Goal: Transaction & Acquisition: Purchase product/service

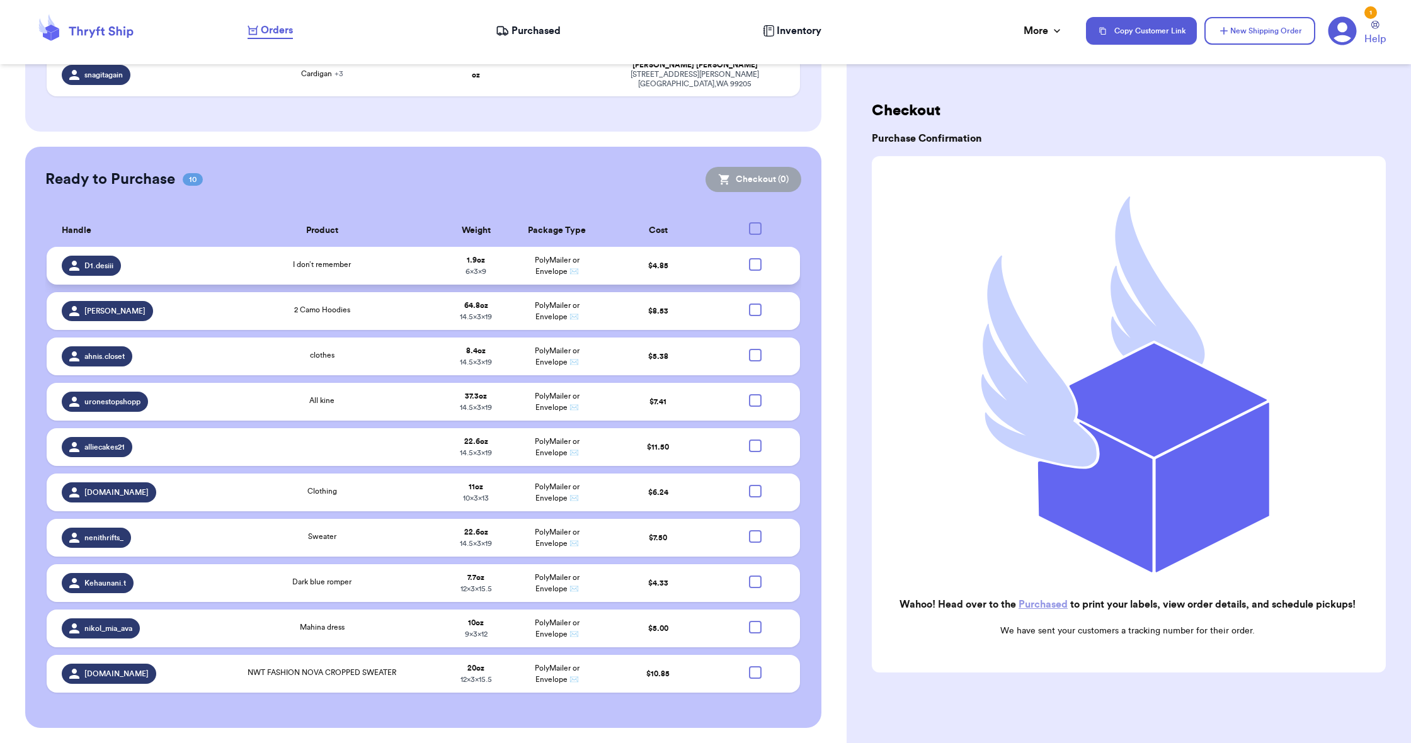
click at [758, 271] on div at bounding box center [755, 264] width 13 height 13
click at [755, 258] on input "checkbox" at bounding box center [755, 258] width 1 height 1
checkbox input "true"
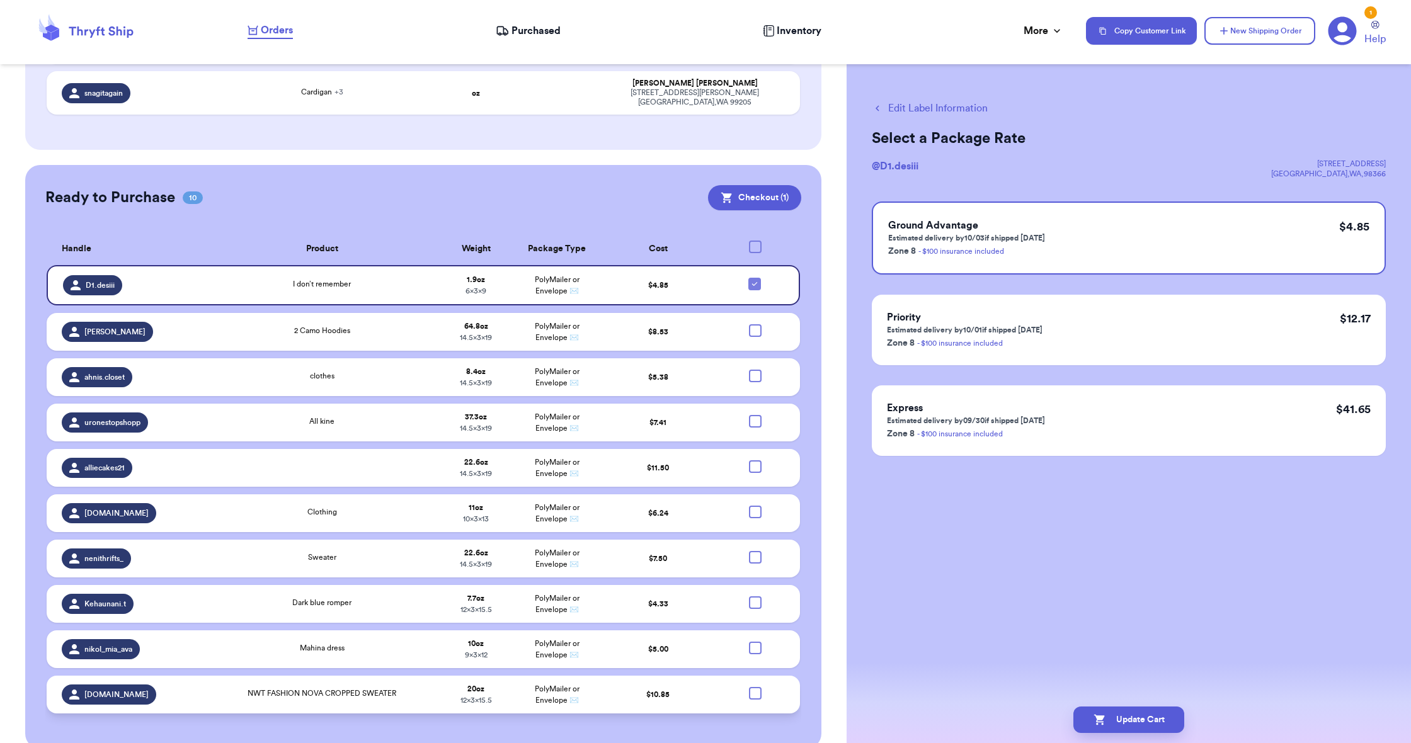
click at [758, 700] on div at bounding box center [755, 693] width 13 height 13
click at [755, 687] on input "checkbox" at bounding box center [755, 686] width 1 height 1
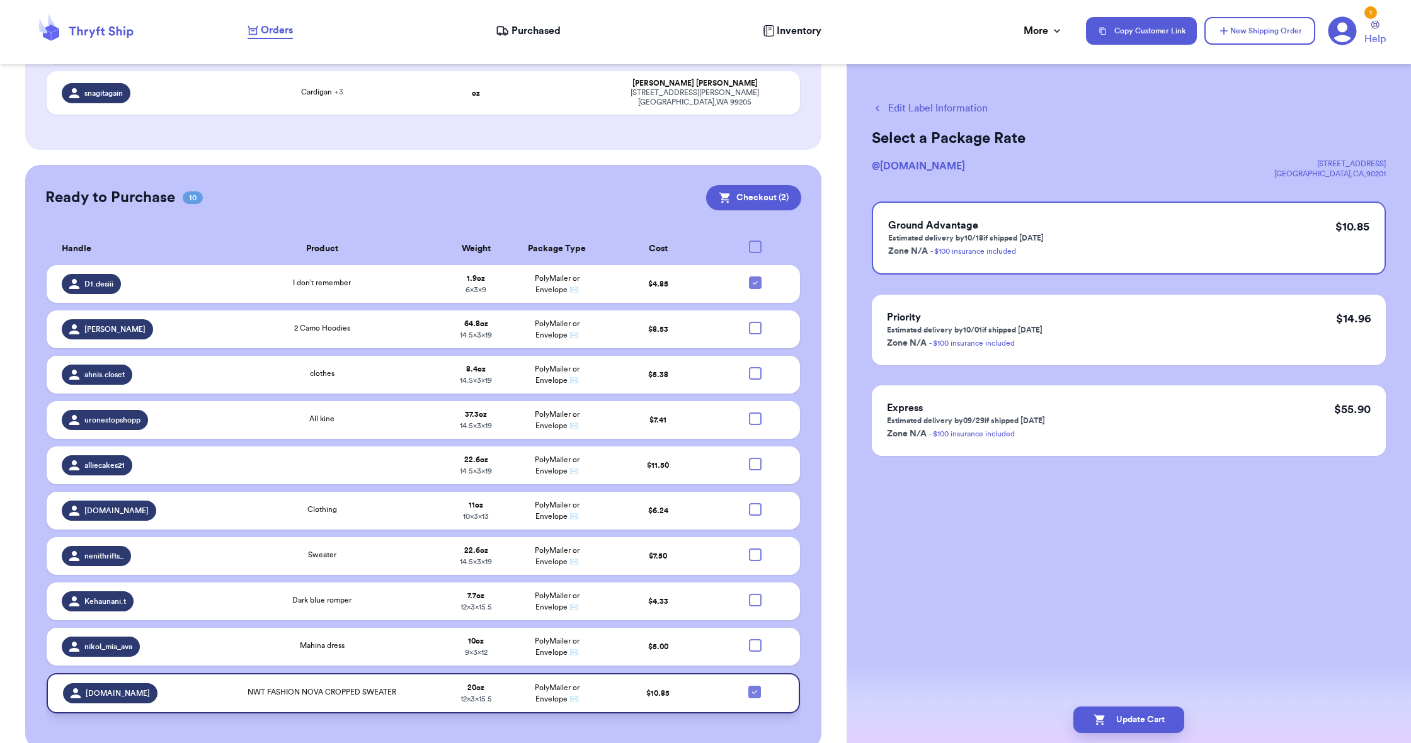
click at [755, 697] on icon at bounding box center [754, 692] width 10 height 10
click at [755, 686] on input "checkbox" at bounding box center [754, 685] width 1 height 1
checkbox input "false"
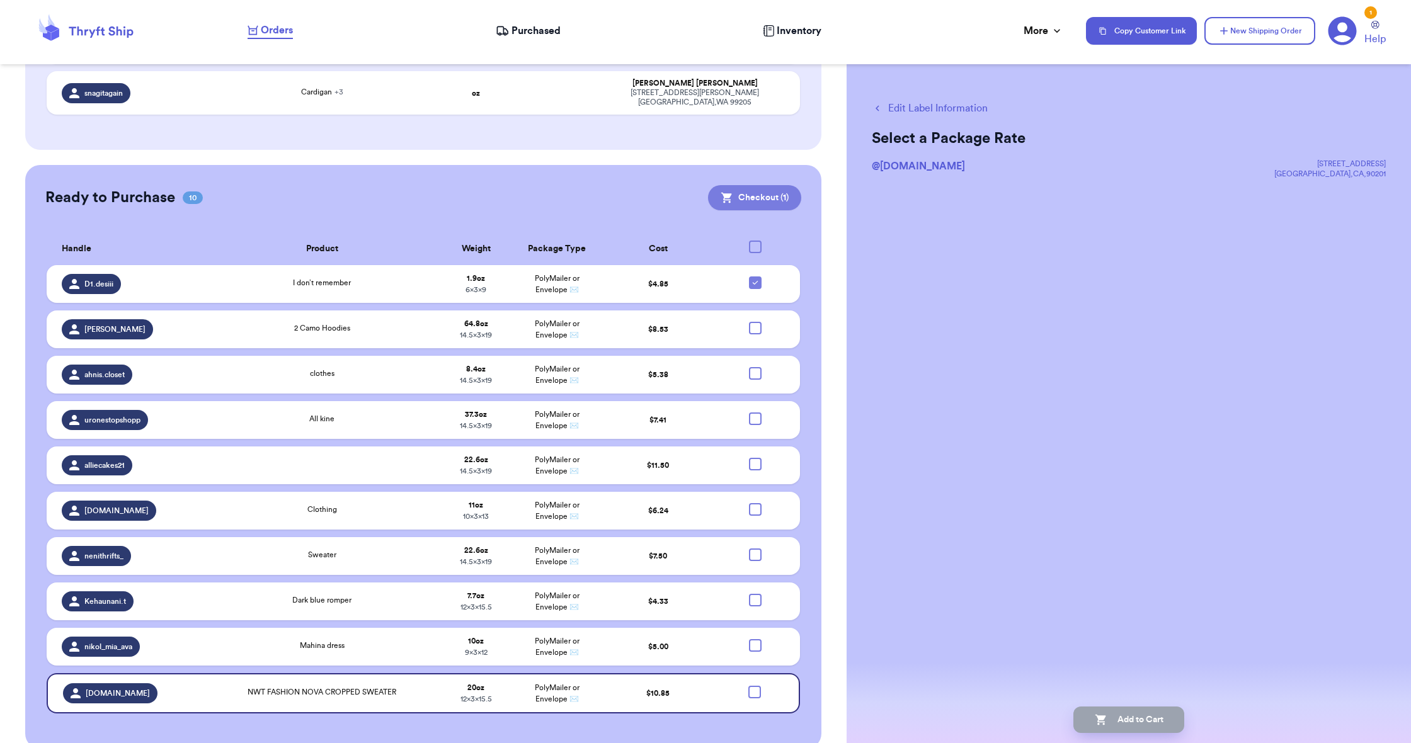
click at [749, 208] on button "Checkout ( 1 )" at bounding box center [754, 197] width 93 height 25
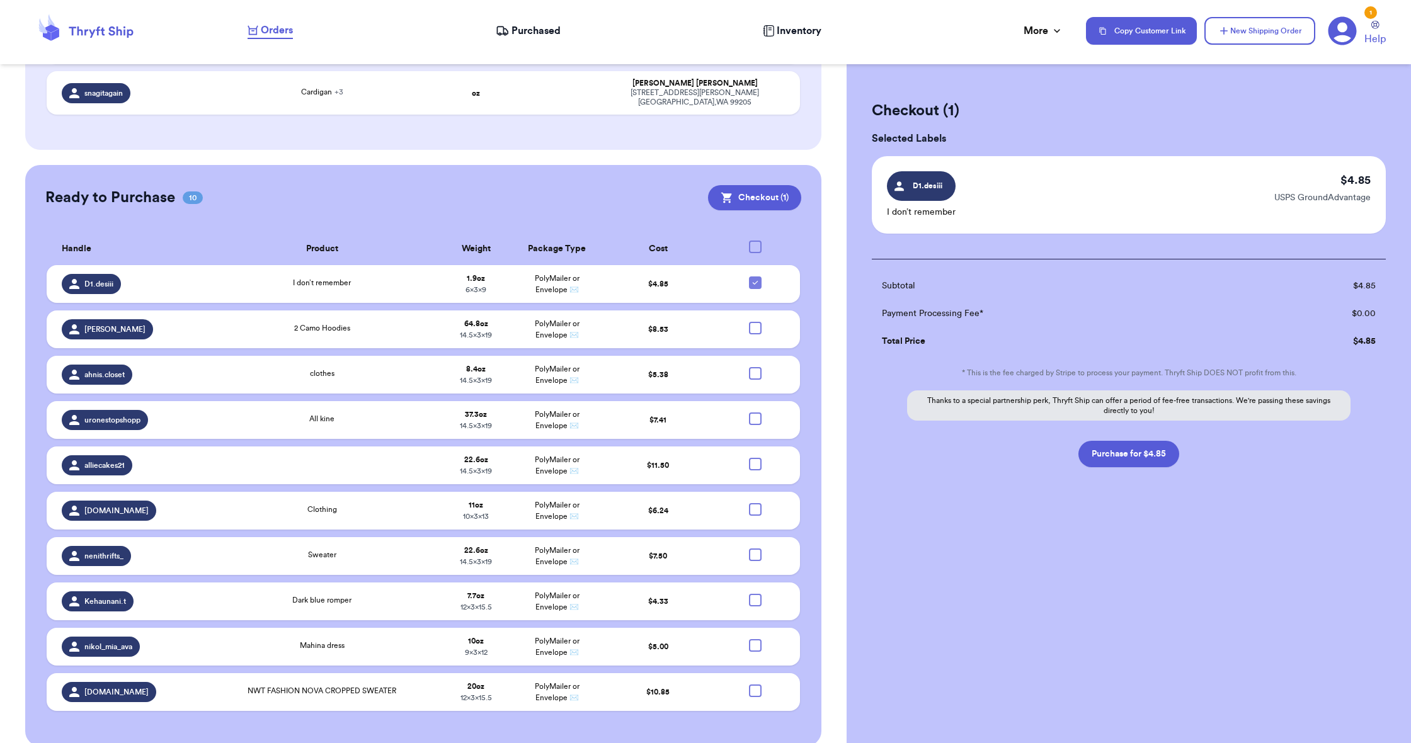
click at [1337, 29] on icon at bounding box center [1342, 30] width 29 height 29
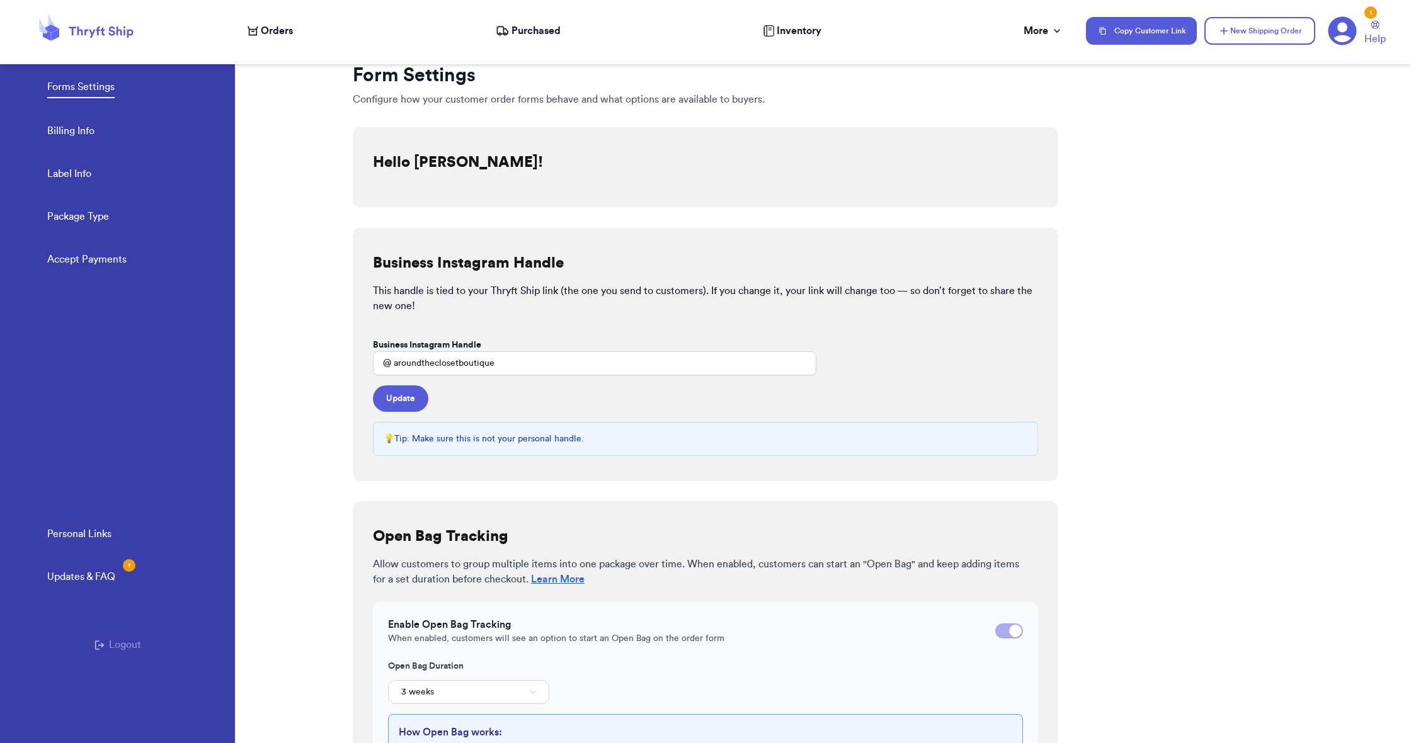
scroll to position [3, 0]
click at [83, 130] on link "Billing Info" at bounding box center [70, 132] width 47 height 18
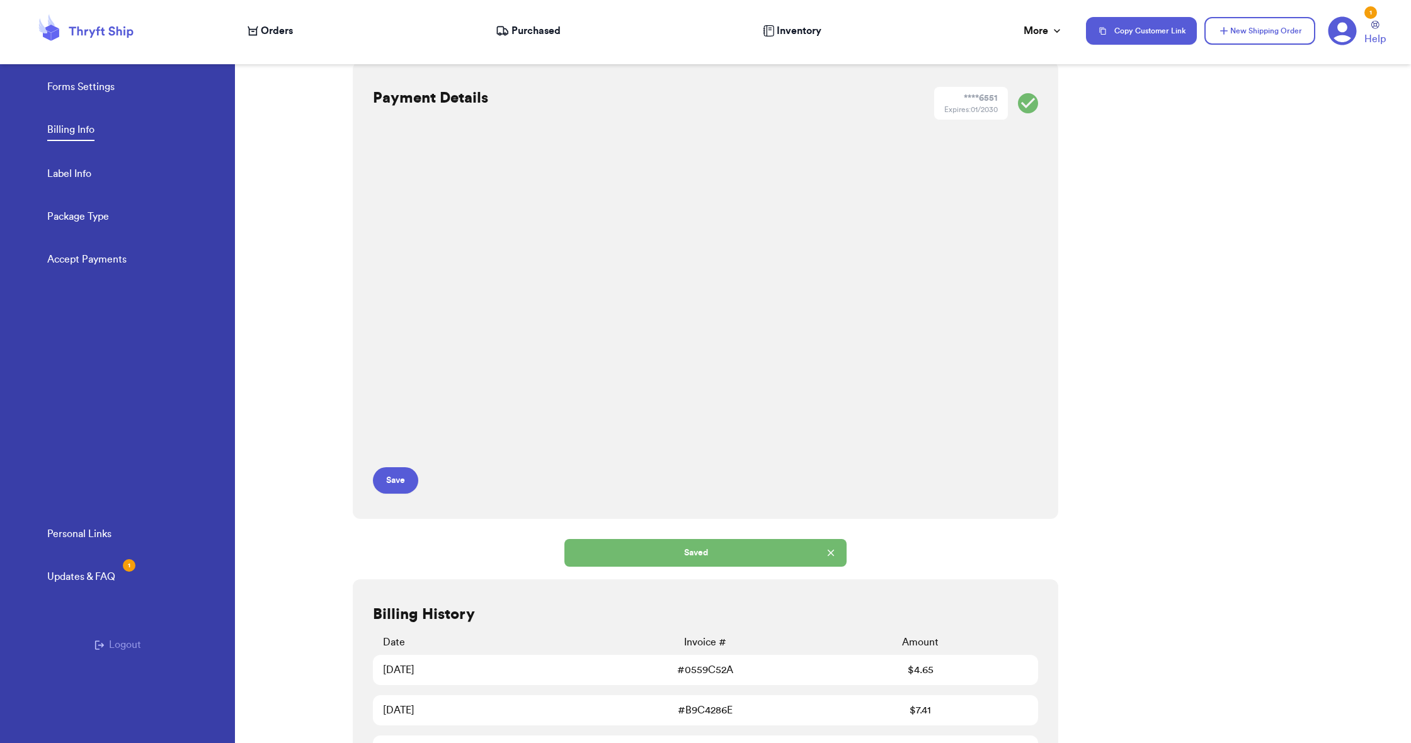
click at [255, 31] on icon at bounding box center [253, 31] width 11 height 10
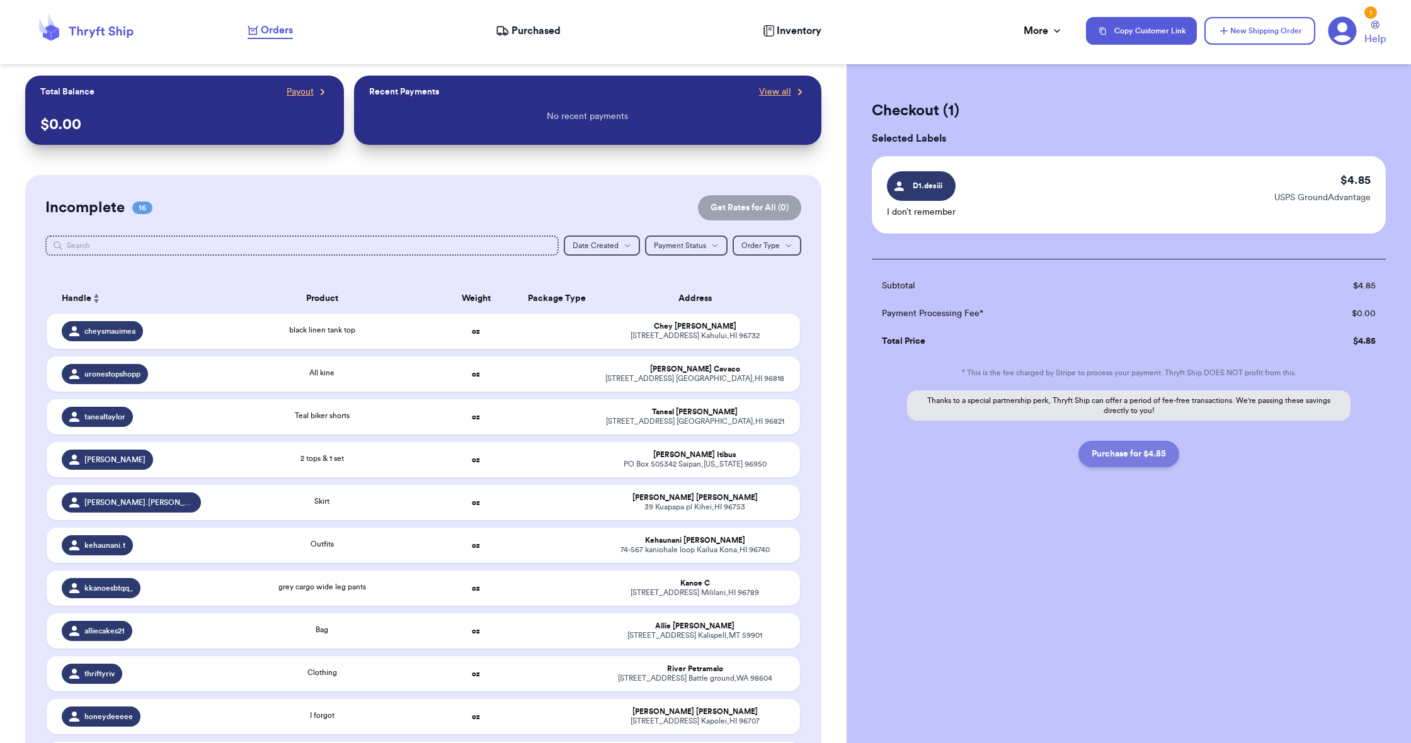
click at [1136, 452] on button "Purchase for $4.85" at bounding box center [1128, 454] width 101 height 26
checkbox input "false"
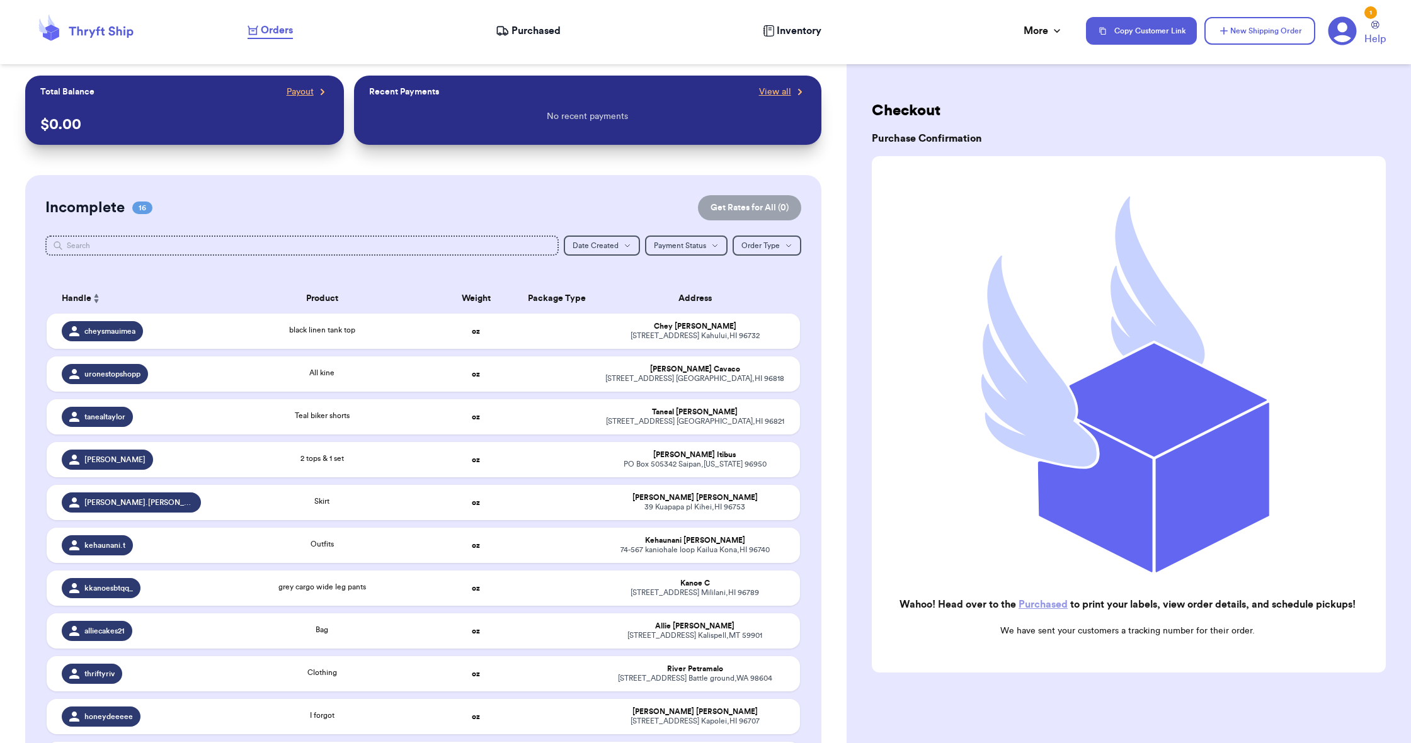
click at [1042, 602] on link "Purchased" at bounding box center [1042, 605] width 49 height 10
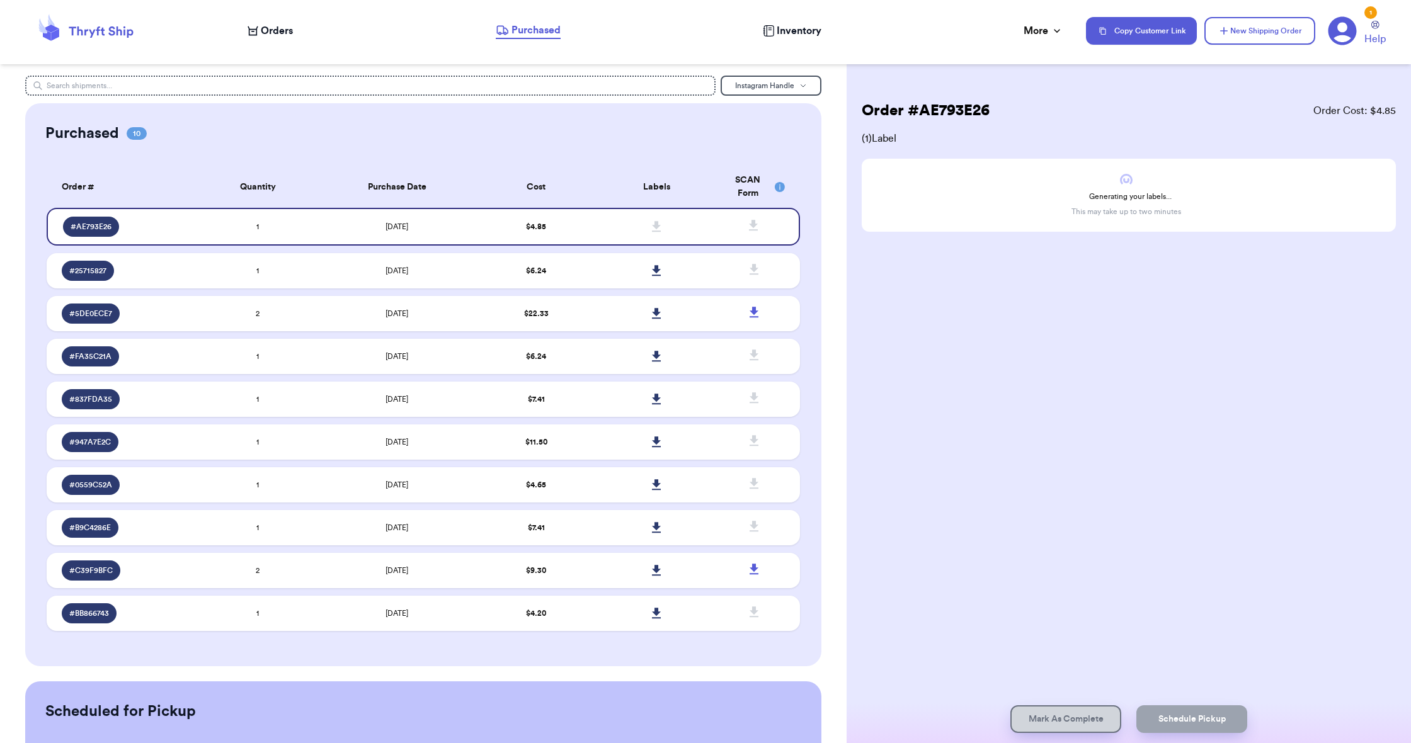
scroll to position [1, 2]
click at [271, 25] on span "Orders" at bounding box center [277, 30] width 32 height 15
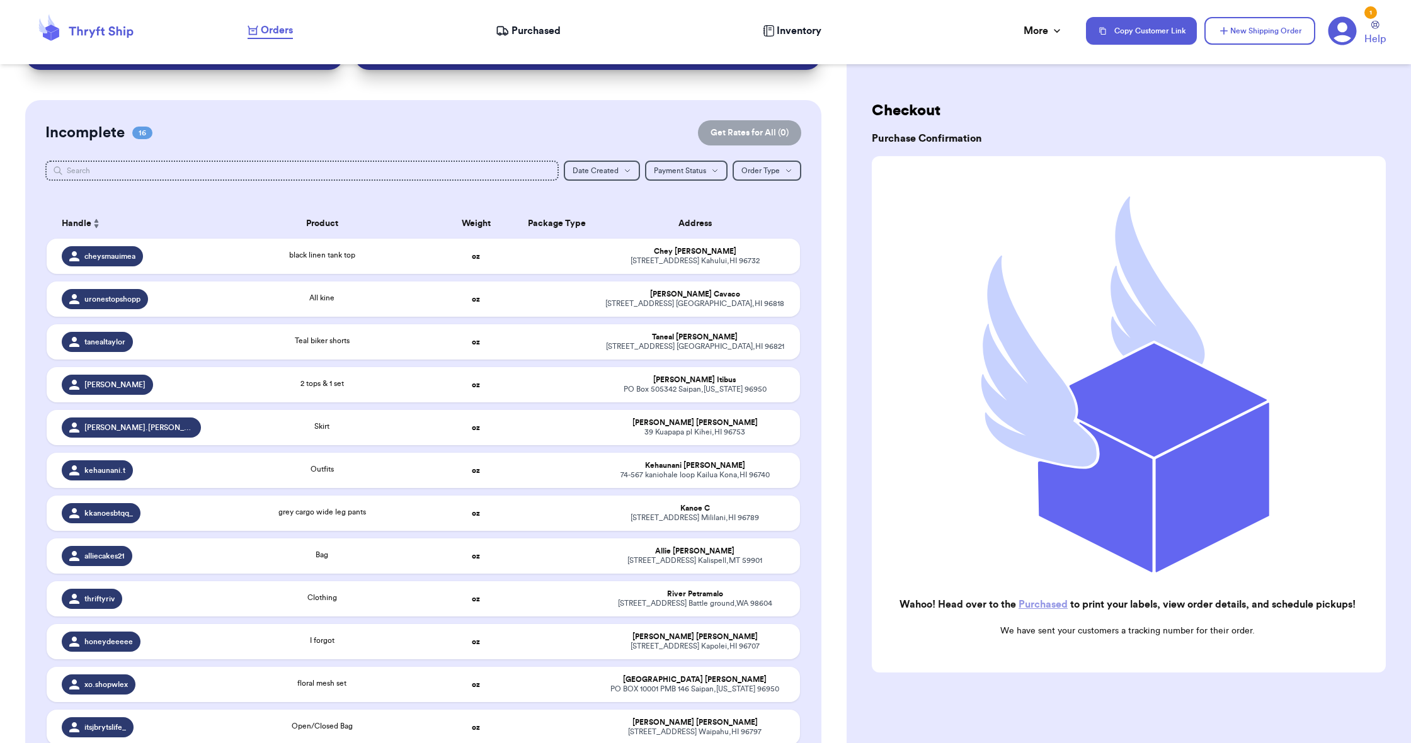
scroll to position [79, 0]
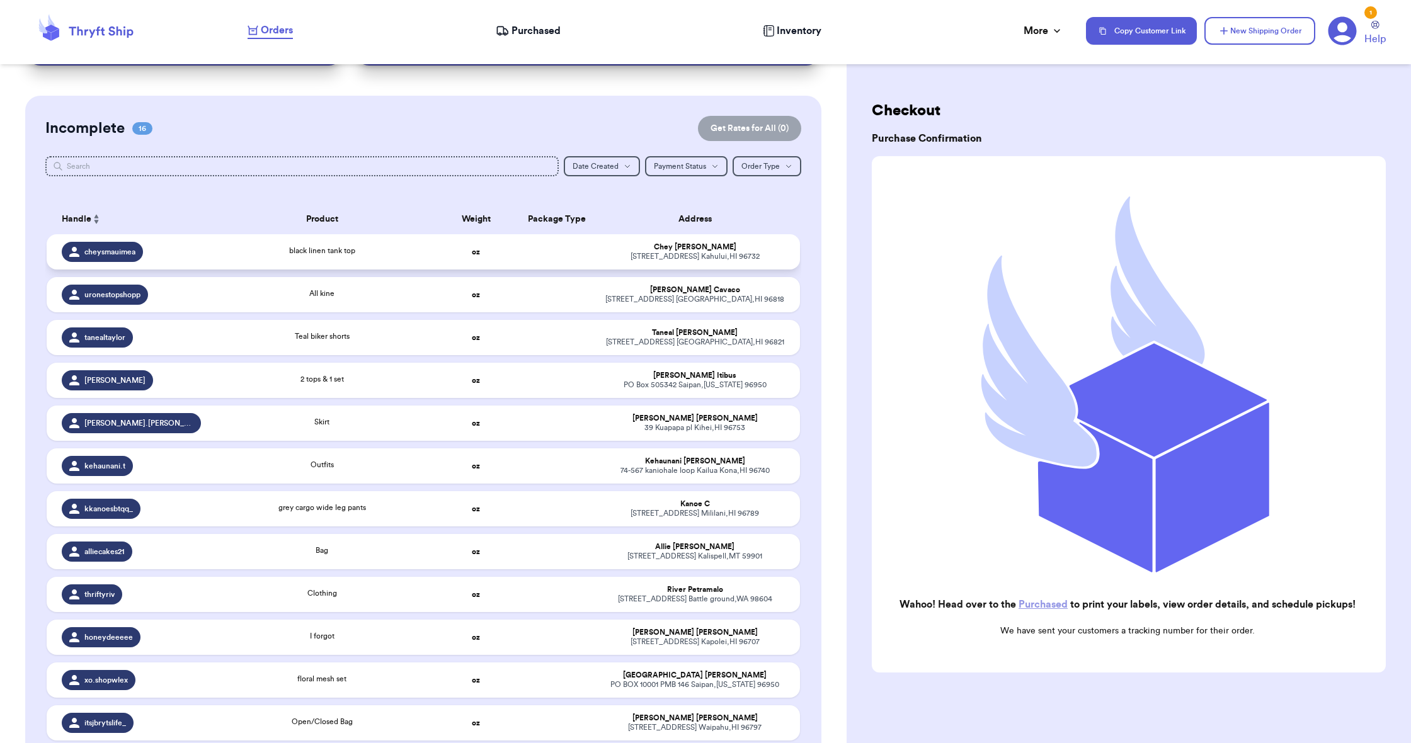
click at [469, 255] on td "oz" at bounding box center [475, 251] width 81 height 35
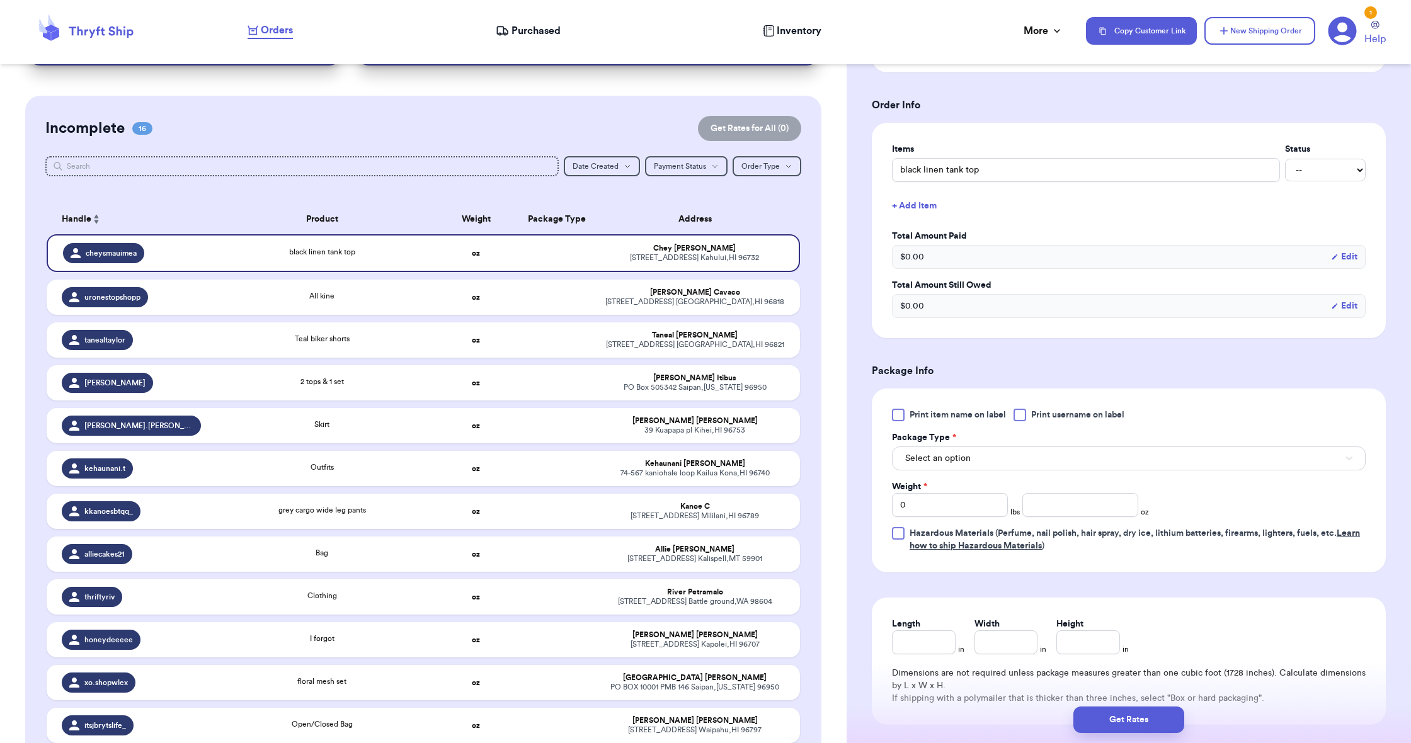
scroll to position [305, 0]
click at [971, 456] on button "Select an option" at bounding box center [1129, 457] width 474 height 24
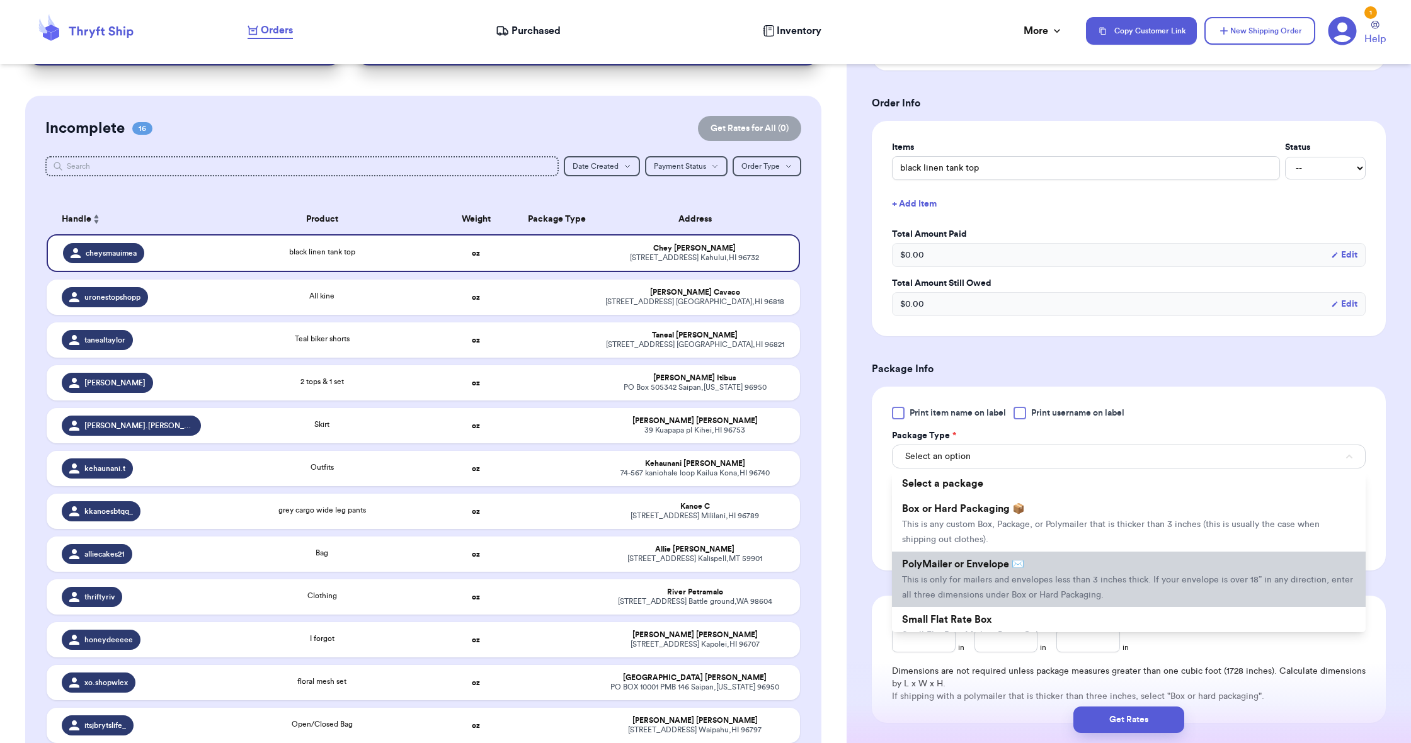
click at [976, 562] on span "PolyMailer or Envelope ✉️" at bounding box center [963, 564] width 122 height 10
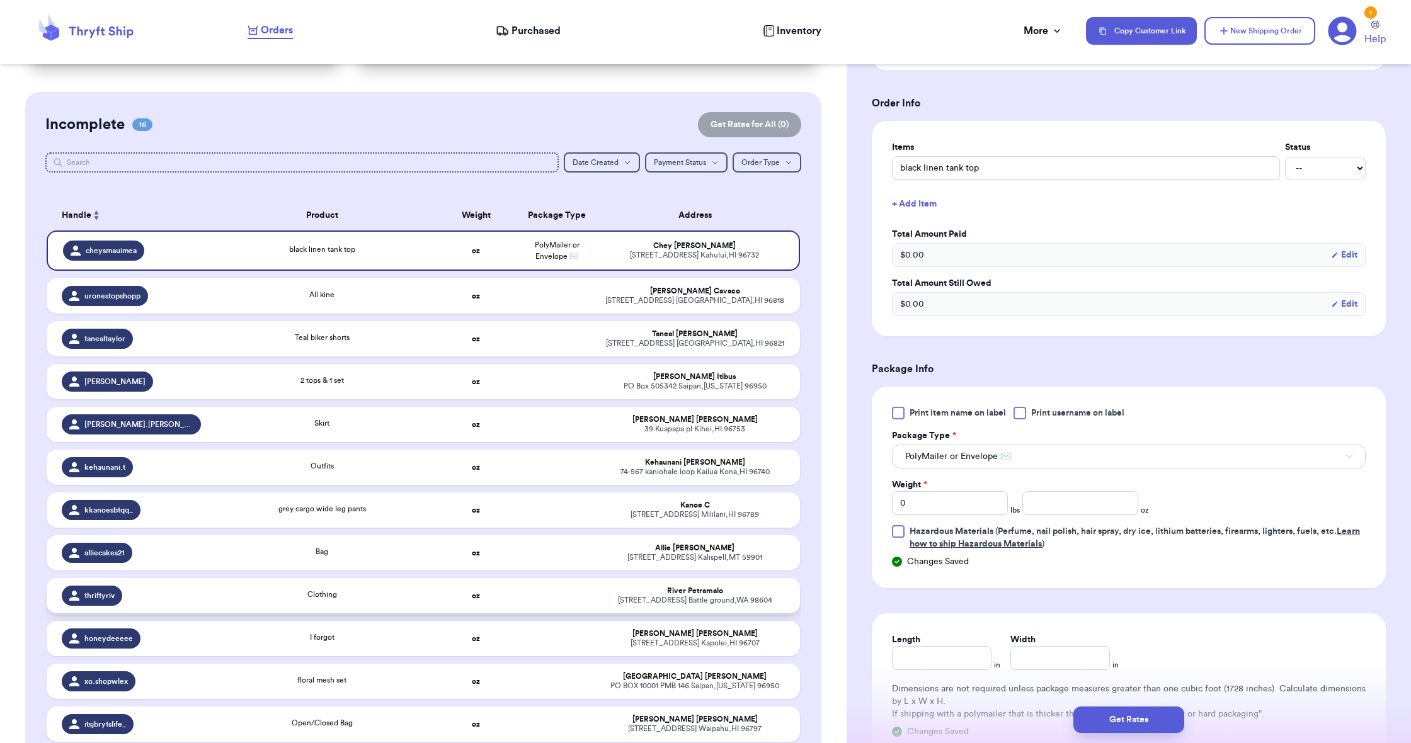
click at [405, 603] on div "Clothing" at bounding box center [322, 596] width 212 height 14
type input "Clothing"
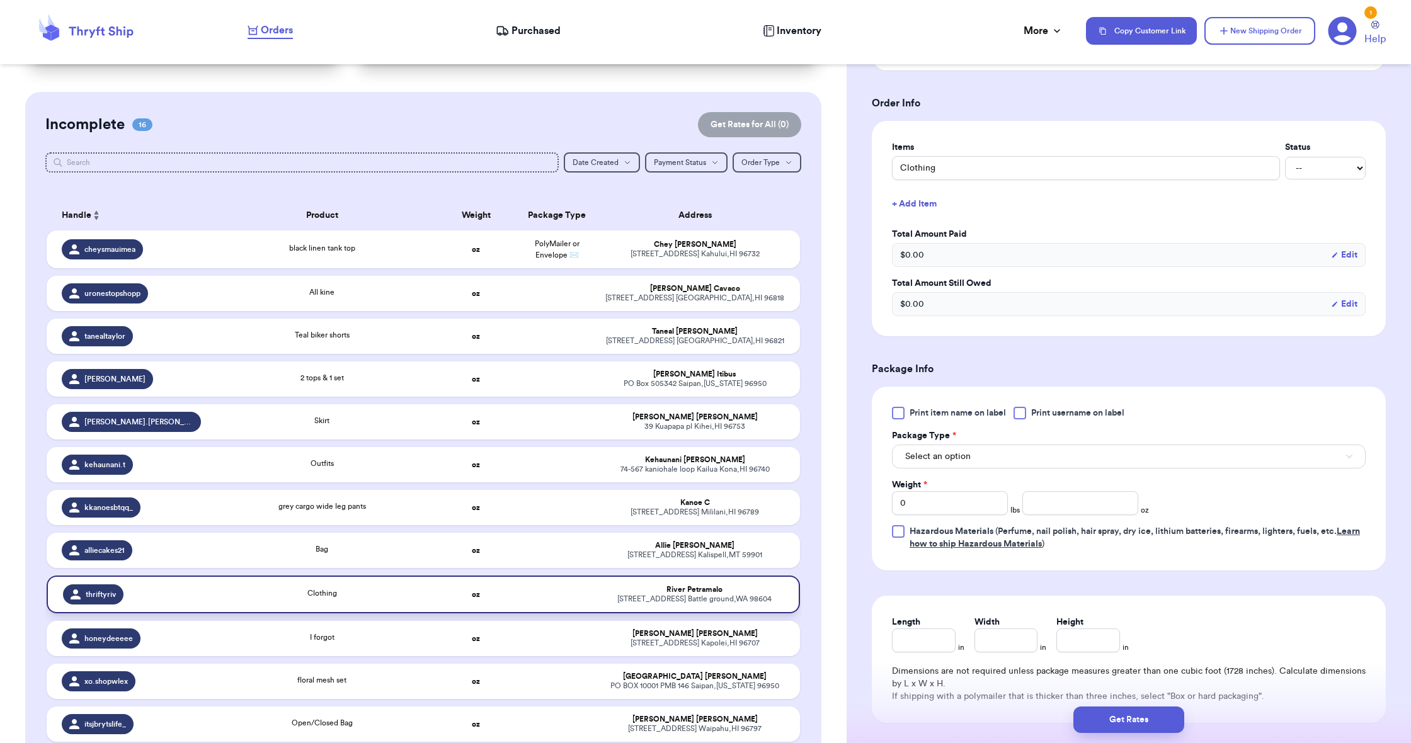
scroll to position [85, 0]
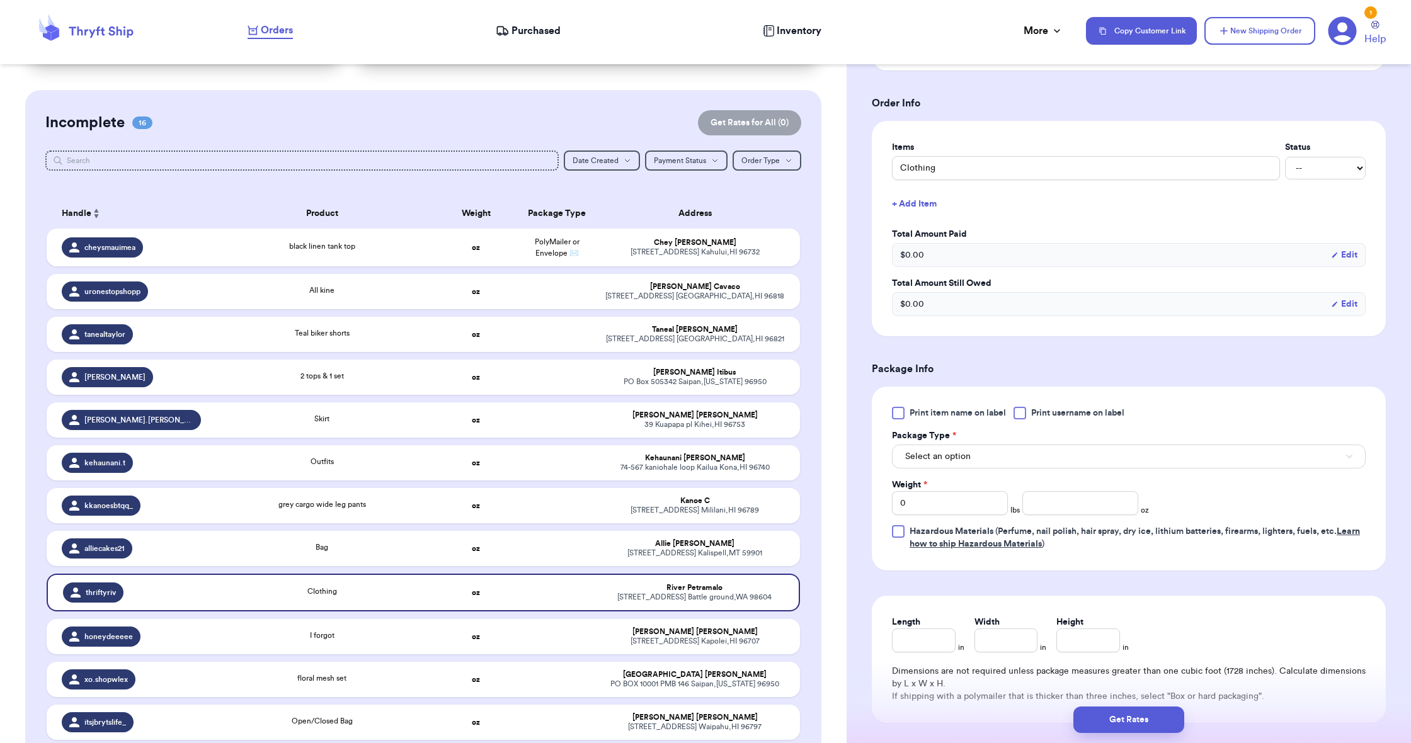
click at [928, 463] on span "Select an option" at bounding box center [937, 456] width 65 height 13
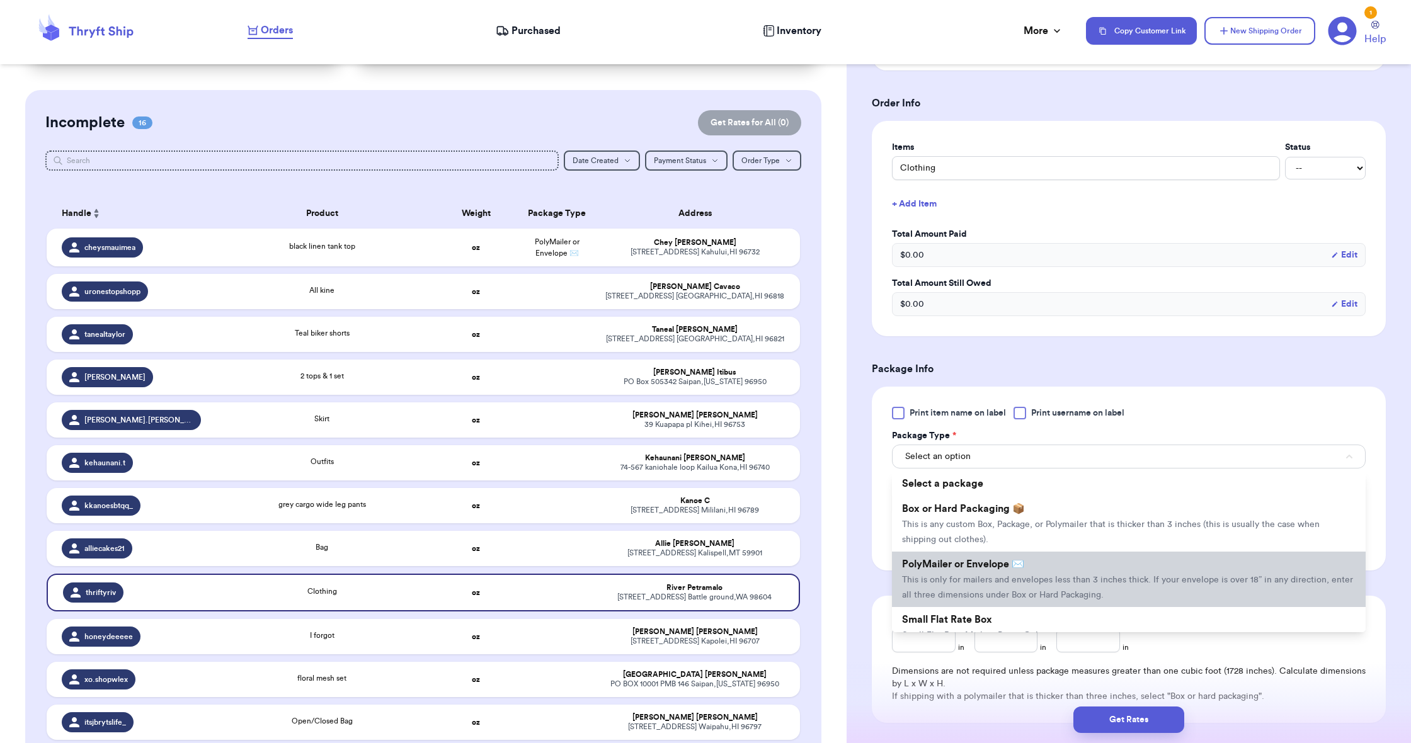
click at [925, 584] on span "This is only for mailers and envelopes less than 3 inches thick. If your envelo…" at bounding box center [1127, 588] width 451 height 24
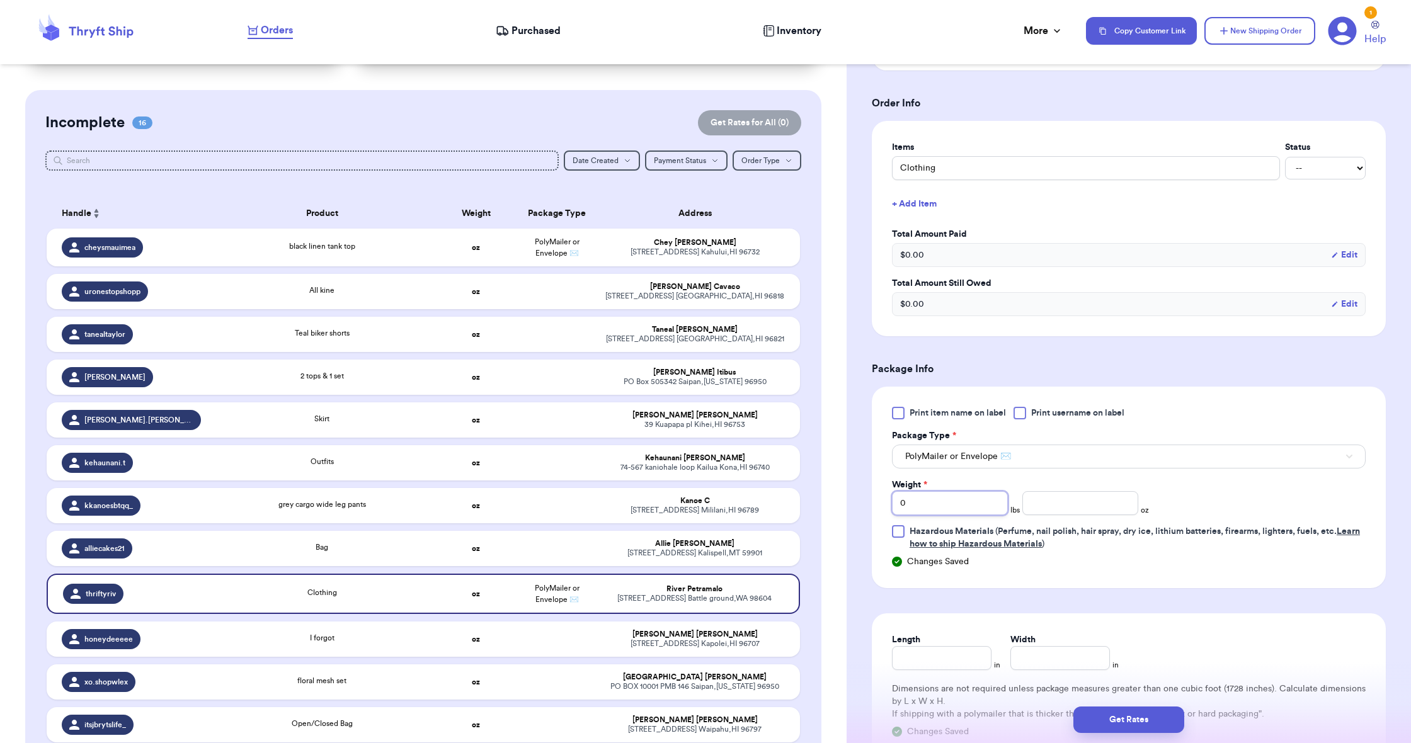
click at [925, 499] on input "0" at bounding box center [950, 503] width 116 height 24
type input "1"
click at [1040, 507] on input "number" at bounding box center [1080, 503] width 116 height 24
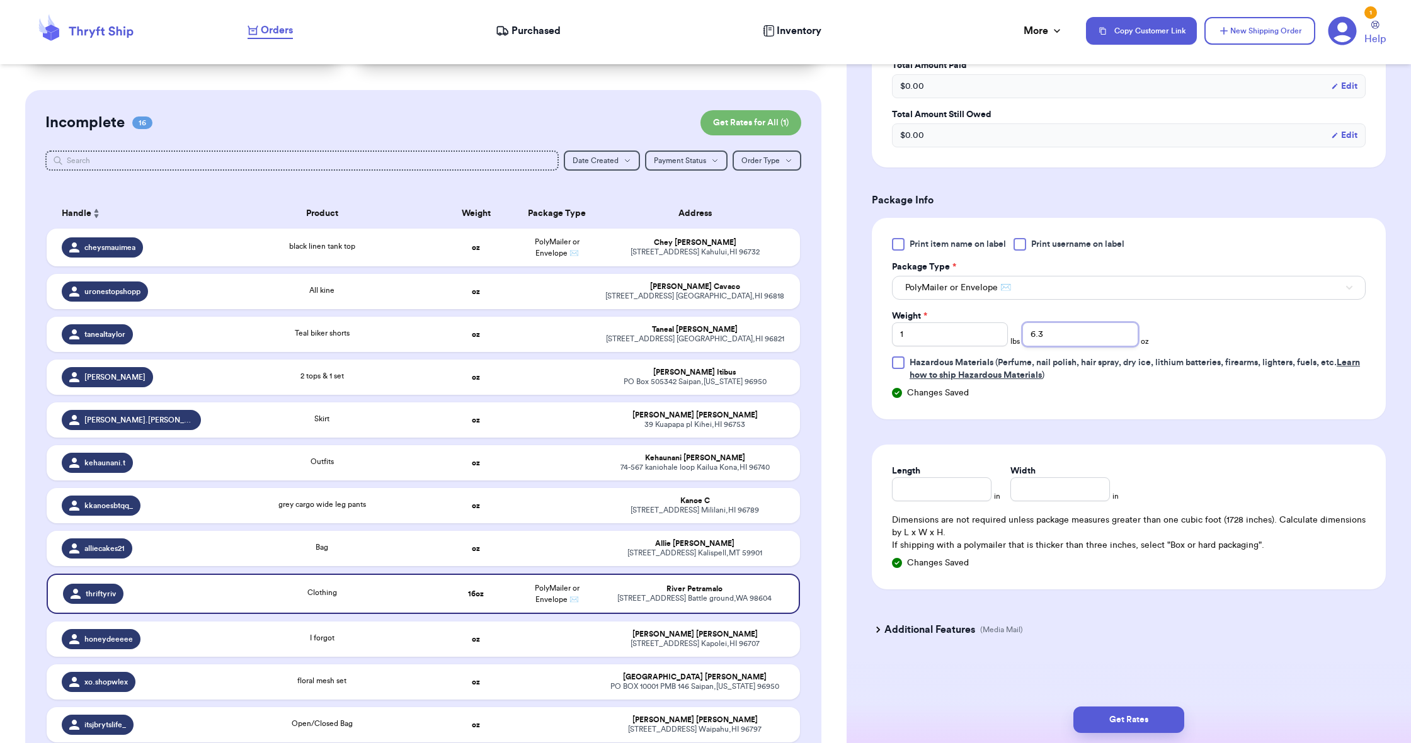
scroll to position [477, 0]
type input "6.3"
click at [928, 487] on input "Length" at bounding box center [942, 489] width 100 height 24
type input "19"
click at [1034, 497] on input "Width *" at bounding box center [1060, 489] width 100 height 24
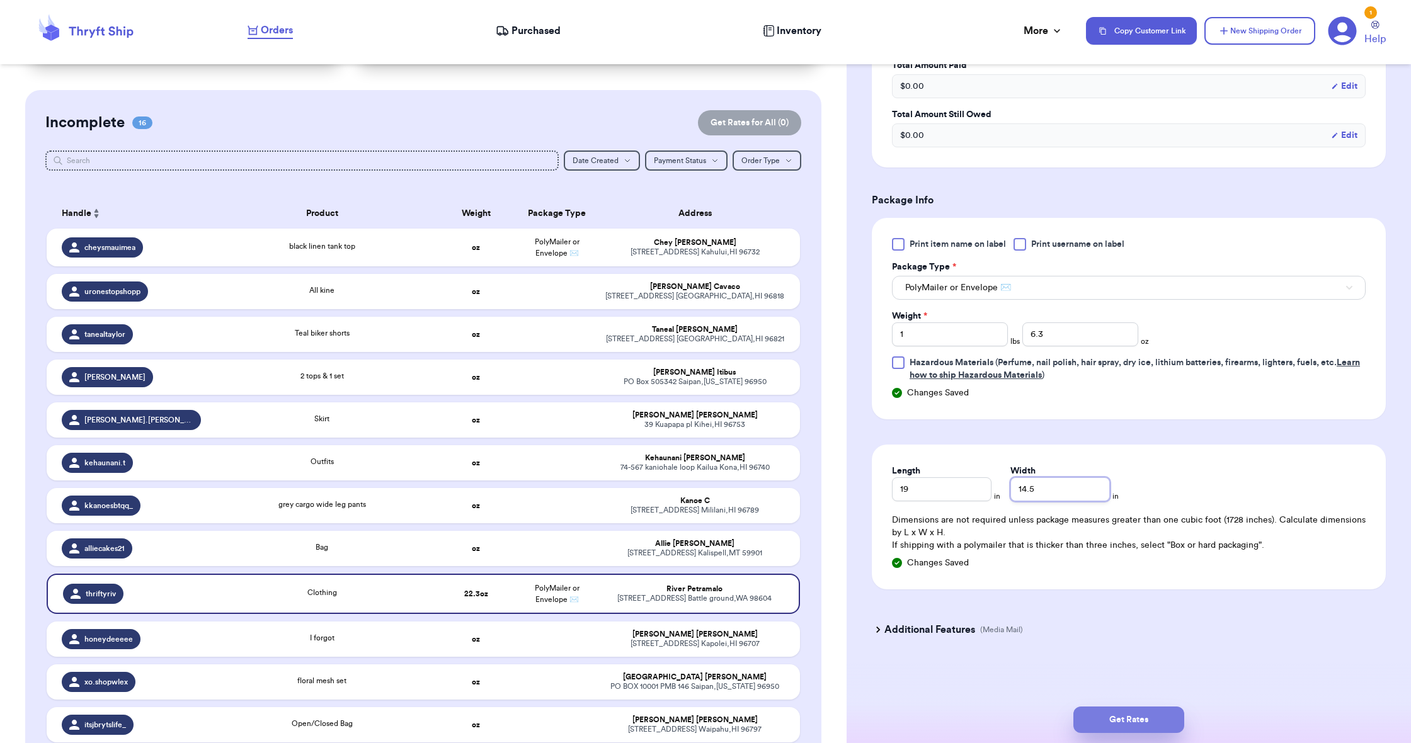
type input "14.5"
click at [1113, 719] on button "Get Rates" at bounding box center [1128, 720] width 111 height 26
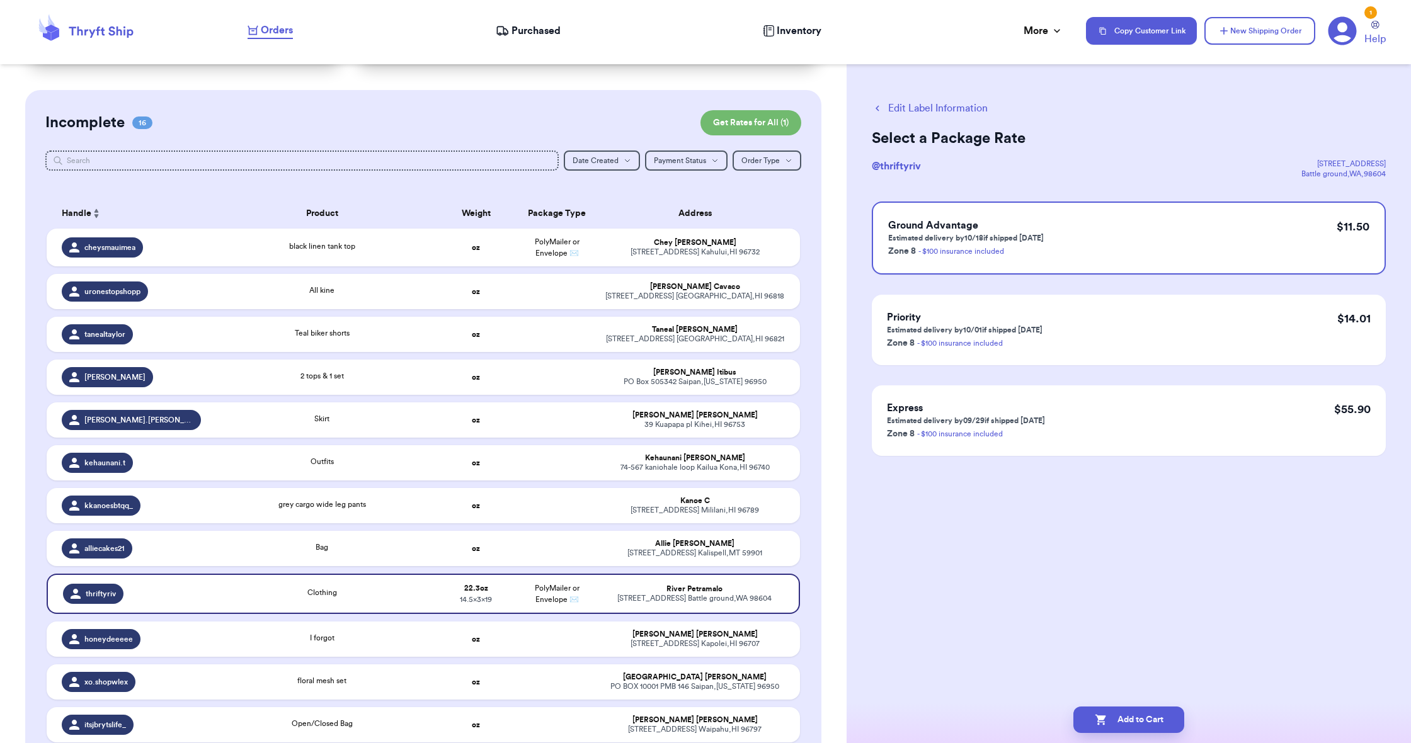
click at [526, 34] on span "Purchased" at bounding box center [535, 30] width 49 height 15
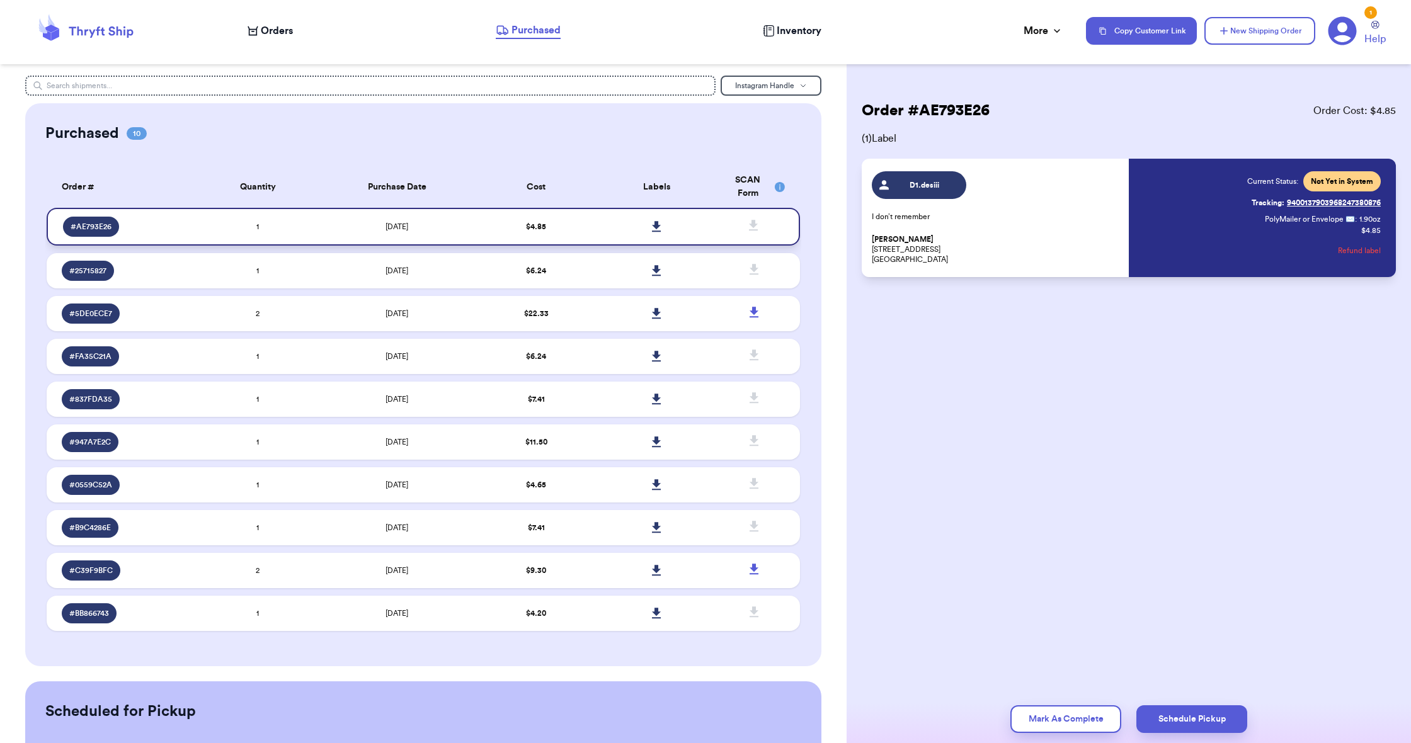
click at [658, 232] on icon at bounding box center [656, 226] width 9 height 11
click at [275, 28] on span "Orders" at bounding box center [277, 30] width 32 height 15
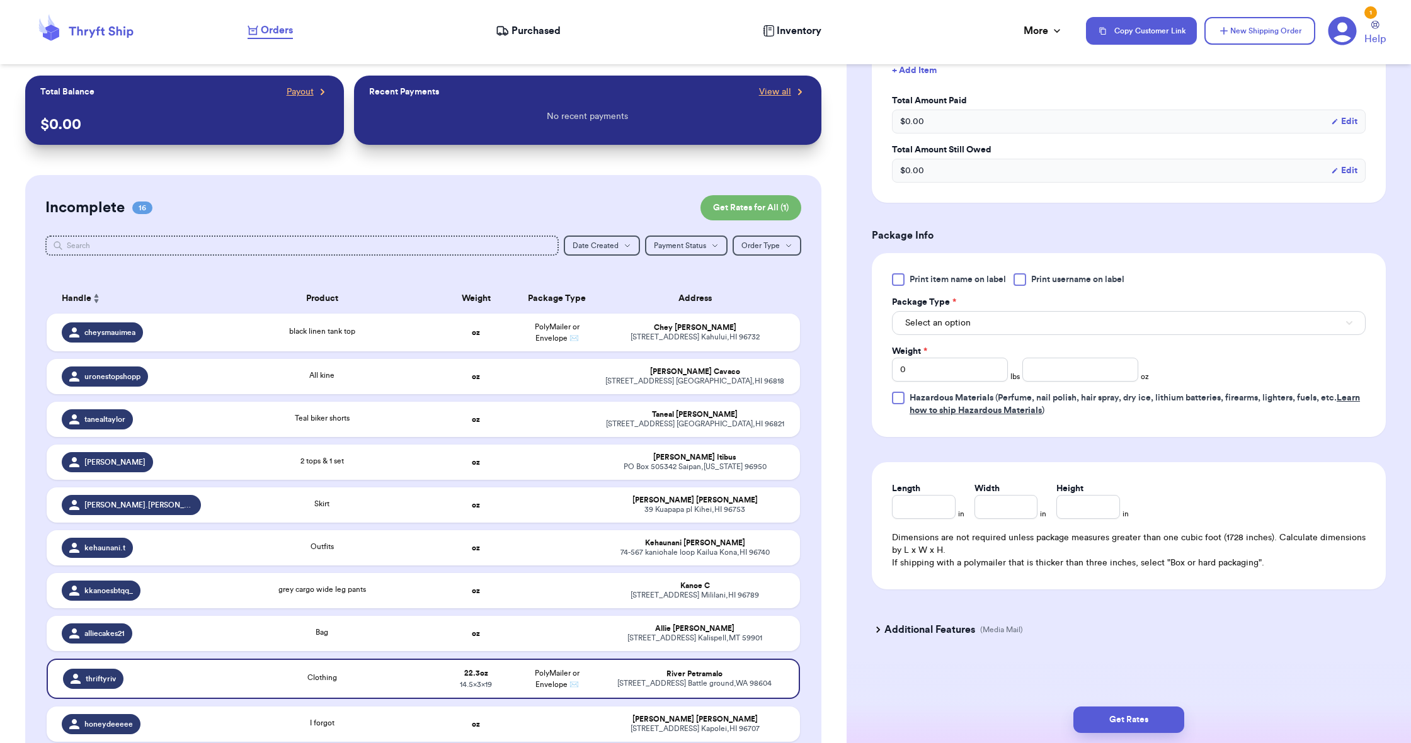
click at [971, 317] on button "Select an option" at bounding box center [1129, 323] width 474 height 24
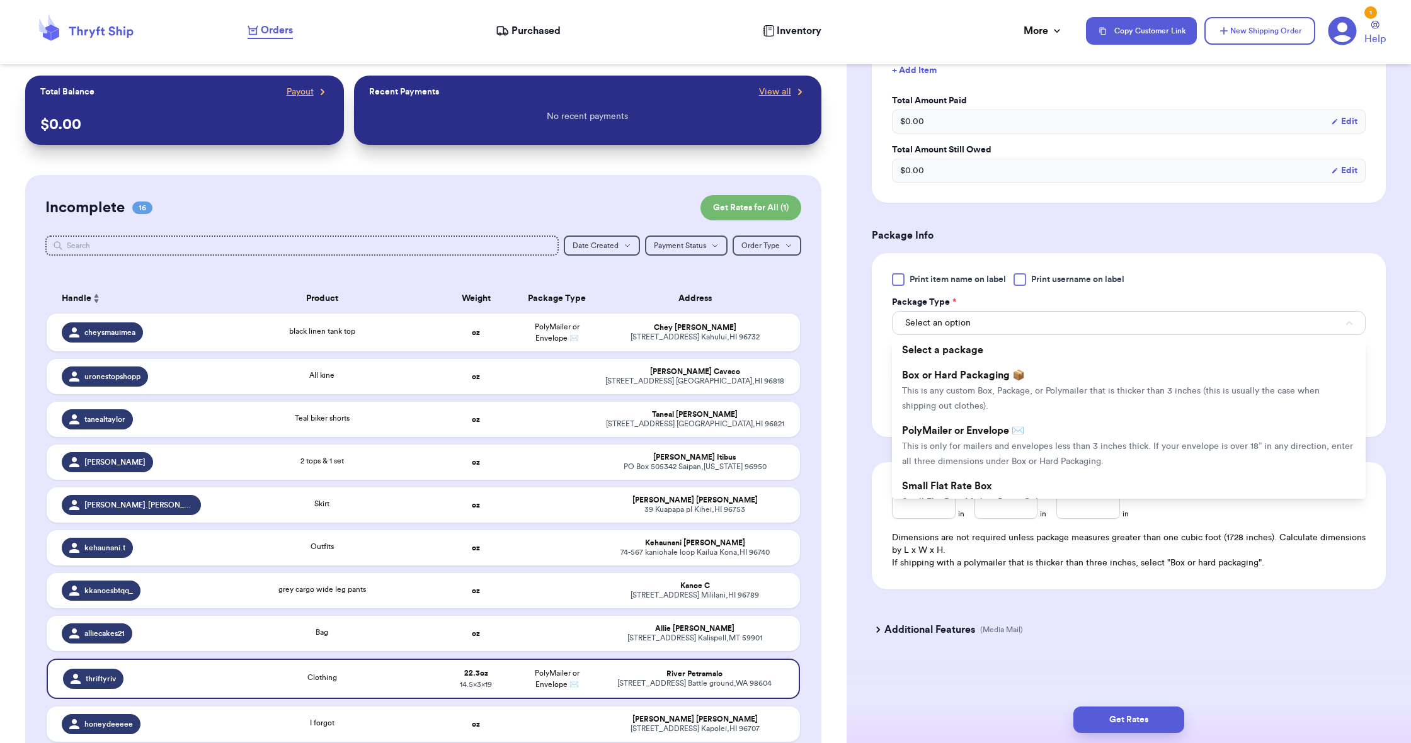
click at [989, 463] on span "This is only for mailers and envelopes less than 3 inches thick. If your envelo…" at bounding box center [1127, 454] width 451 height 24
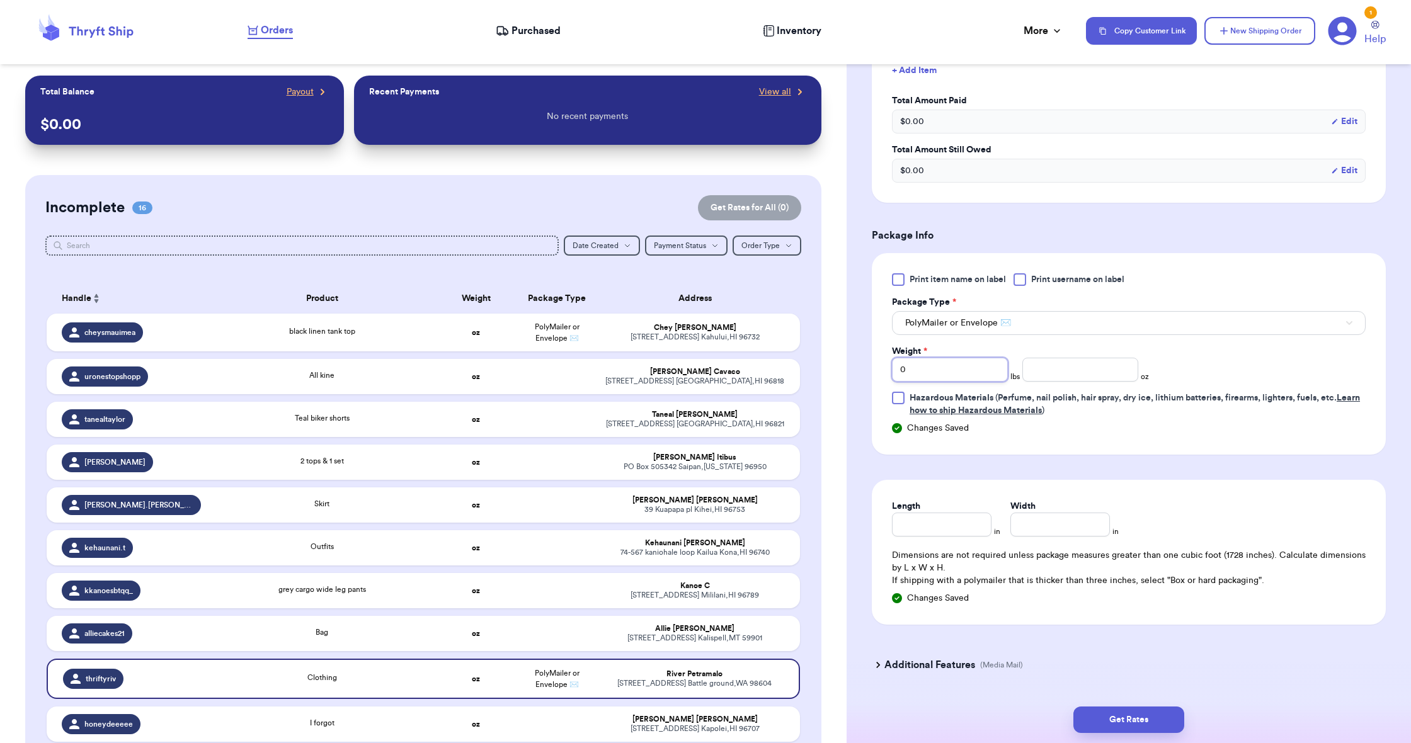
click at [905, 367] on input "0" at bounding box center [950, 370] width 116 height 24
type input "1"
click at [1056, 381] on input "number" at bounding box center [1080, 370] width 116 height 24
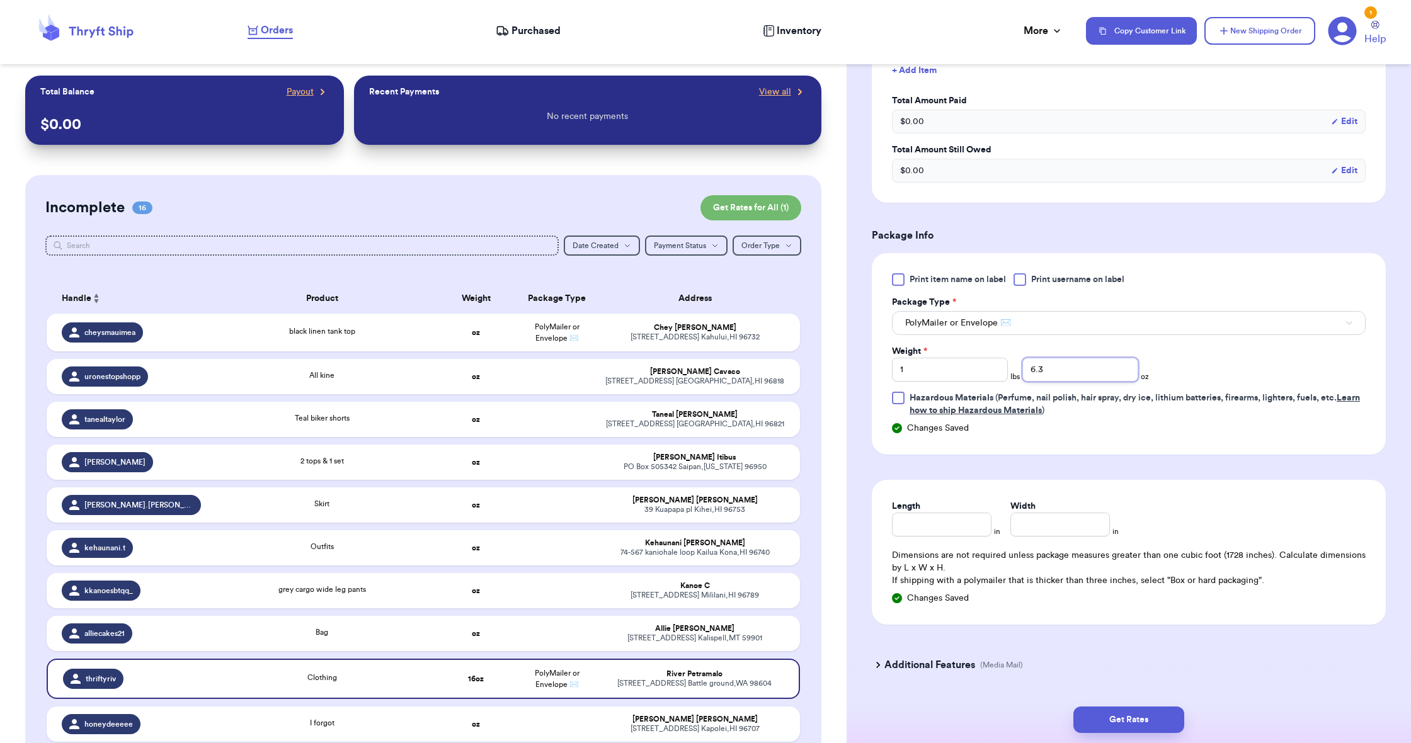
type input "6.3"
drag, startPoint x: 933, startPoint y: 492, endPoint x: 935, endPoint y: 499, distance: 8.0
click at [935, 497] on div "Length in Width in Dimensions are not required unless package measures greater …" at bounding box center [1129, 552] width 514 height 145
click at [935, 518] on input "Length" at bounding box center [942, 525] width 100 height 24
type input "19"
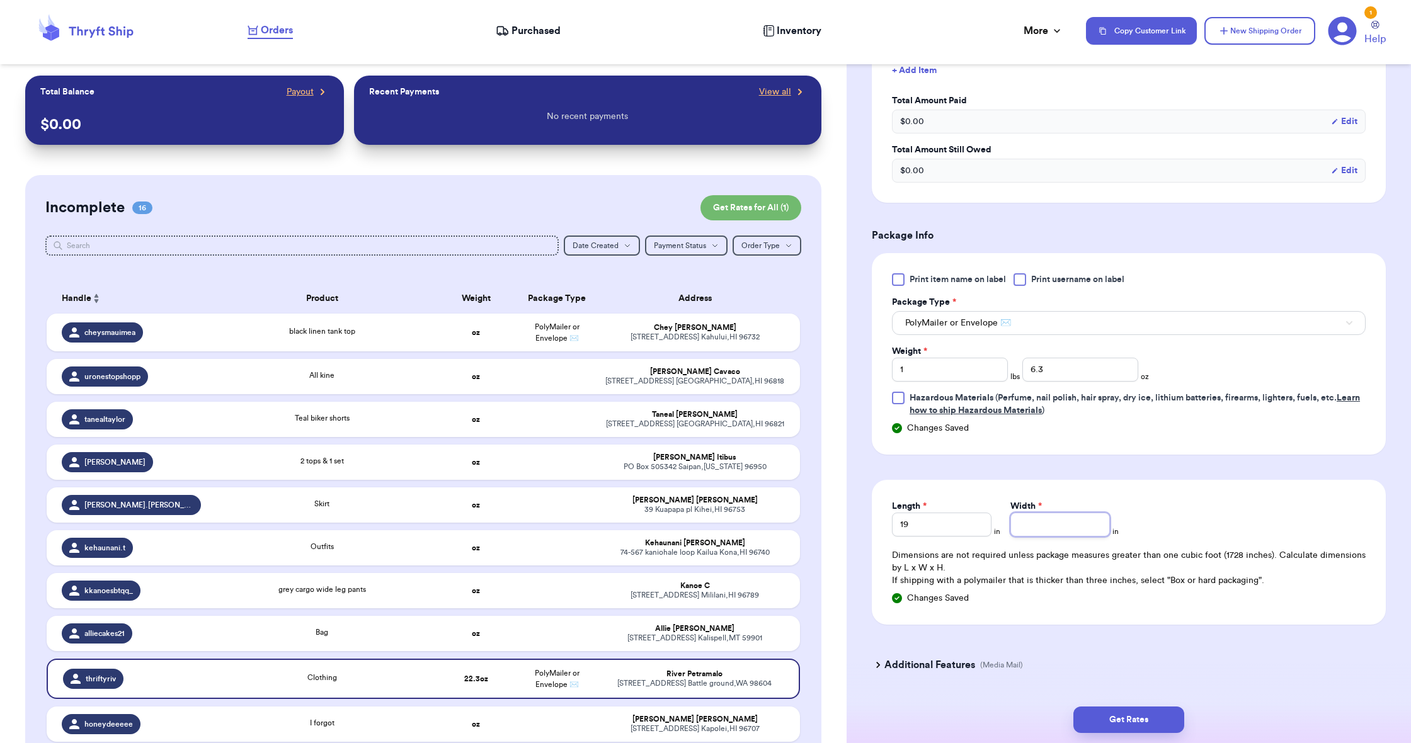
click at [1035, 523] on input "Width *" at bounding box center [1060, 525] width 100 height 24
type input "14"
type input "5"
type input "14.5"
click at [1124, 714] on button "Get Rates" at bounding box center [1128, 720] width 111 height 26
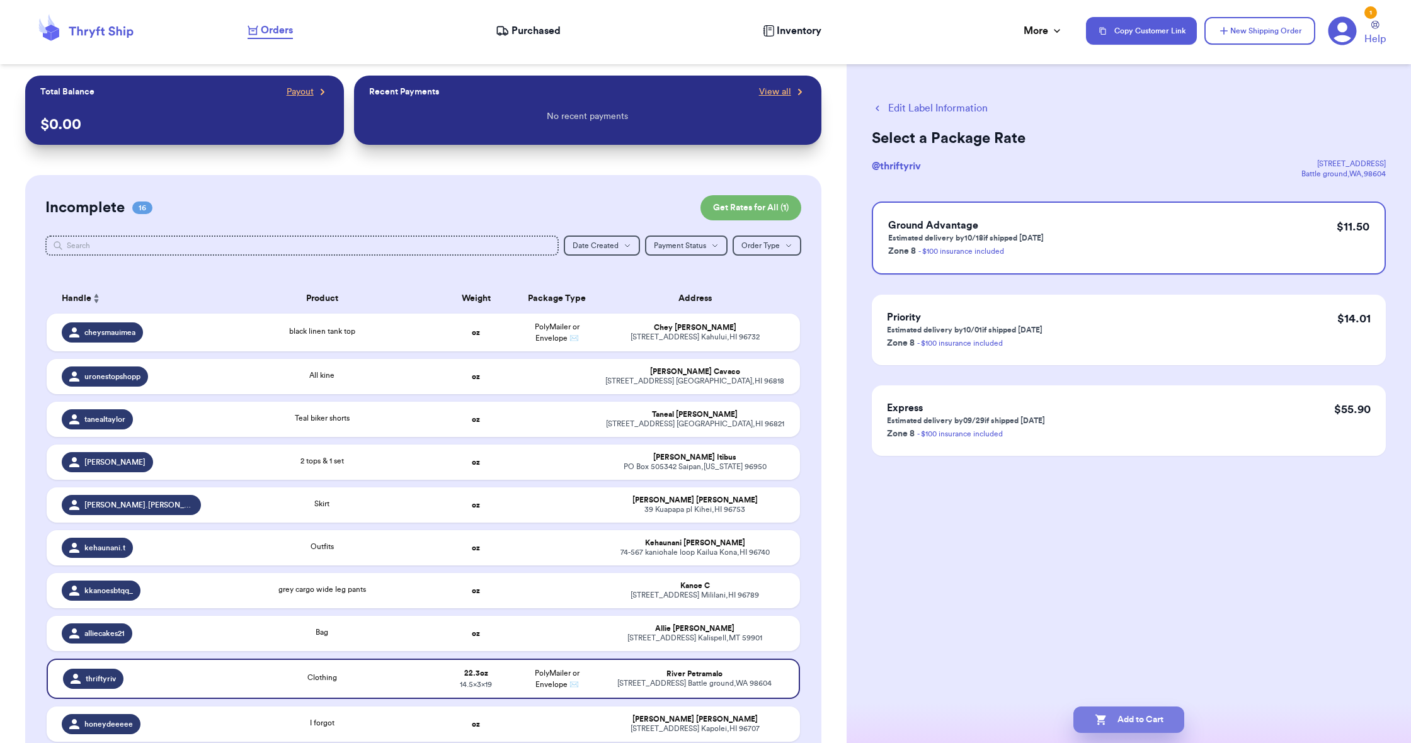
click at [1119, 720] on button "Add to Cart" at bounding box center [1128, 720] width 111 height 26
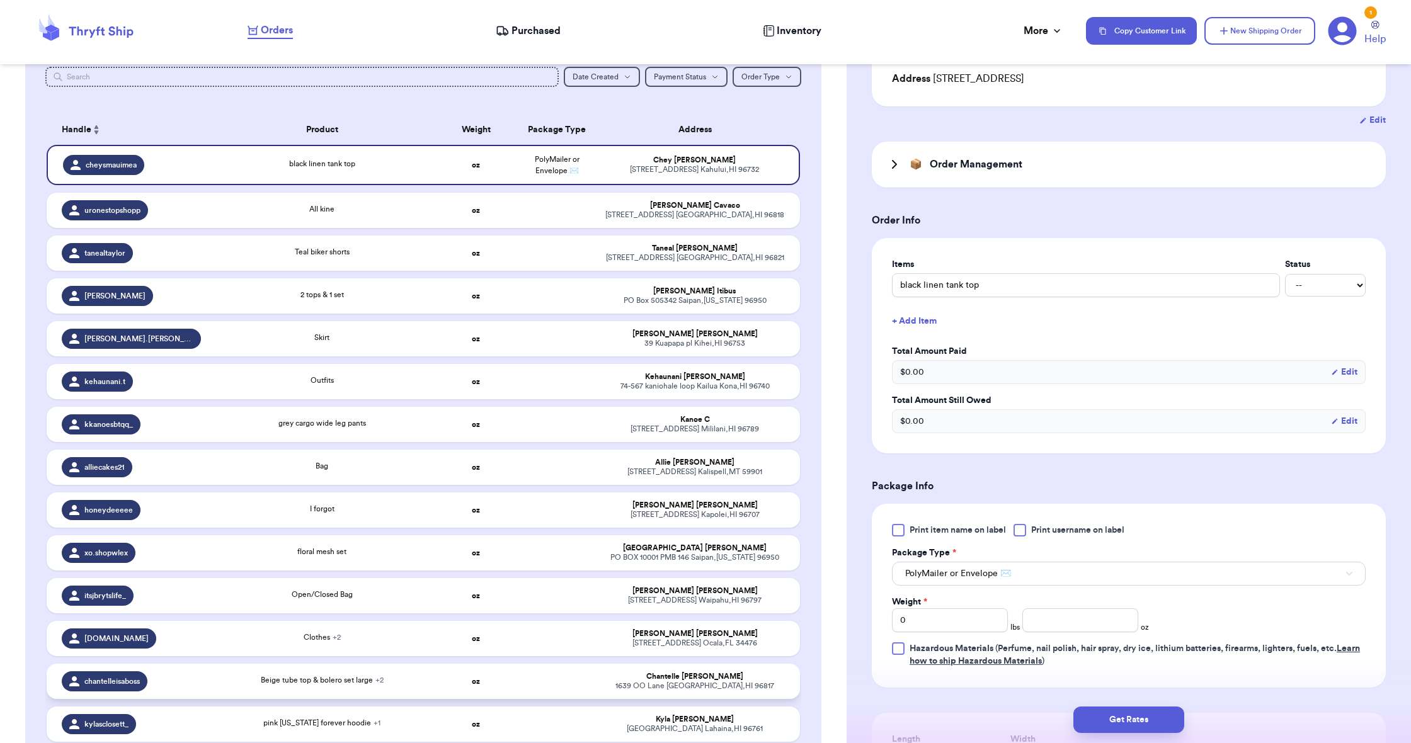
scroll to position [169, 0]
click at [637, 391] on div "74-567 kaniohale loop Kailua Kona , HI 96740" at bounding box center [694, 386] width 179 height 9
type input "Outfits"
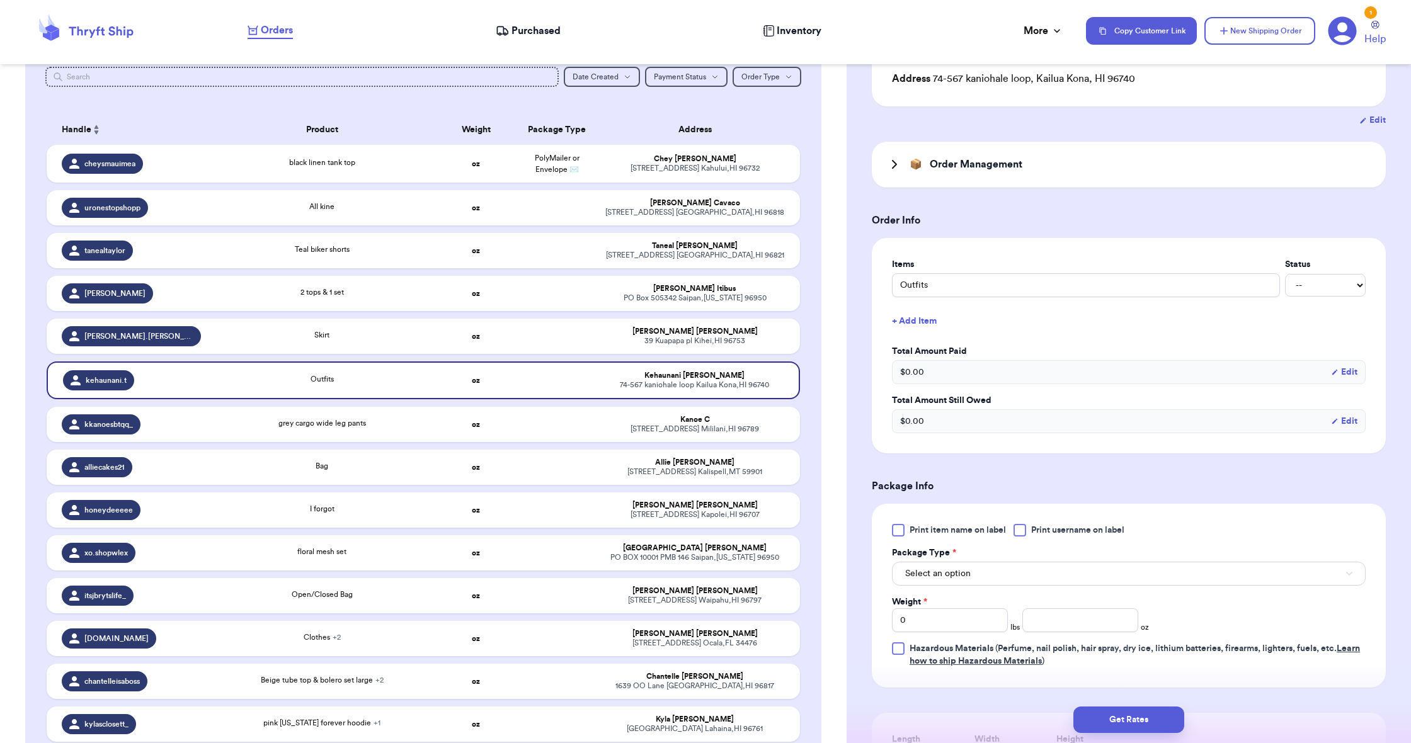
click at [974, 576] on button "Select an option" at bounding box center [1129, 574] width 474 height 24
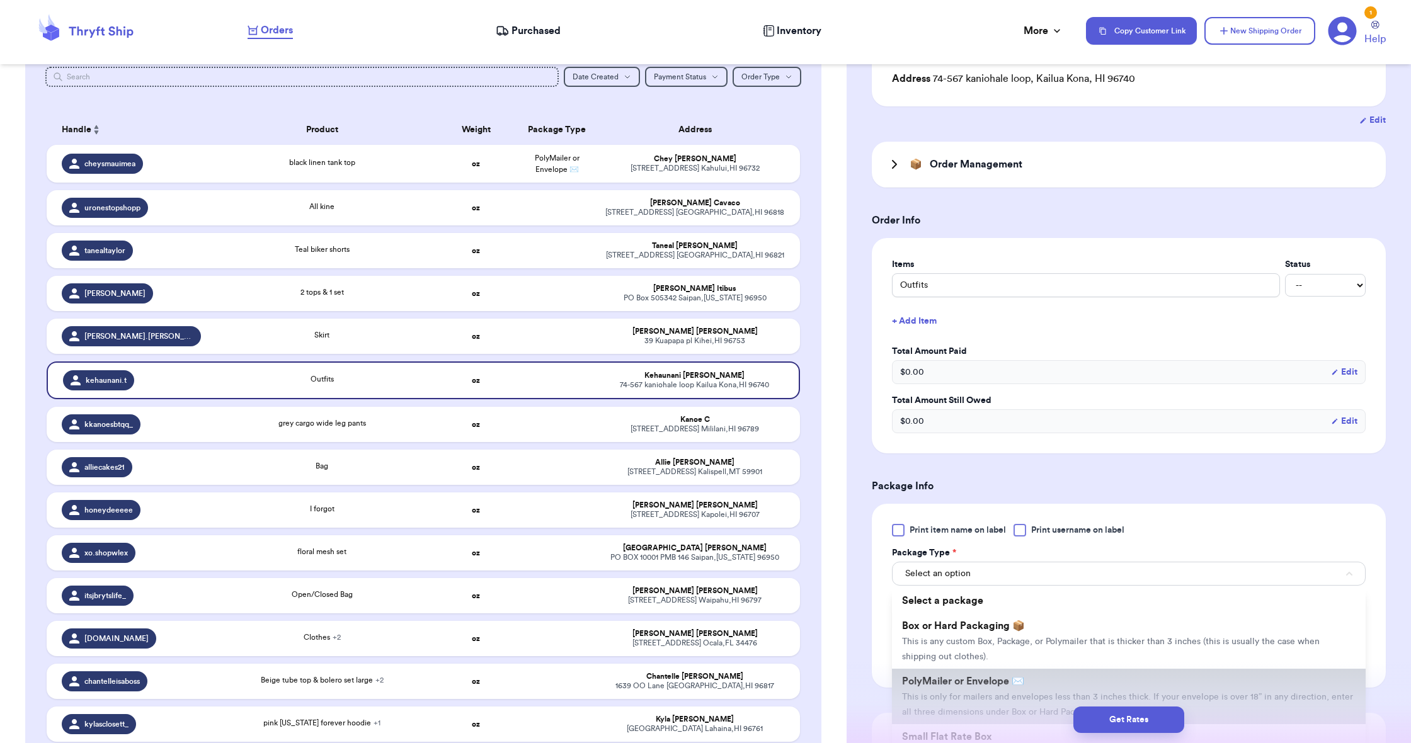
click at [984, 676] on li "PolyMailer or Envelope ✉️ This is only for mailers and envelopes less than 3 in…" at bounding box center [1129, 696] width 474 height 55
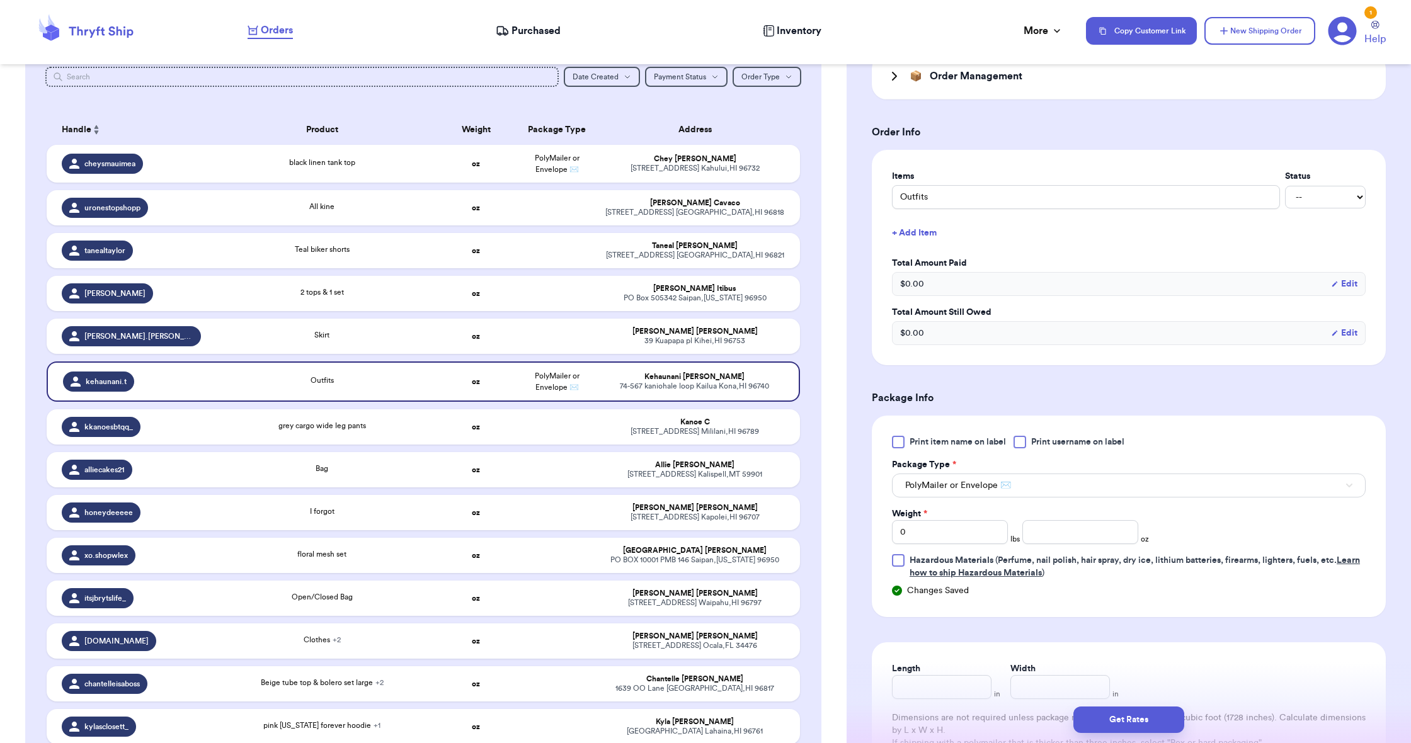
scroll to position [278, 0]
click at [949, 532] on input "0" at bounding box center [950, 530] width 116 height 24
click at [948, 532] on input "0" at bounding box center [950, 530] width 116 height 24
type input "1"
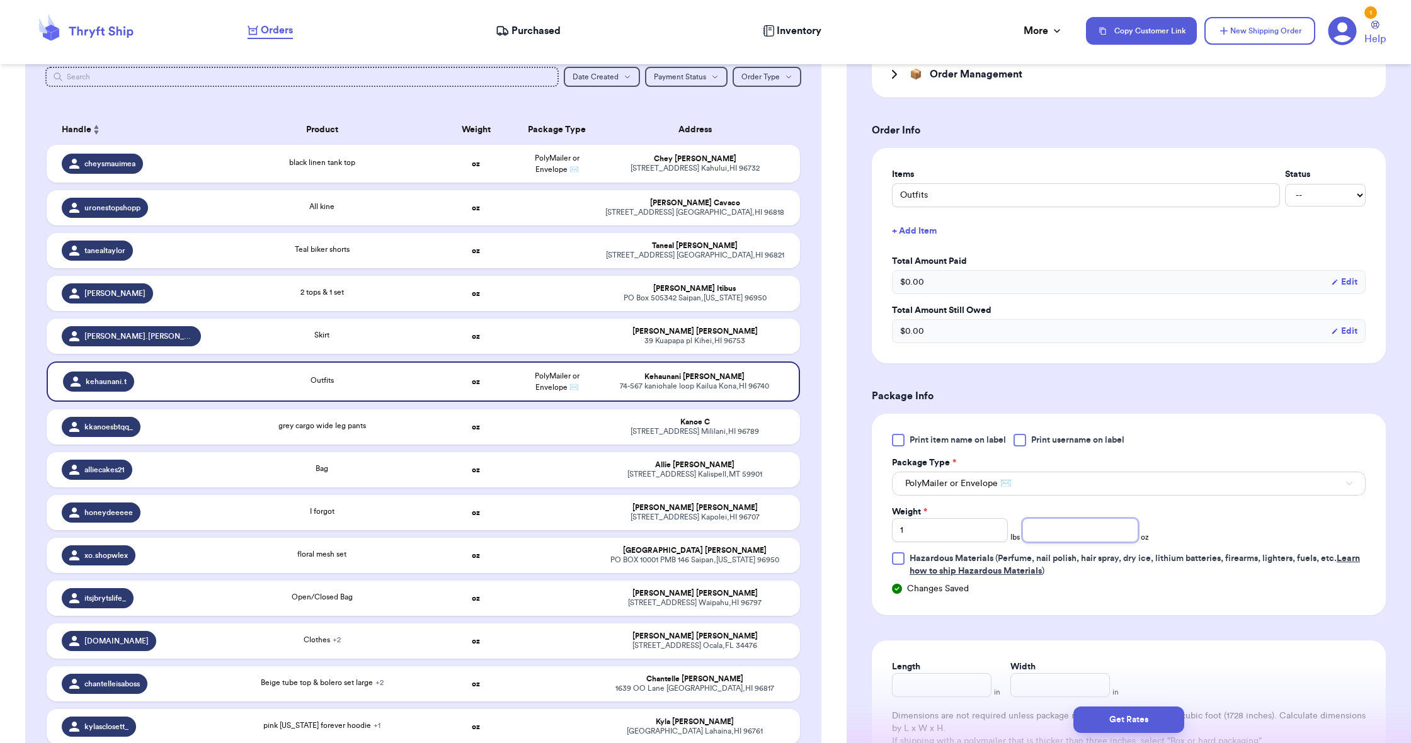
click at [1032, 540] on input "number" at bounding box center [1080, 530] width 116 height 24
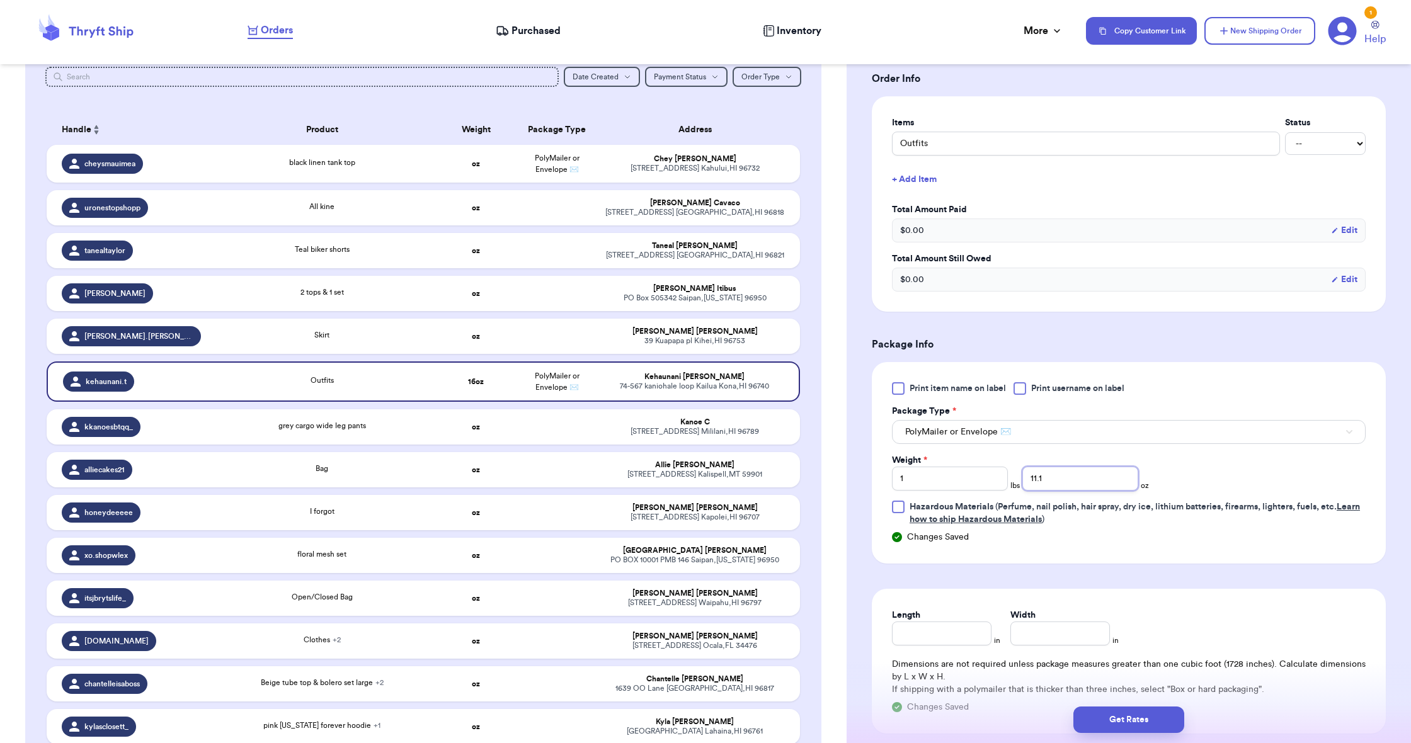
scroll to position [331, 0]
type input "11.1"
click at [950, 630] on input "Length" at bounding box center [942, 632] width 100 height 24
type input "19"
click at [1090, 637] on input "Width *" at bounding box center [1060, 632] width 100 height 24
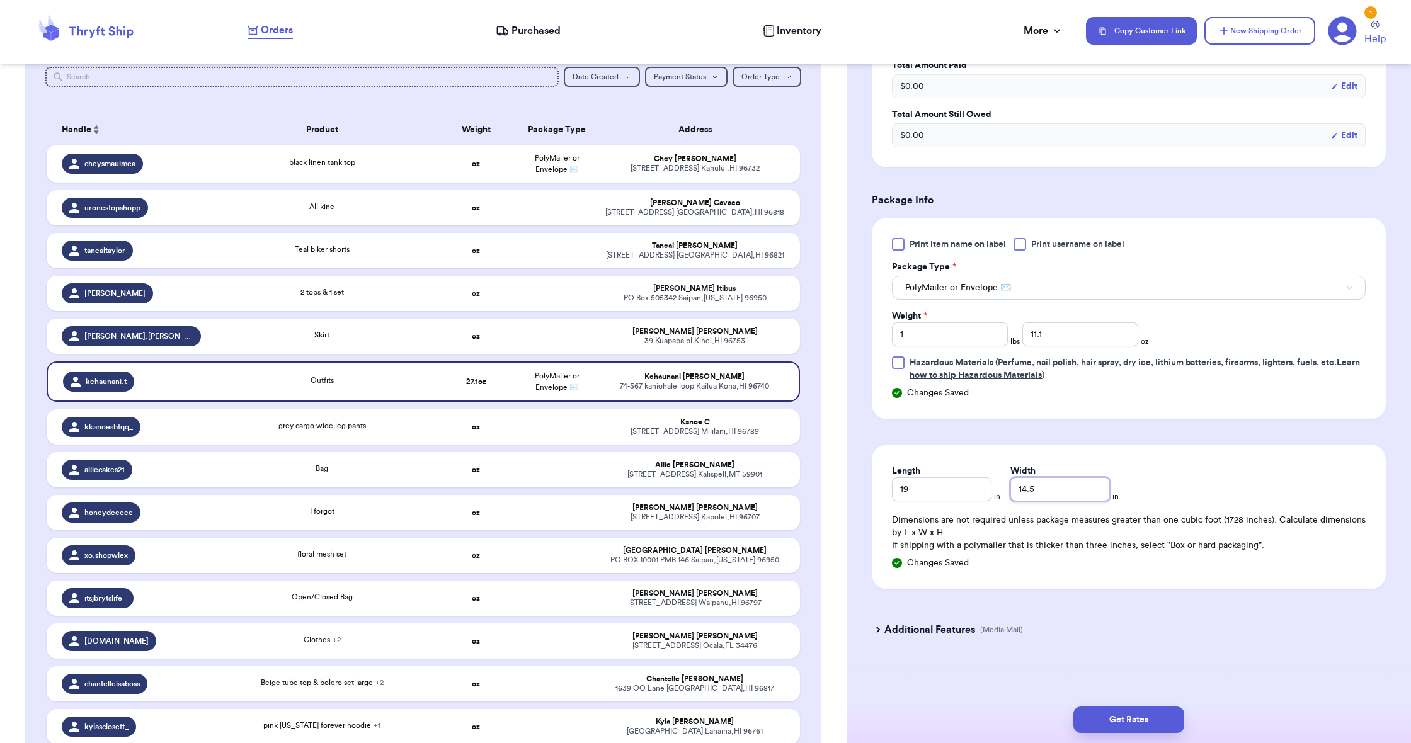
scroll to position [477, 0]
type input "14.5"
click at [1136, 711] on button "Get Rates" at bounding box center [1128, 720] width 111 height 26
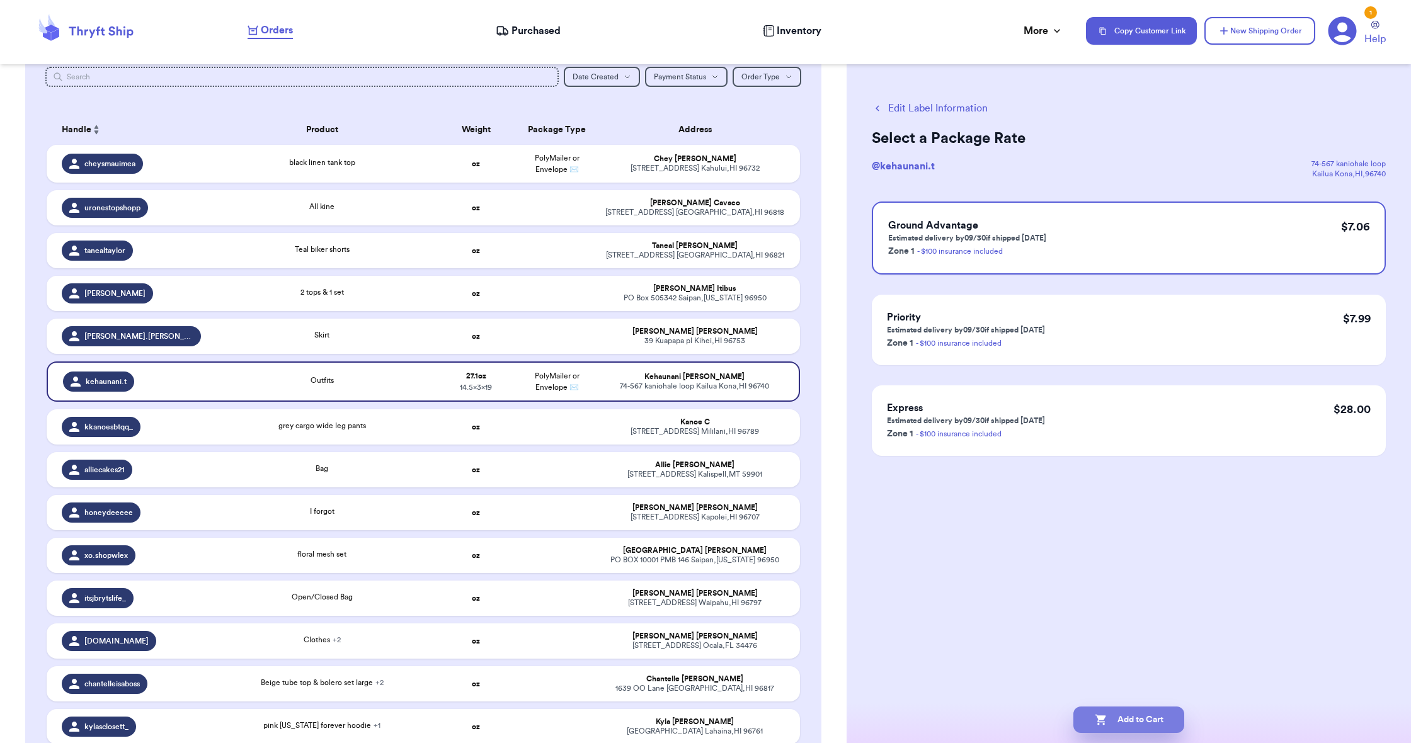
click at [1130, 714] on button "Add to Cart" at bounding box center [1128, 720] width 111 height 26
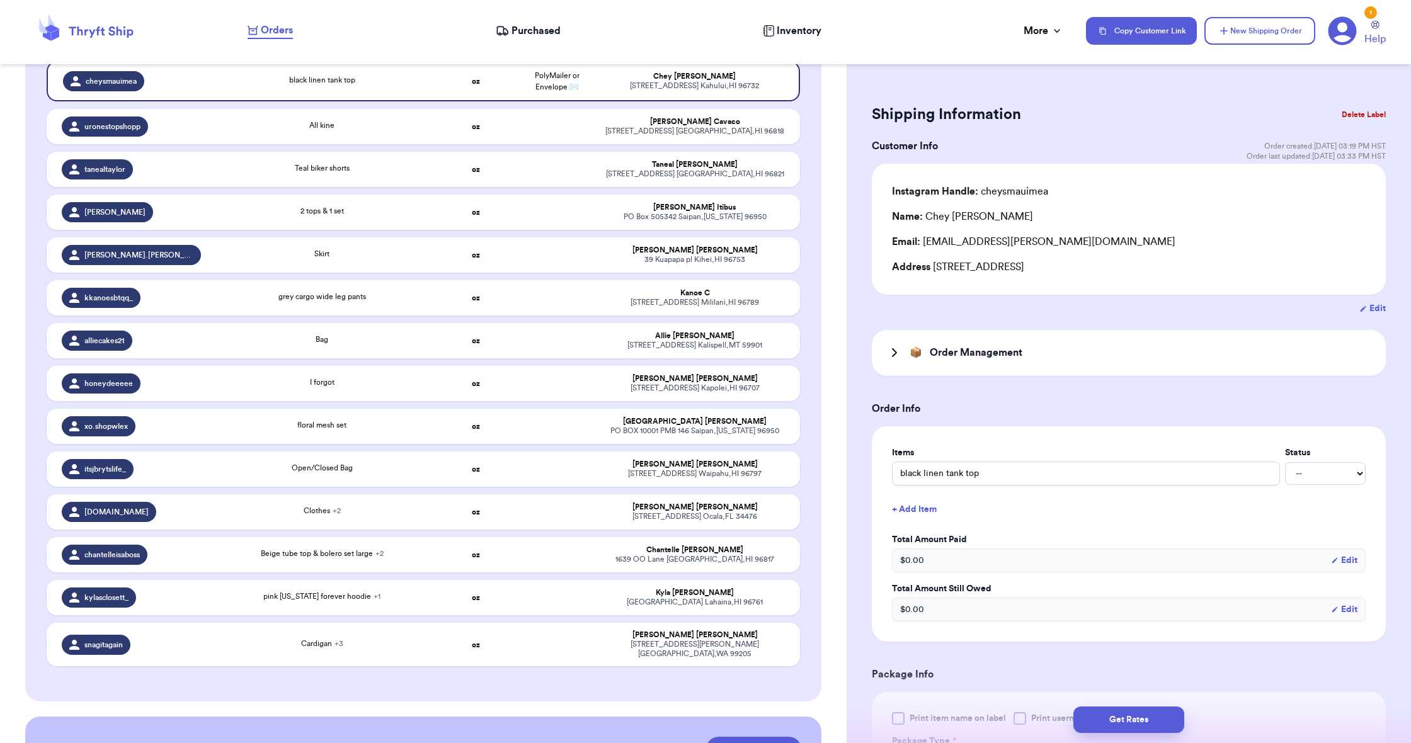
scroll to position [253, 0]
click at [321, 609] on td "pink [US_STATE] forever hoodie + 1" at bounding box center [321, 596] width 227 height 35
type input "pink [US_STATE] forever hoodie"
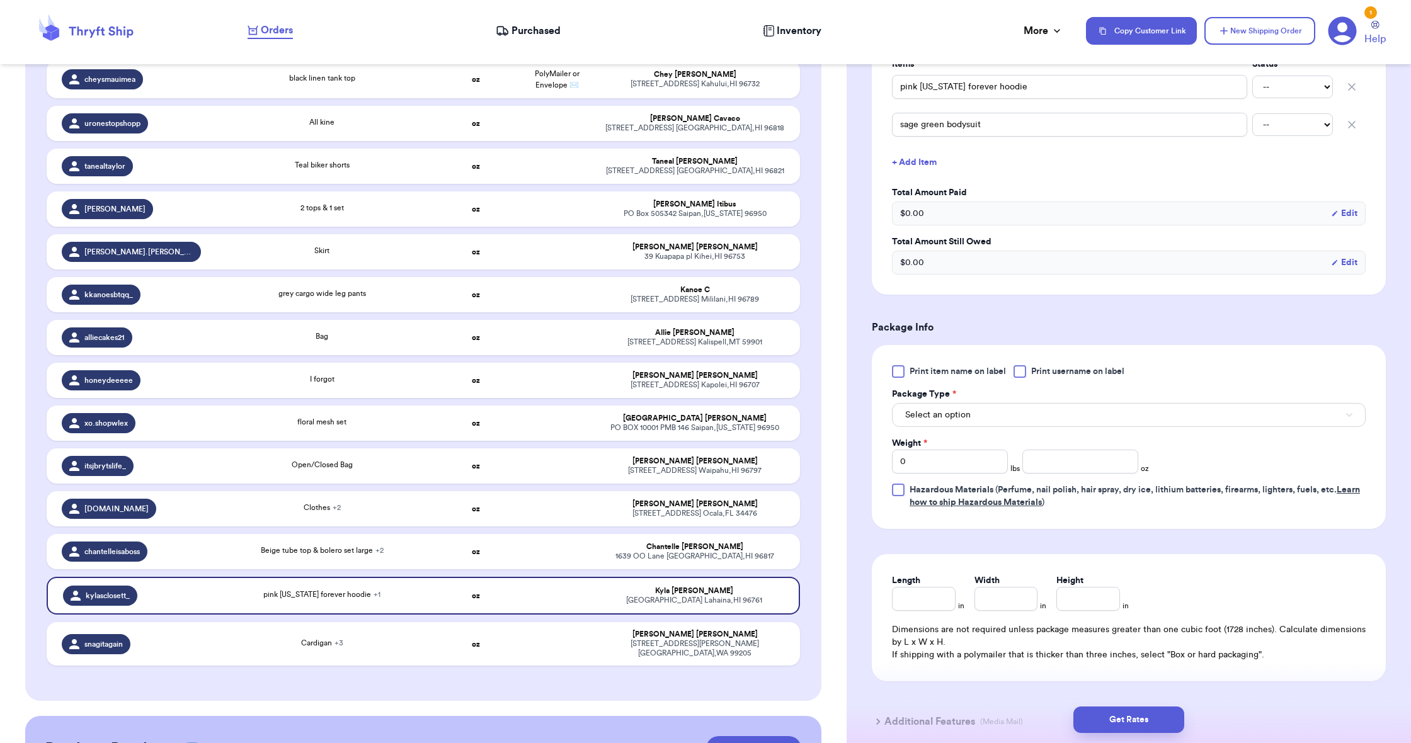
scroll to position [390, 0]
click at [940, 416] on span "Select an option" at bounding box center [937, 413] width 65 height 13
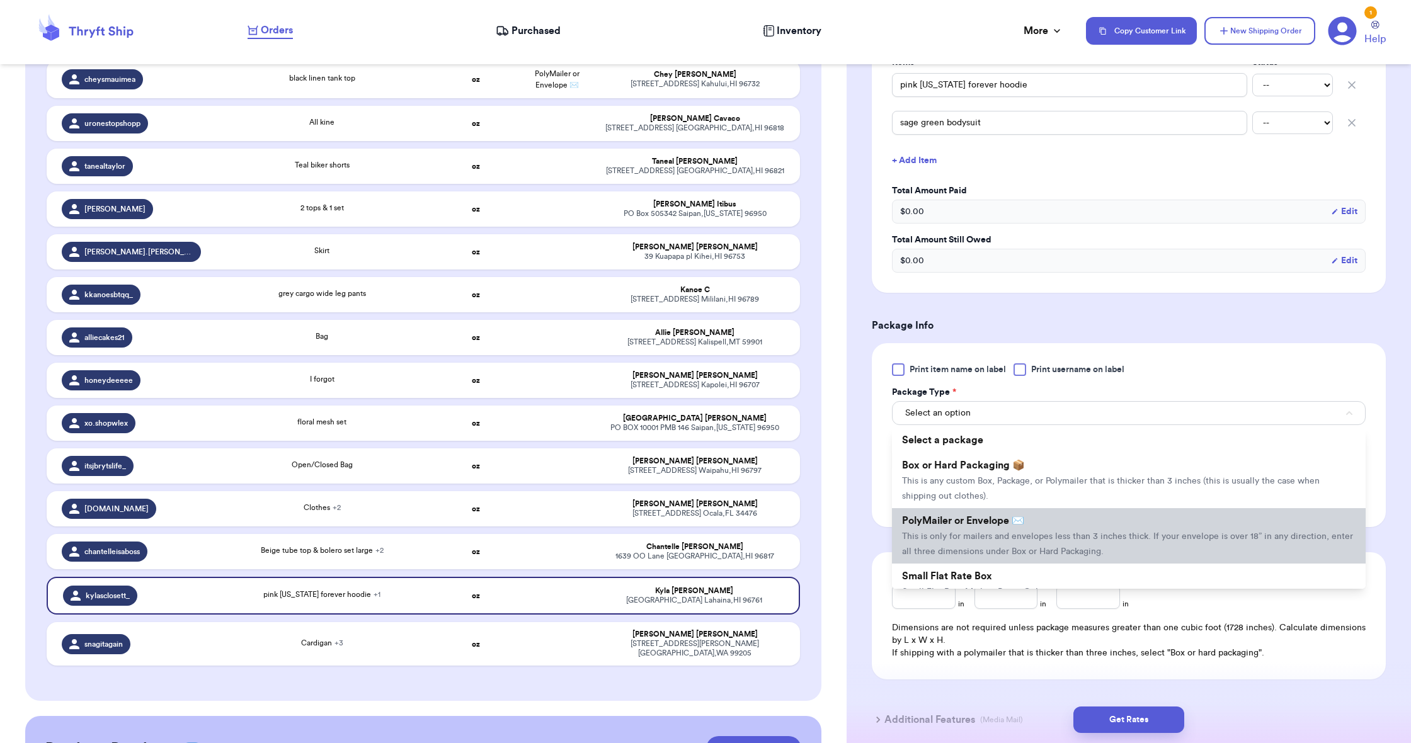
click at [951, 526] on span "PolyMailer or Envelope ✉️" at bounding box center [963, 521] width 122 height 10
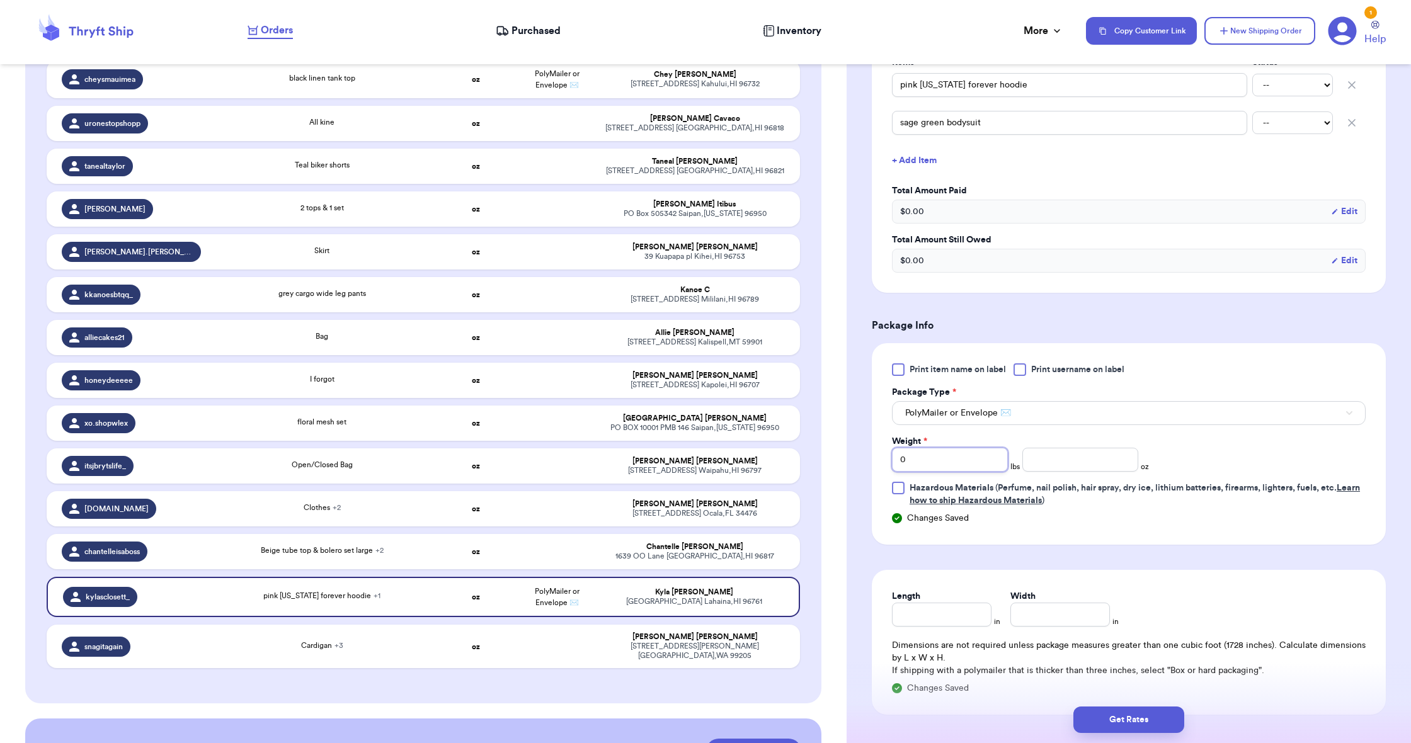
click at [949, 455] on input "0" at bounding box center [950, 460] width 116 height 24
click at [948, 455] on input "0" at bounding box center [950, 460] width 116 height 24
type input "2"
click at [1031, 455] on input "number" at bounding box center [1080, 460] width 116 height 24
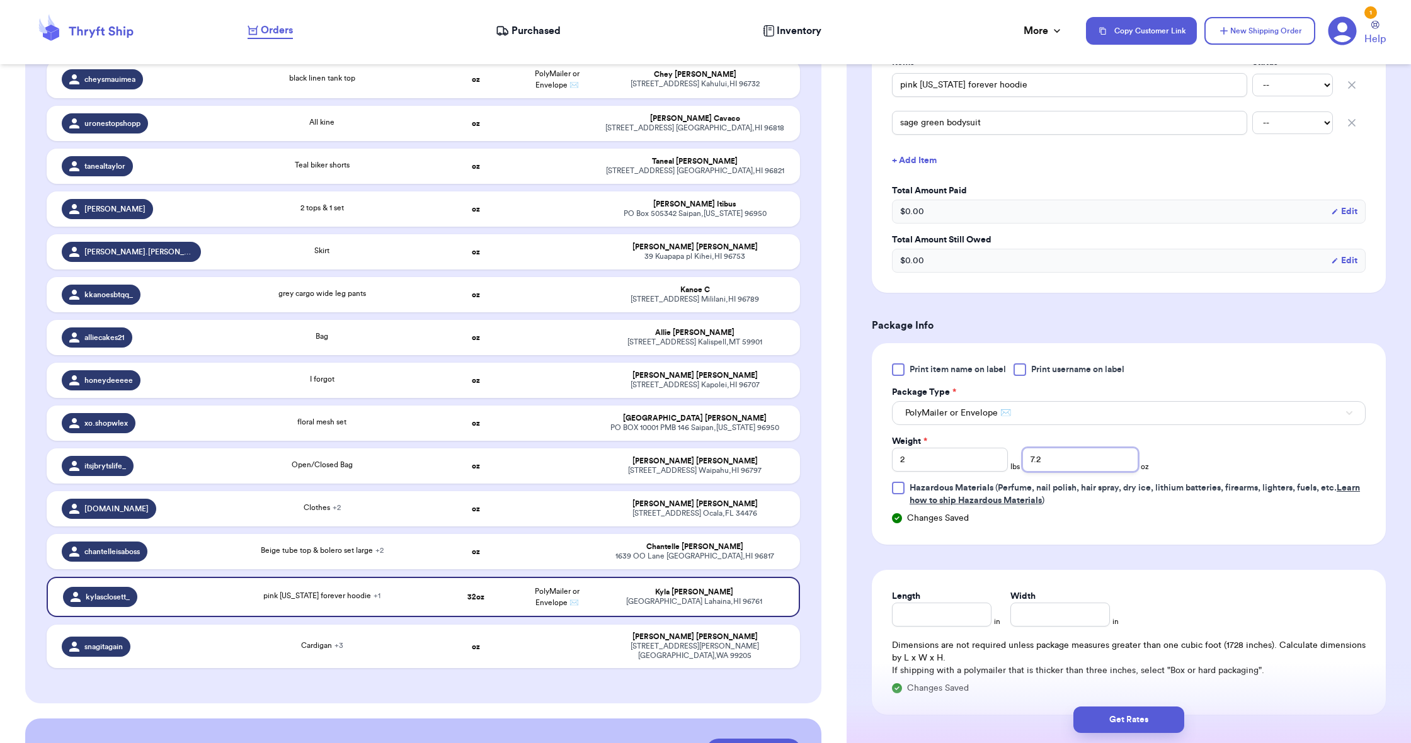
type input "7.2"
click at [956, 613] on input "Length" at bounding box center [942, 615] width 100 height 24
type input "19"
click at [1064, 608] on input "Width *" at bounding box center [1060, 615] width 100 height 24
type input "14.5"
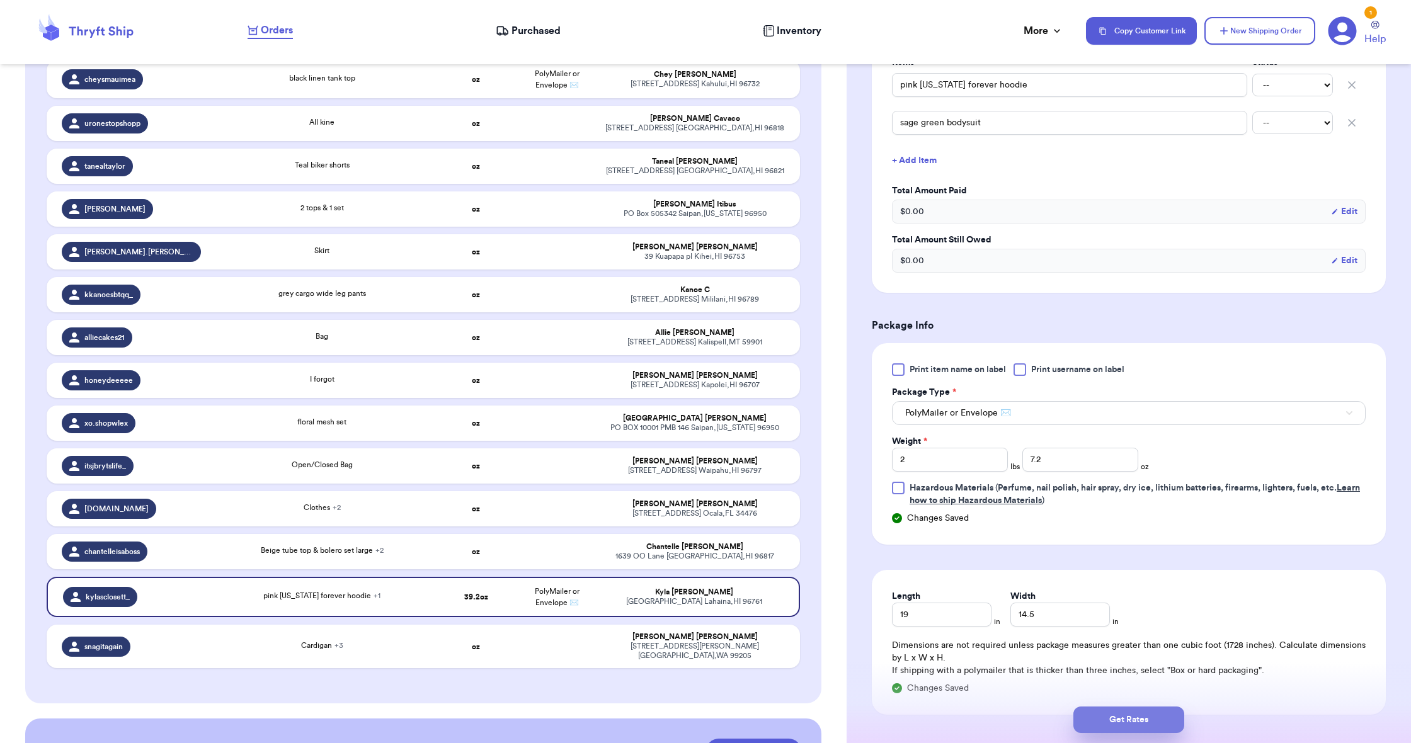
click at [1141, 715] on button "Get Rates" at bounding box center [1128, 720] width 111 height 26
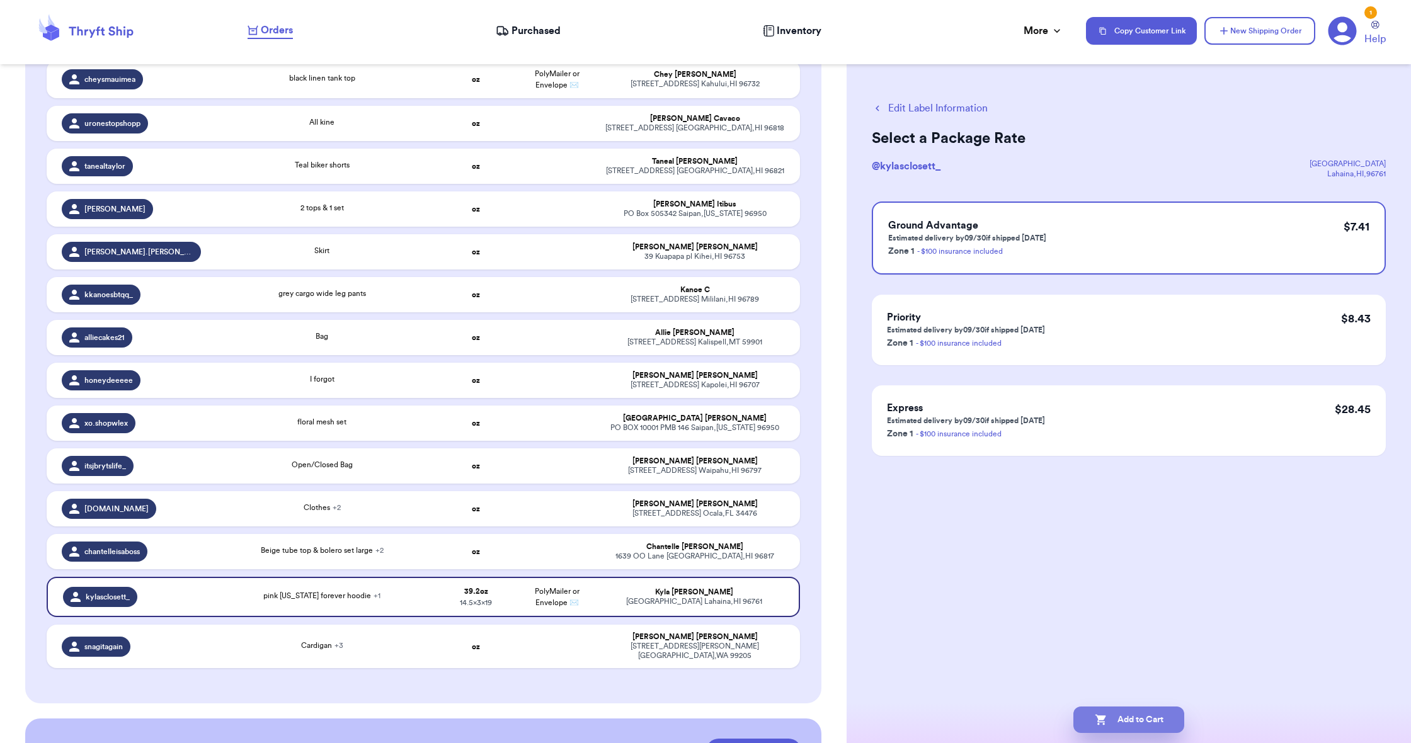
click at [1125, 715] on button "Add to Cart" at bounding box center [1128, 720] width 111 height 26
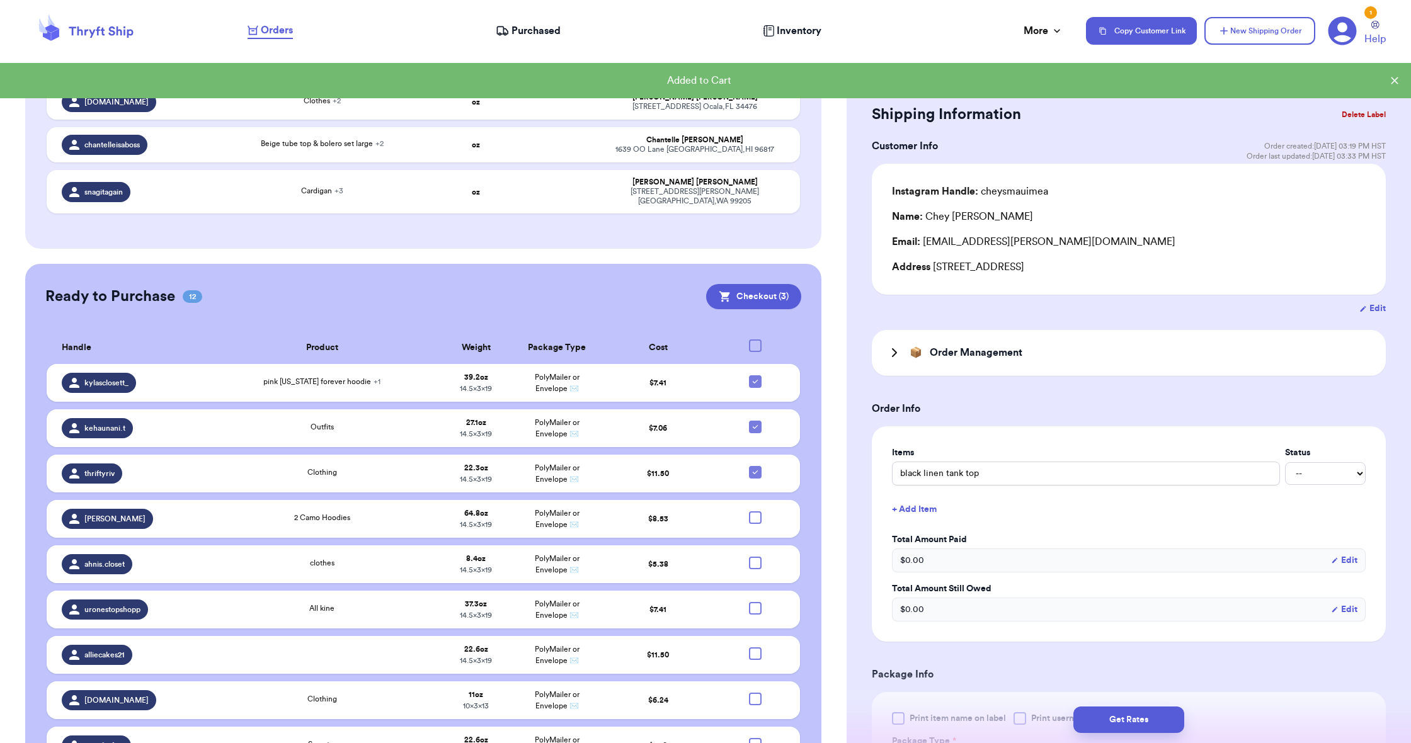
scroll to position [663, 0]
click at [753, 477] on icon at bounding box center [755, 472] width 10 height 10
click at [755, 465] on input "checkbox" at bounding box center [755, 465] width 1 height 1
checkbox input "false"
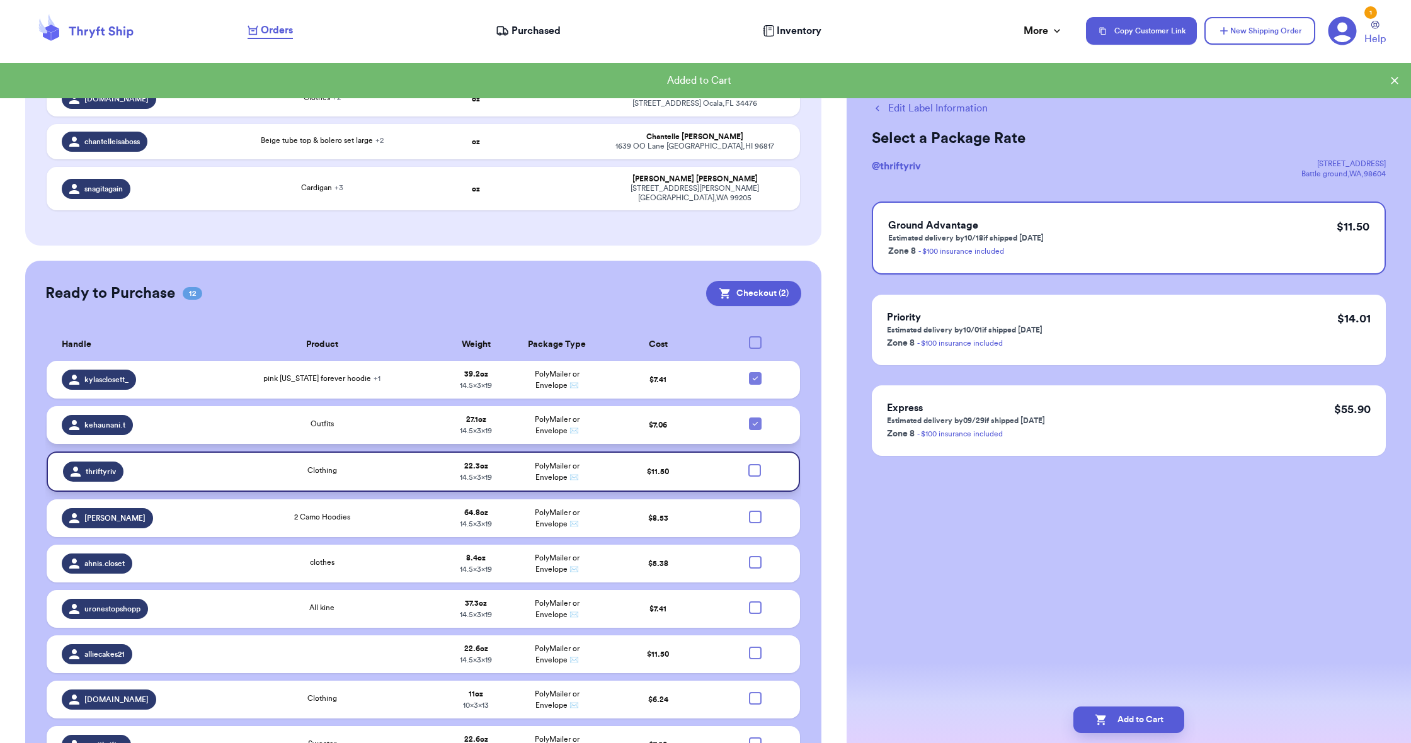
click at [753, 429] on icon at bounding box center [755, 424] width 10 height 10
click at [755, 418] on input "checkbox" at bounding box center [755, 417] width 1 height 1
checkbox input "false"
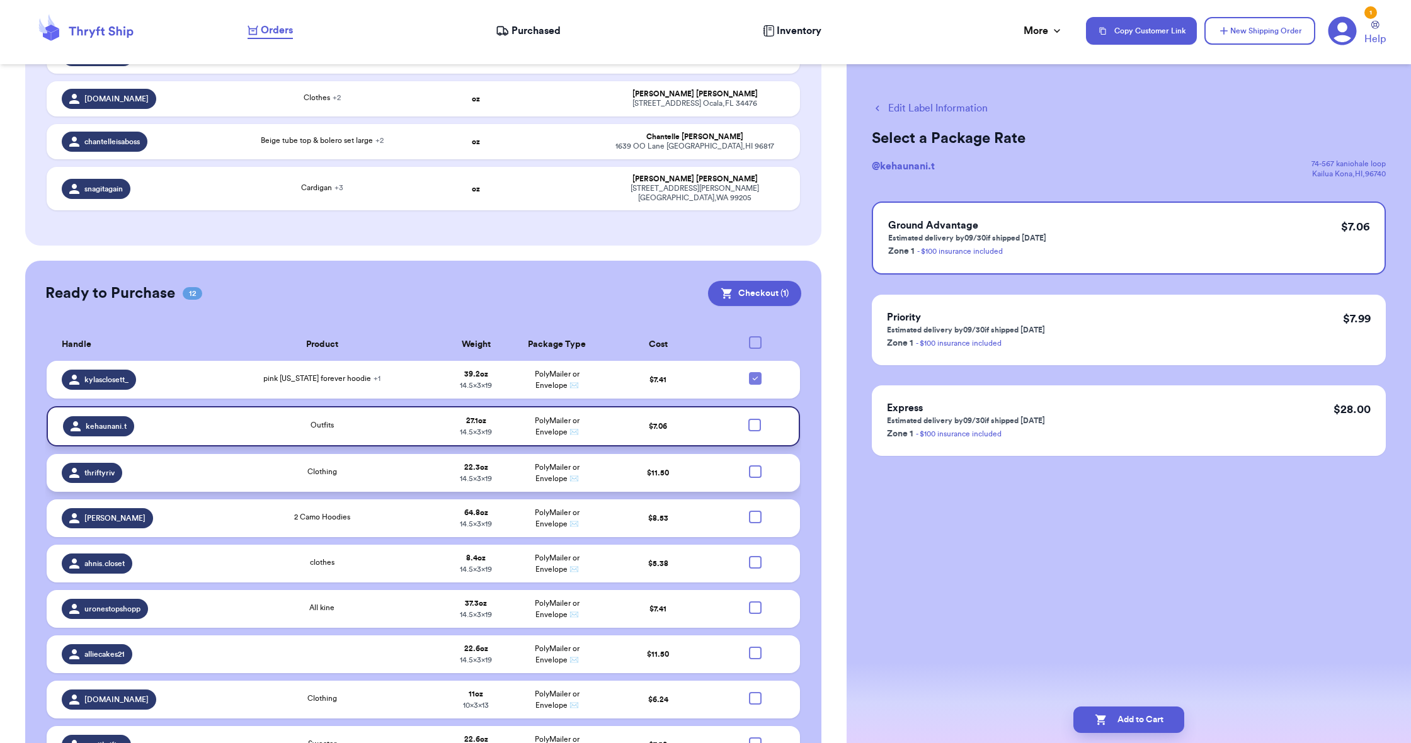
scroll to position [0, 0]
click at [754, 302] on button "Checkout ( 1 )" at bounding box center [754, 293] width 93 height 25
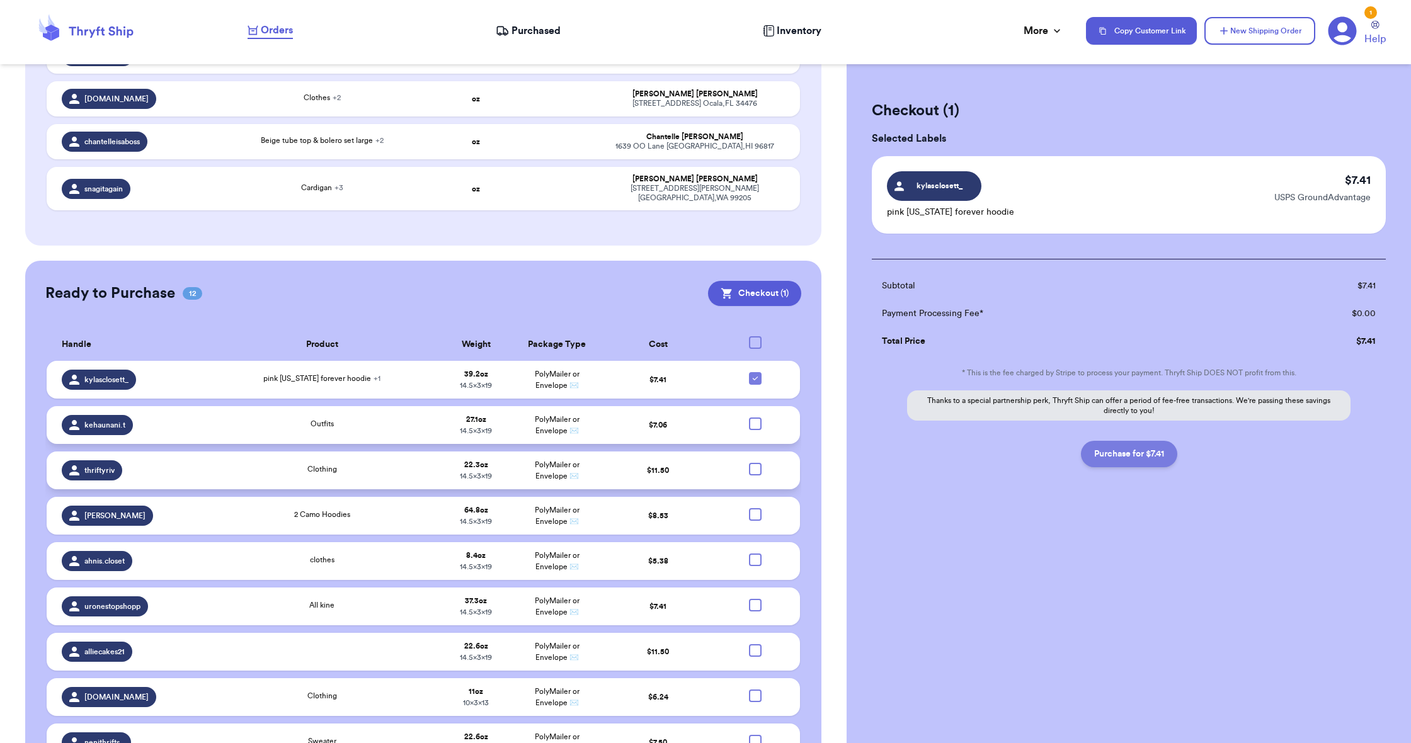
click at [1106, 456] on button "Purchase for $7.41" at bounding box center [1129, 454] width 96 height 26
checkbox input "false"
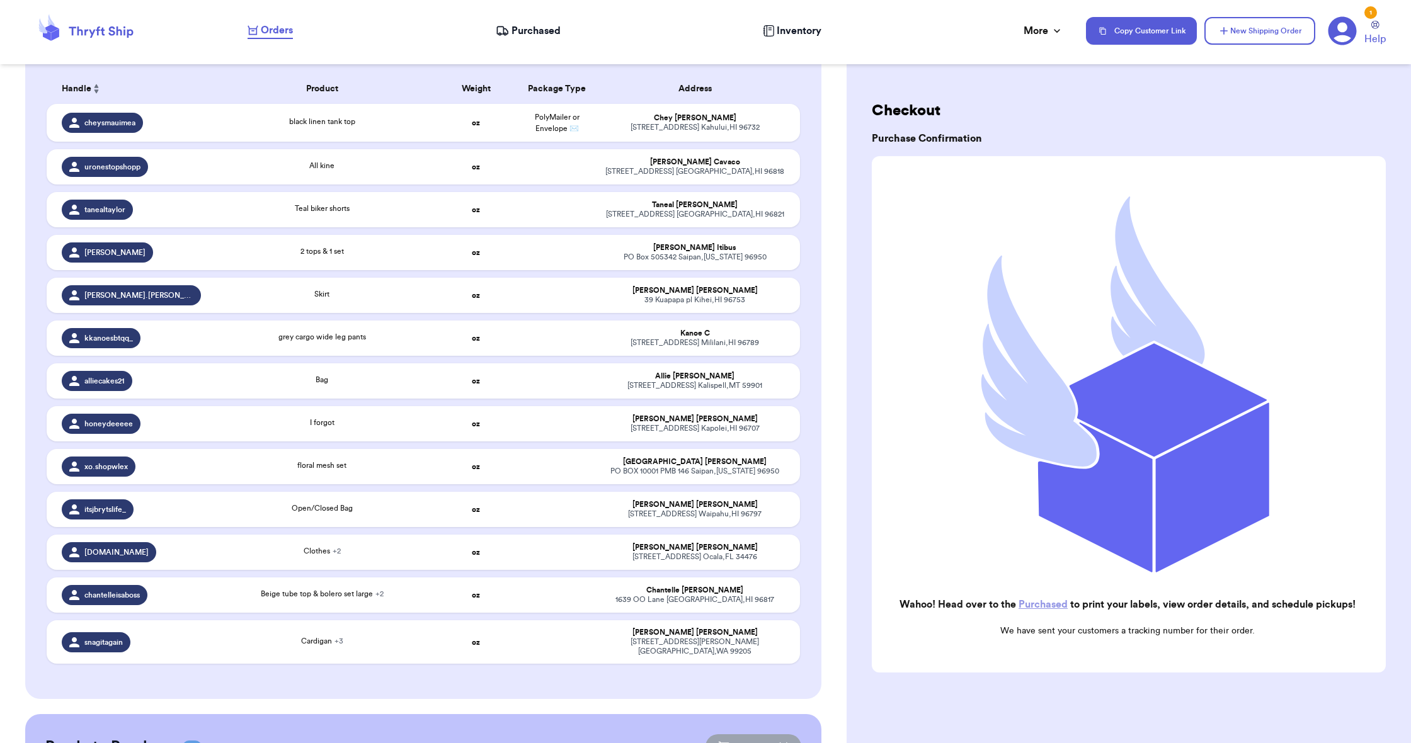
scroll to position [215, 0]
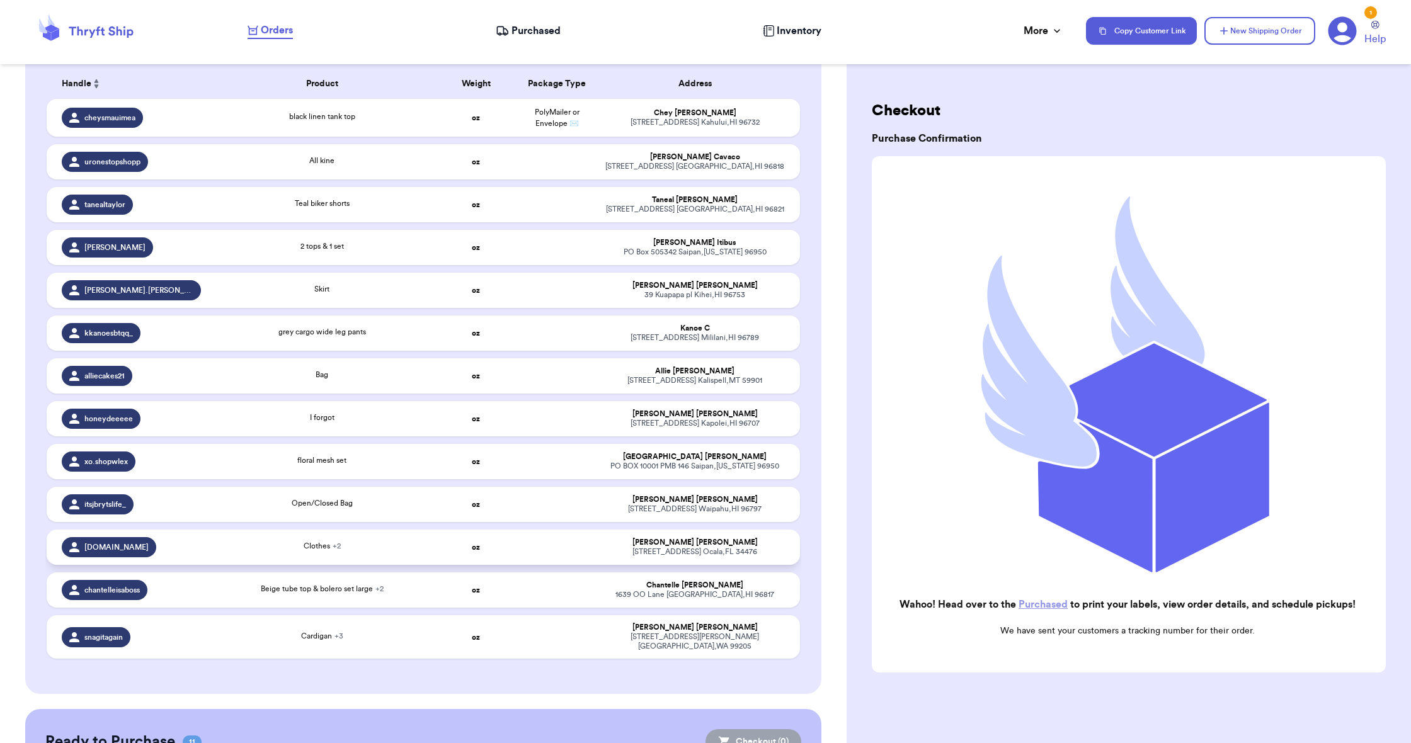
click at [436, 558] on td "oz" at bounding box center [475, 547] width 81 height 35
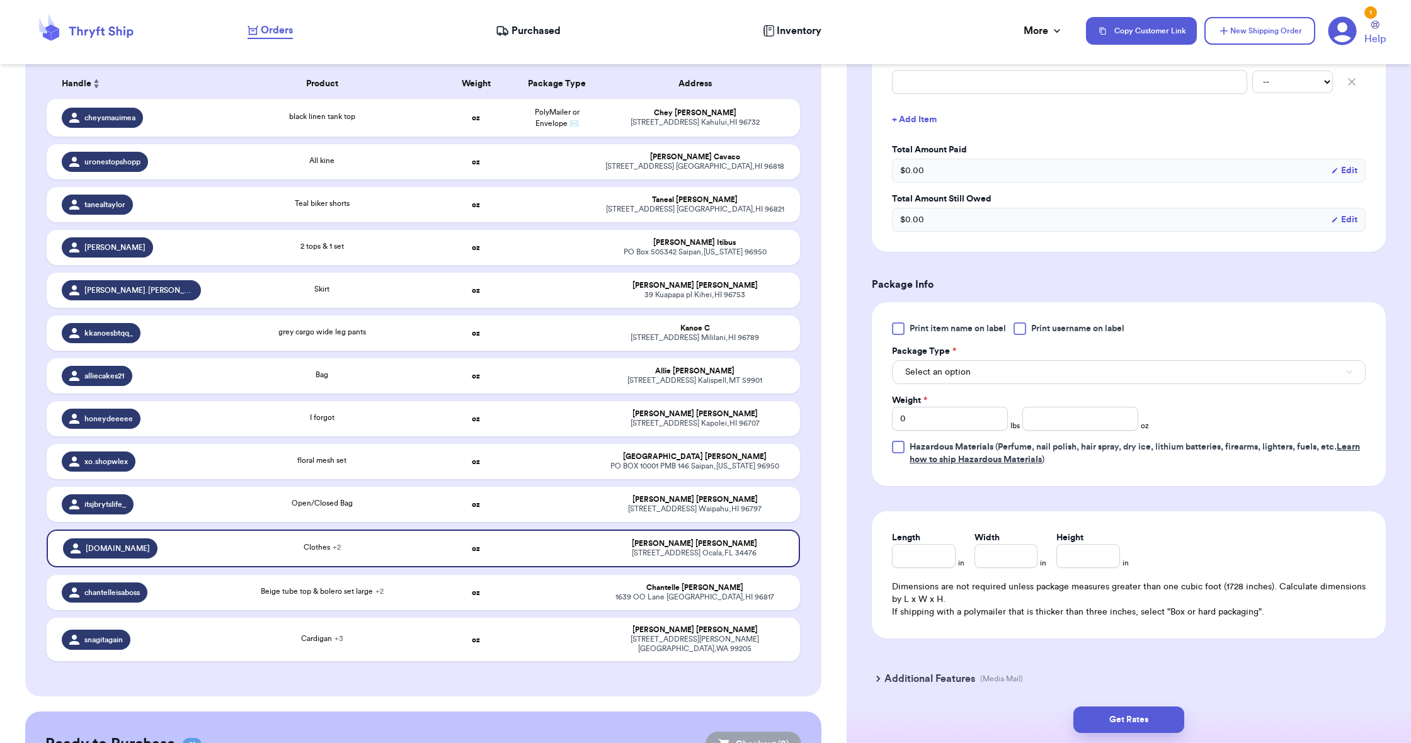
scroll to position [477, 0]
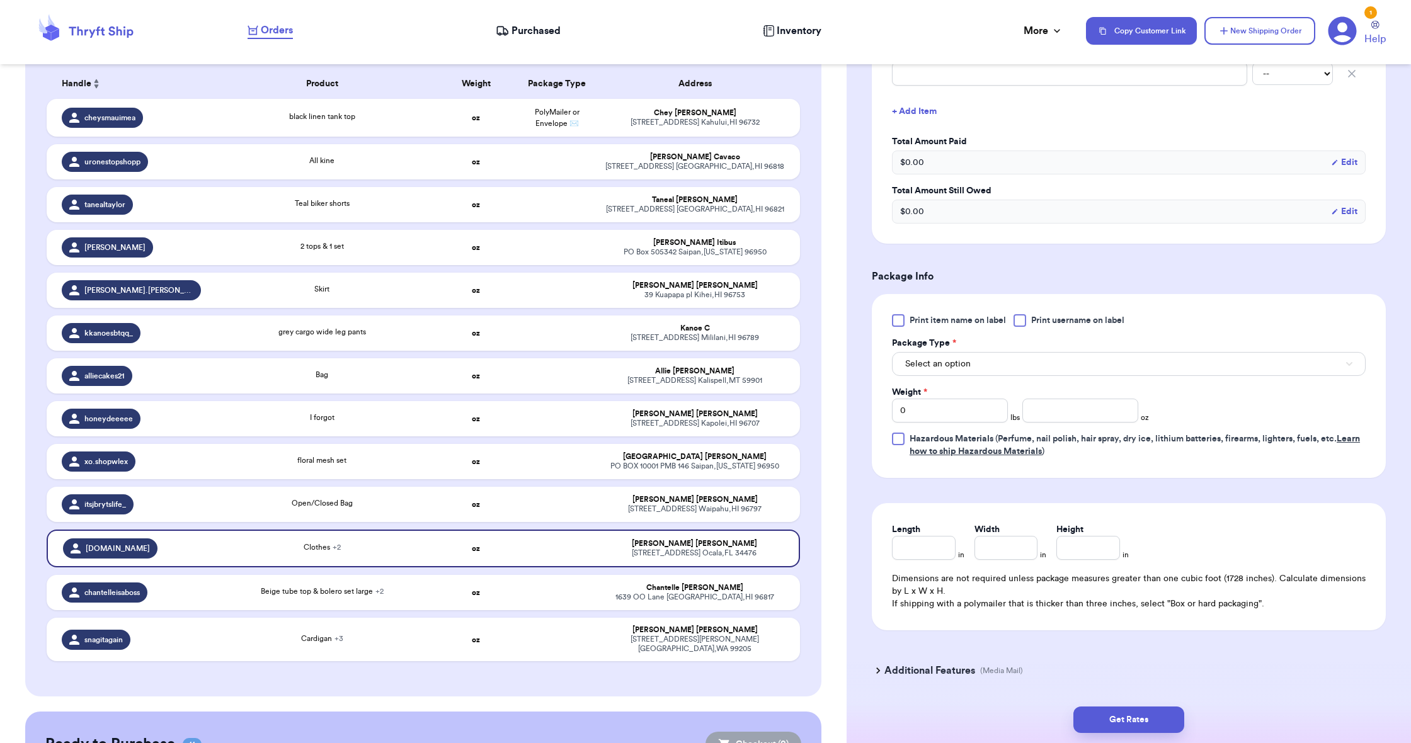
click at [925, 370] on span "Select an option" at bounding box center [937, 364] width 65 height 13
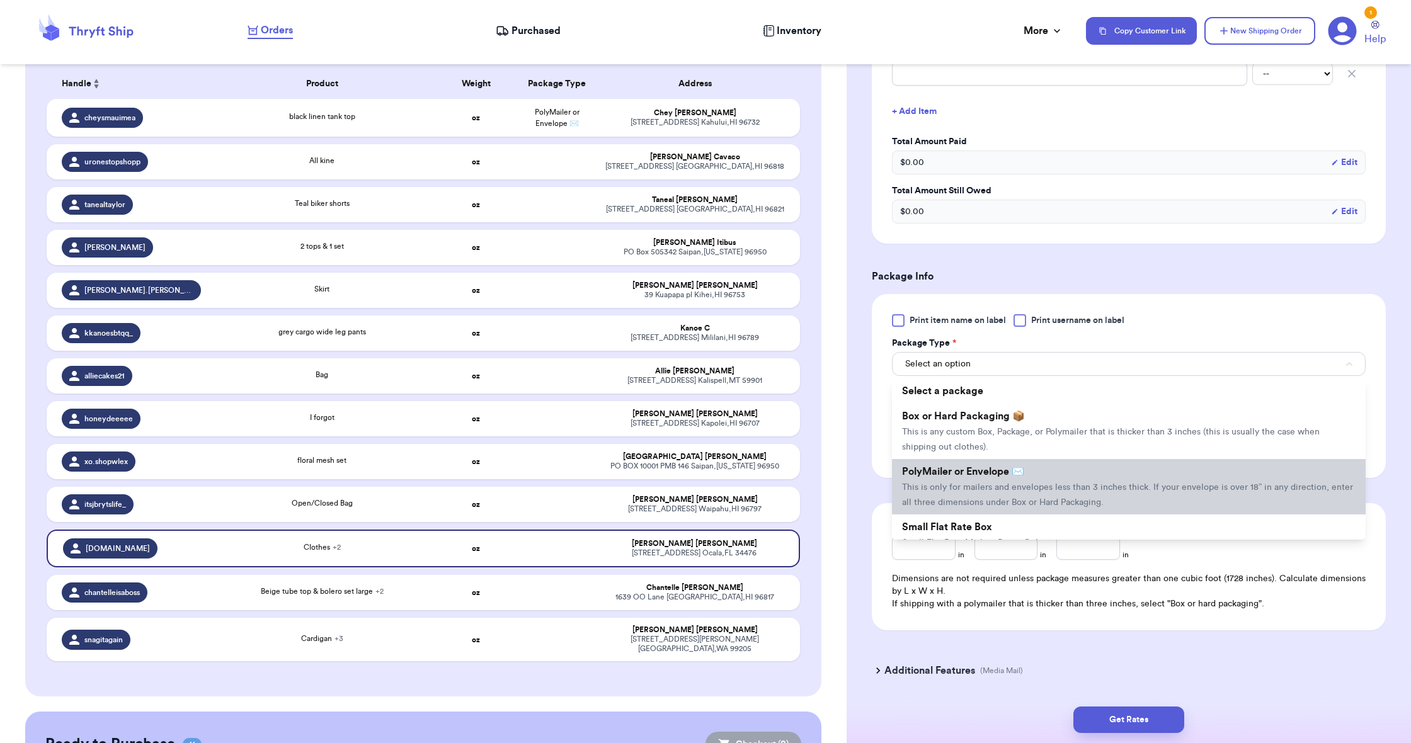
click at [937, 474] on span "PolyMailer or Envelope ✉️" at bounding box center [963, 472] width 122 height 10
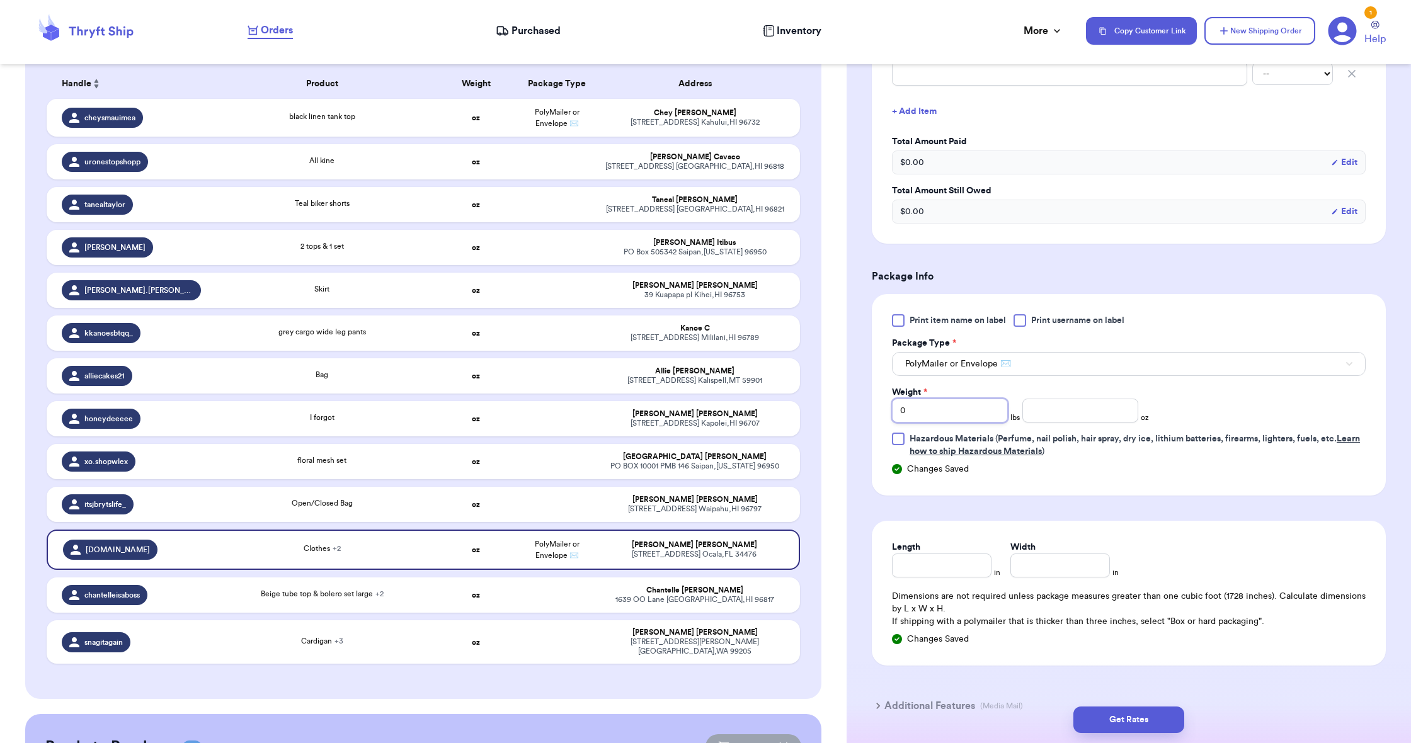
click at [927, 419] on input "0" at bounding box center [950, 411] width 116 height 24
type input "1"
click at [1037, 415] on input "number" at bounding box center [1080, 411] width 116 height 24
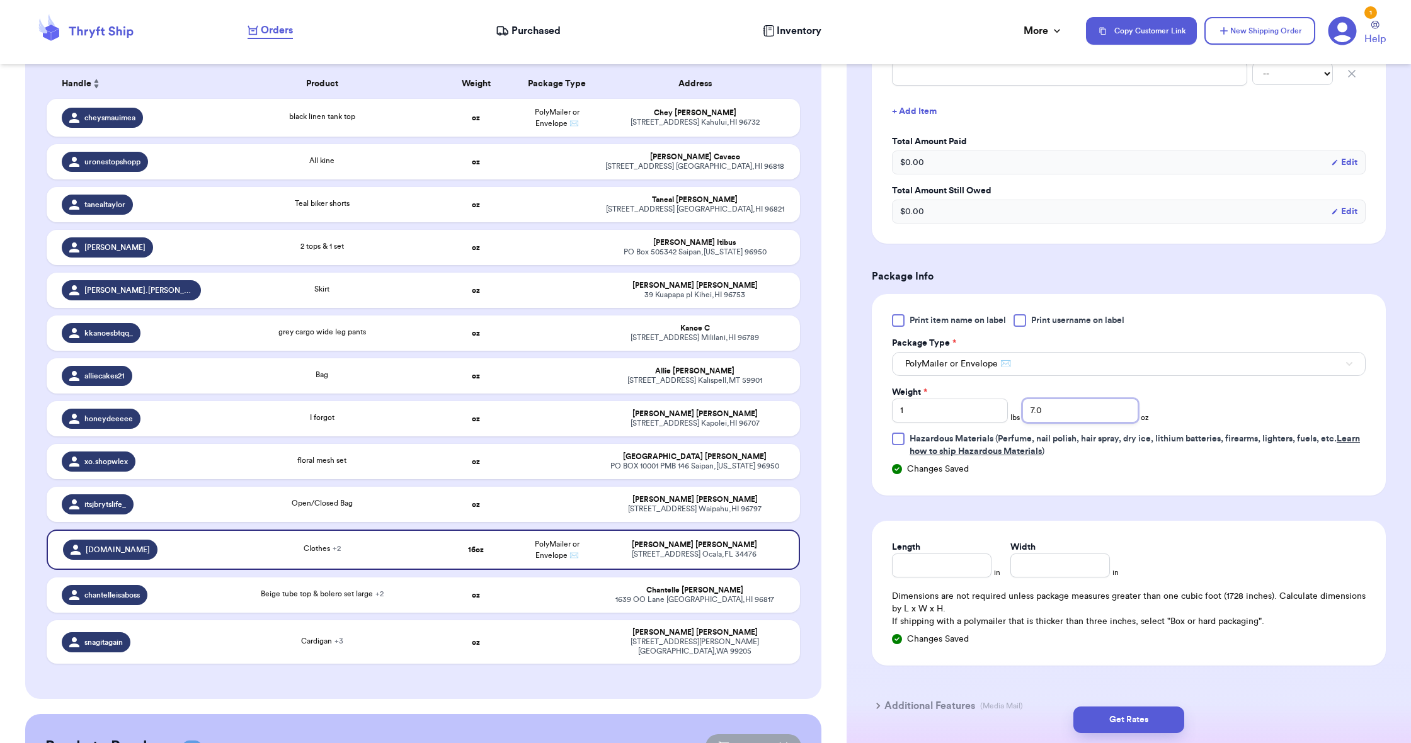
type input "7.0"
click at [920, 566] on input "Length" at bounding box center [942, 566] width 100 height 24
type input "19"
click at [1023, 569] on input "Width *" at bounding box center [1060, 566] width 100 height 24
type input "14.5"
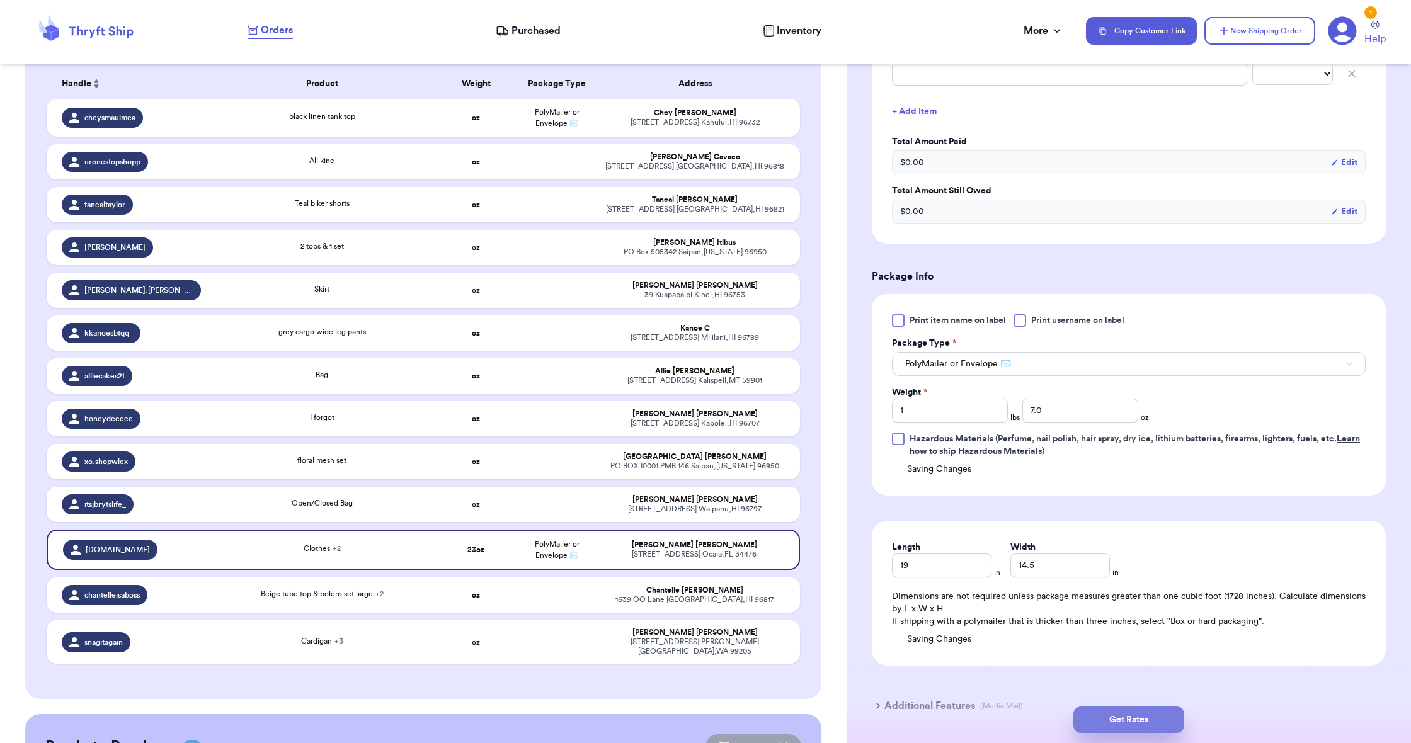
click at [1137, 717] on button "Get Rates" at bounding box center [1128, 720] width 111 height 26
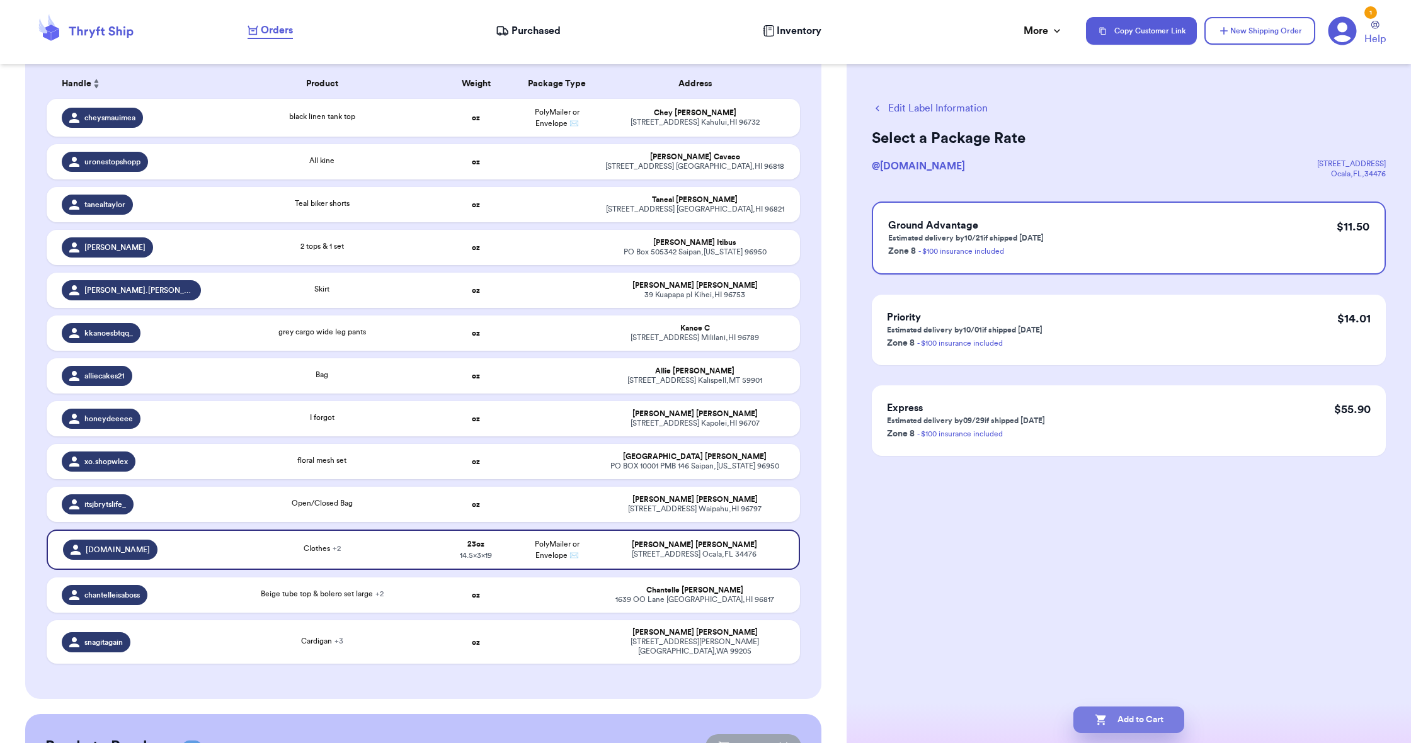
click at [1137, 717] on button "Add to Cart" at bounding box center [1128, 720] width 111 height 26
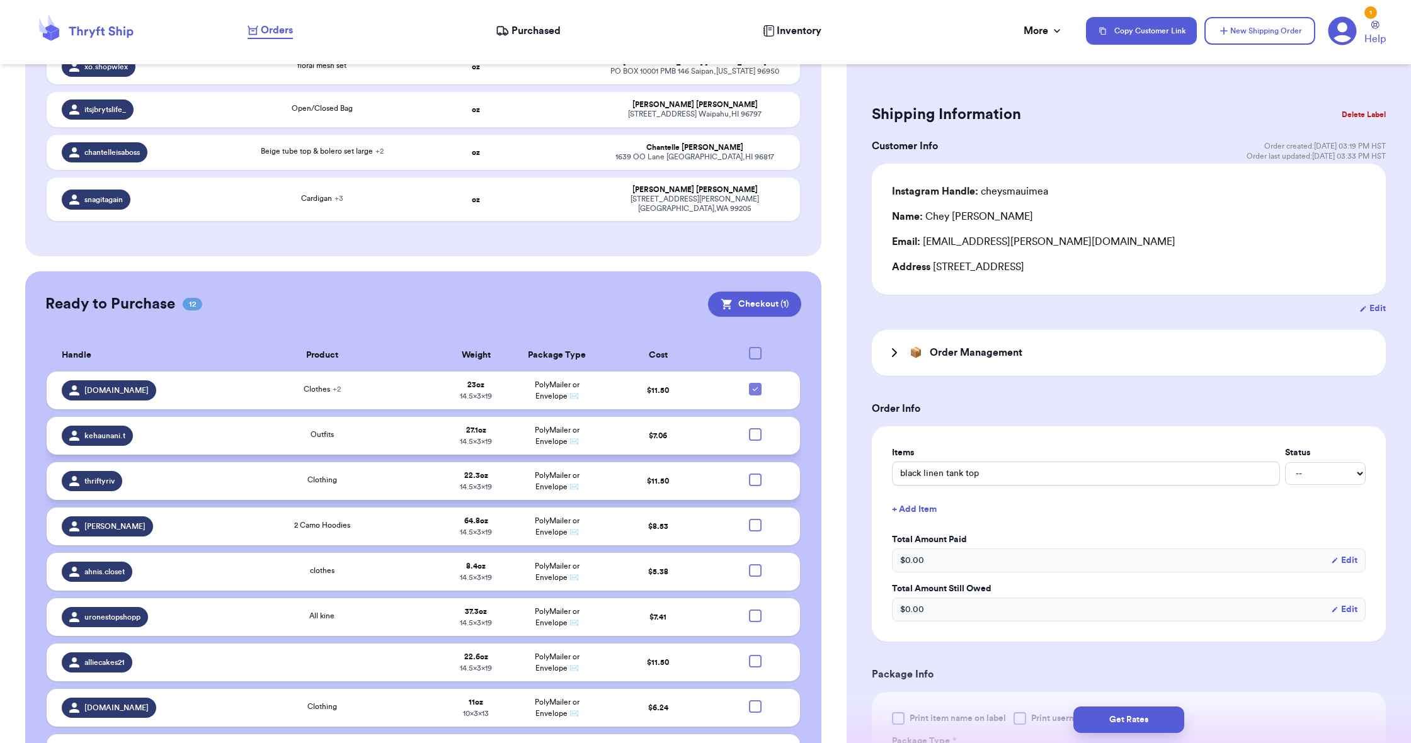
scroll to position [615, 0]
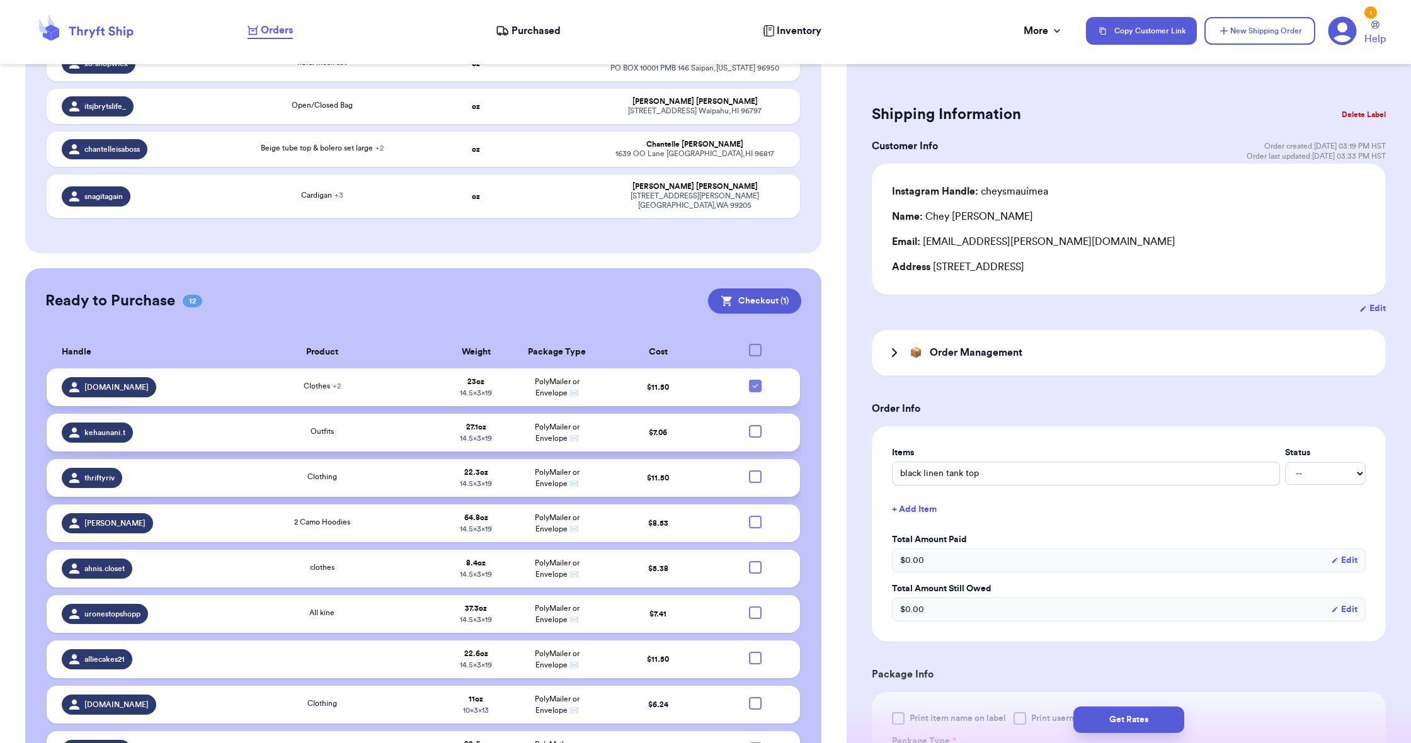
click at [754, 391] on icon at bounding box center [755, 386] width 10 height 10
click at [755, 380] on input "checkbox" at bounding box center [755, 379] width 1 height 1
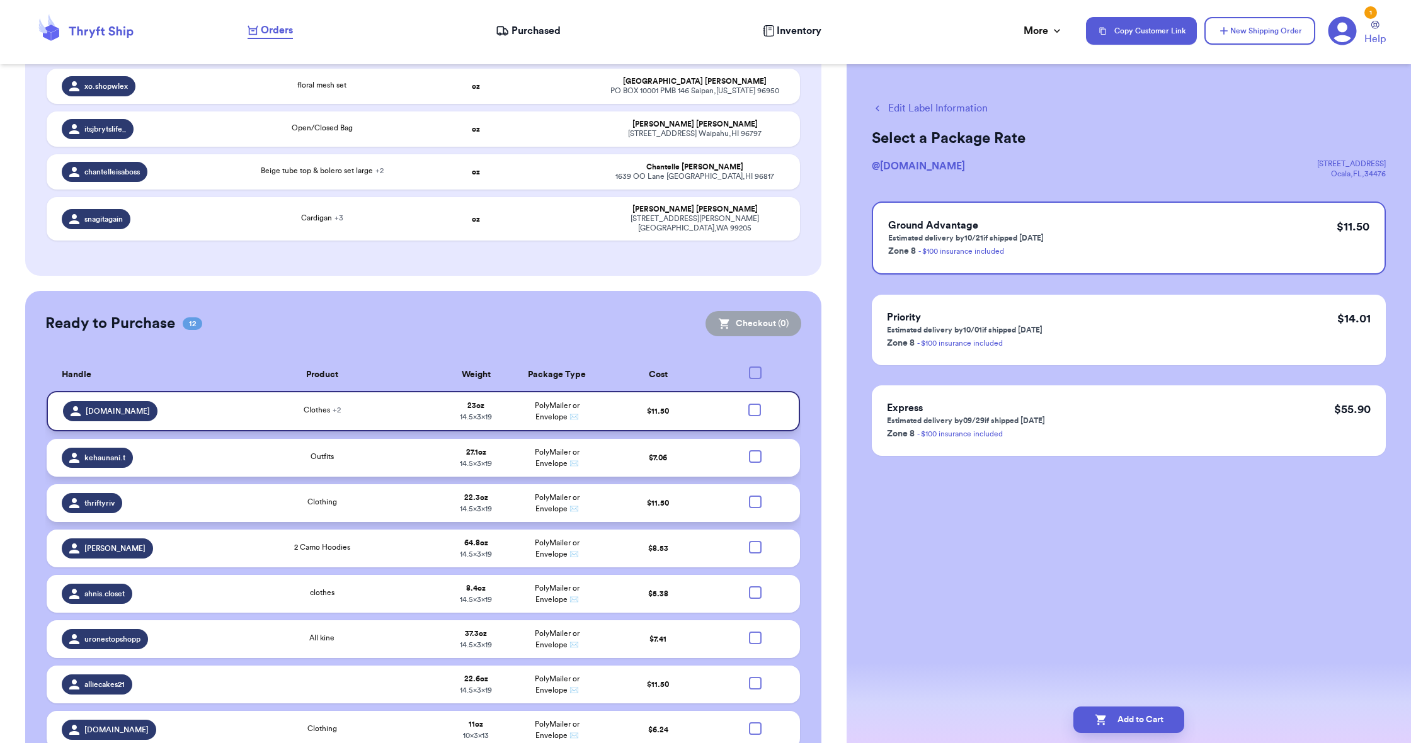
scroll to position [593, 0]
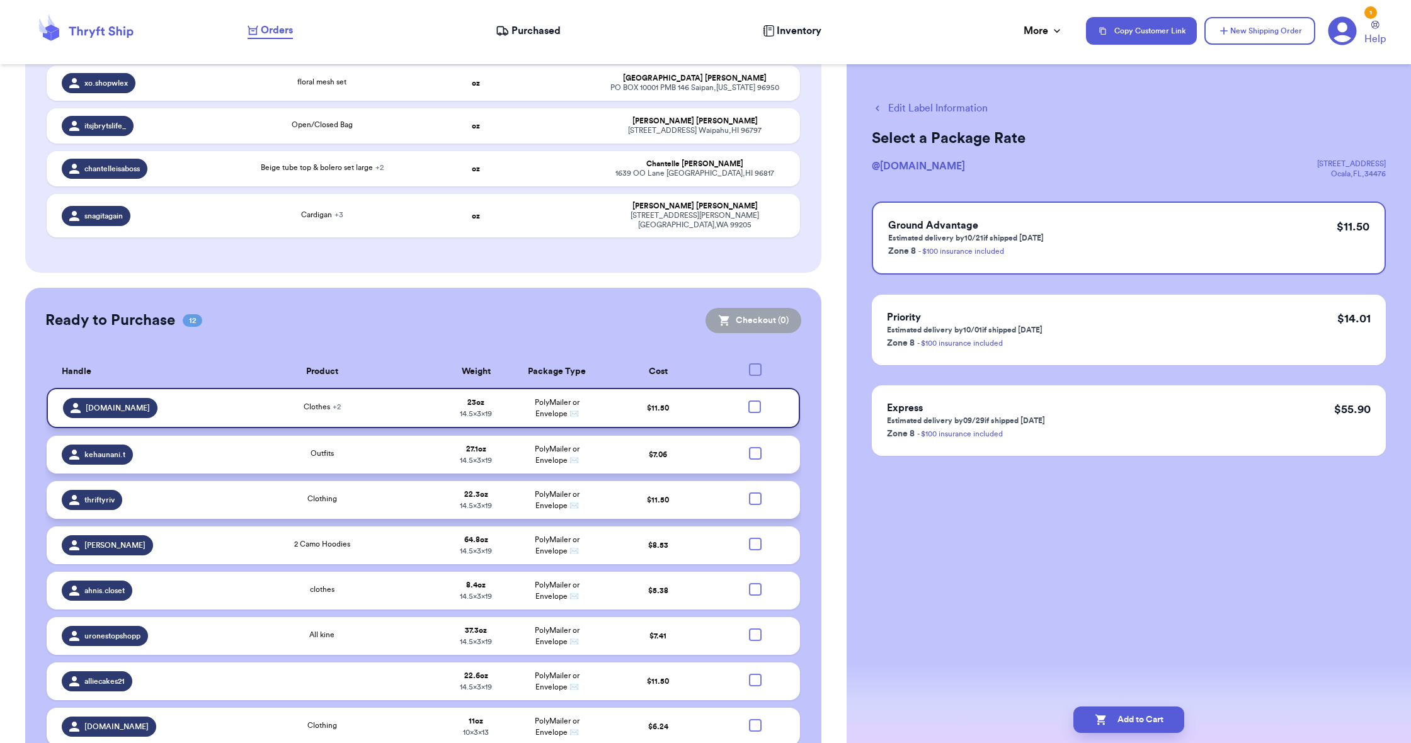
click at [755, 413] on div at bounding box center [754, 407] width 13 height 13
click at [755, 401] on input "checkbox" at bounding box center [754, 400] width 1 height 1
checkbox input "true"
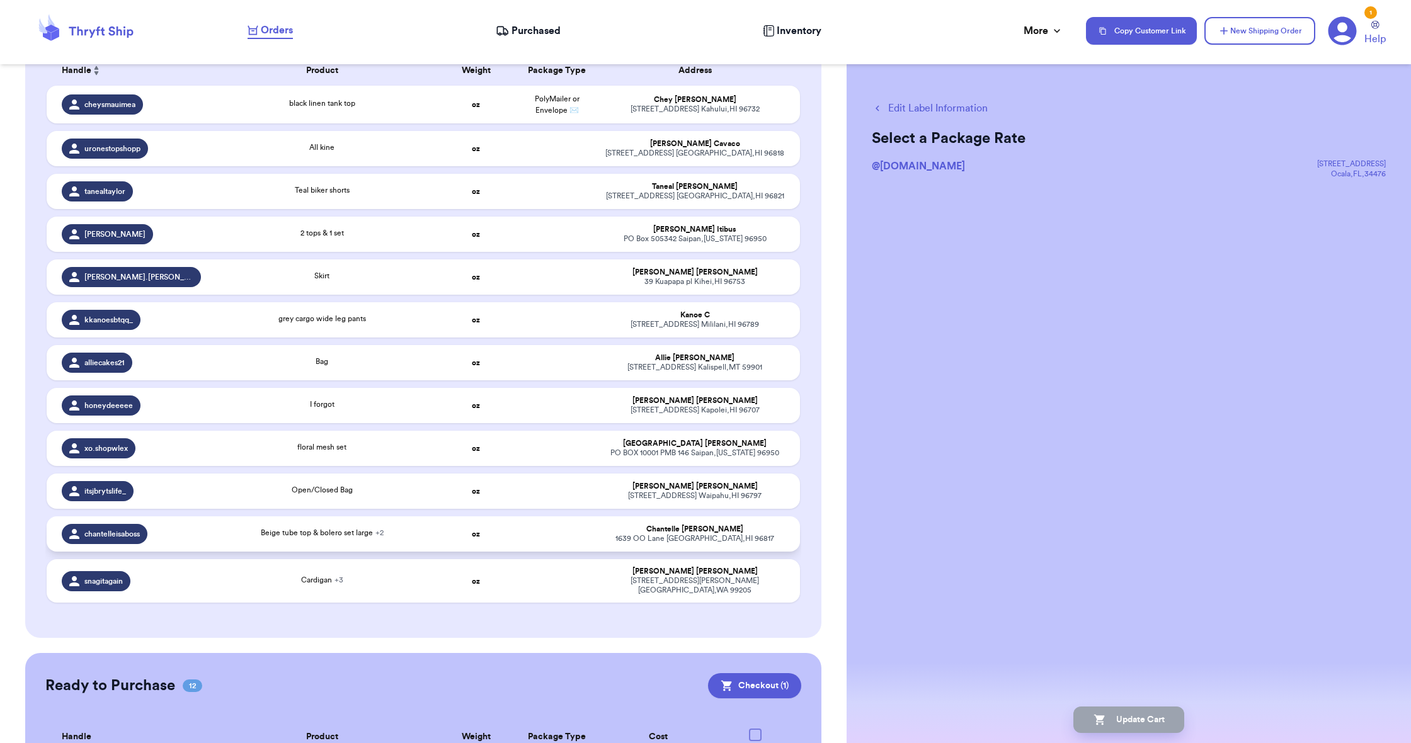
scroll to position [216, 0]
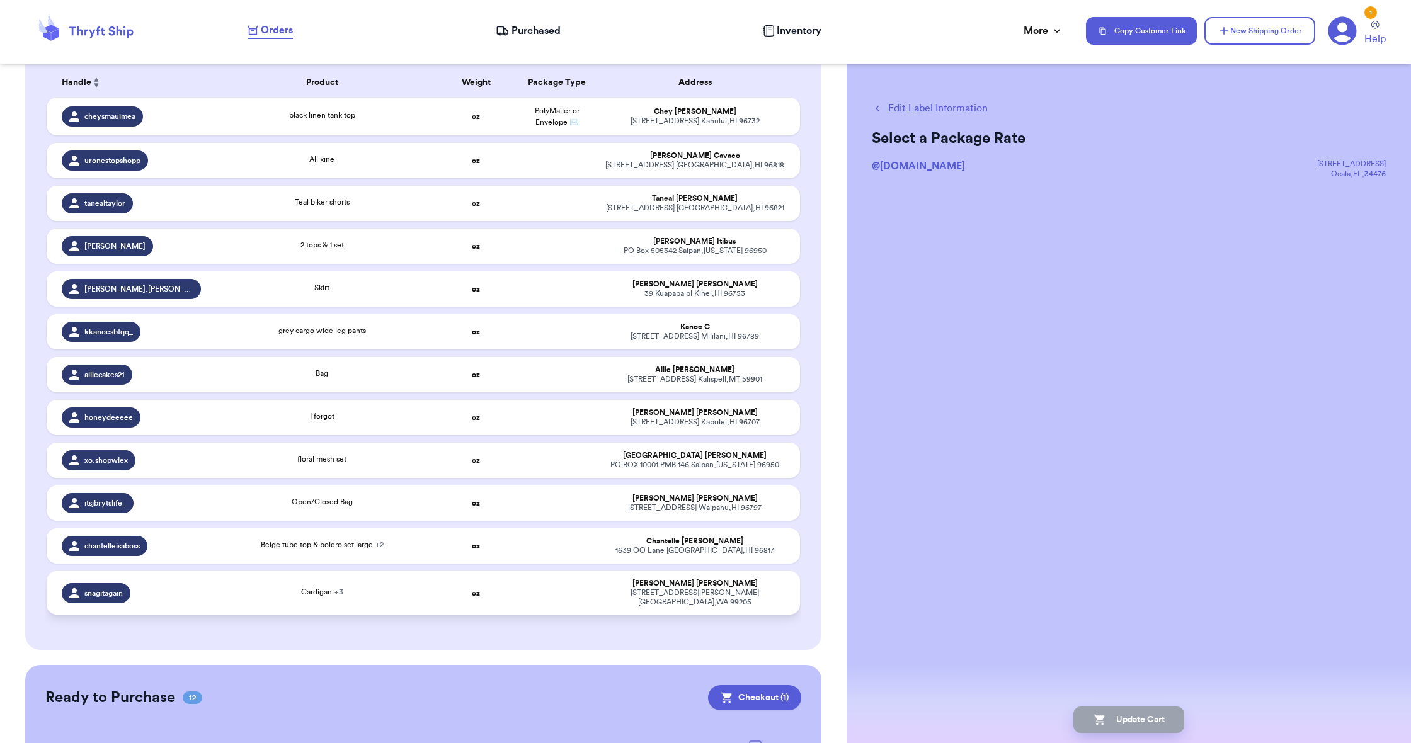
click at [703, 588] on div "[PERSON_NAME]" at bounding box center [694, 583] width 179 height 9
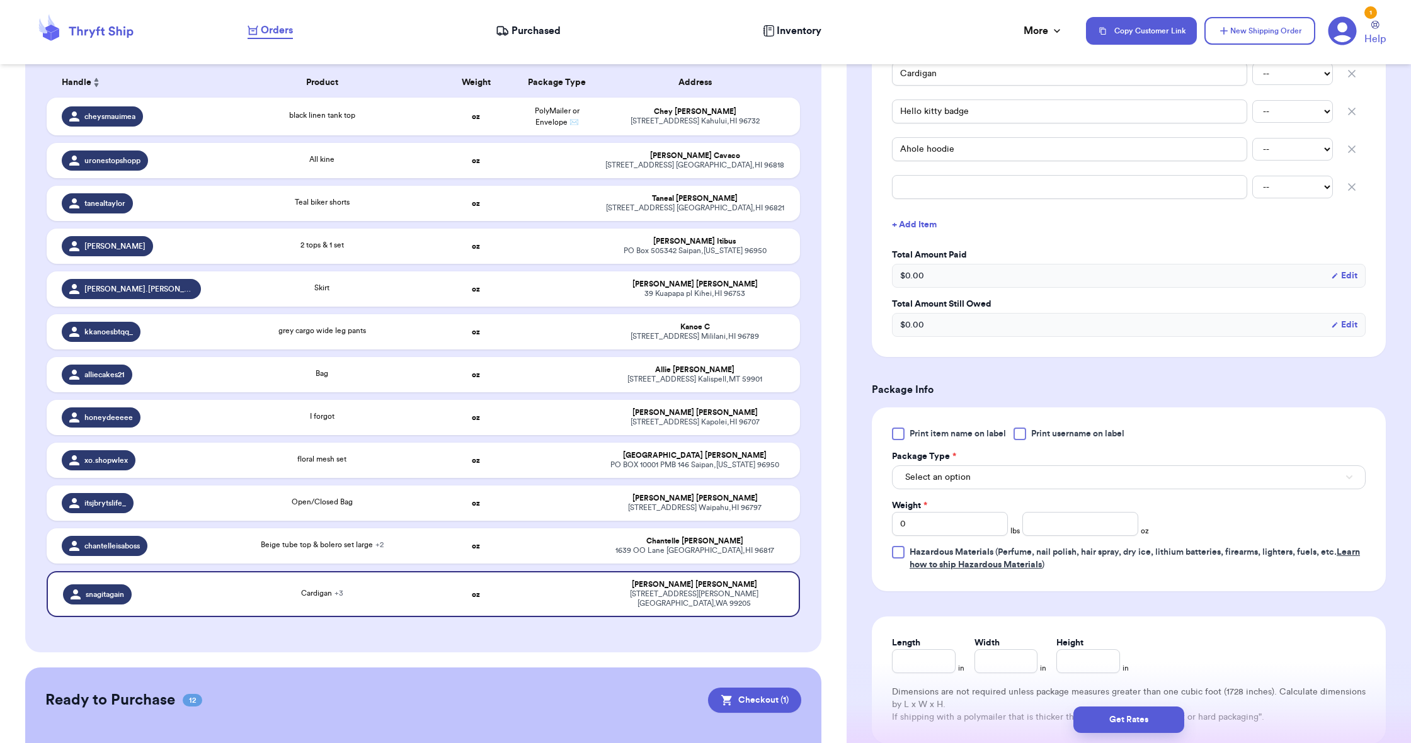
scroll to position [402, 0]
click at [957, 473] on button "Select an option" at bounding box center [1129, 477] width 474 height 24
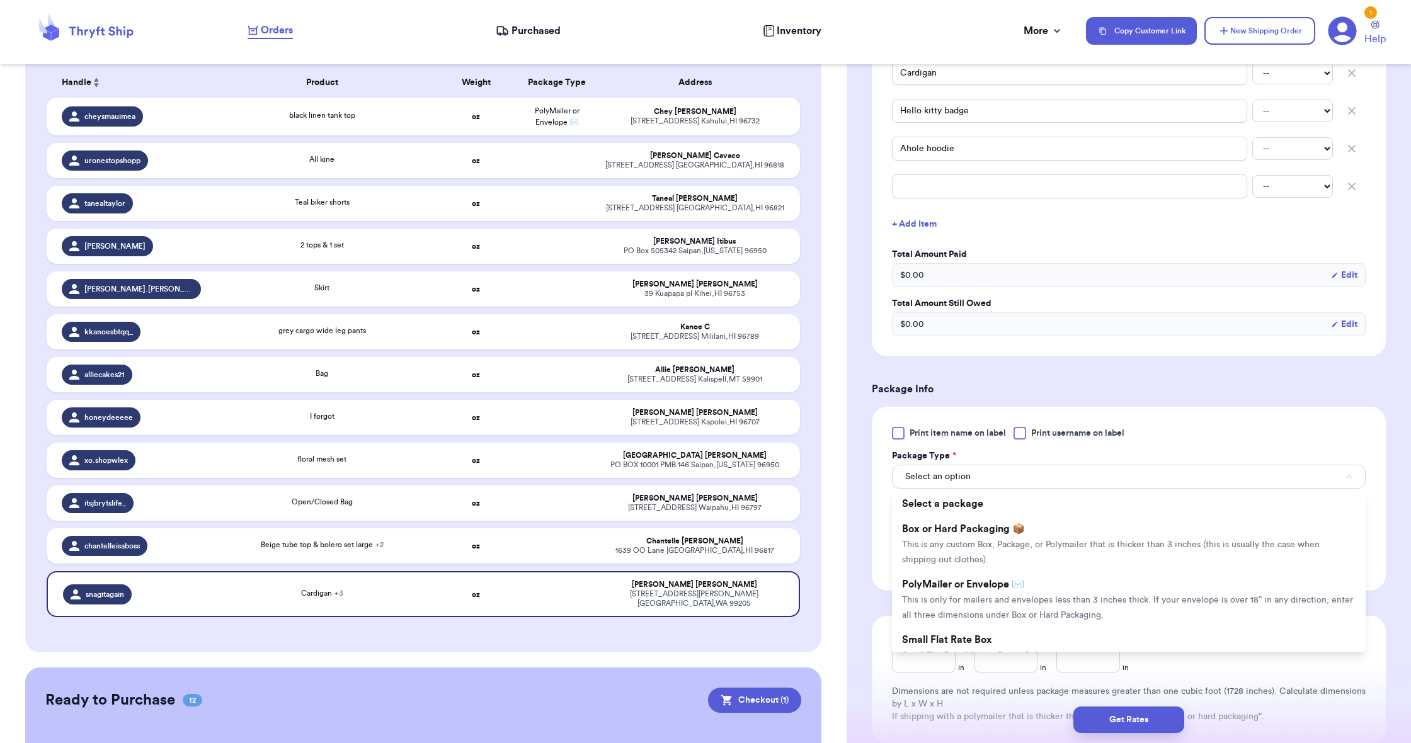
click at [955, 589] on span "PolyMailer or Envelope ✉️" at bounding box center [963, 584] width 122 height 10
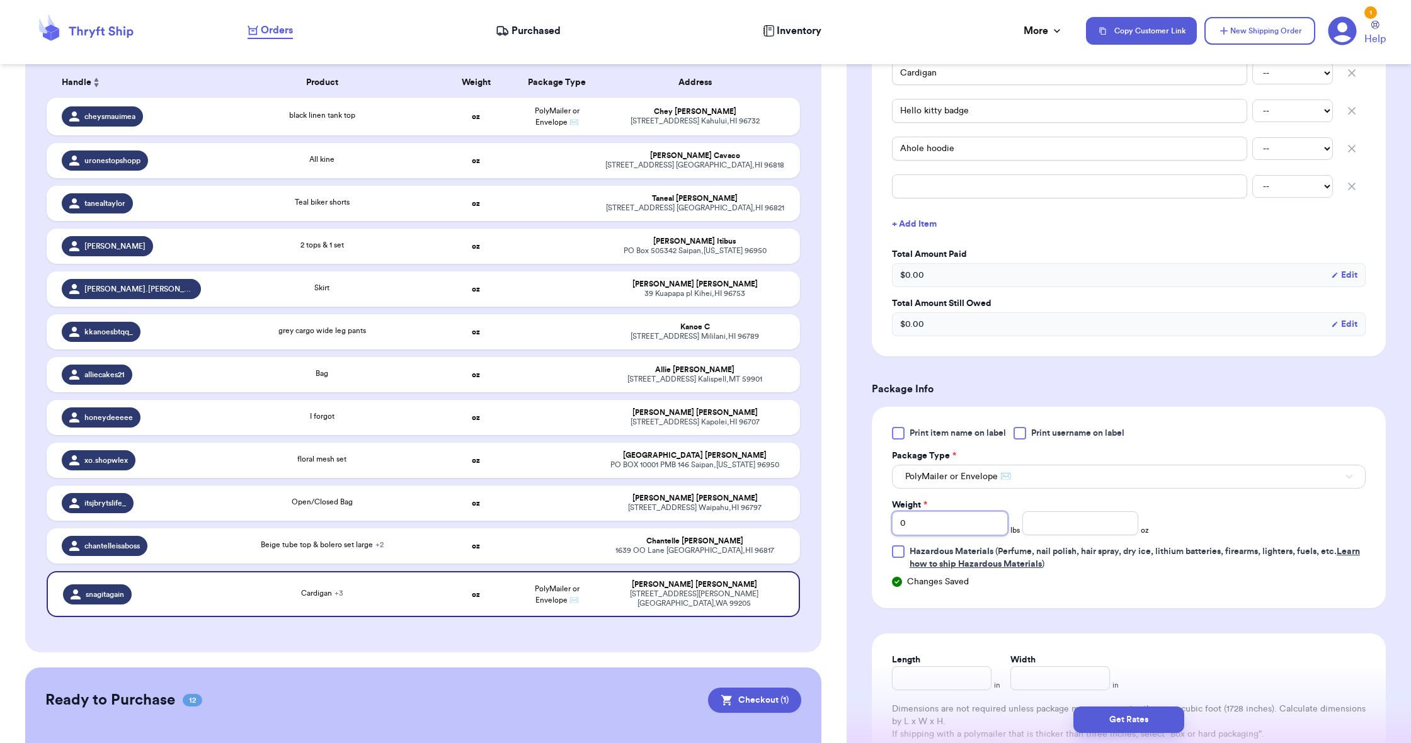
click at [944, 524] on input "0" at bounding box center [950, 523] width 116 height 24
click at [944, 525] on input "0" at bounding box center [950, 523] width 116 height 24
type input "2"
click at [1039, 529] on input "number" at bounding box center [1080, 523] width 116 height 24
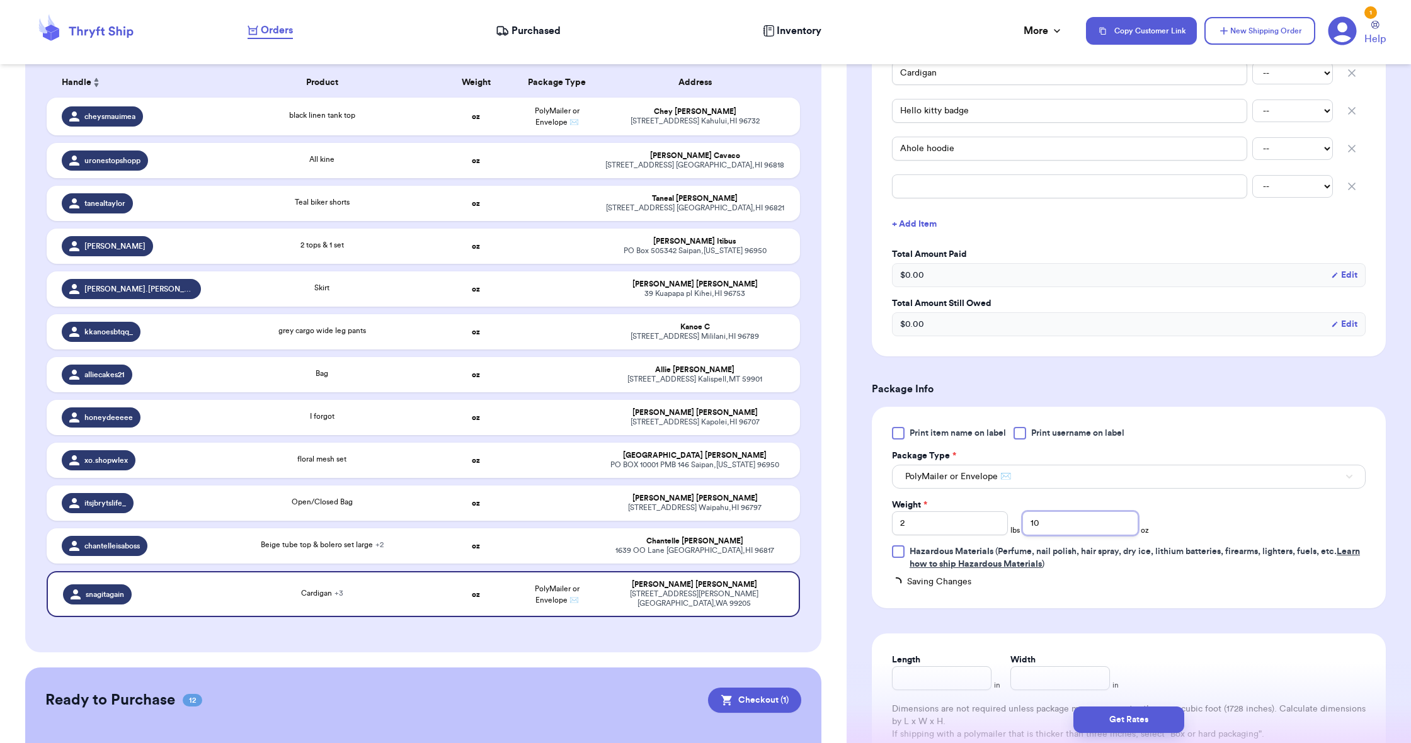
scroll to position [441, 0]
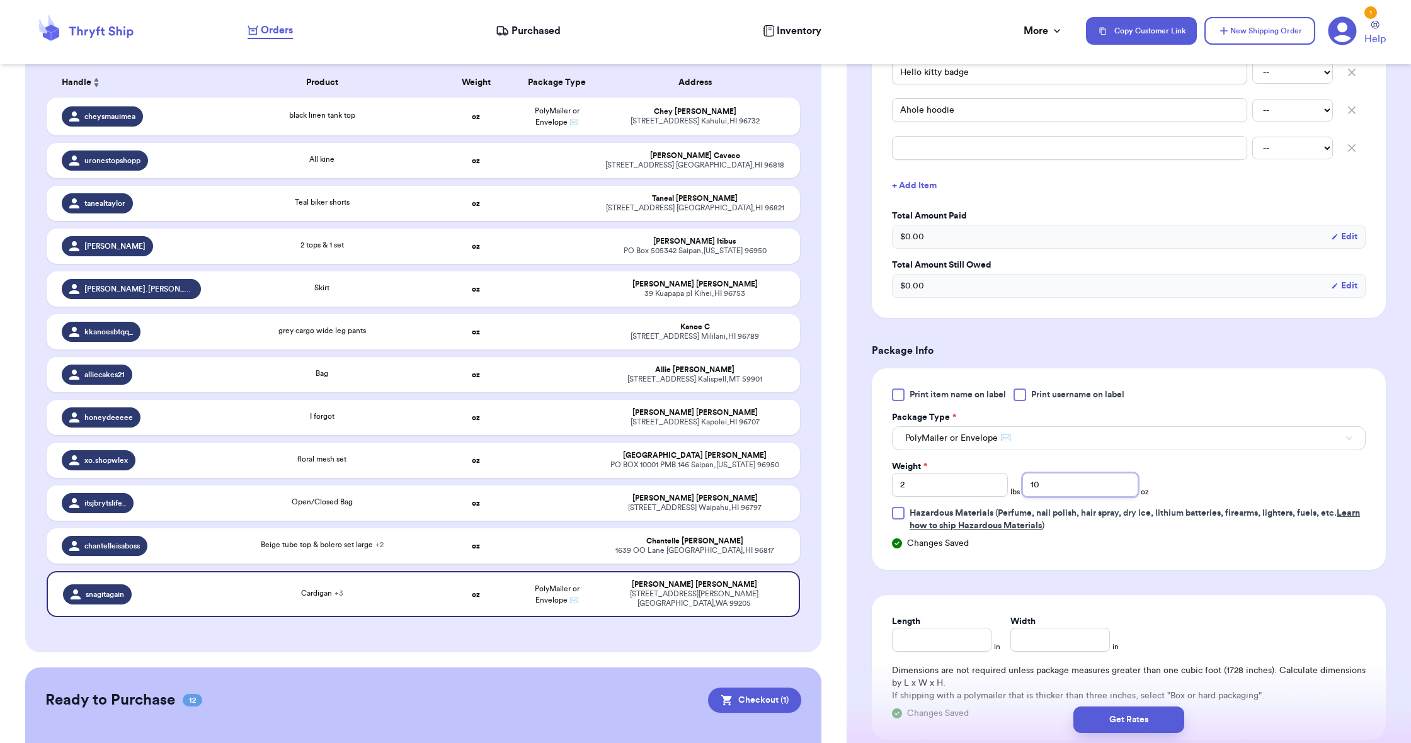
type input "10"
click at [947, 634] on input "Length" at bounding box center [942, 640] width 100 height 24
type input "19"
click at [1033, 635] on input "Width *" at bounding box center [1060, 640] width 100 height 24
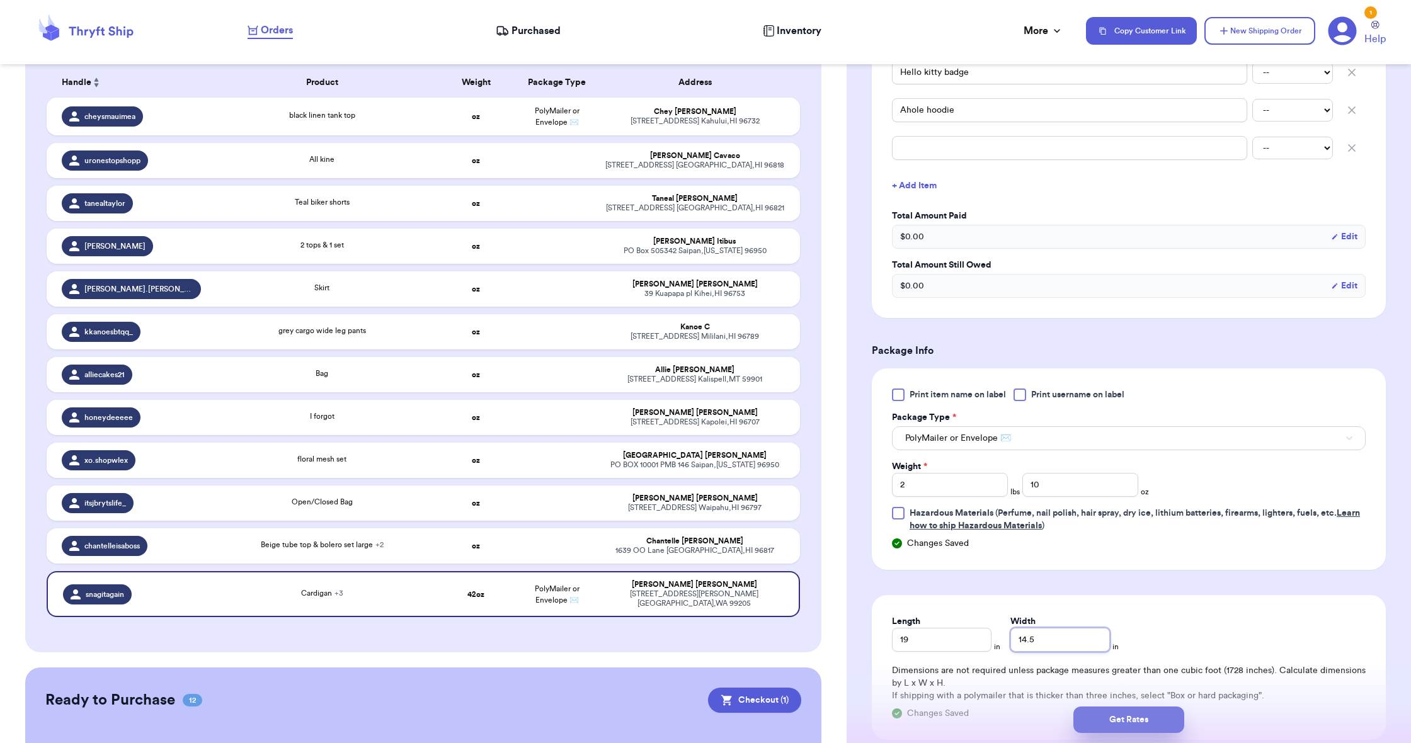
type input "14.5"
click at [1104, 715] on button "Get Rates" at bounding box center [1128, 720] width 111 height 26
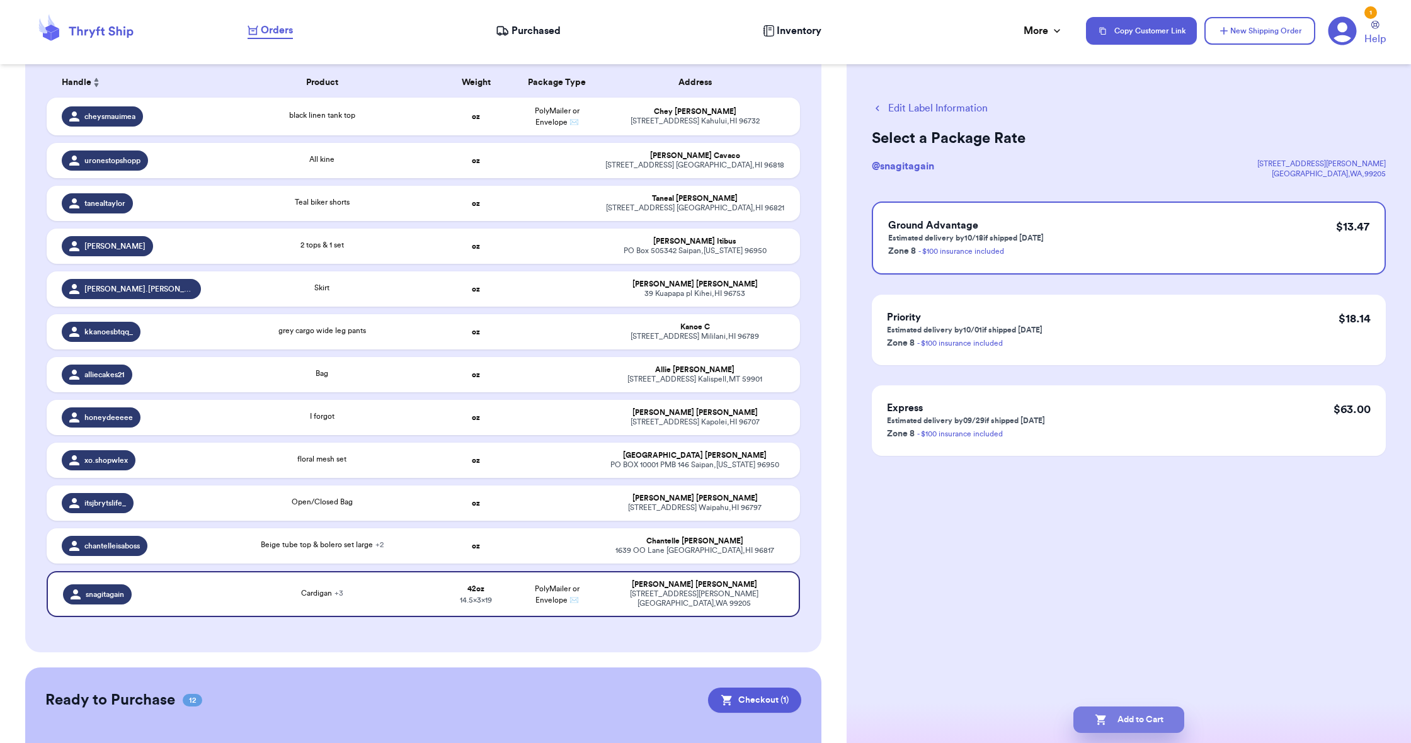
click at [1090, 715] on button "Add to Cart" at bounding box center [1128, 720] width 111 height 26
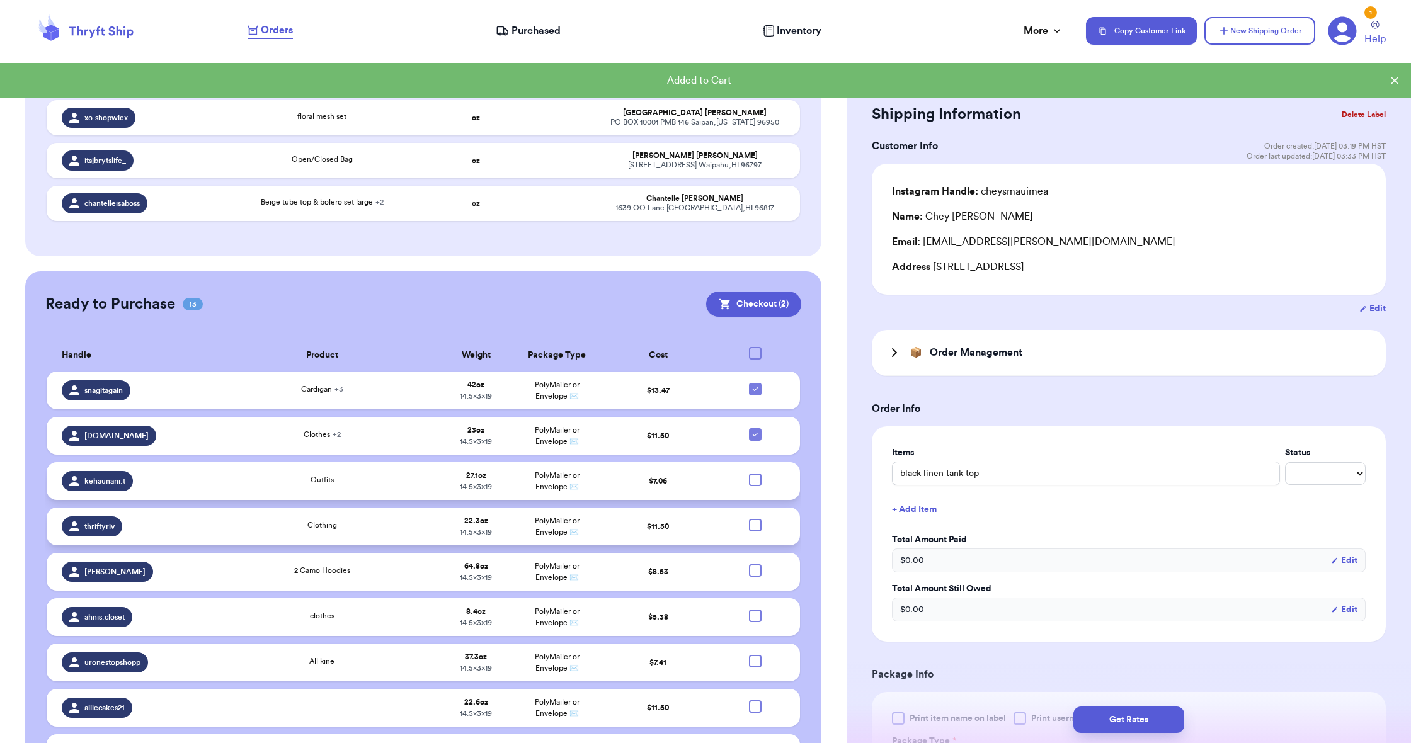
scroll to position [556, 0]
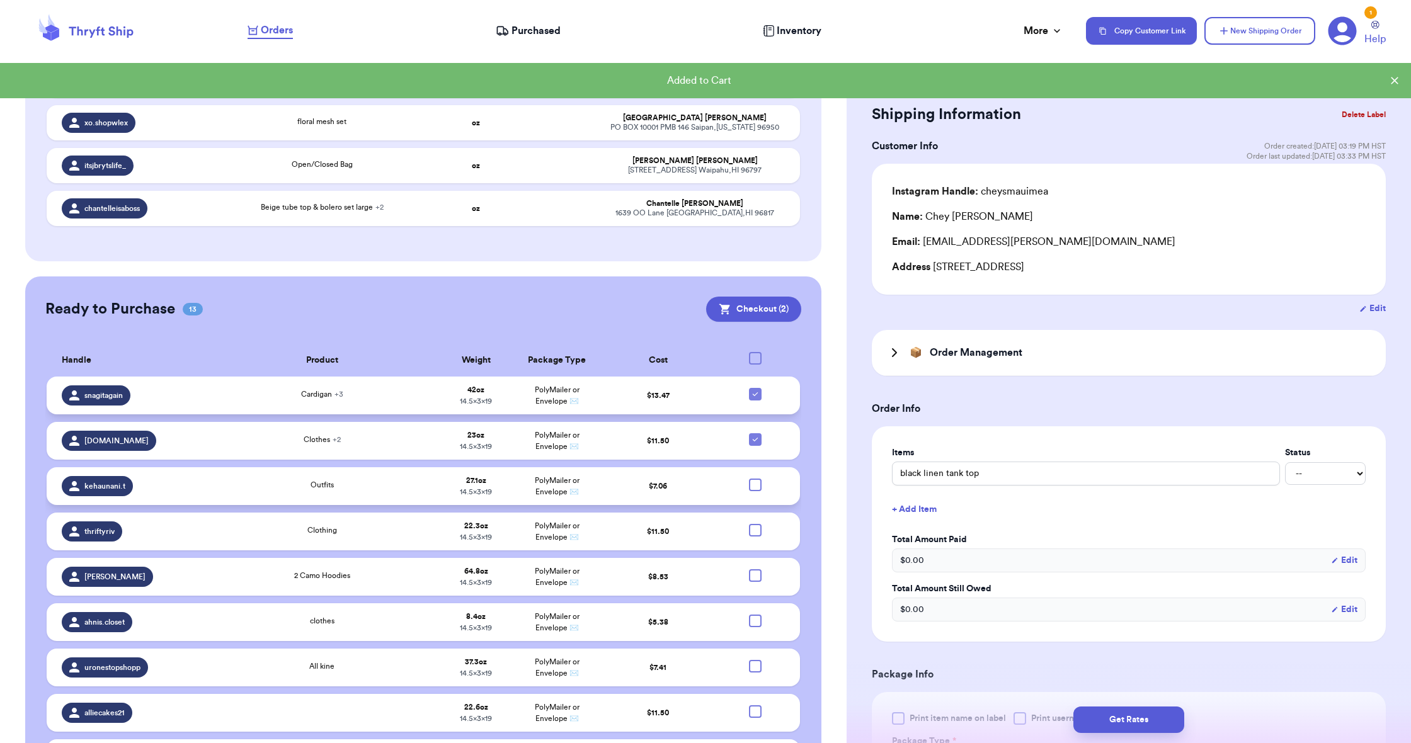
click at [749, 401] on div at bounding box center [755, 394] width 13 height 13
click at [755, 388] on input "checkbox" at bounding box center [755, 387] width 1 height 1
checkbox input "false"
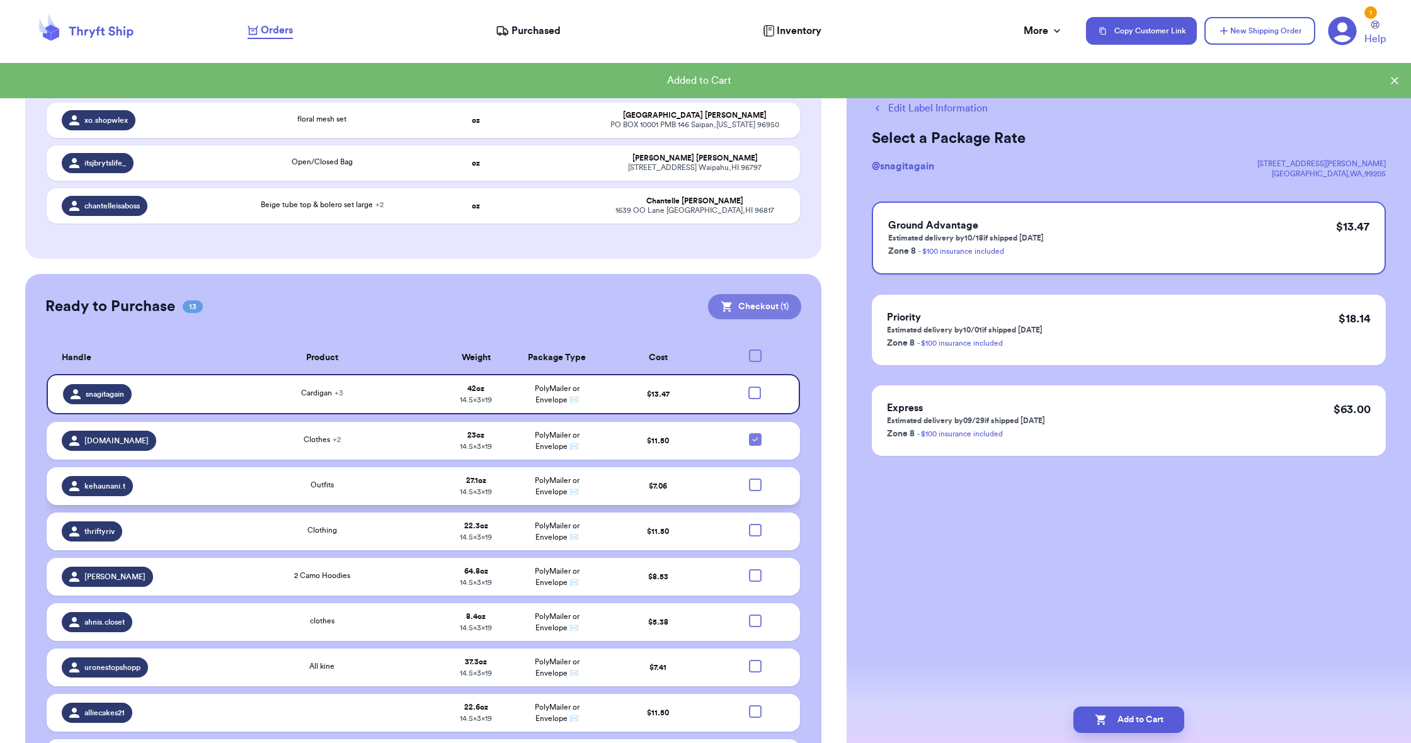
click at [737, 319] on button "Checkout ( 1 )" at bounding box center [754, 306] width 93 height 25
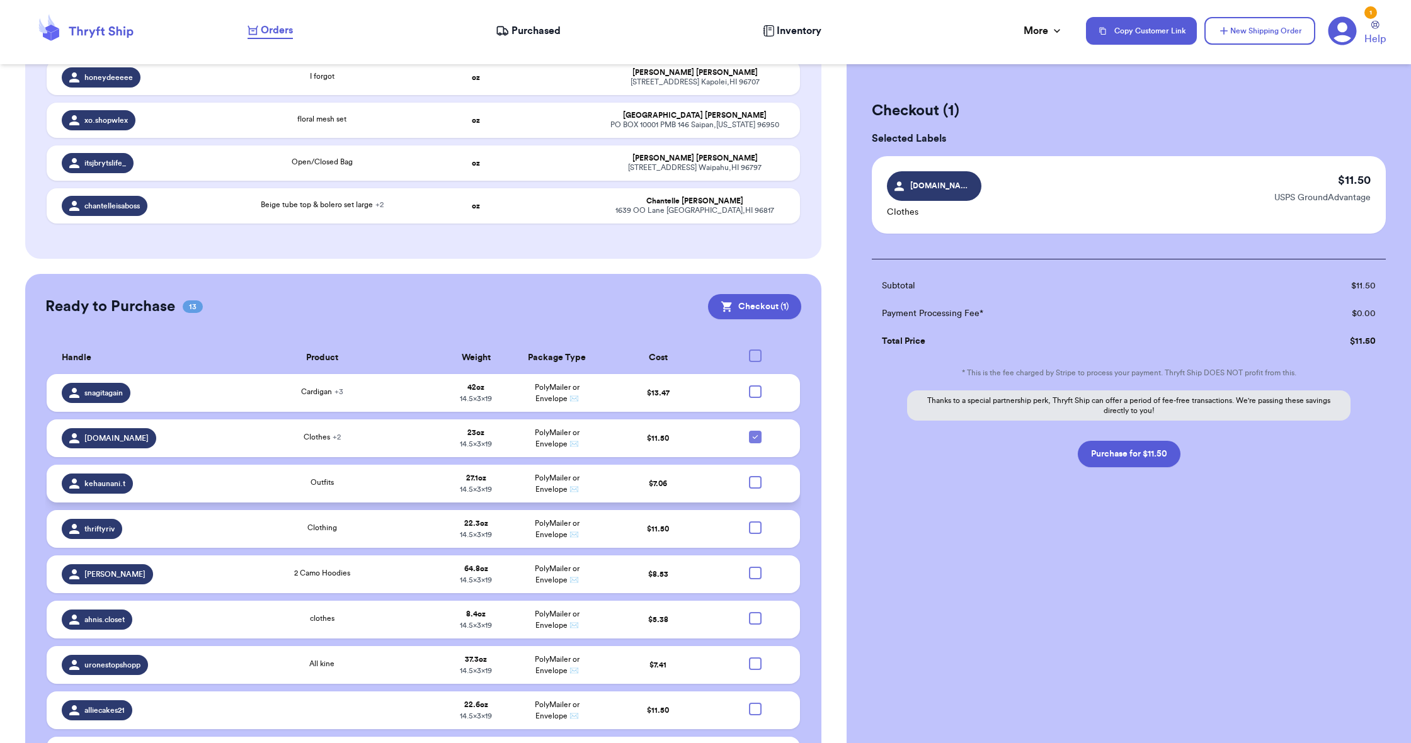
scroll to position [0, 1]
click at [1142, 455] on button "Purchase for $11.50" at bounding box center [1129, 454] width 103 height 26
checkbox input "false"
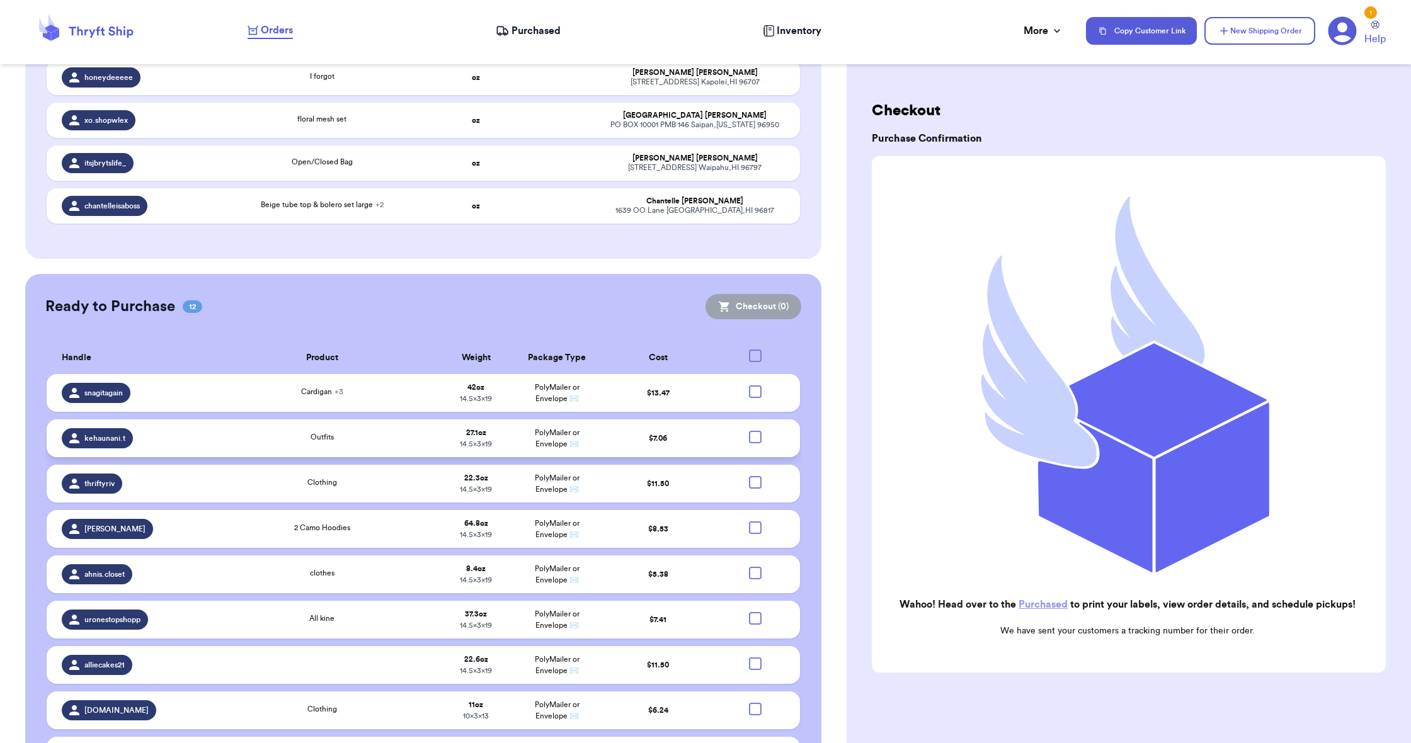
click at [535, 31] on span "Purchased" at bounding box center [535, 30] width 49 height 15
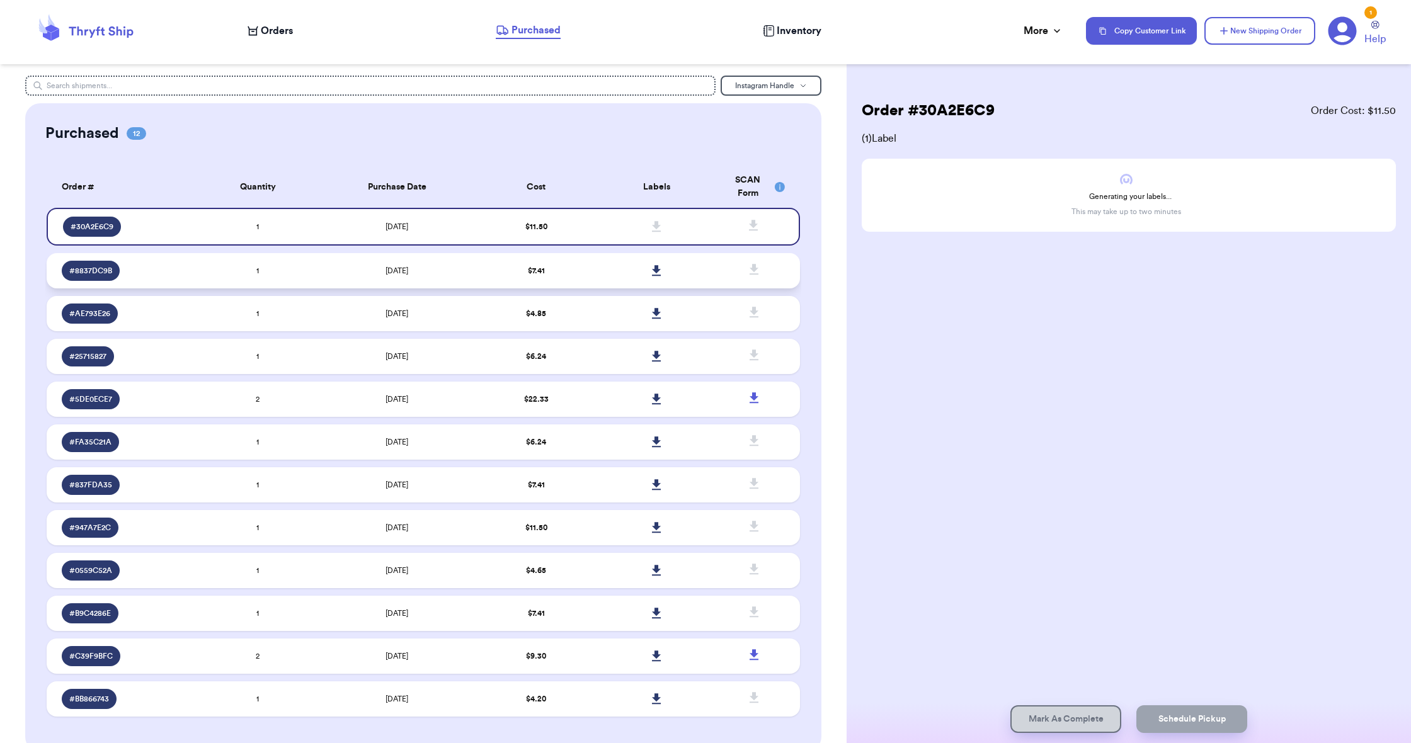
click at [656, 276] on icon at bounding box center [656, 270] width 9 height 11
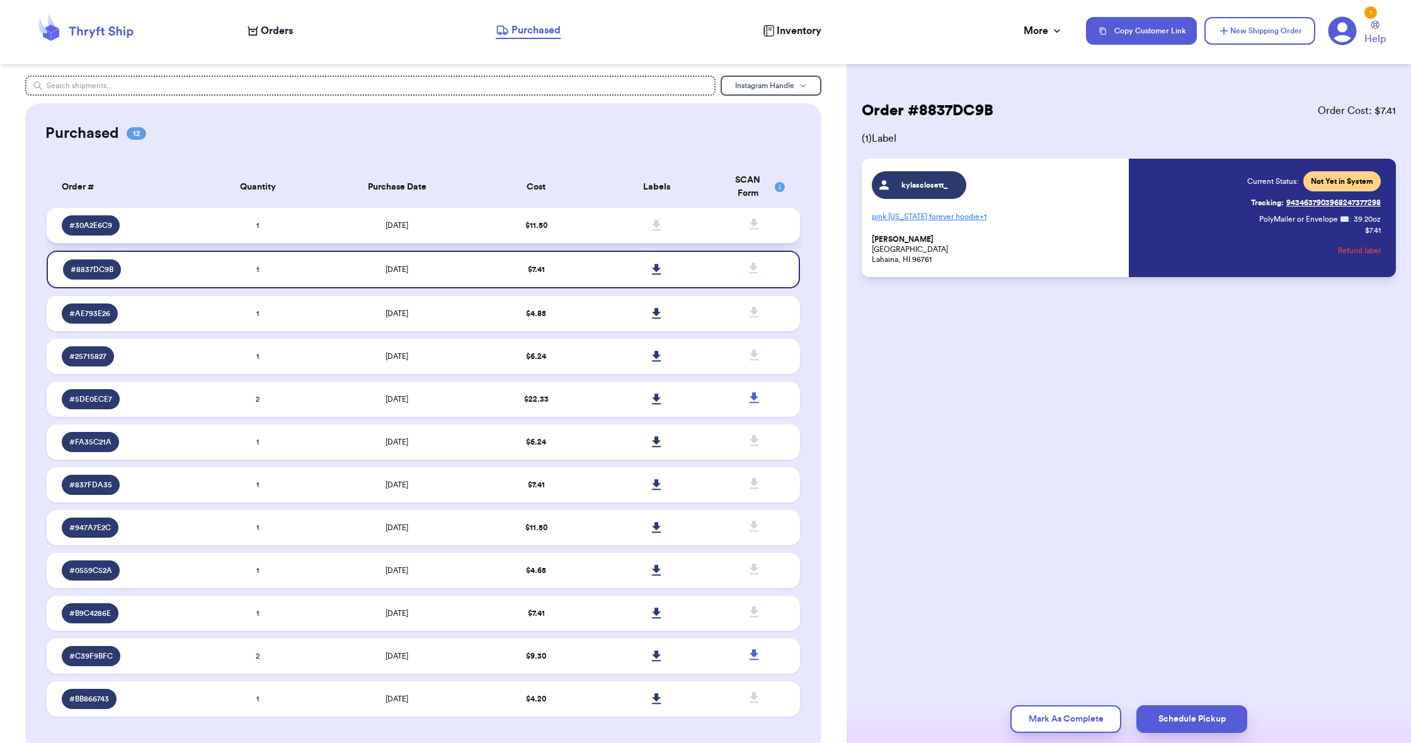
click at [608, 231] on td at bounding box center [656, 225] width 120 height 35
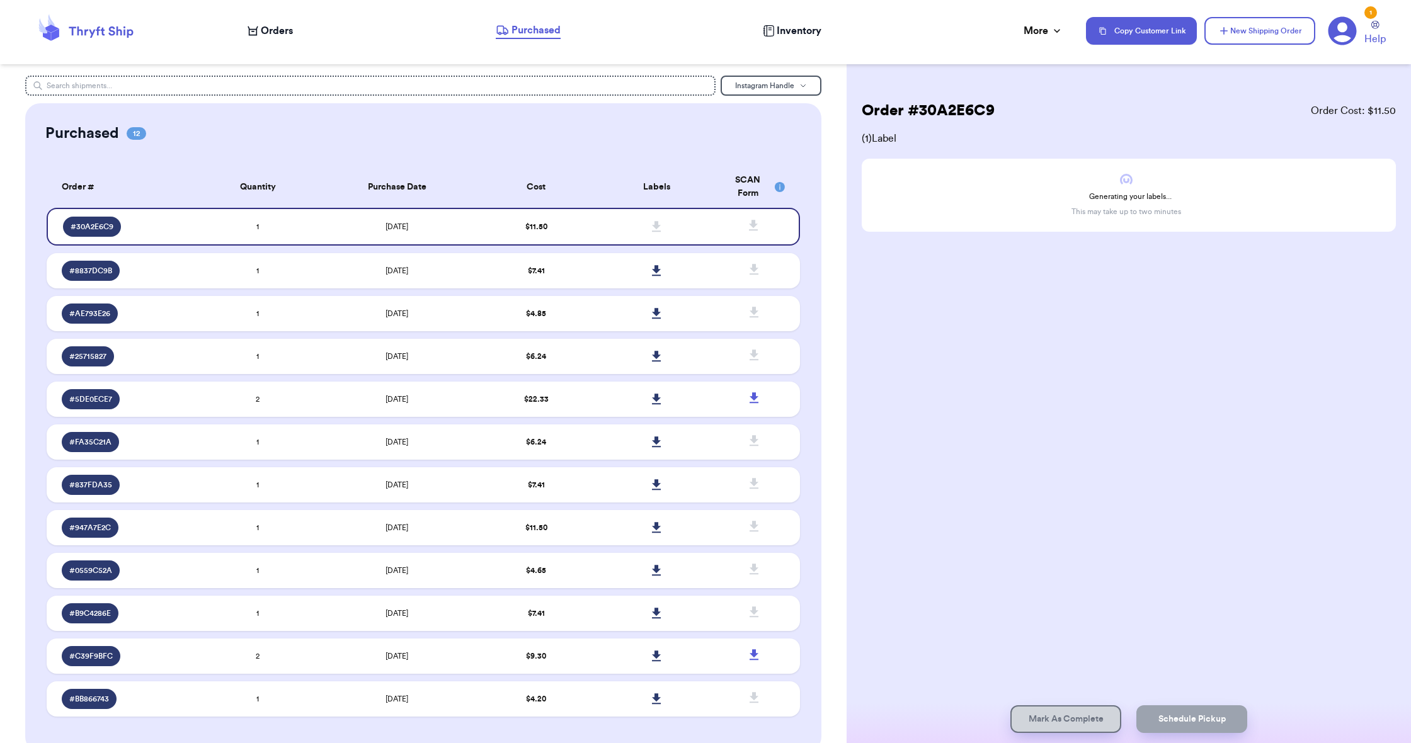
click at [268, 24] on span "Orders" at bounding box center [277, 30] width 32 height 15
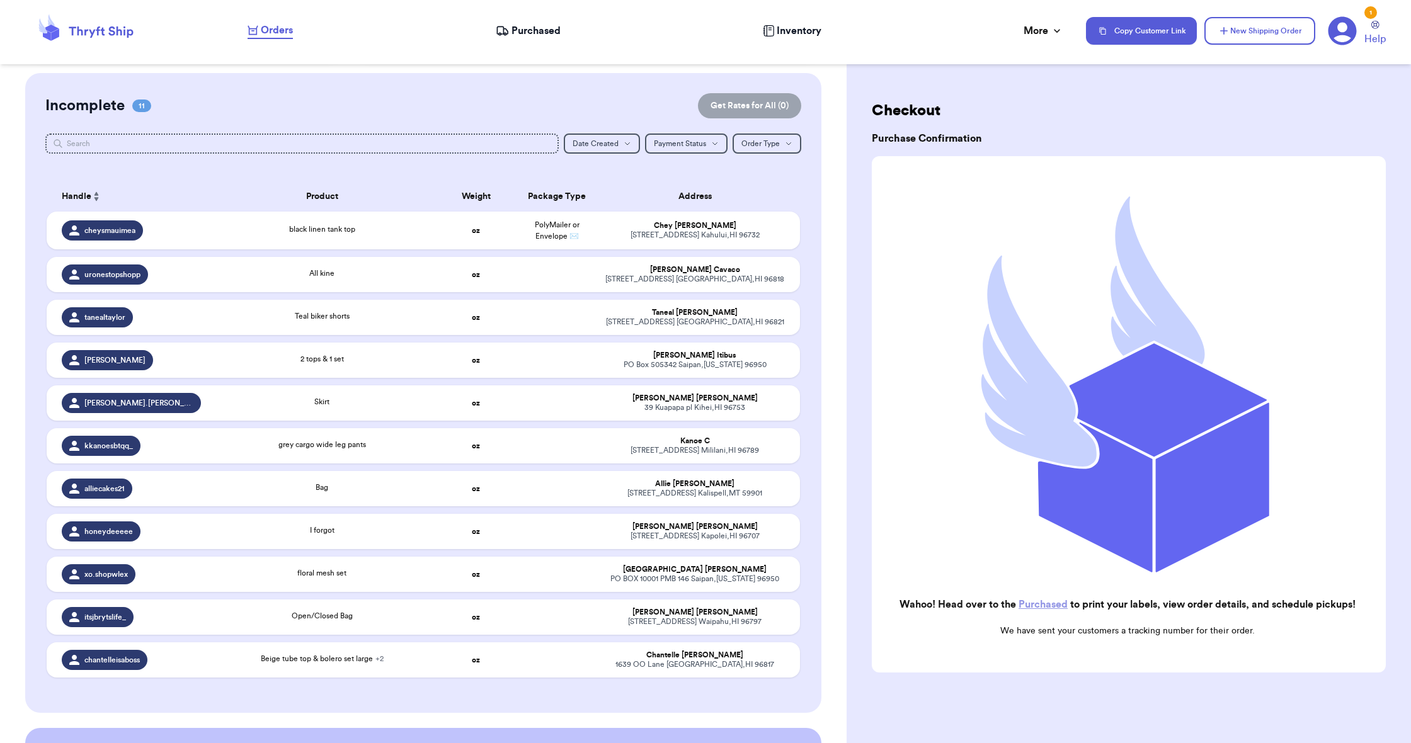
scroll to position [101, 0]
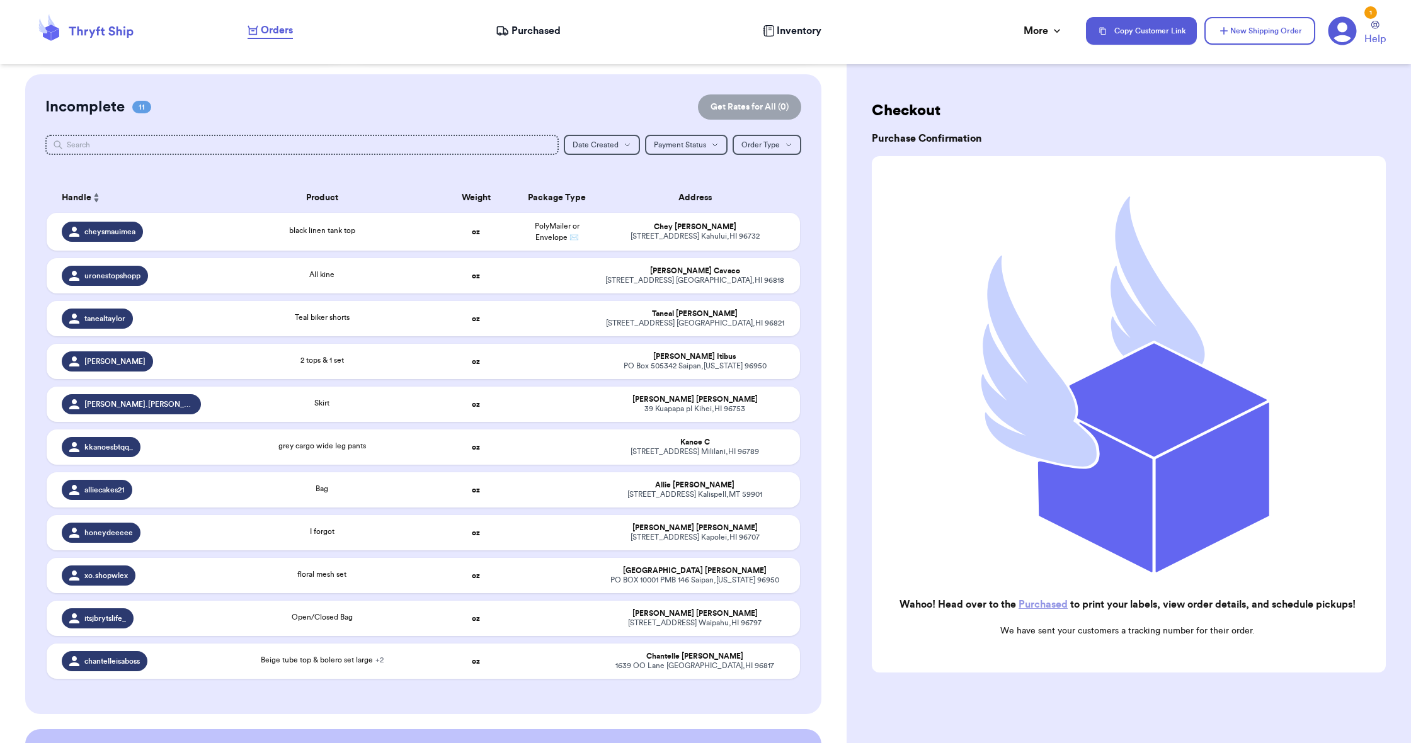
click at [531, 35] on span "Purchased" at bounding box center [535, 30] width 49 height 15
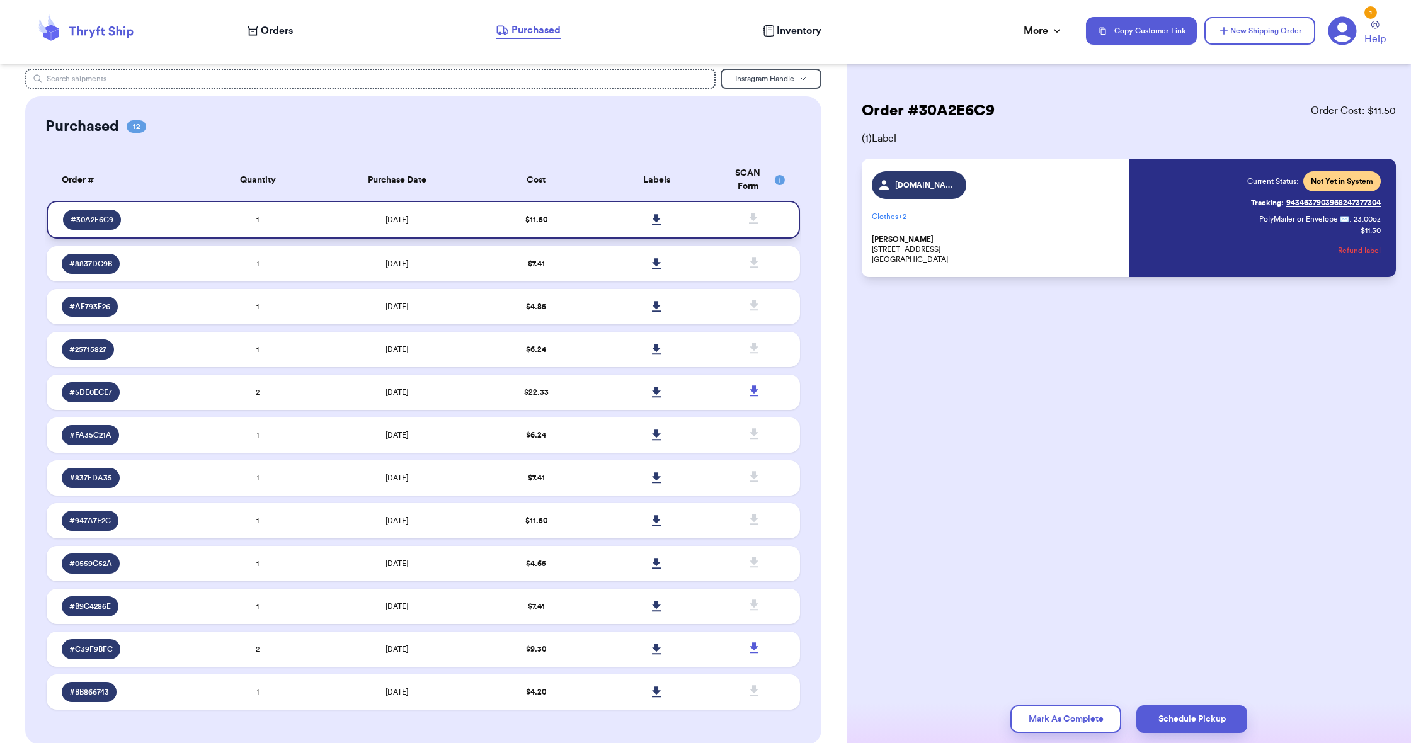
scroll to position [6, 0]
click at [658, 226] on icon at bounding box center [656, 220] width 9 height 11
click at [275, 29] on span "Orders" at bounding box center [277, 30] width 32 height 15
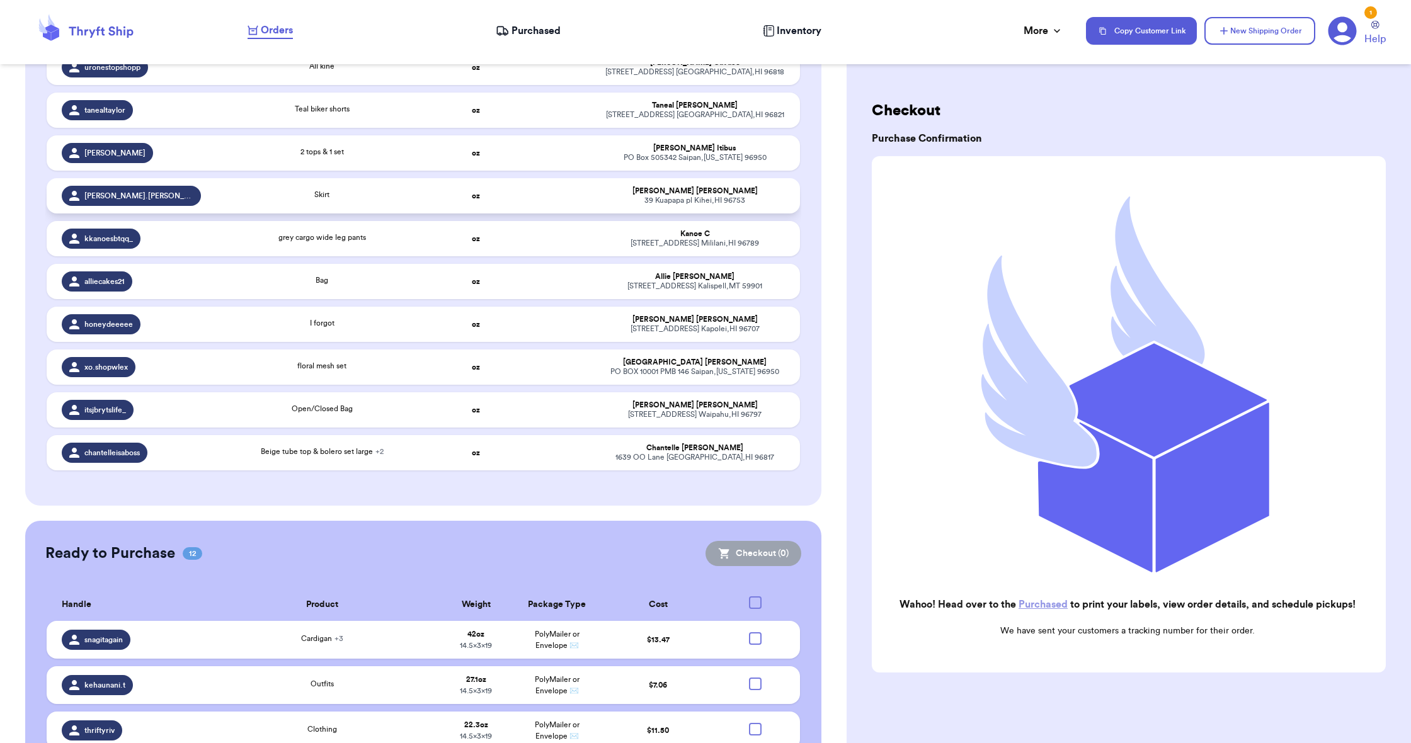
scroll to position [313, 0]
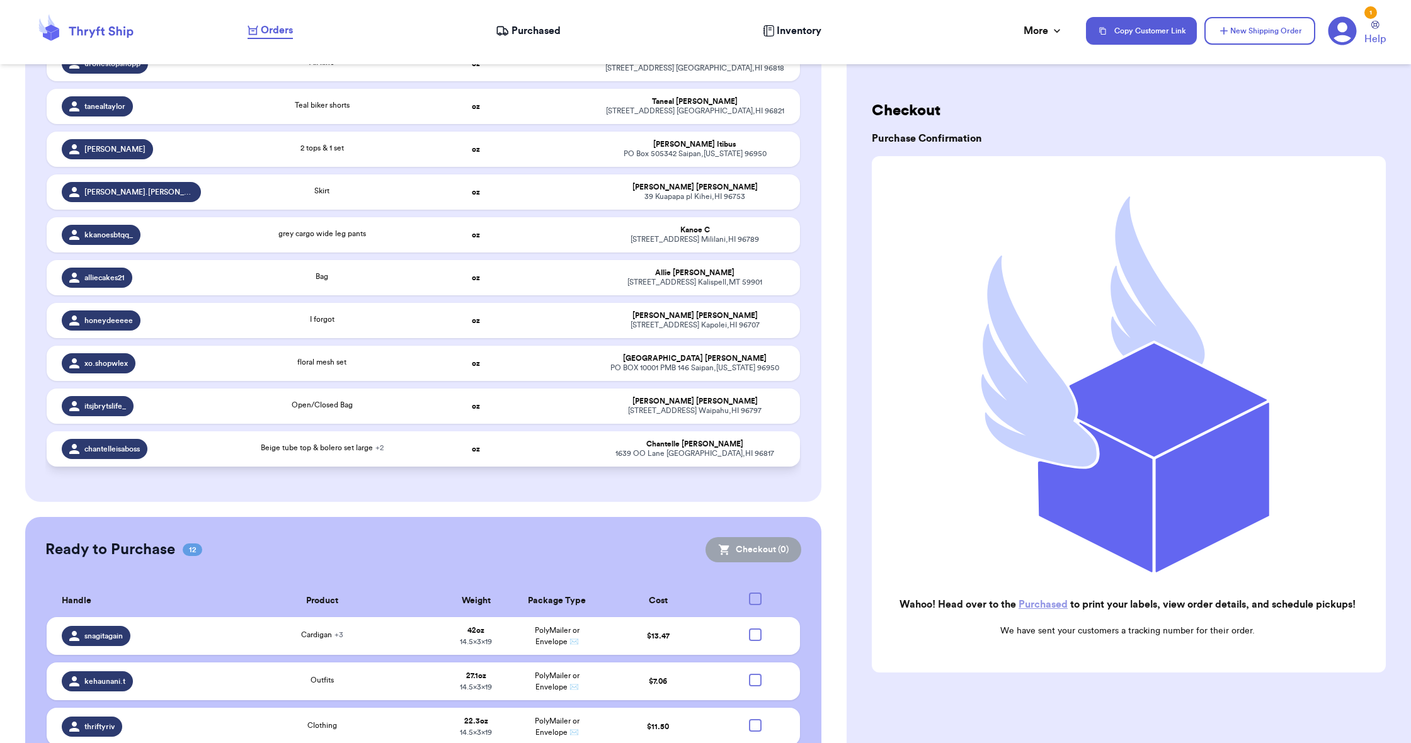
click at [387, 456] on div "Beige tube top & bolero set large + 2" at bounding box center [322, 449] width 212 height 14
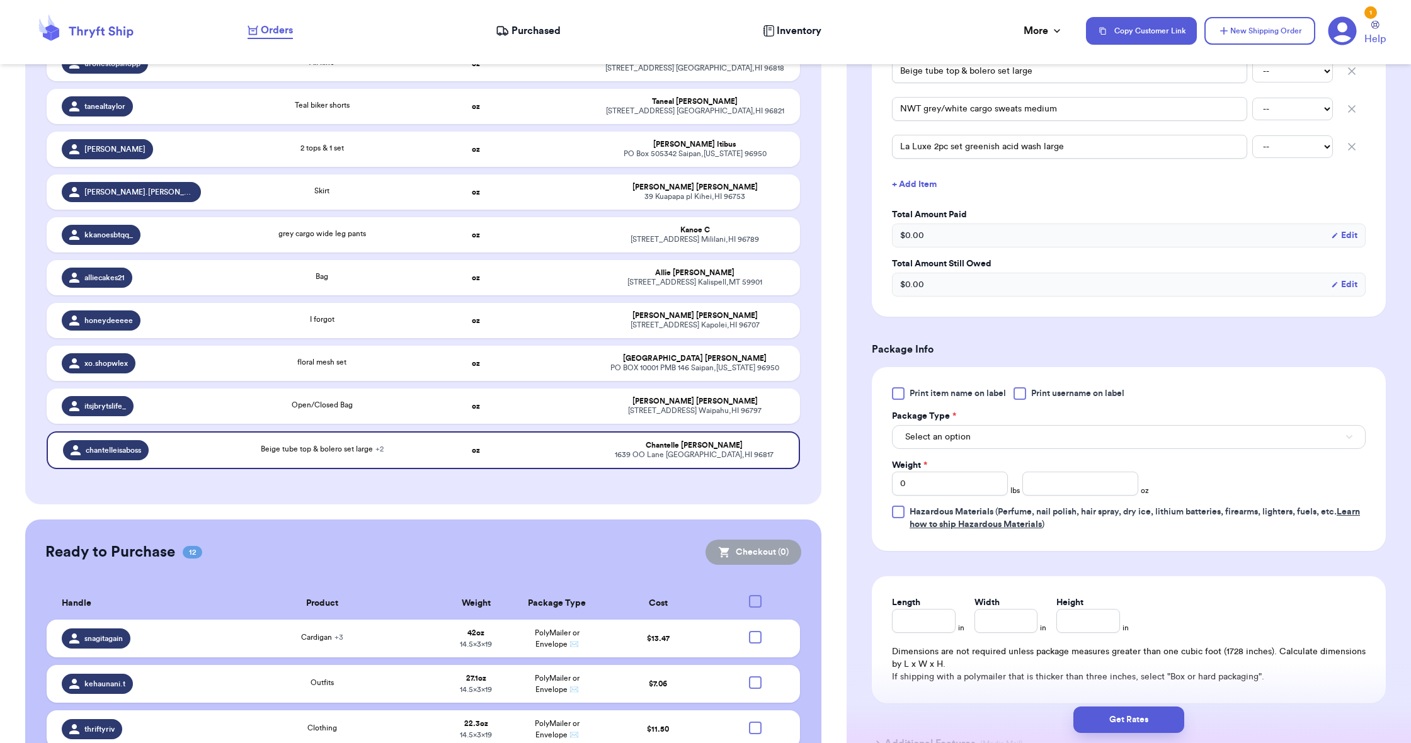
click at [1049, 441] on button "Select an option" at bounding box center [1129, 437] width 474 height 24
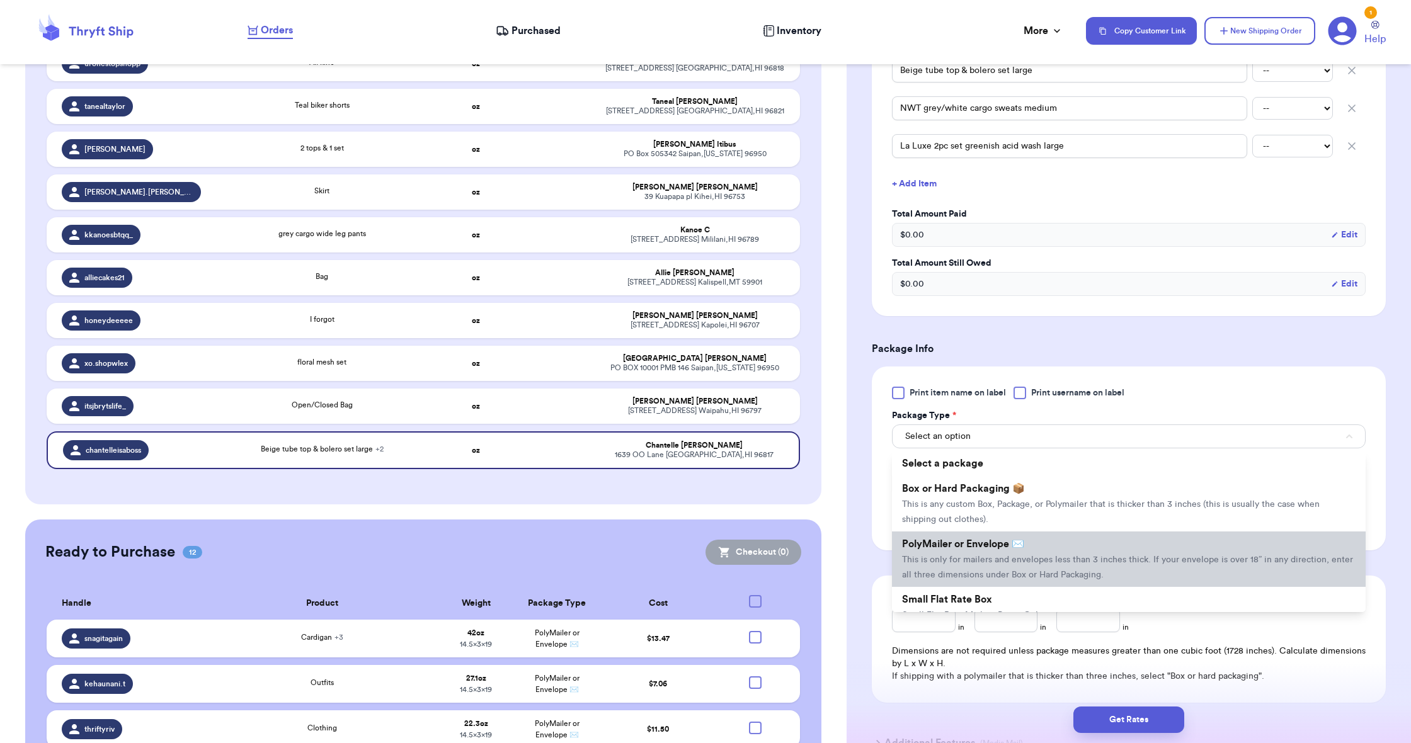
click at [1032, 537] on li "PolyMailer or Envelope ✉️ This is only for mailers and envelopes less than 3 in…" at bounding box center [1129, 559] width 474 height 55
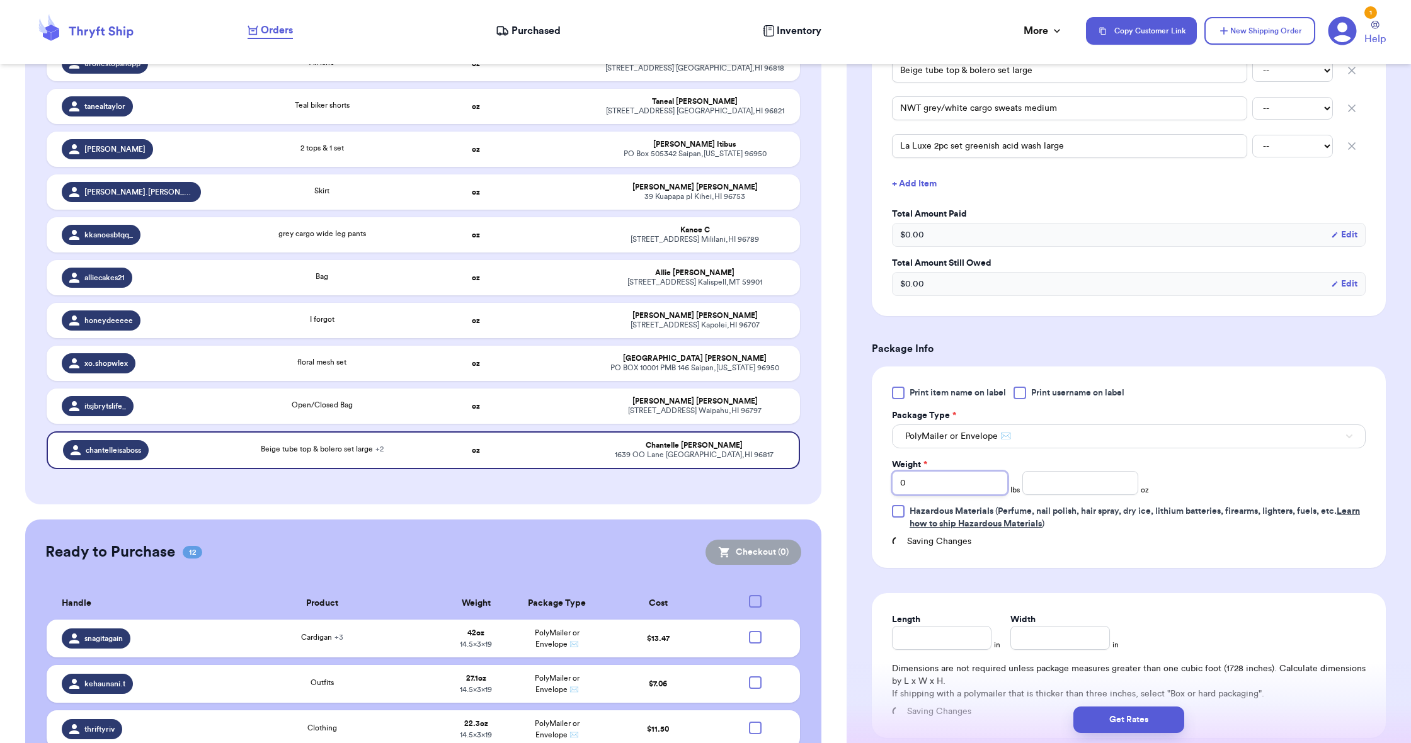
click at [967, 487] on input "0" at bounding box center [950, 483] width 116 height 24
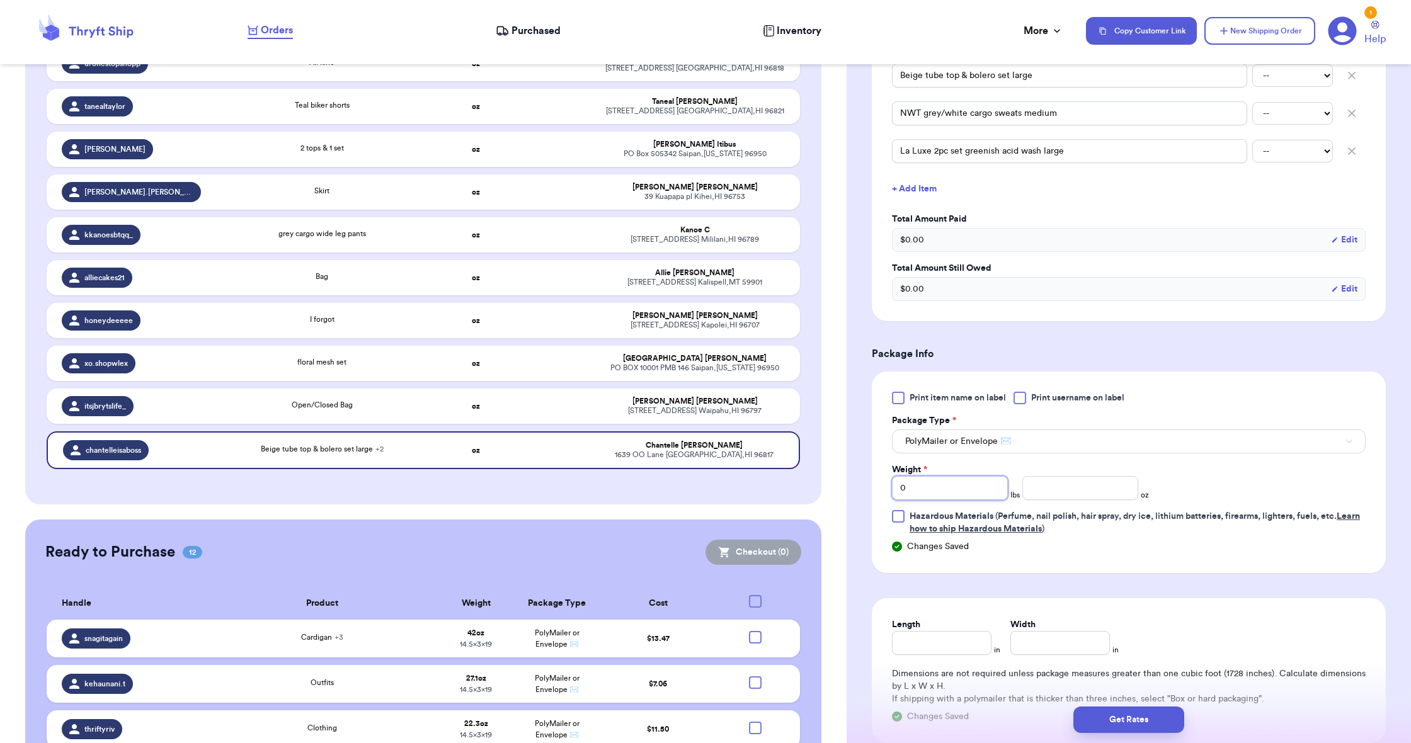
scroll to position [403, 0]
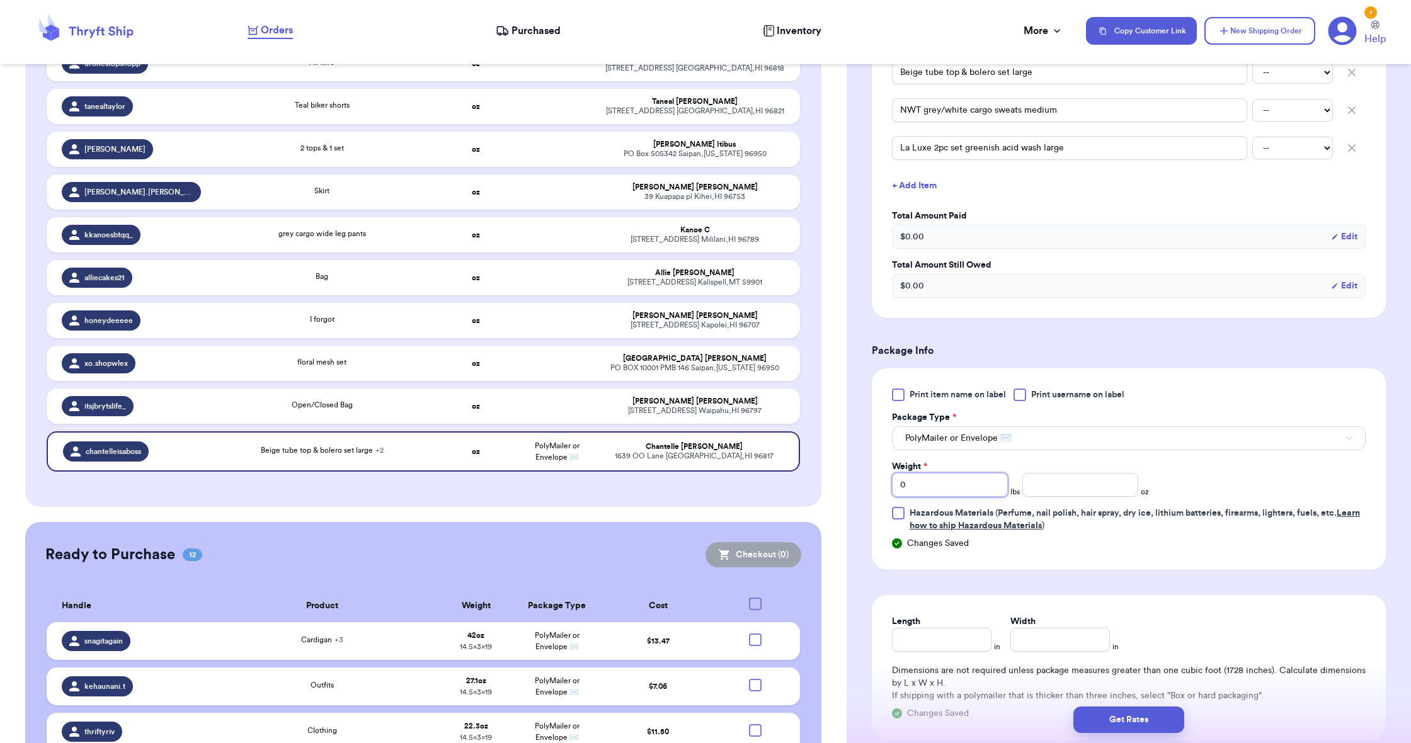
type input "2"
click at [1084, 489] on input "number" at bounding box center [1080, 485] width 116 height 24
type input "4.3"
click at [960, 643] on input "Length" at bounding box center [942, 640] width 100 height 24
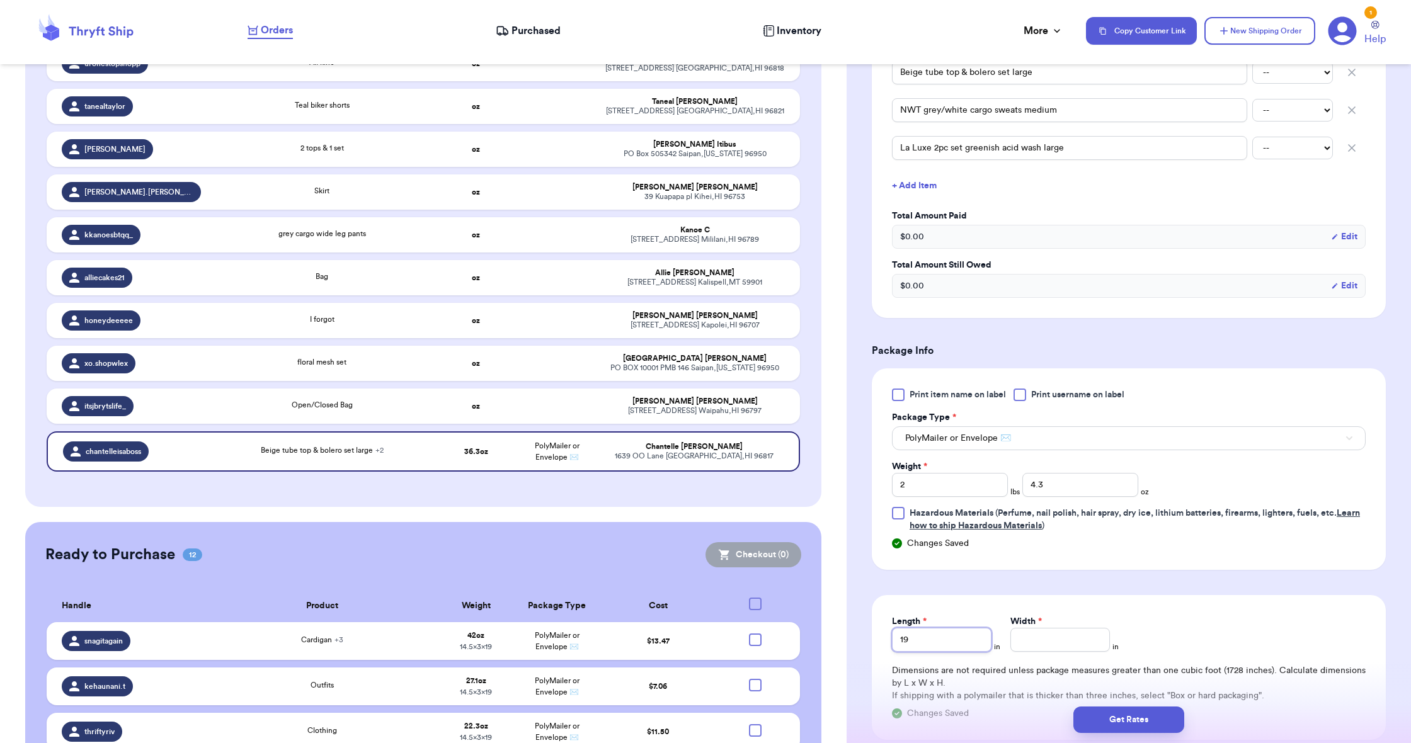
type input "19"
click at [1085, 632] on input "Width *" at bounding box center [1060, 640] width 100 height 24
type input "14"
type input "14.5"
click at [1130, 717] on button "Get Rates" at bounding box center [1128, 720] width 111 height 26
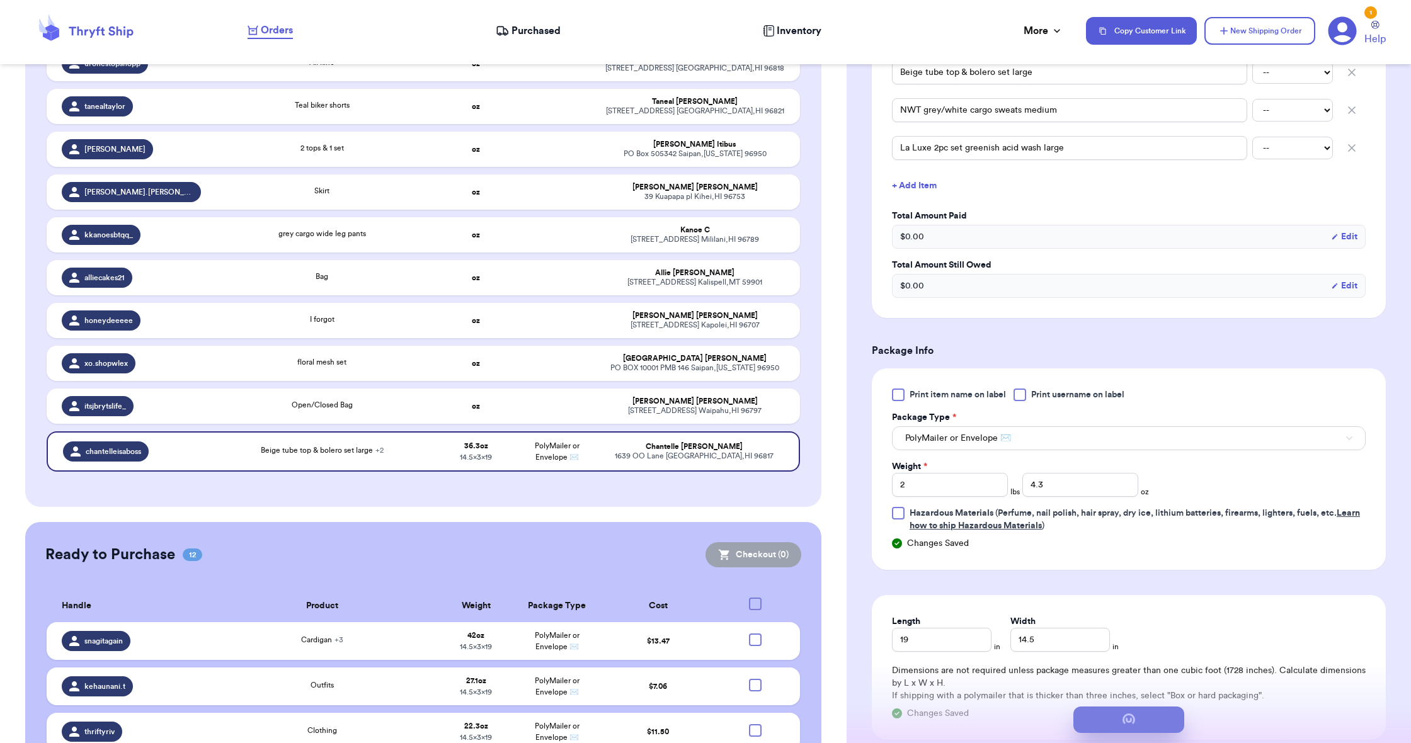
scroll to position [0, 0]
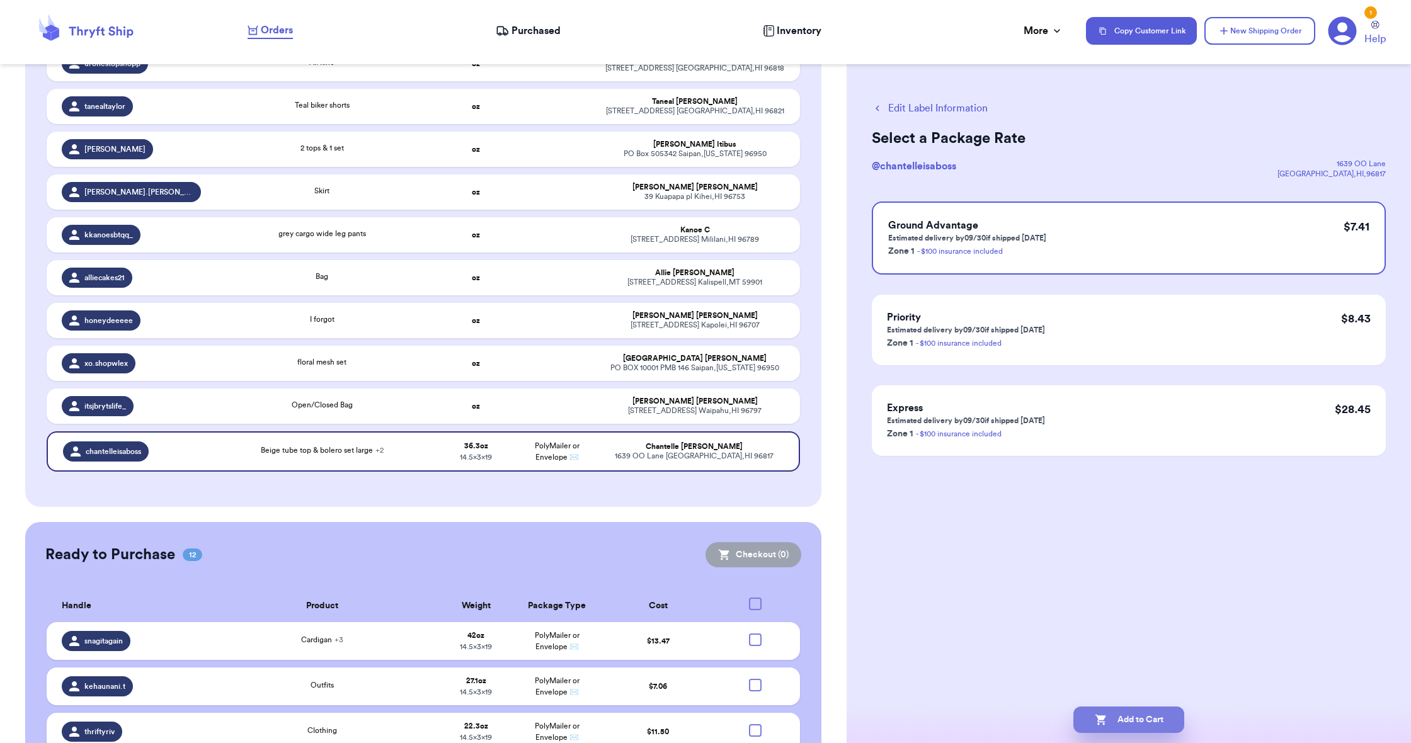
click at [1105, 719] on icon "button" at bounding box center [1101, 720] width 13 height 13
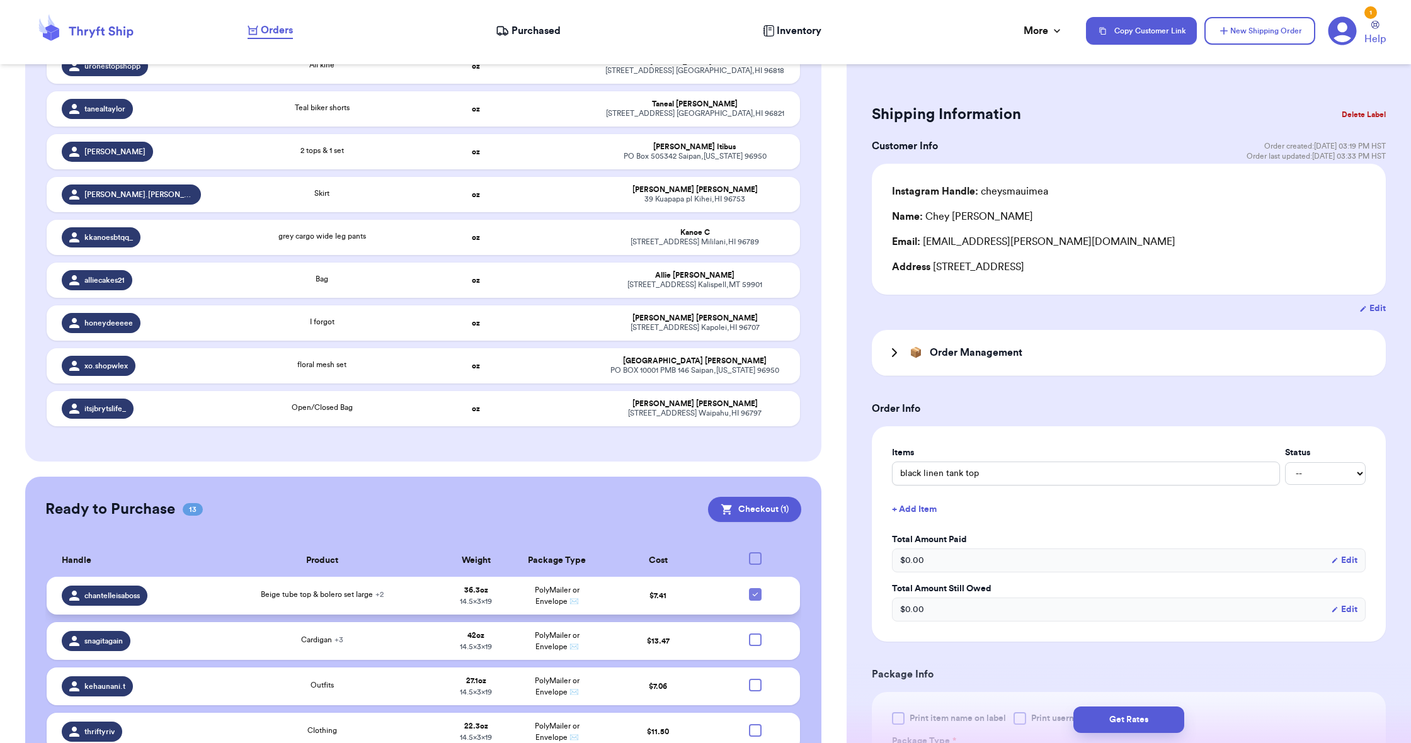
click at [760, 615] on td at bounding box center [759, 596] width 81 height 38
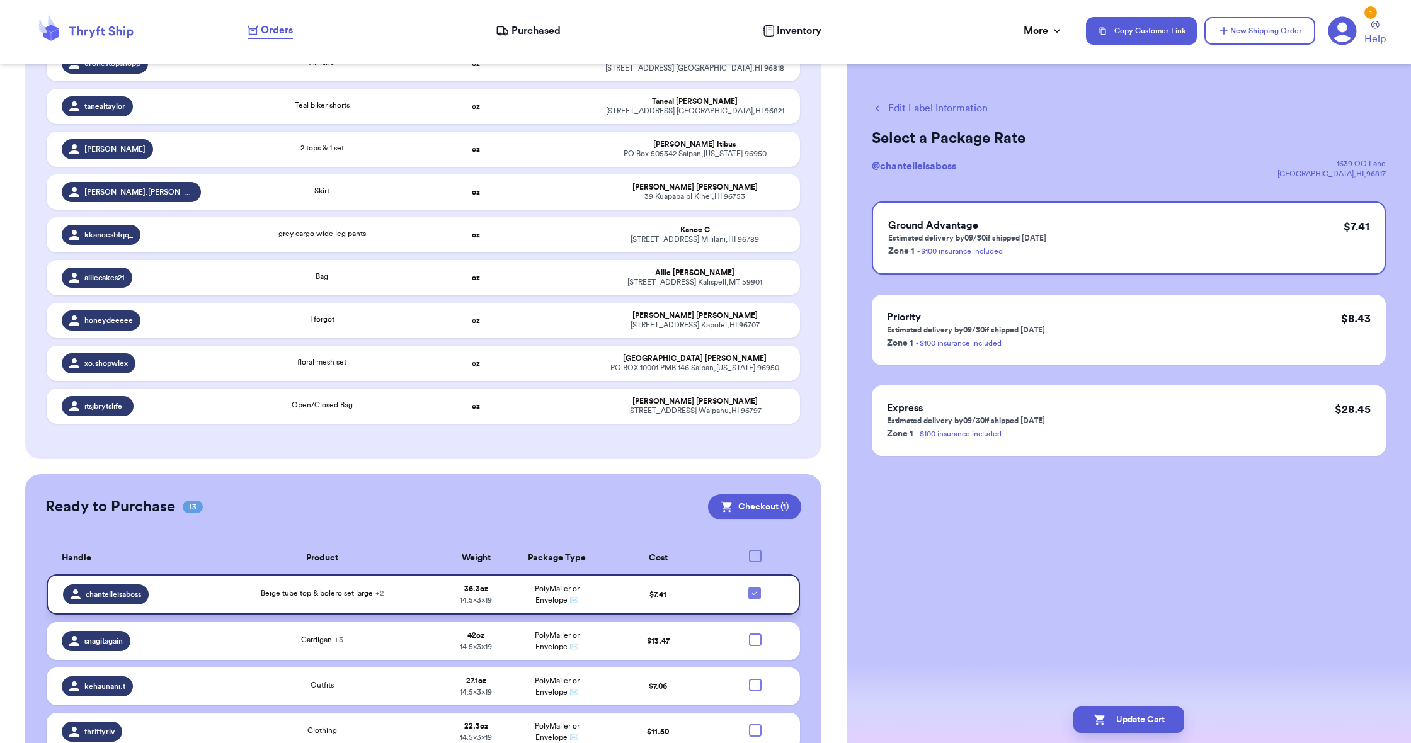
click at [758, 598] on icon at bounding box center [754, 593] width 10 height 10
click at [755, 587] on input "checkbox" at bounding box center [754, 586] width 1 height 1
checkbox input "false"
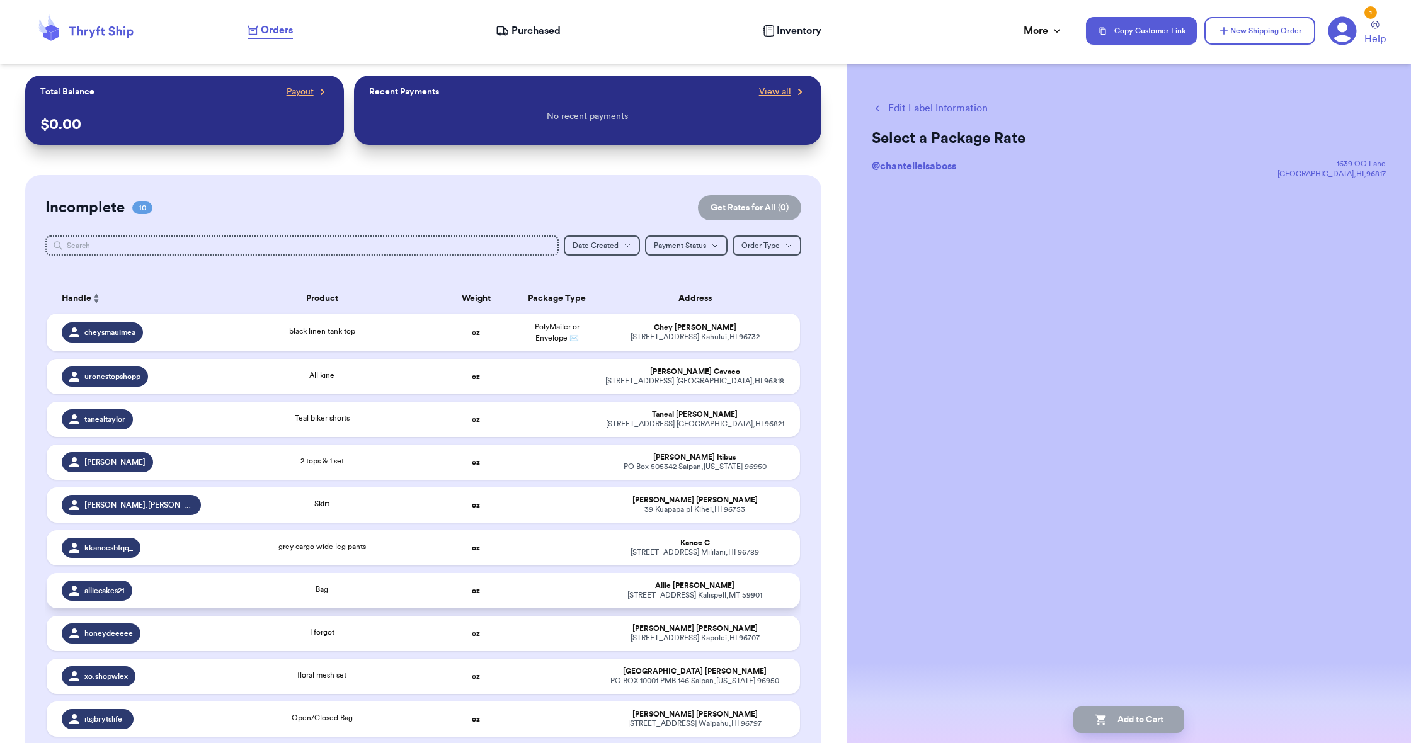
click at [555, 597] on td at bounding box center [556, 590] width 81 height 35
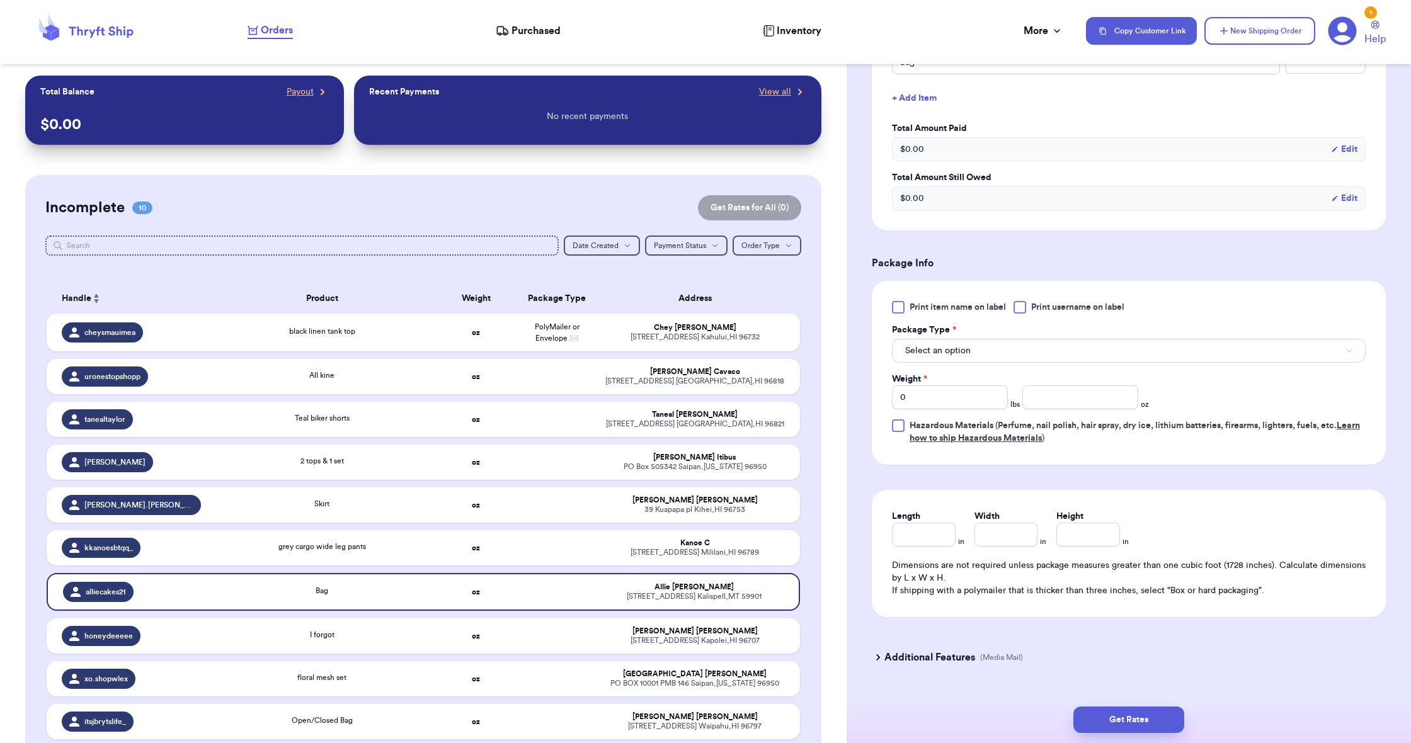
scroll to position [413, 0]
click at [924, 355] on span "Select an option" at bounding box center [937, 349] width 65 height 13
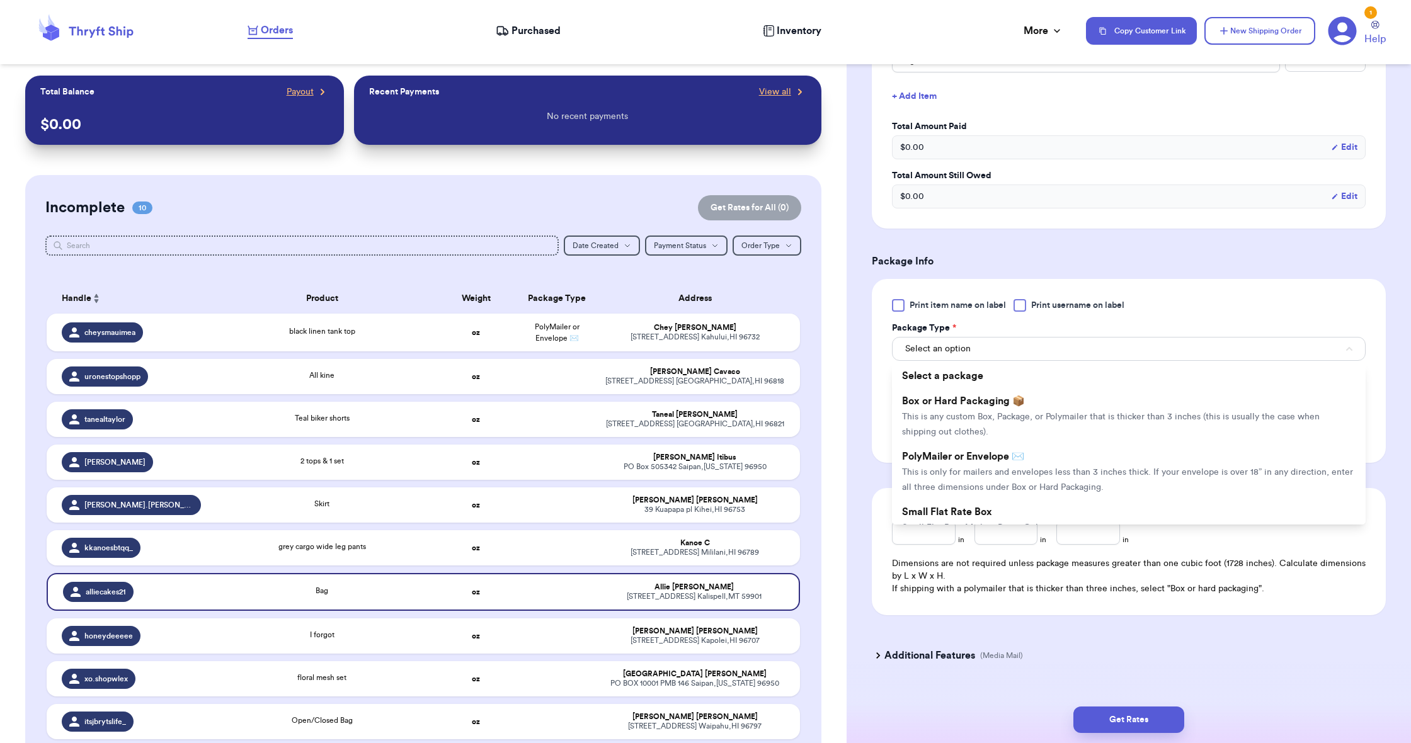
drag, startPoint x: 926, startPoint y: 458, endPoint x: 925, endPoint y: 435, distance: 24.0
click at [926, 458] on span "PolyMailer or Envelope ✉️" at bounding box center [963, 457] width 122 height 10
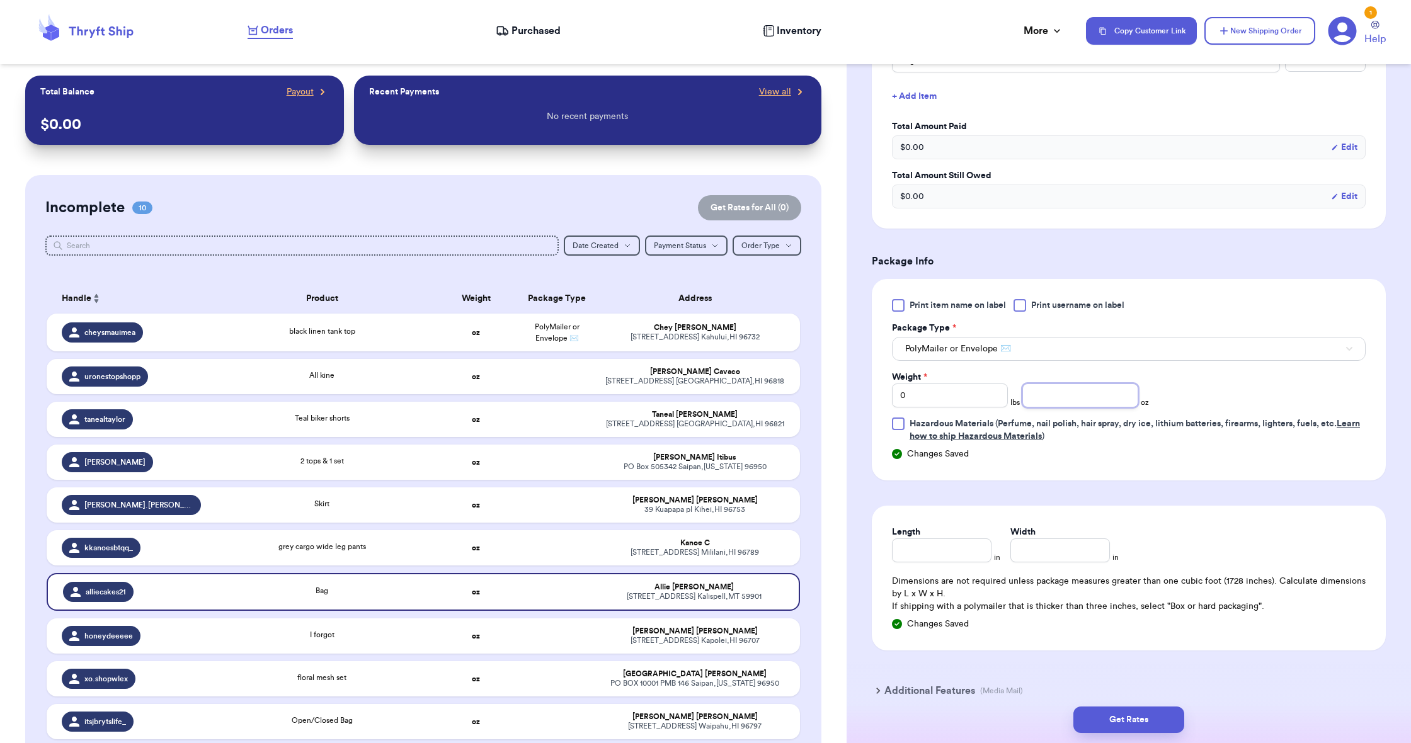
click at [1033, 402] on input "number" at bounding box center [1080, 396] width 116 height 24
type input "3.9"
click at [964, 538] on div "Length" at bounding box center [942, 532] width 100 height 13
click at [963, 548] on input "Length" at bounding box center [942, 550] width 100 height 24
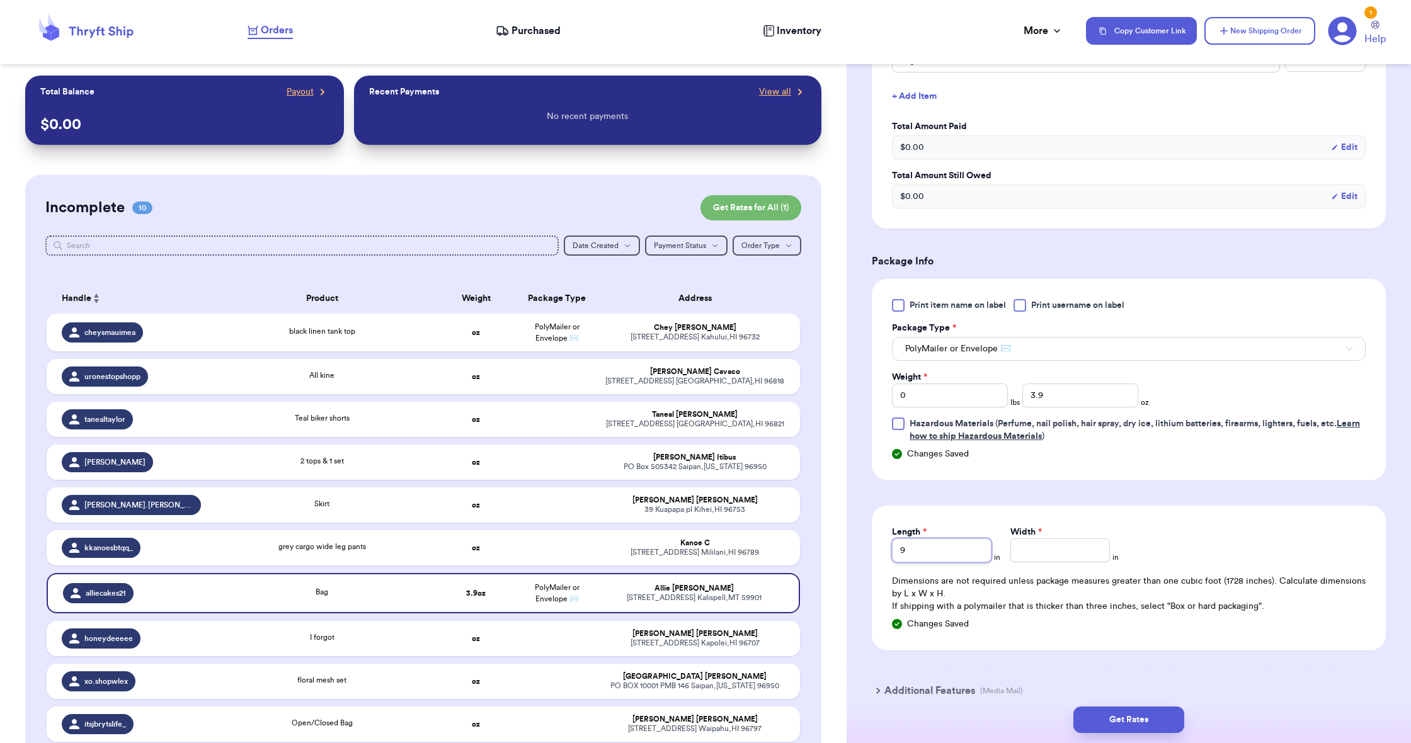
type input "9"
click at [1013, 550] on input "Width *" at bounding box center [1060, 550] width 100 height 24
type input "6"
click at [1150, 727] on button "Get Rates" at bounding box center [1128, 720] width 111 height 26
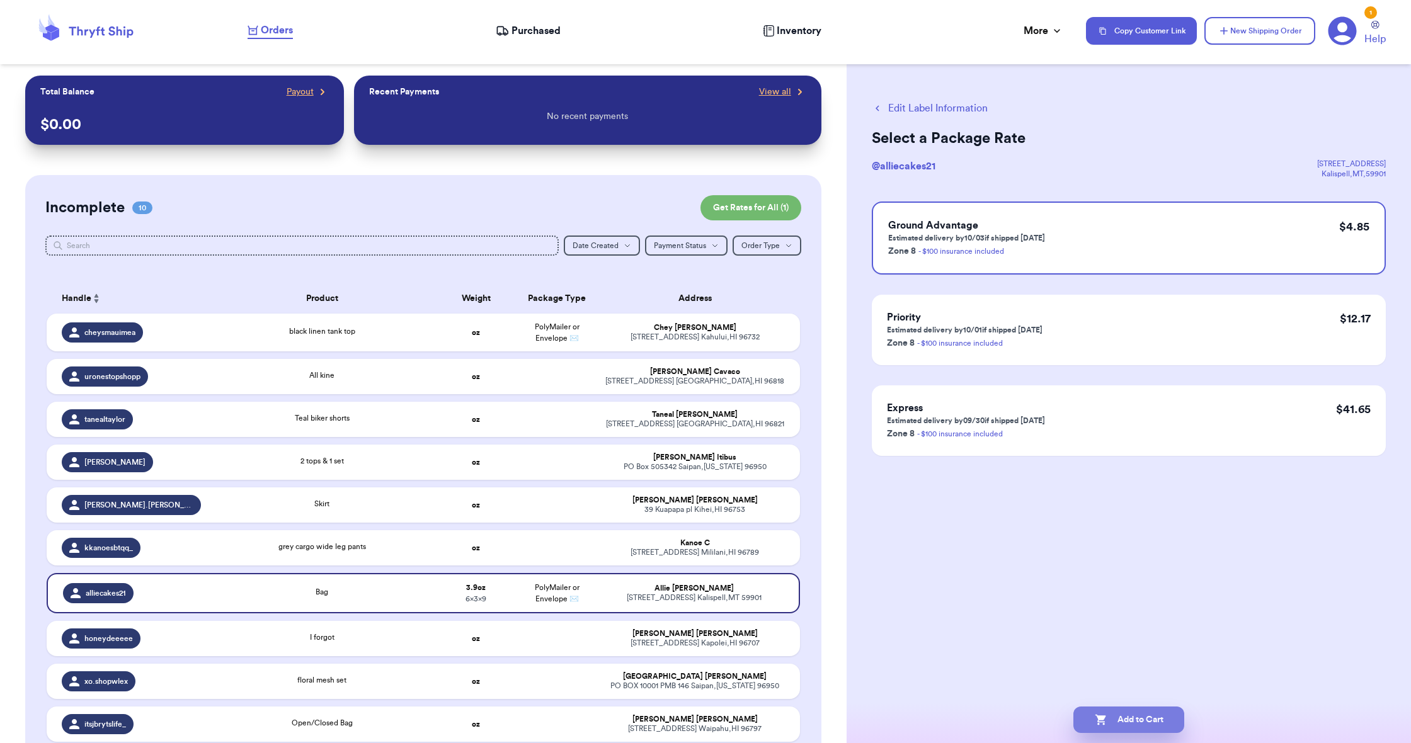
click at [1150, 727] on button "Add to Cart" at bounding box center [1128, 720] width 111 height 26
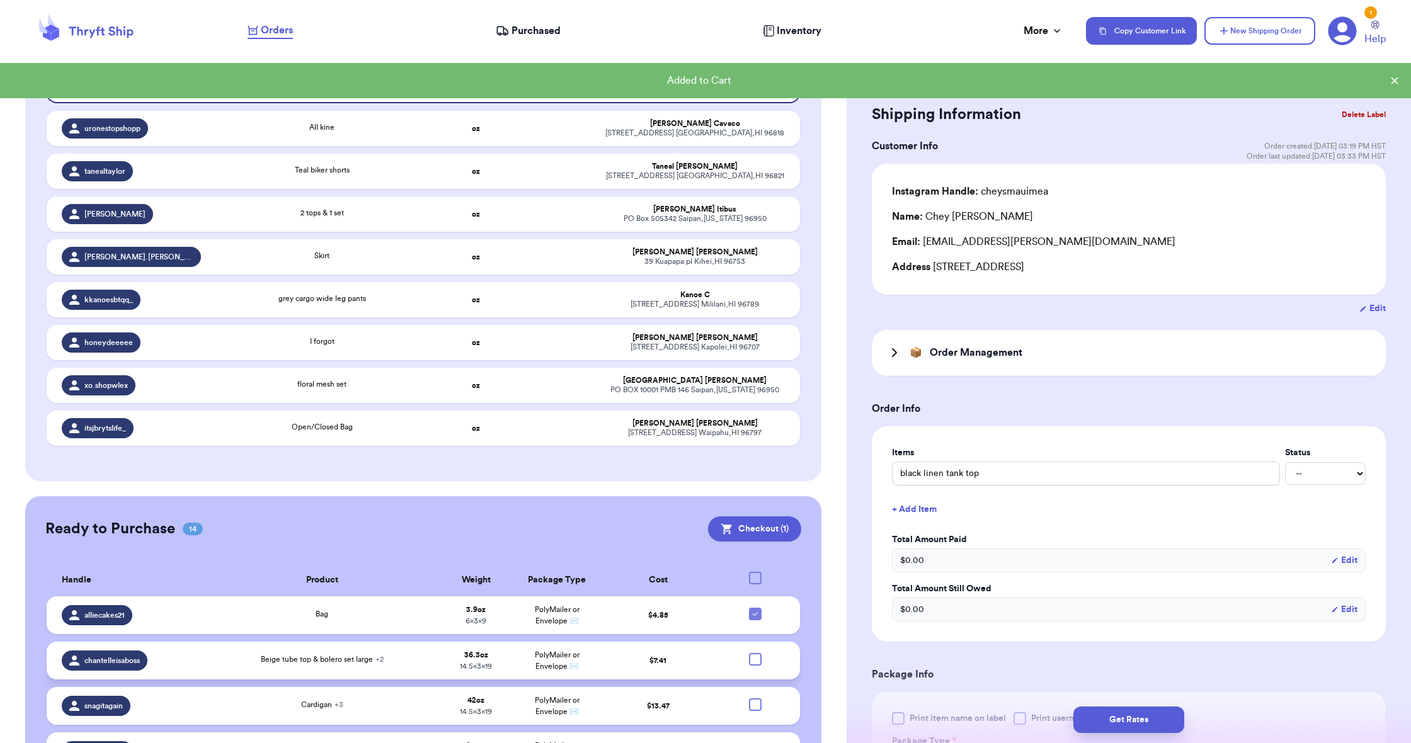
scroll to position [255, 0]
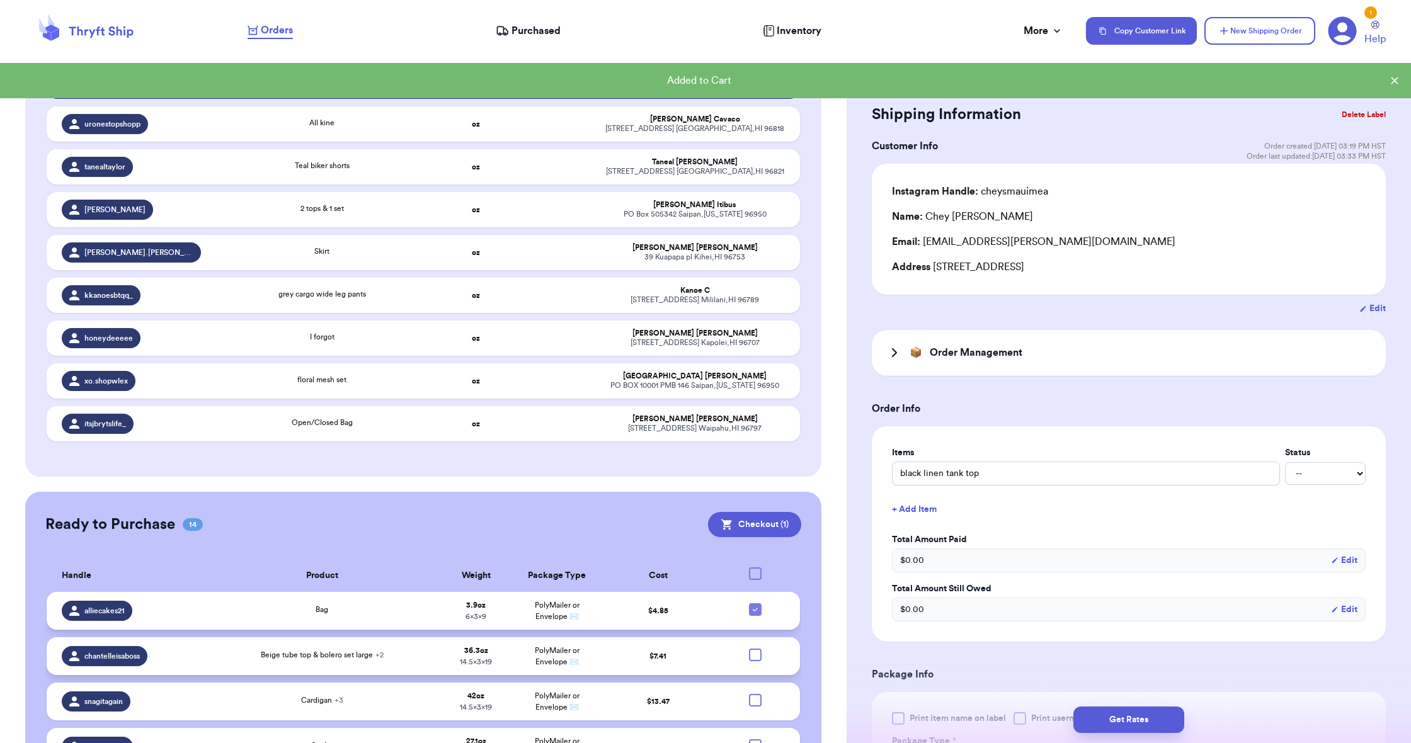
click at [753, 615] on icon at bounding box center [755, 610] width 10 height 10
click at [755, 603] on input "checkbox" at bounding box center [755, 603] width 1 height 1
checkbox input "false"
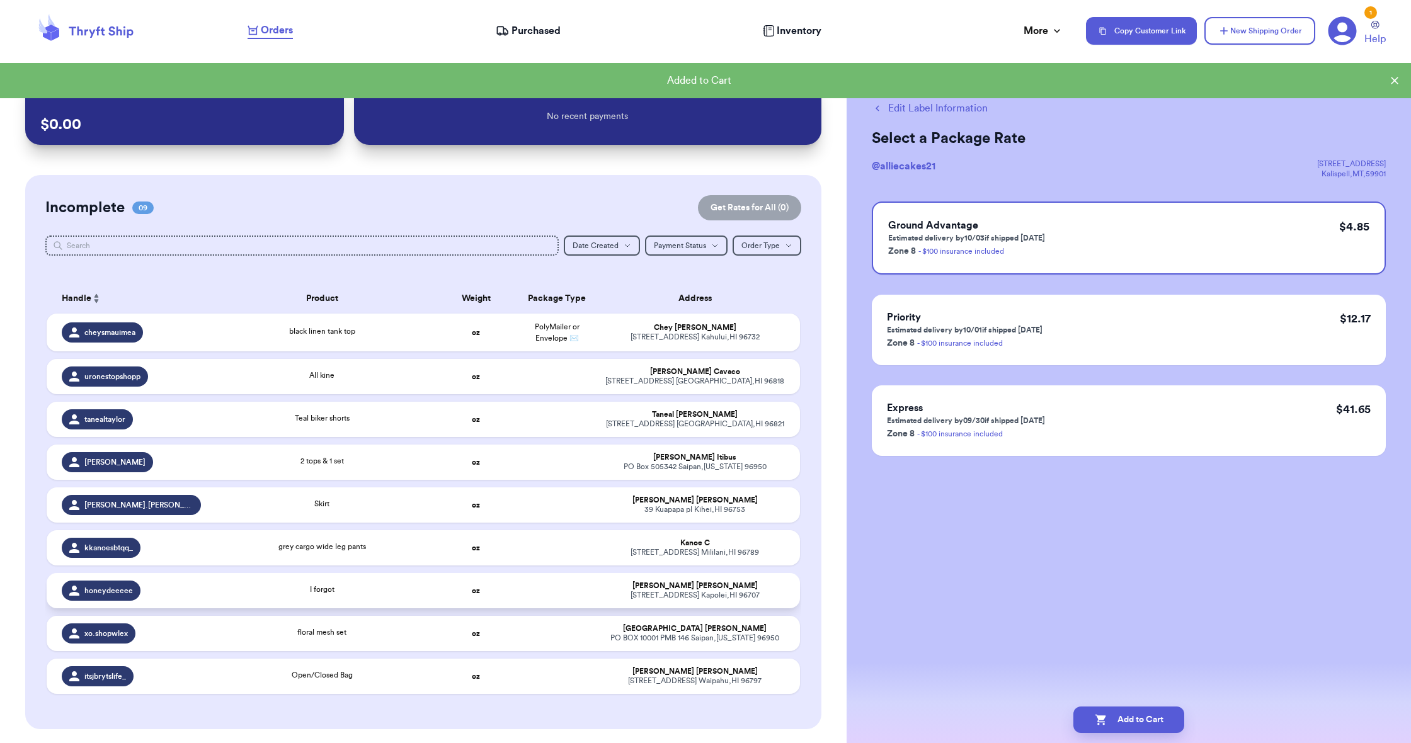
scroll to position [0, 0]
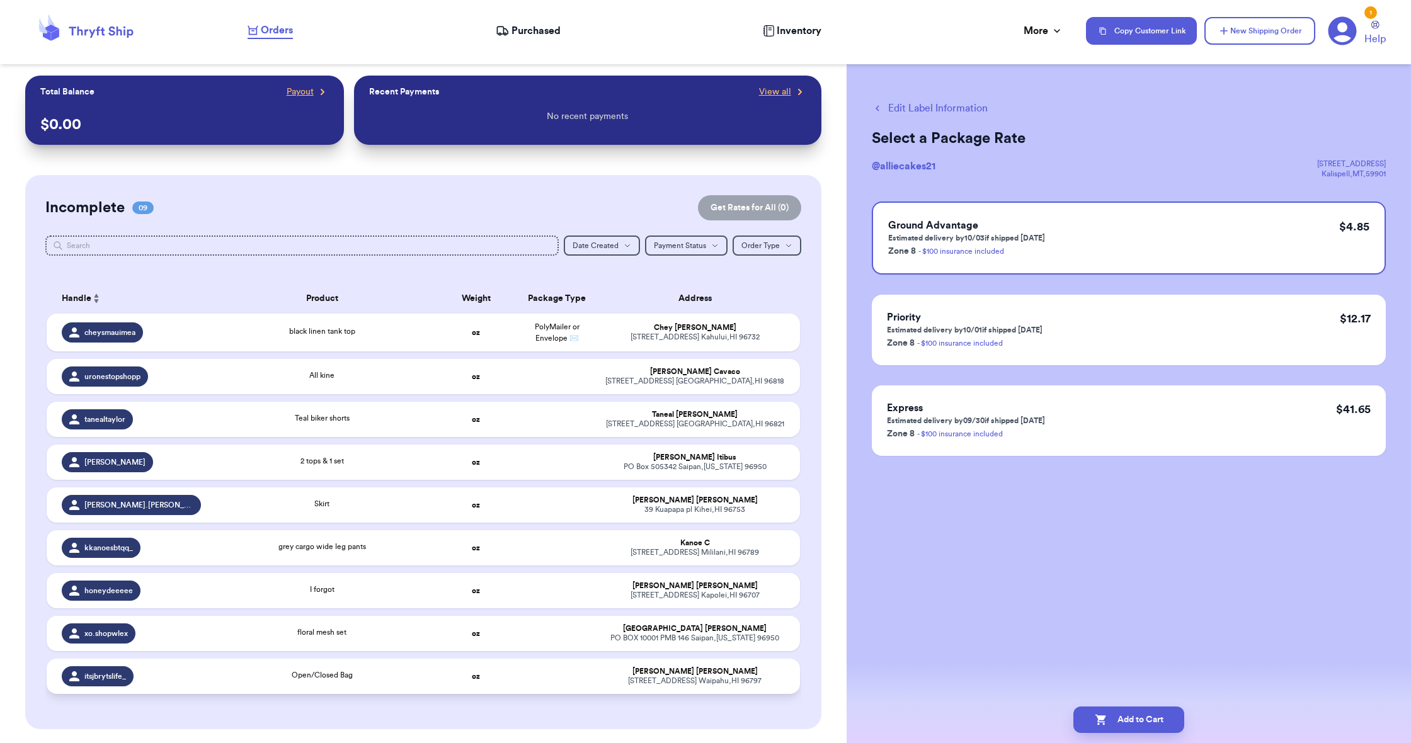
click at [582, 694] on td at bounding box center [556, 676] width 81 height 35
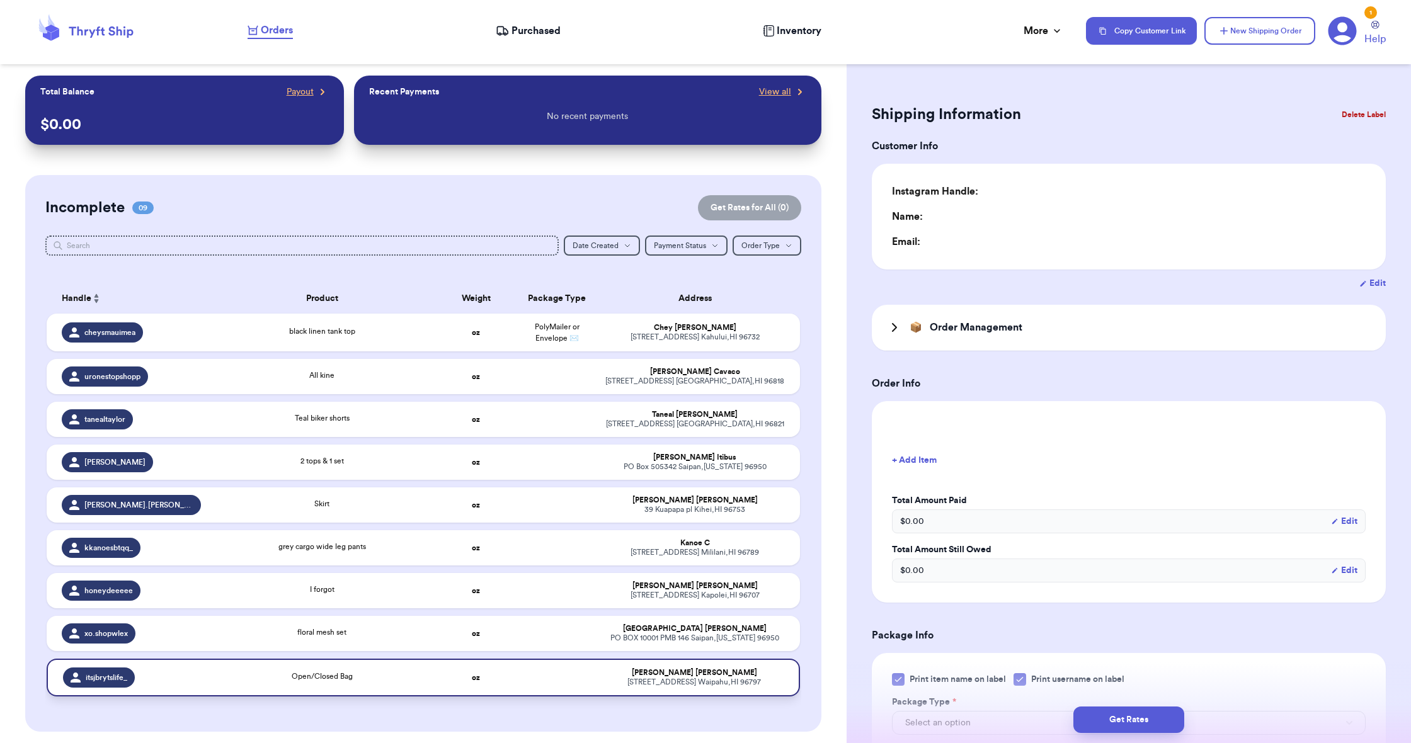
type input "0"
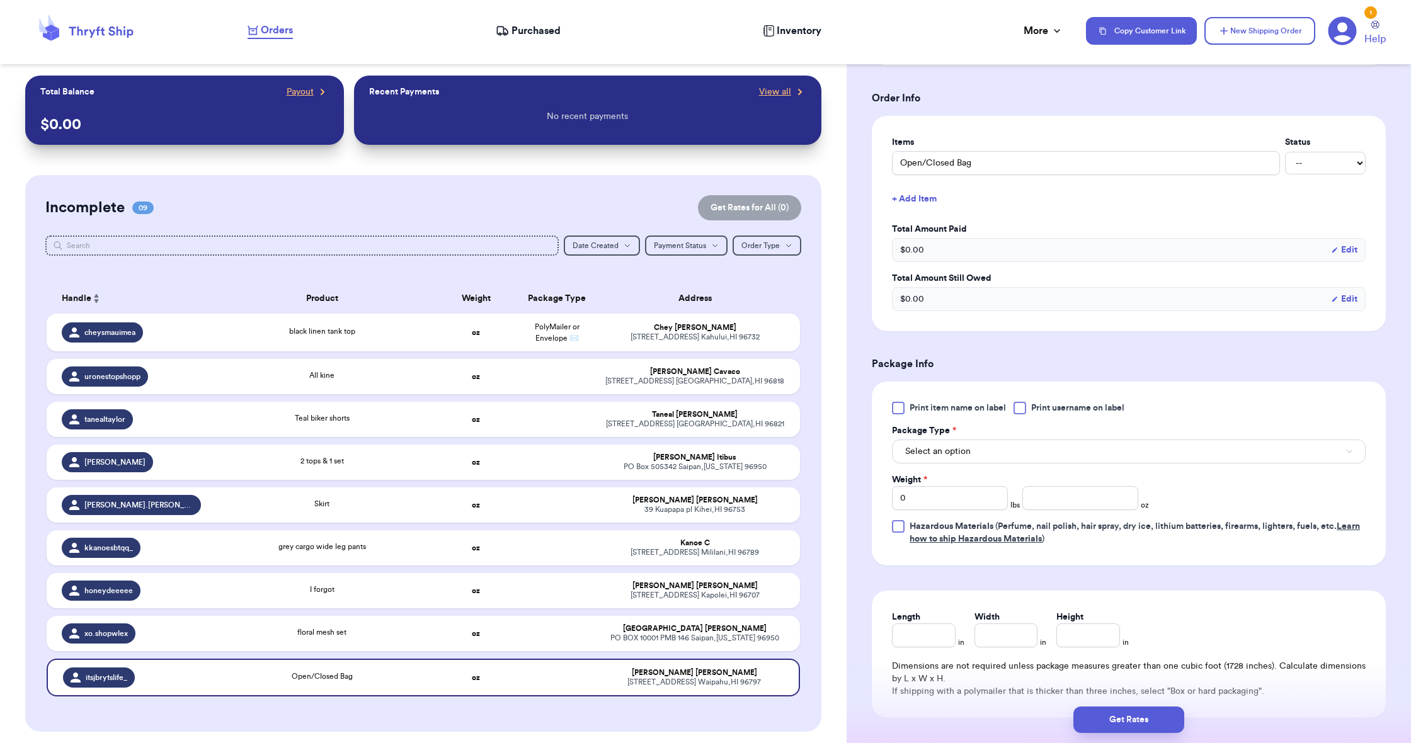
scroll to position [322, 0]
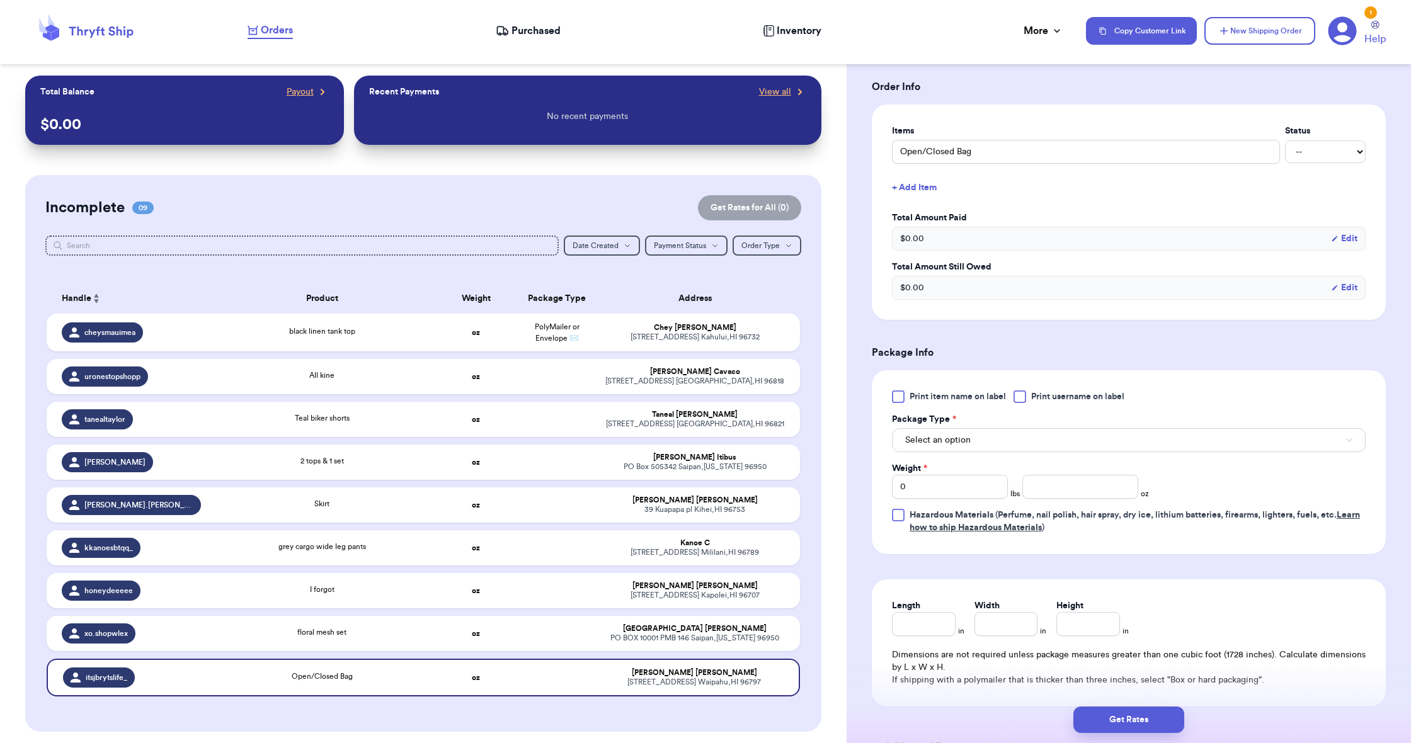
click at [977, 433] on button "Select an option" at bounding box center [1129, 440] width 474 height 24
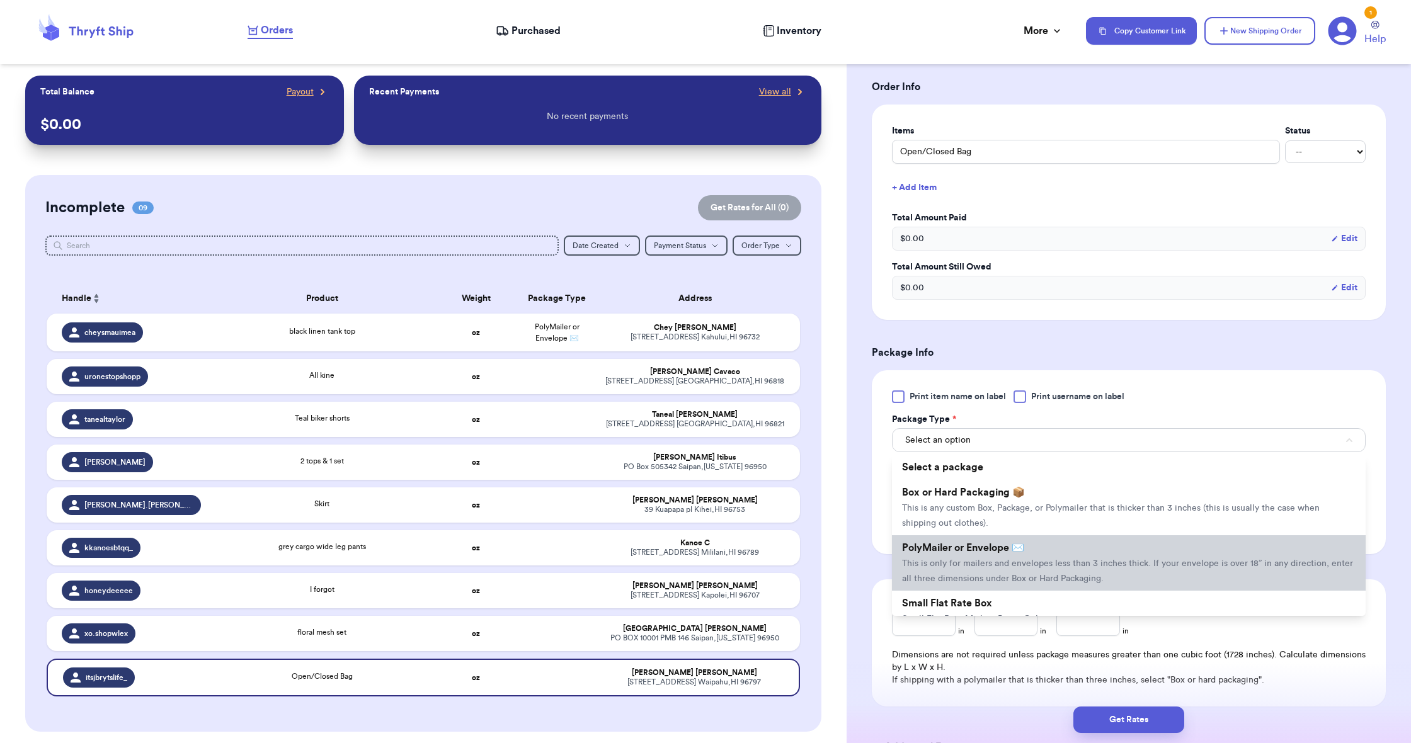
click at [962, 548] on span "PolyMailer or Envelope ✉️" at bounding box center [963, 548] width 122 height 10
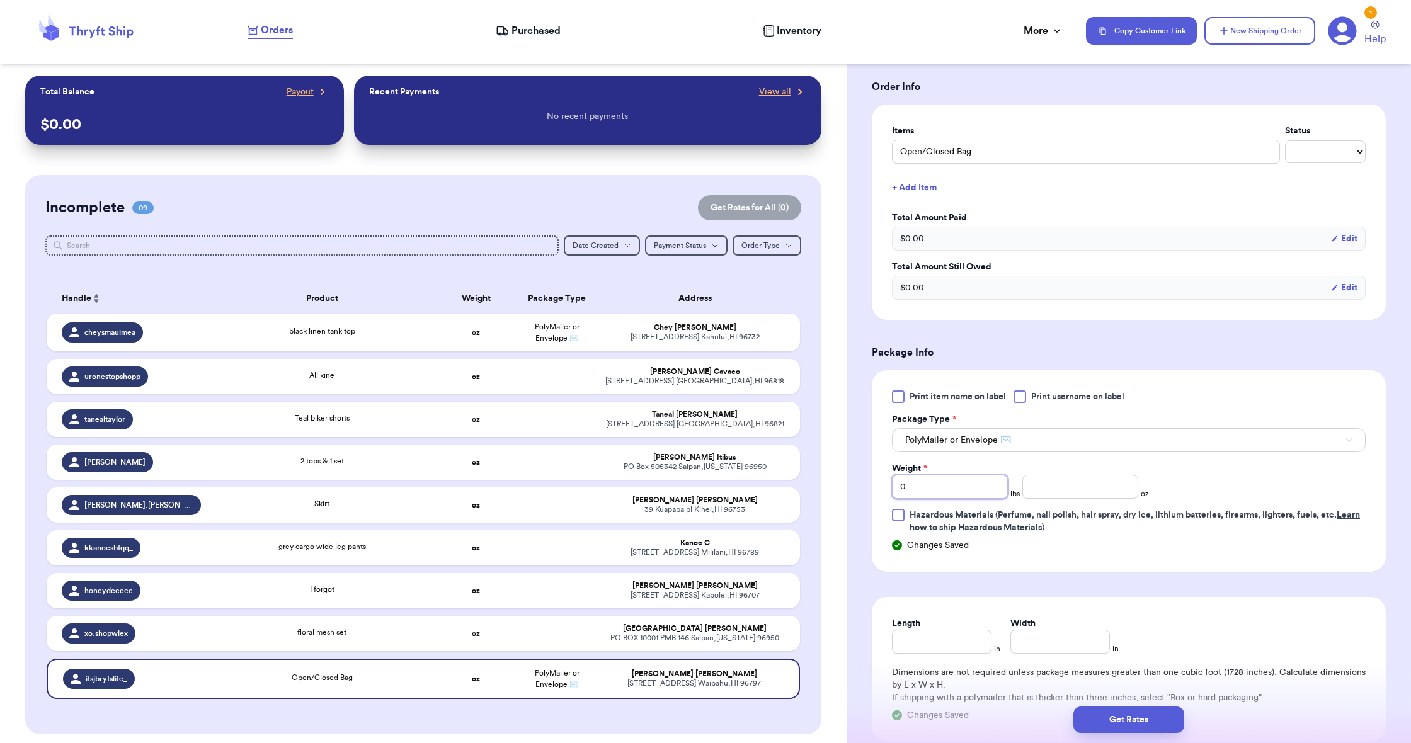
click at [928, 498] on input "0" at bounding box center [950, 487] width 116 height 24
type input "3"
click at [1043, 496] on input "number" at bounding box center [1080, 487] width 116 height 24
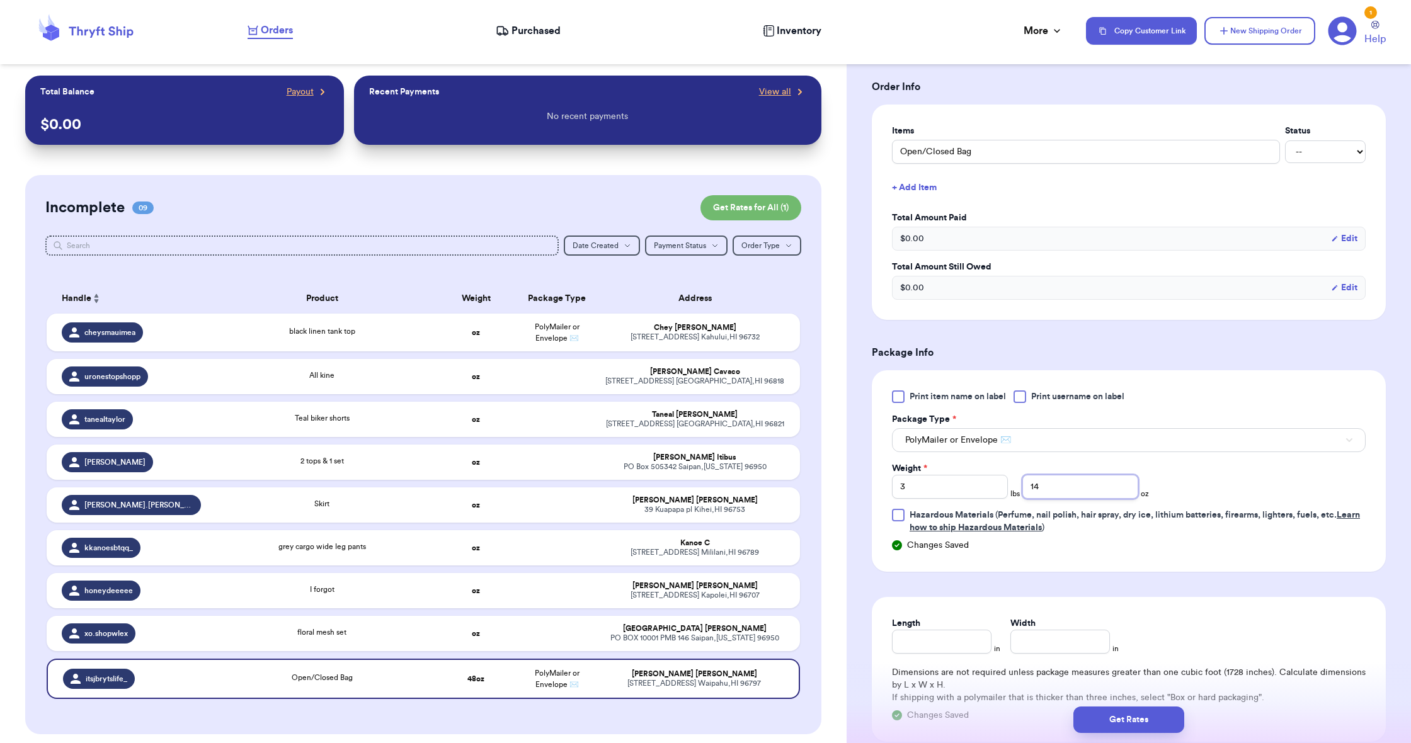
type input "14"
click at [954, 633] on input "Length" at bounding box center [942, 642] width 100 height 24
type input "19"
click at [1018, 642] on input "Width *" at bounding box center [1060, 642] width 100 height 24
type input "14.5"
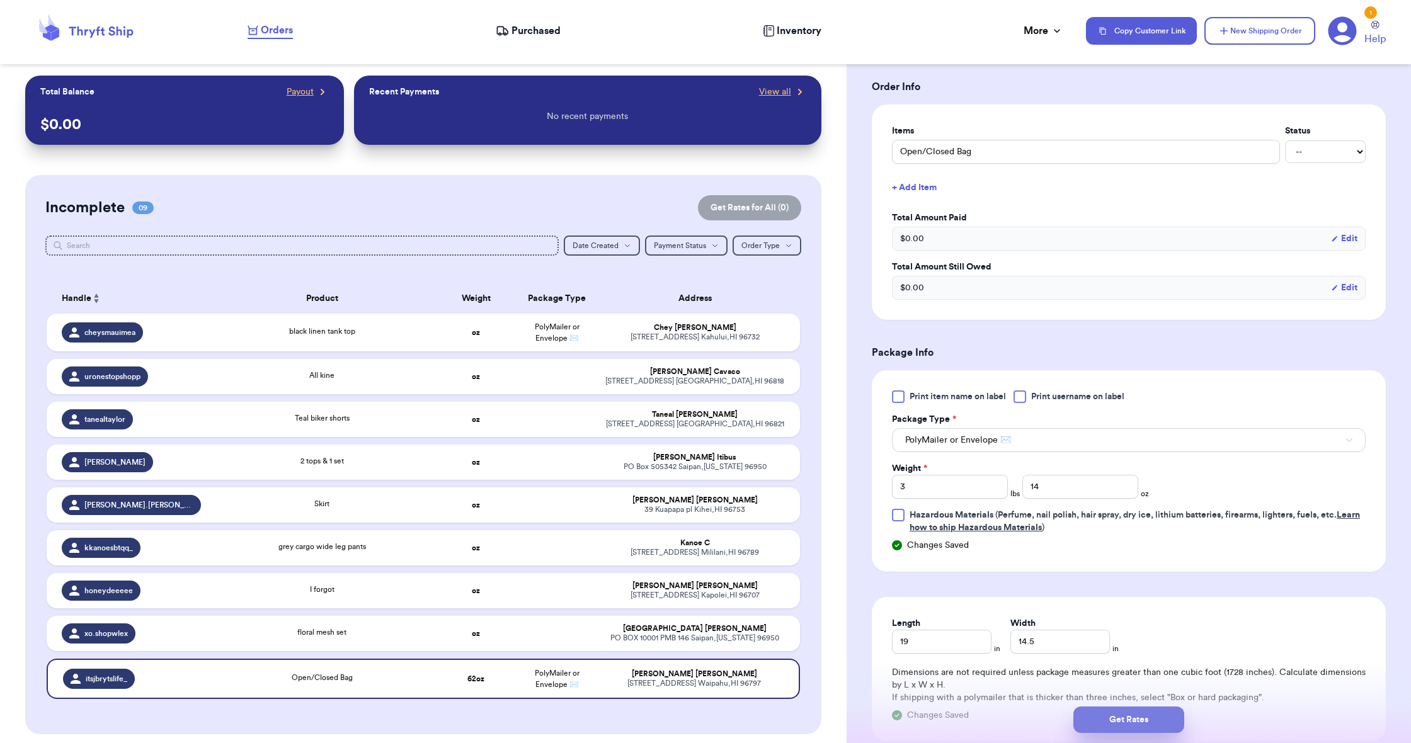
click at [1086, 723] on button "Get Rates" at bounding box center [1128, 720] width 111 height 26
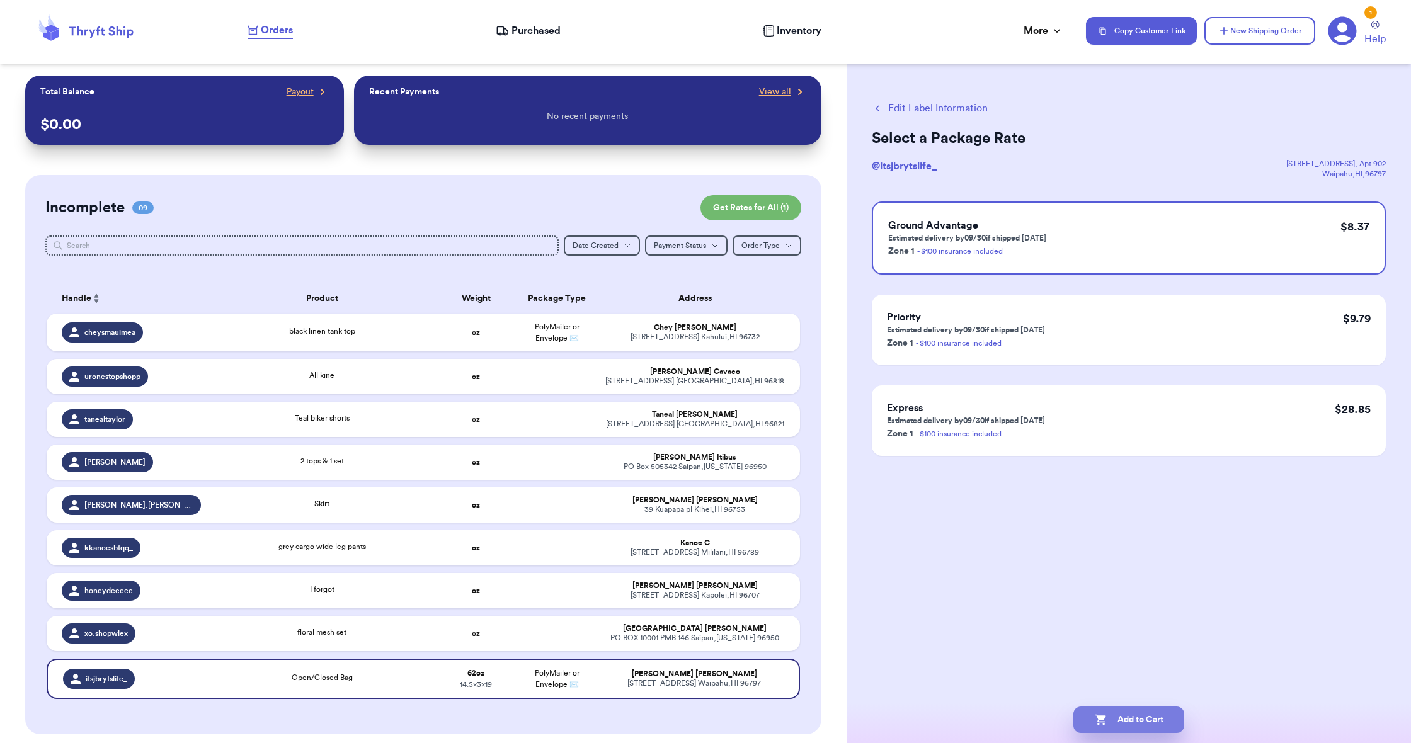
click at [1090, 719] on button "Add to Cart" at bounding box center [1128, 720] width 111 height 26
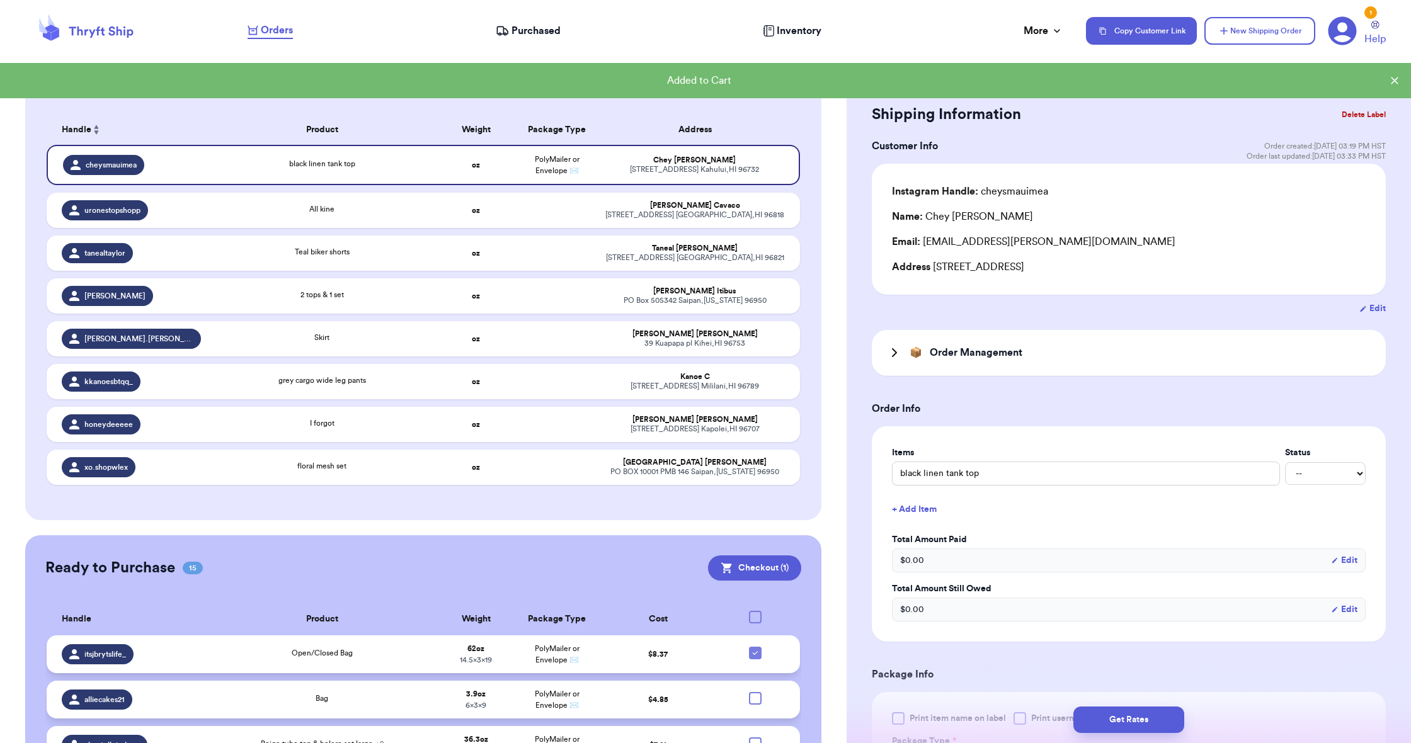
scroll to position [174, 0]
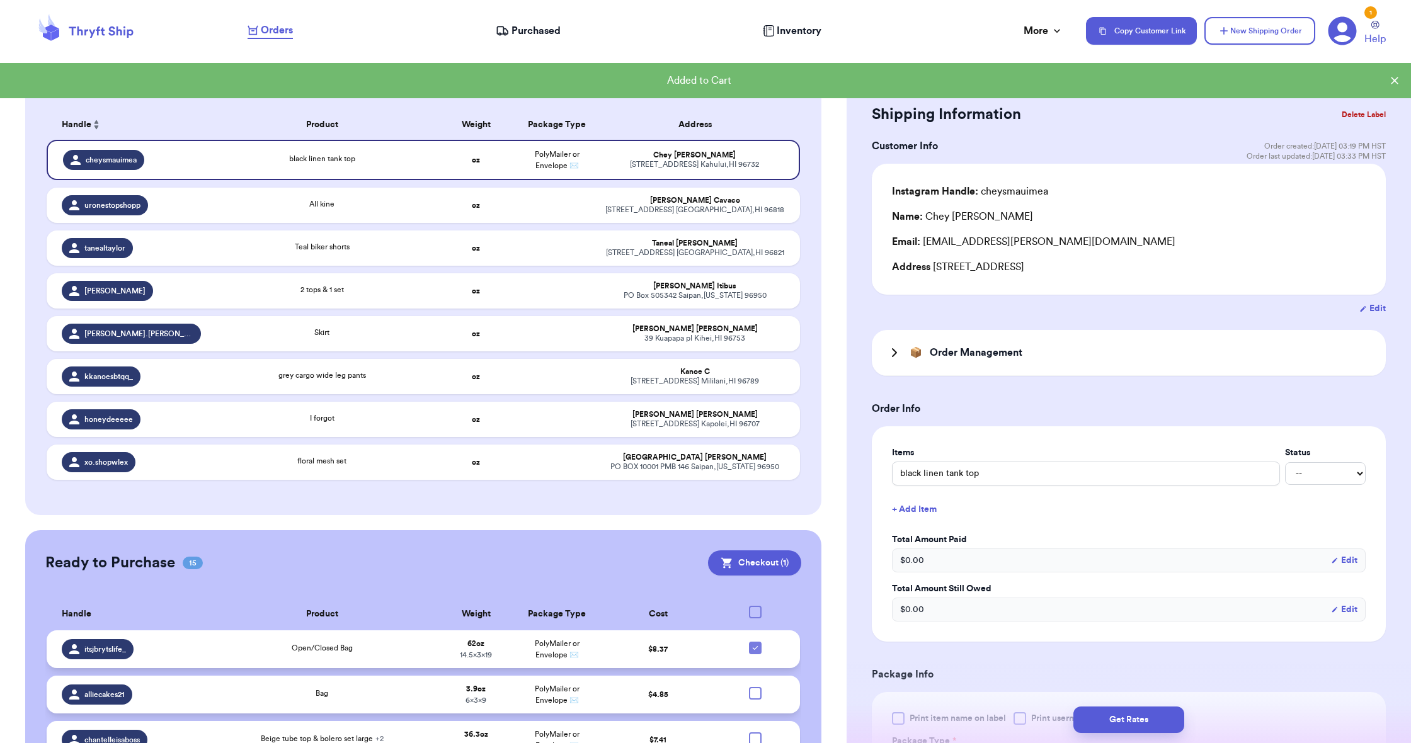
click at [753, 653] on icon at bounding box center [755, 648] width 10 height 10
click at [755, 642] on input "checkbox" at bounding box center [755, 641] width 1 height 1
checkbox input "false"
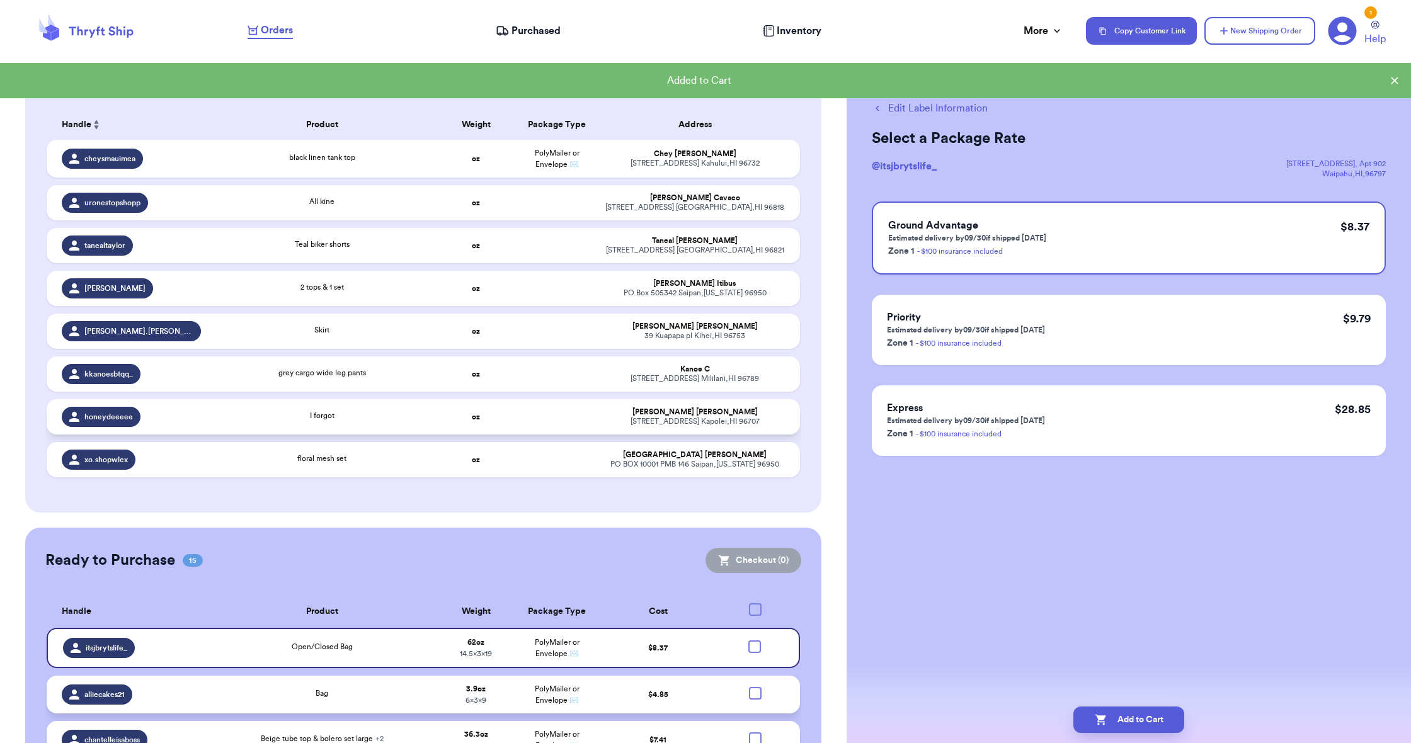
click at [571, 435] on td at bounding box center [556, 416] width 81 height 35
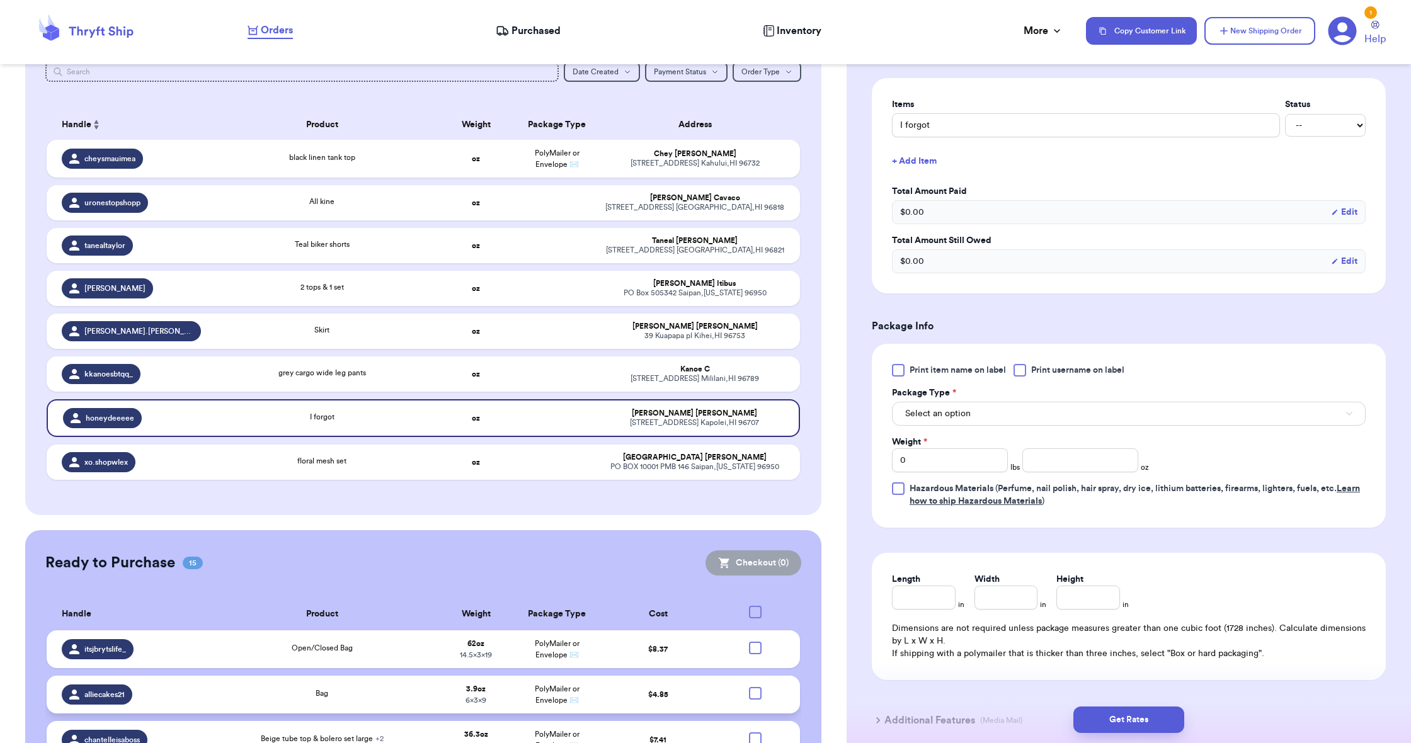
scroll to position [382, 0]
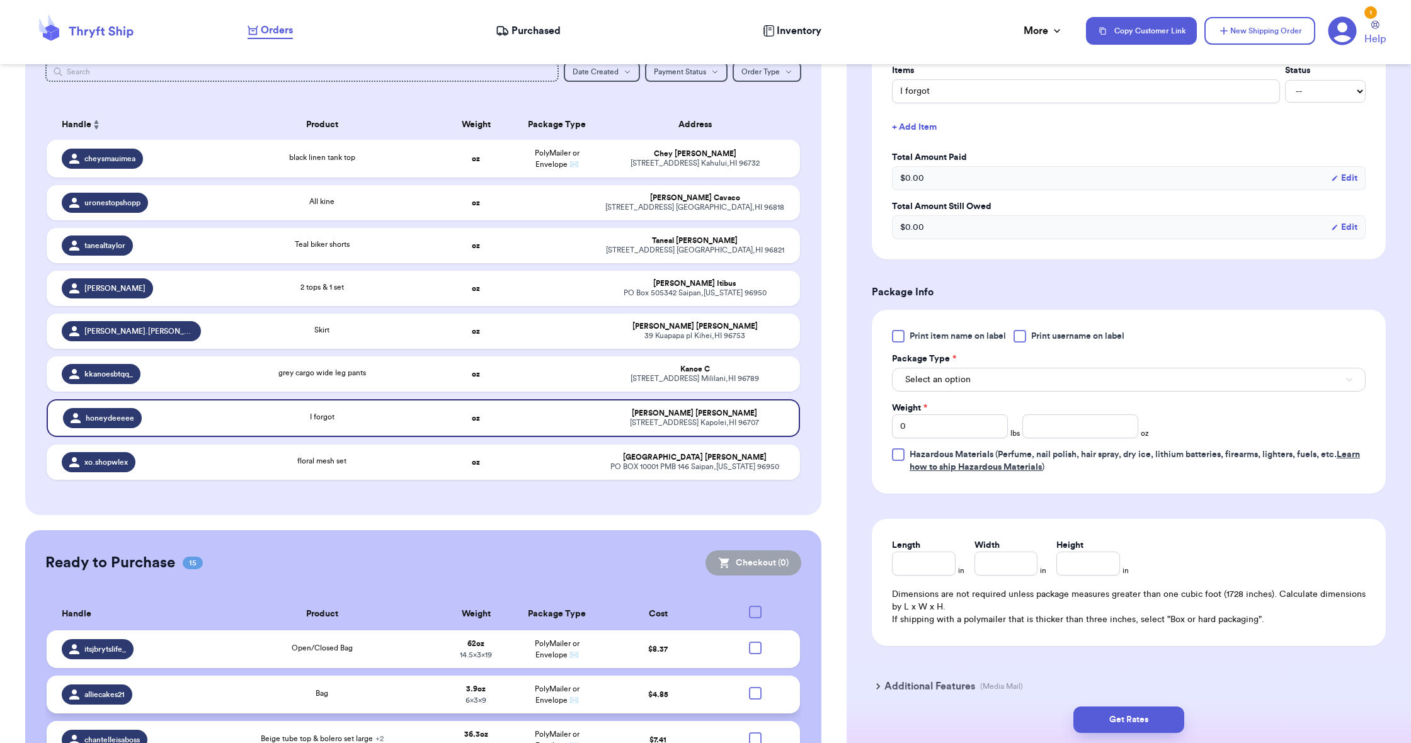
click at [929, 384] on span "Select an option" at bounding box center [937, 379] width 65 height 13
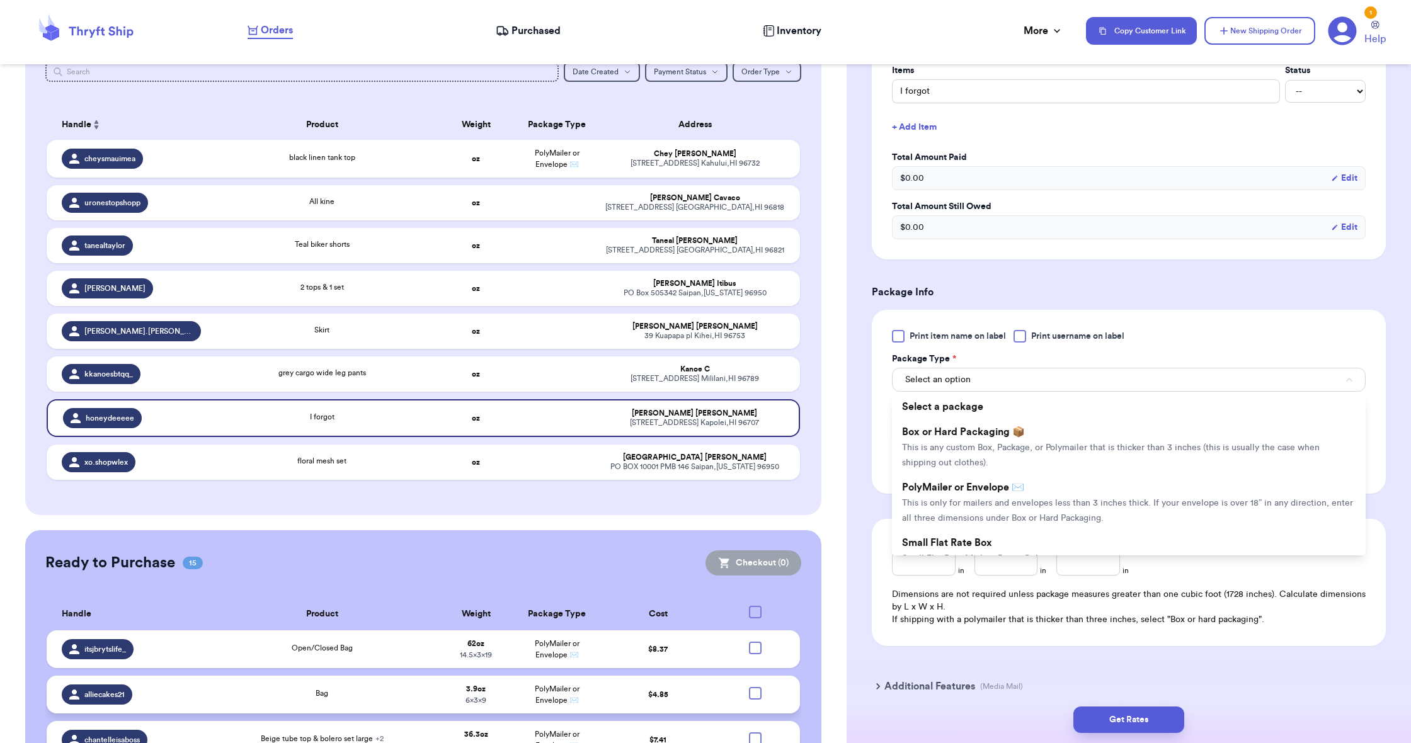
click at [942, 501] on li "PolyMailer or Envelope ✉️ This is only for mailers and envelopes less than 3 in…" at bounding box center [1129, 502] width 474 height 55
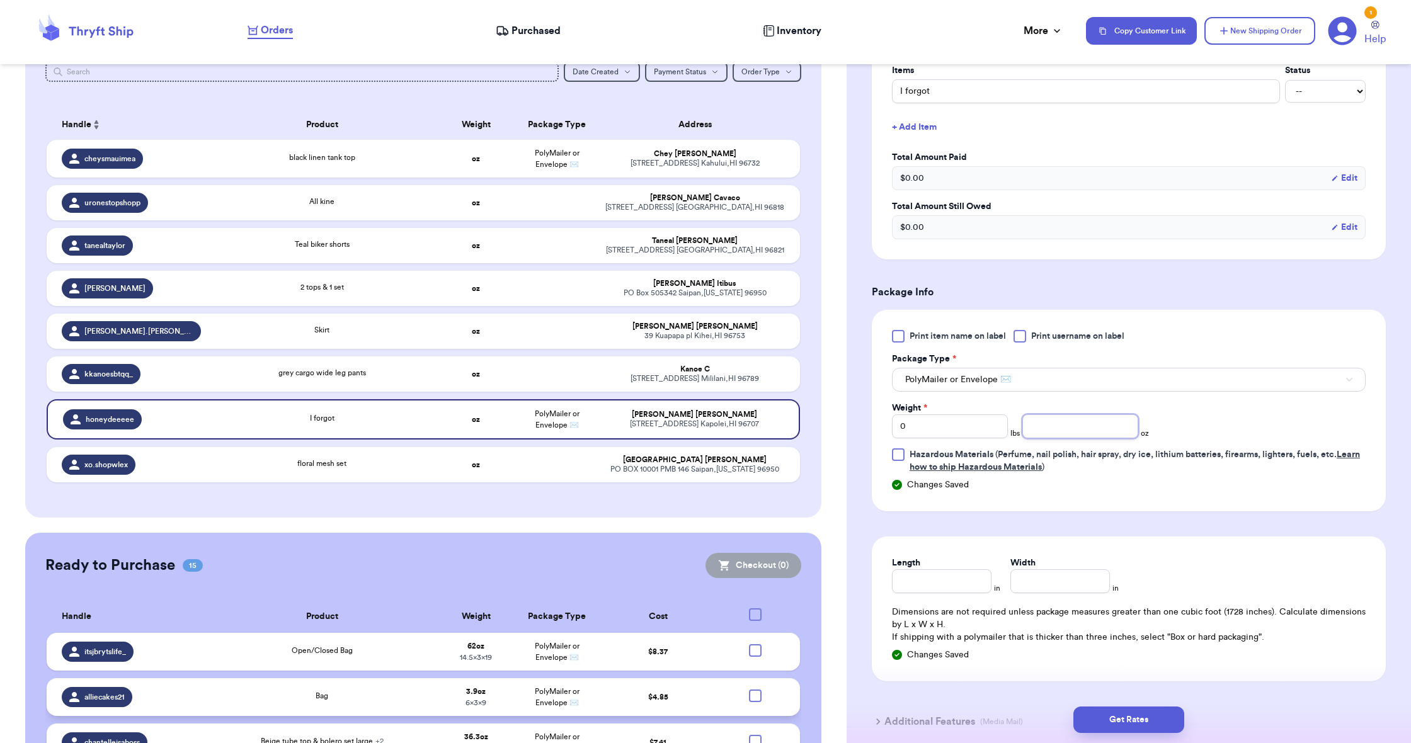
click at [1046, 430] on input "number" at bounding box center [1080, 426] width 116 height 24
type input "10"
click at [931, 579] on input "Length" at bounding box center [942, 581] width 100 height 24
type input "19"
click at [1018, 587] on input "Width *" at bounding box center [1060, 581] width 100 height 24
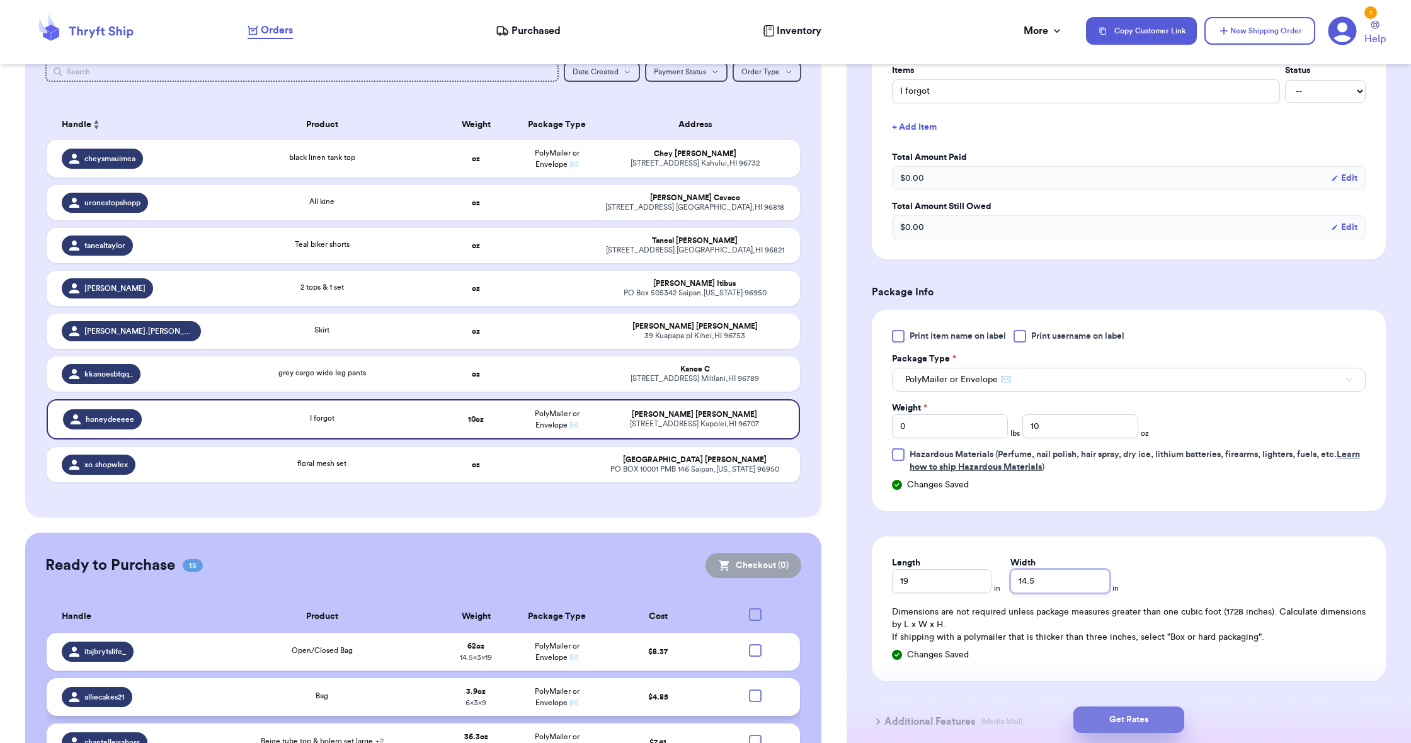
type input "14.5"
click at [1100, 717] on button "Get Rates" at bounding box center [1128, 720] width 111 height 26
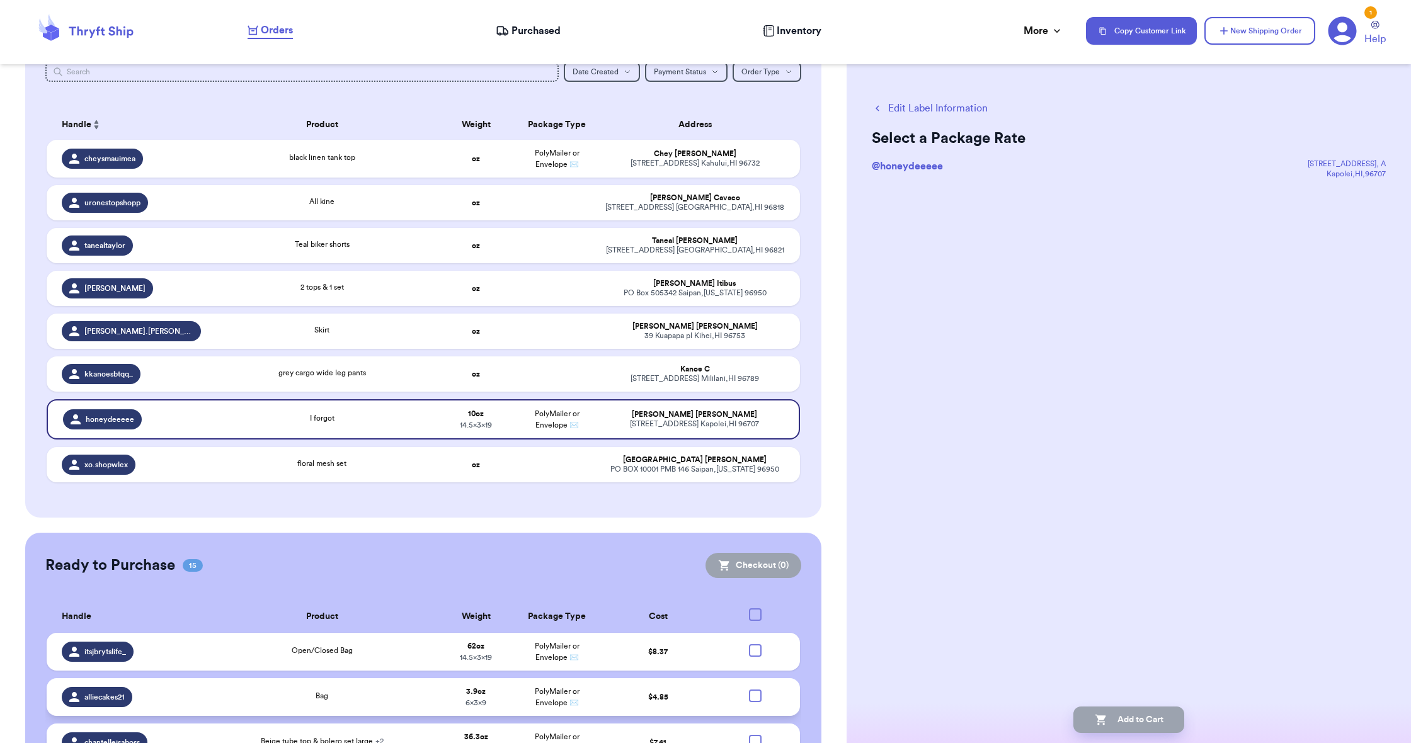
scroll to position [0, 0]
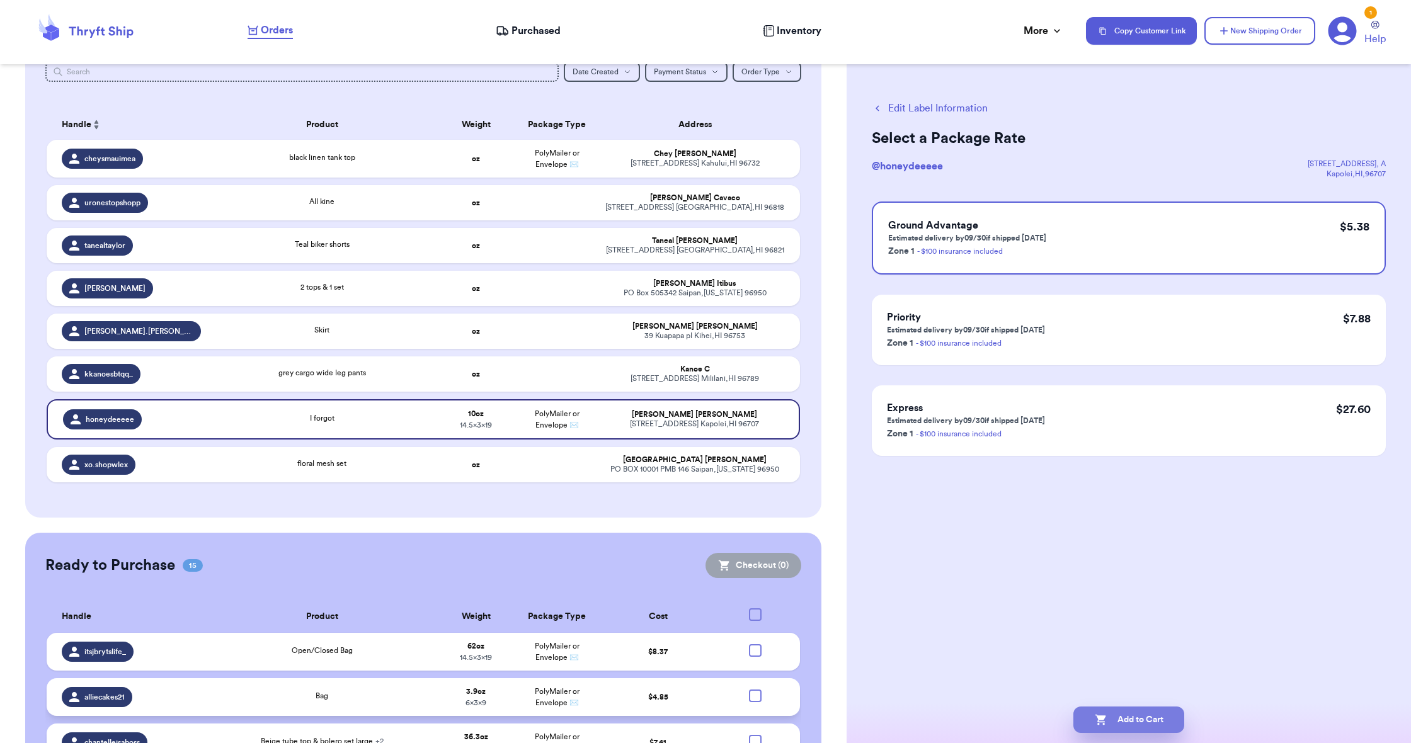
click at [1100, 717] on icon "button" at bounding box center [1100, 720] width 11 height 11
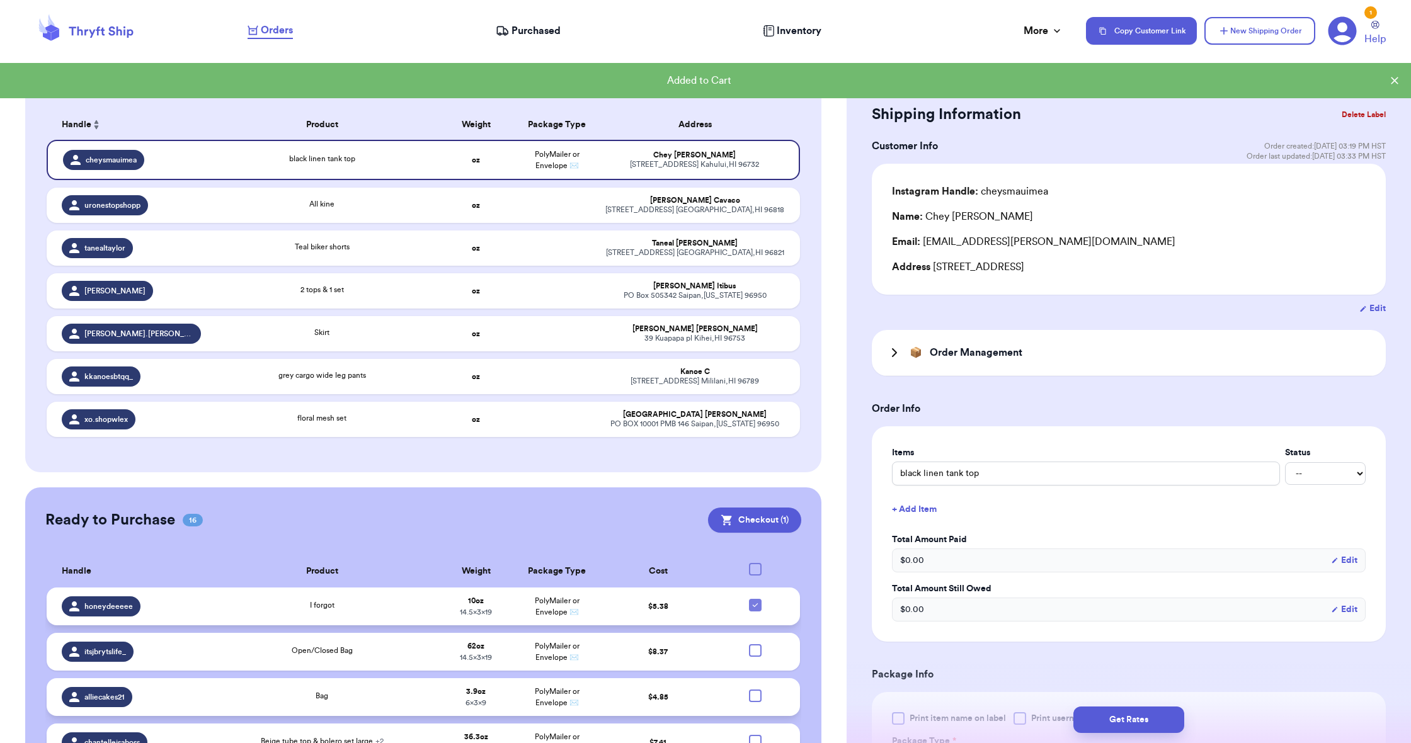
click at [751, 610] on icon at bounding box center [755, 605] width 10 height 10
click at [755, 599] on input "checkbox" at bounding box center [755, 598] width 1 height 1
checkbox input "false"
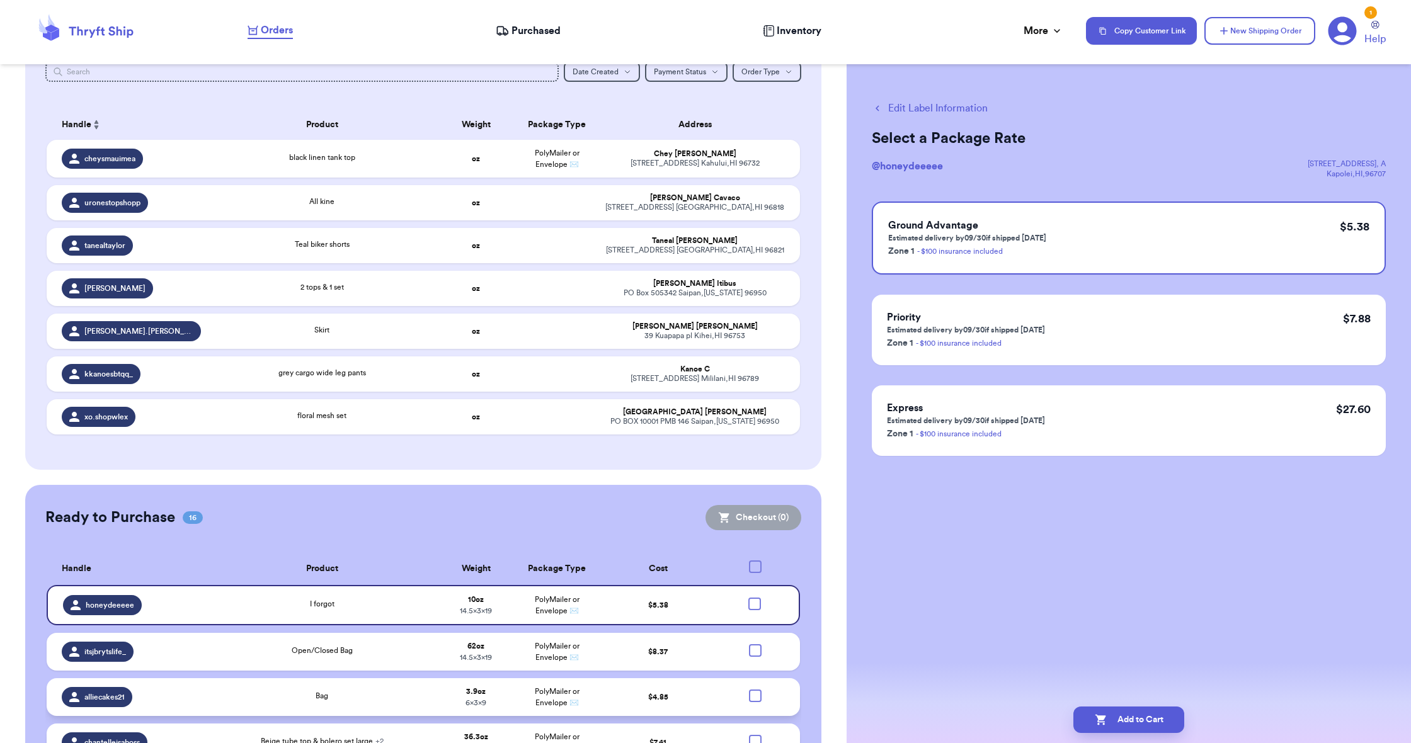
click at [754, 702] on div at bounding box center [755, 696] width 13 height 13
click at [755, 690] on input "checkbox" at bounding box center [755, 689] width 1 height 1
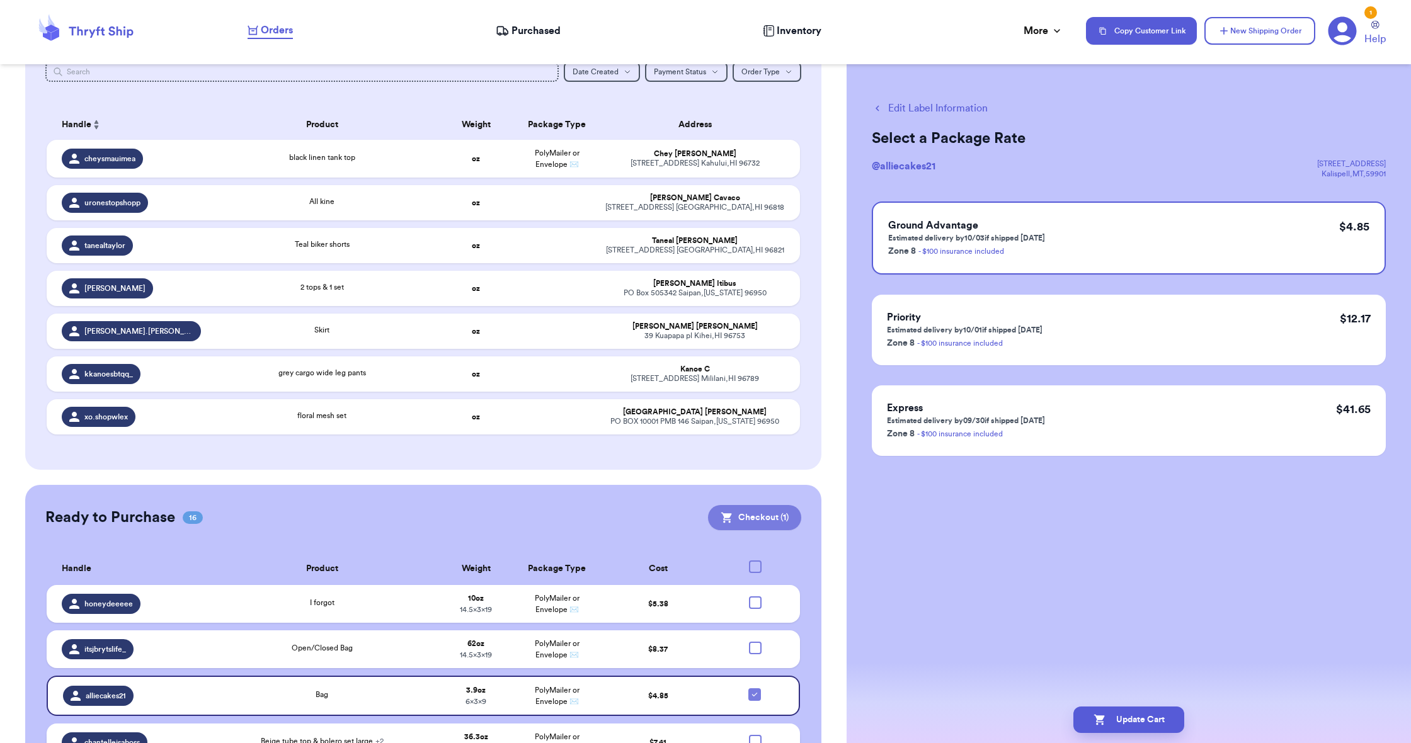
click at [737, 530] on button "Checkout ( 1 )" at bounding box center [754, 517] width 93 height 25
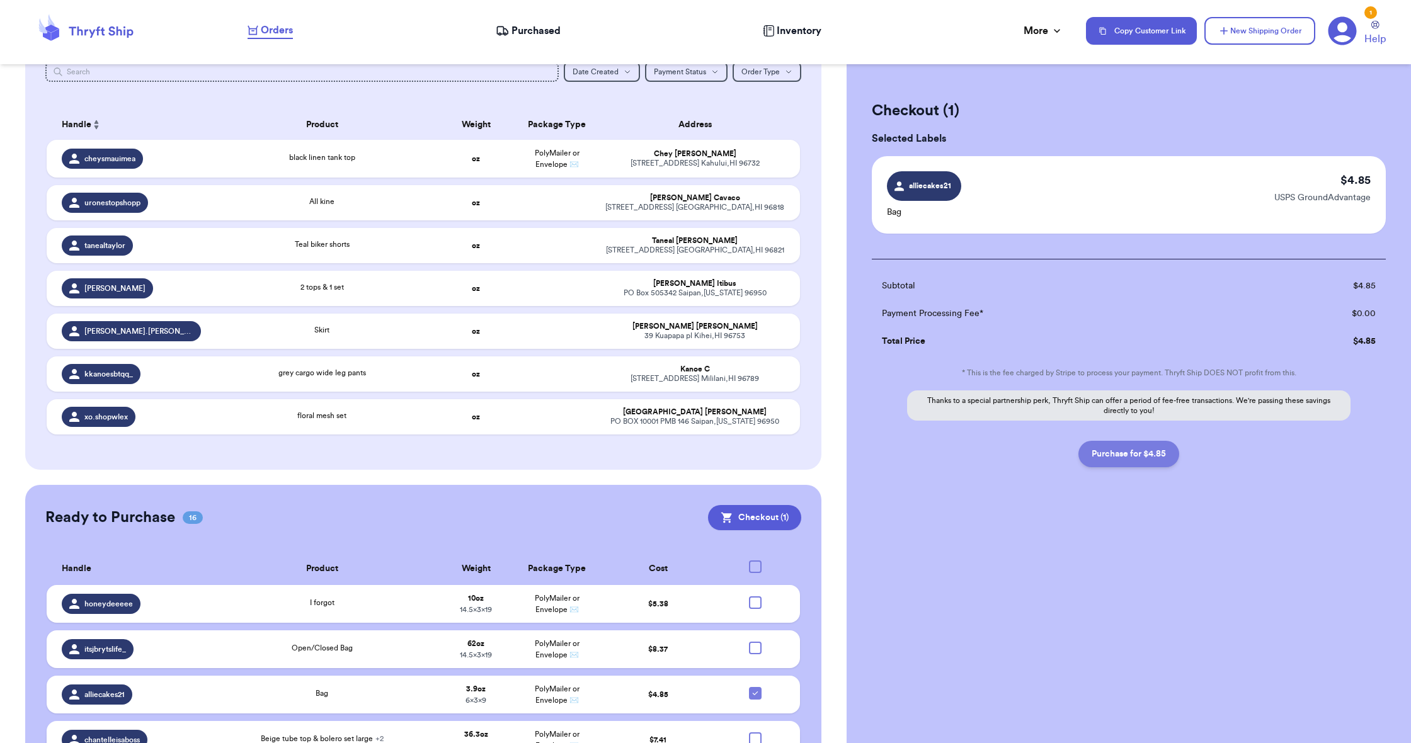
click at [1123, 457] on button "Purchase for $4.85" at bounding box center [1128, 454] width 101 height 26
checkbox input "false"
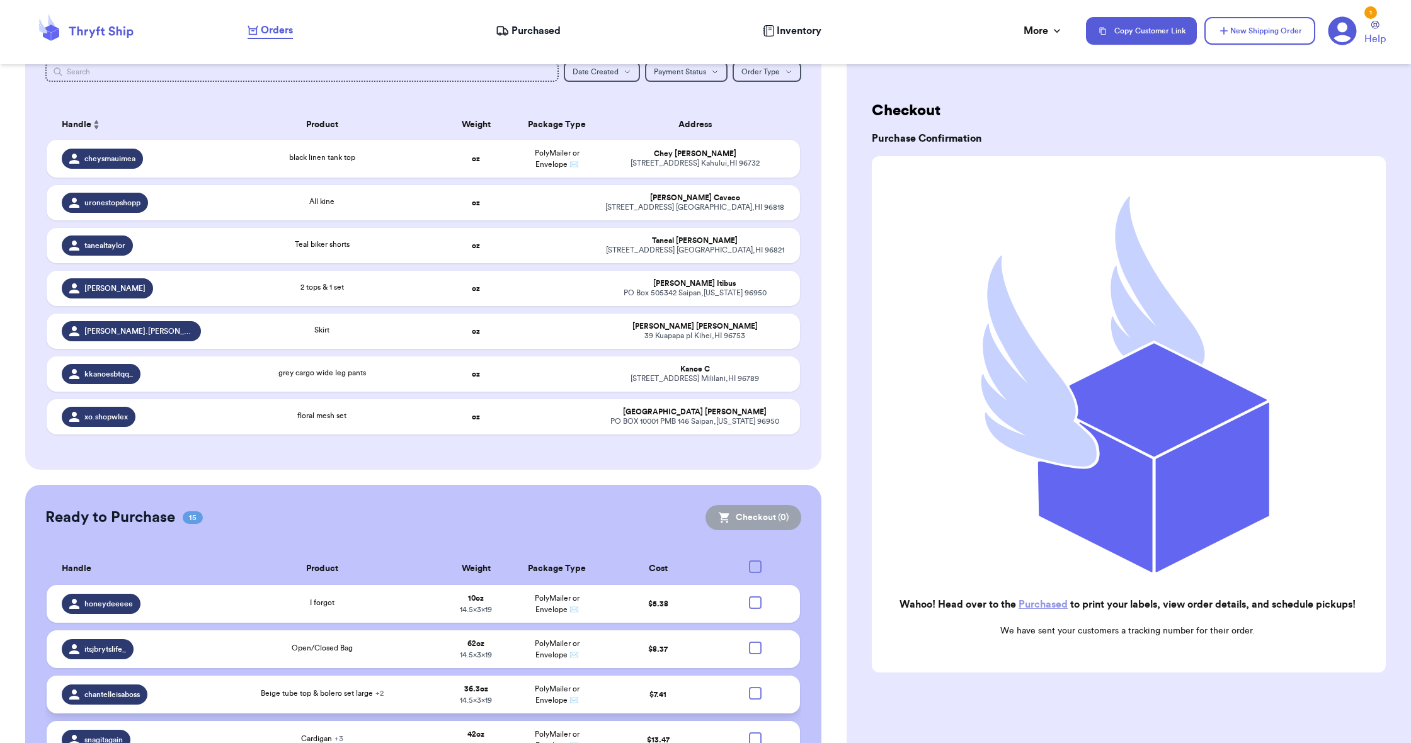
scroll to position [174, 0]
click at [536, 34] on span "Purchased" at bounding box center [535, 30] width 49 height 15
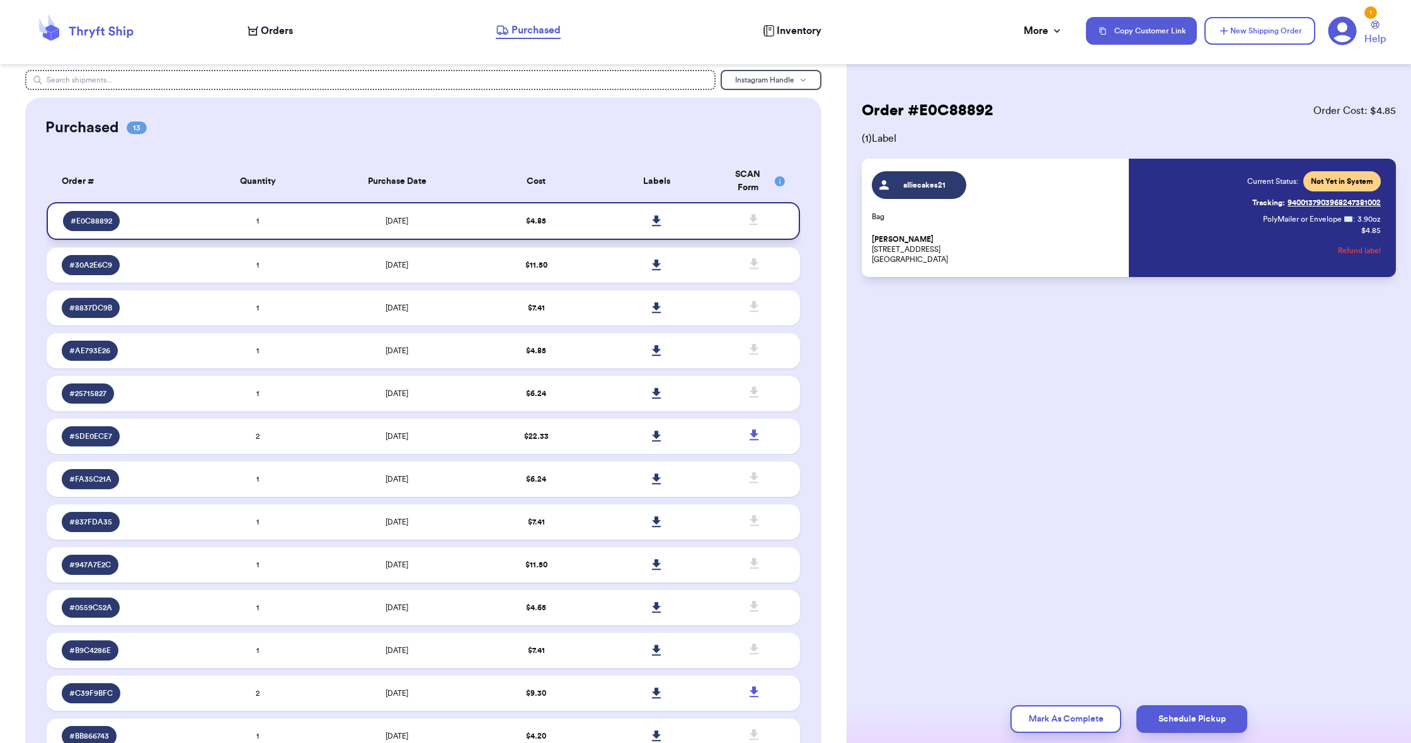
scroll to position [9, 0]
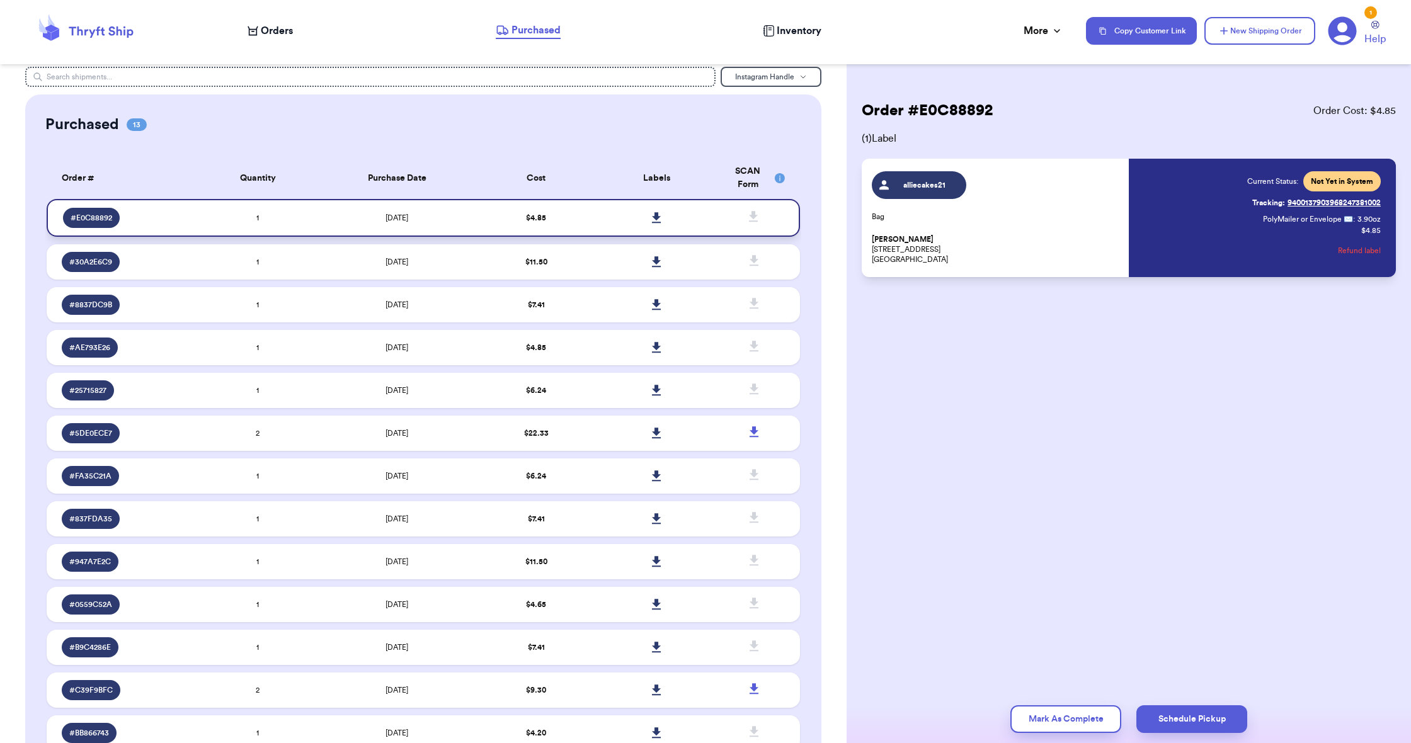
click at [659, 224] on icon at bounding box center [656, 217] width 9 height 11
click at [256, 33] on icon at bounding box center [253, 30] width 11 height 9
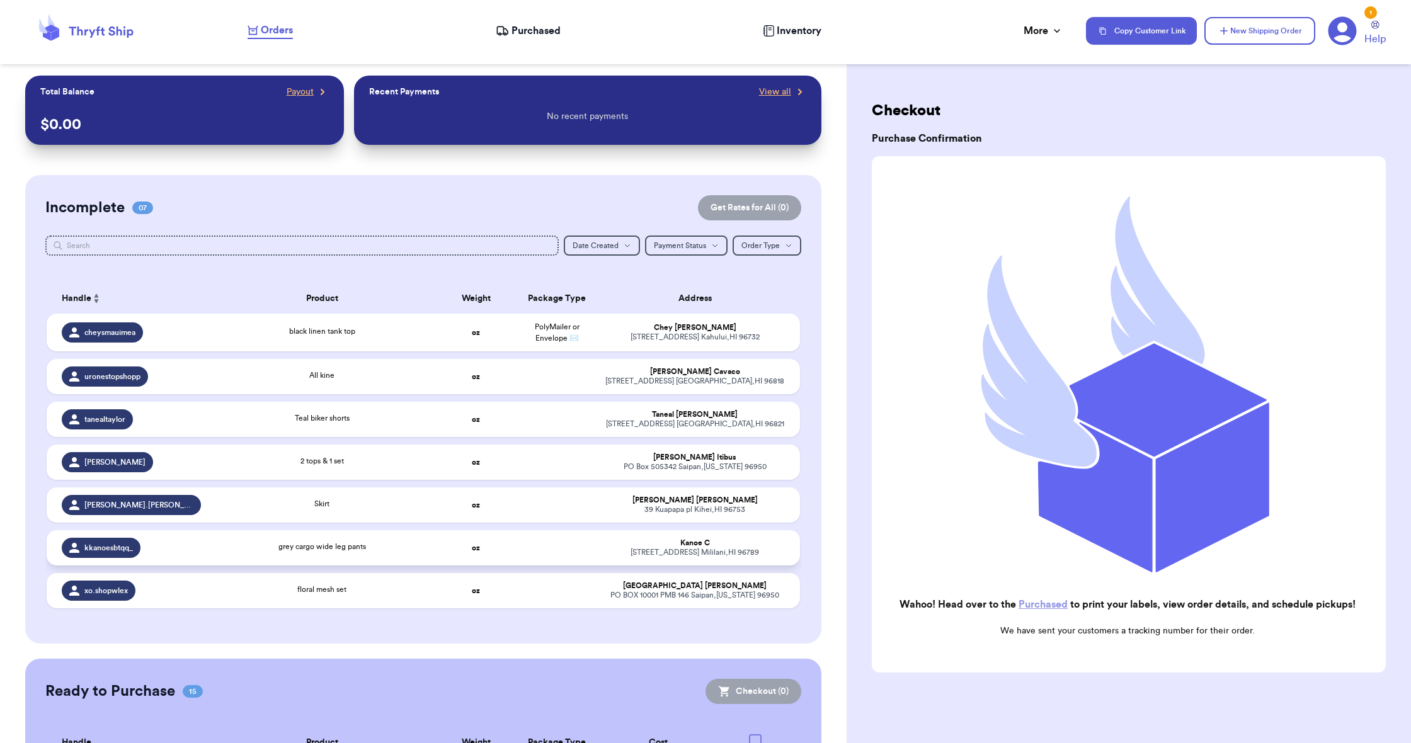
click at [345, 550] on span "grey cargo wide leg pants" at bounding box center [322, 547] width 88 height 8
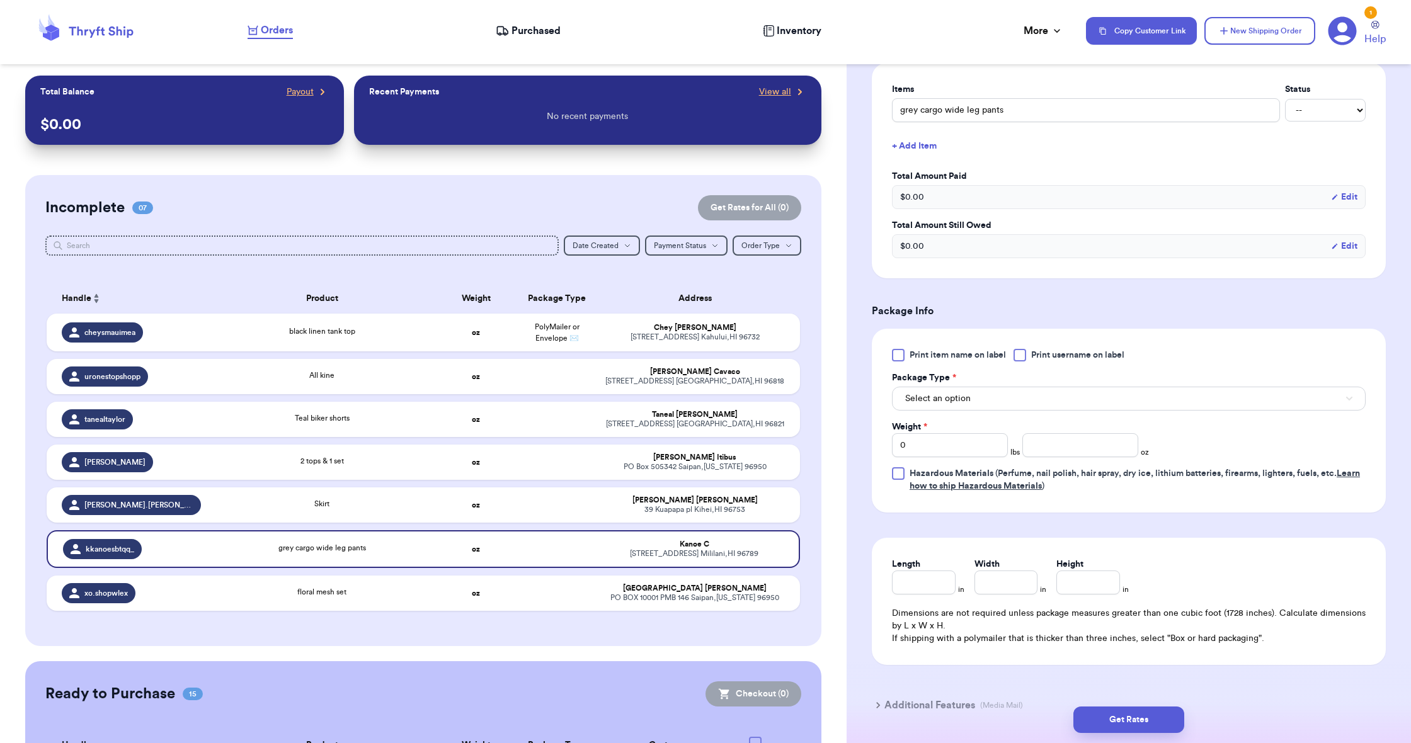
scroll to position [369, 0]
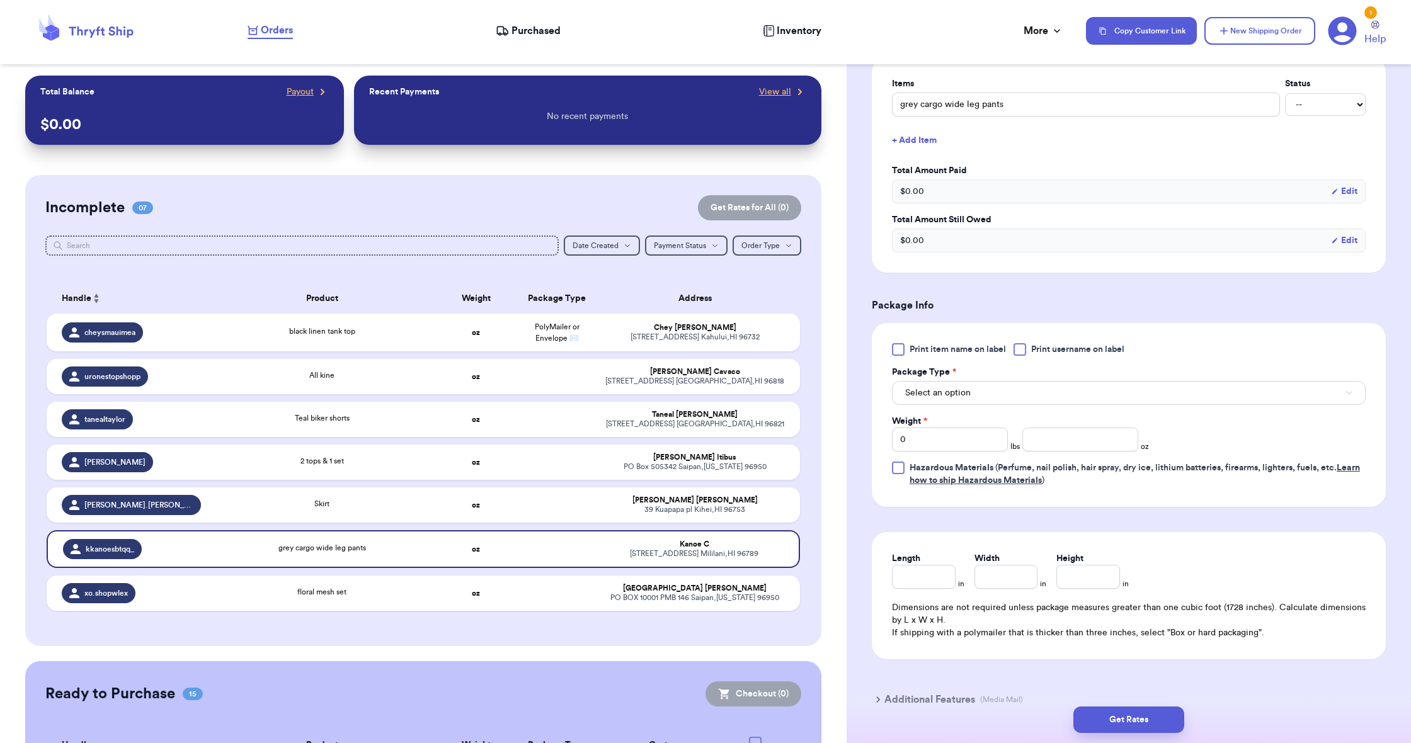
click at [918, 402] on button "Select an option" at bounding box center [1129, 393] width 474 height 24
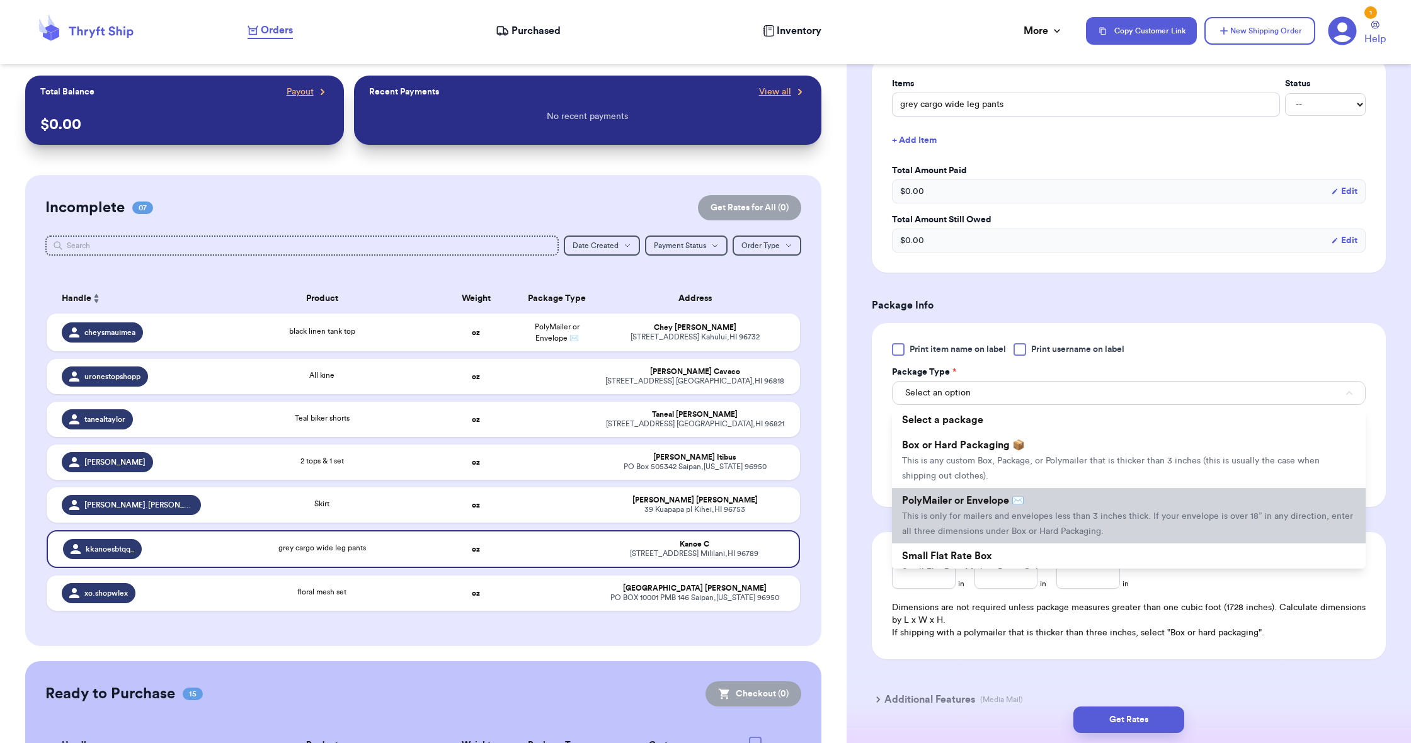
click at [935, 516] on span "This is only for mailers and envelopes less than 3 inches thick. If your envelo…" at bounding box center [1127, 524] width 451 height 24
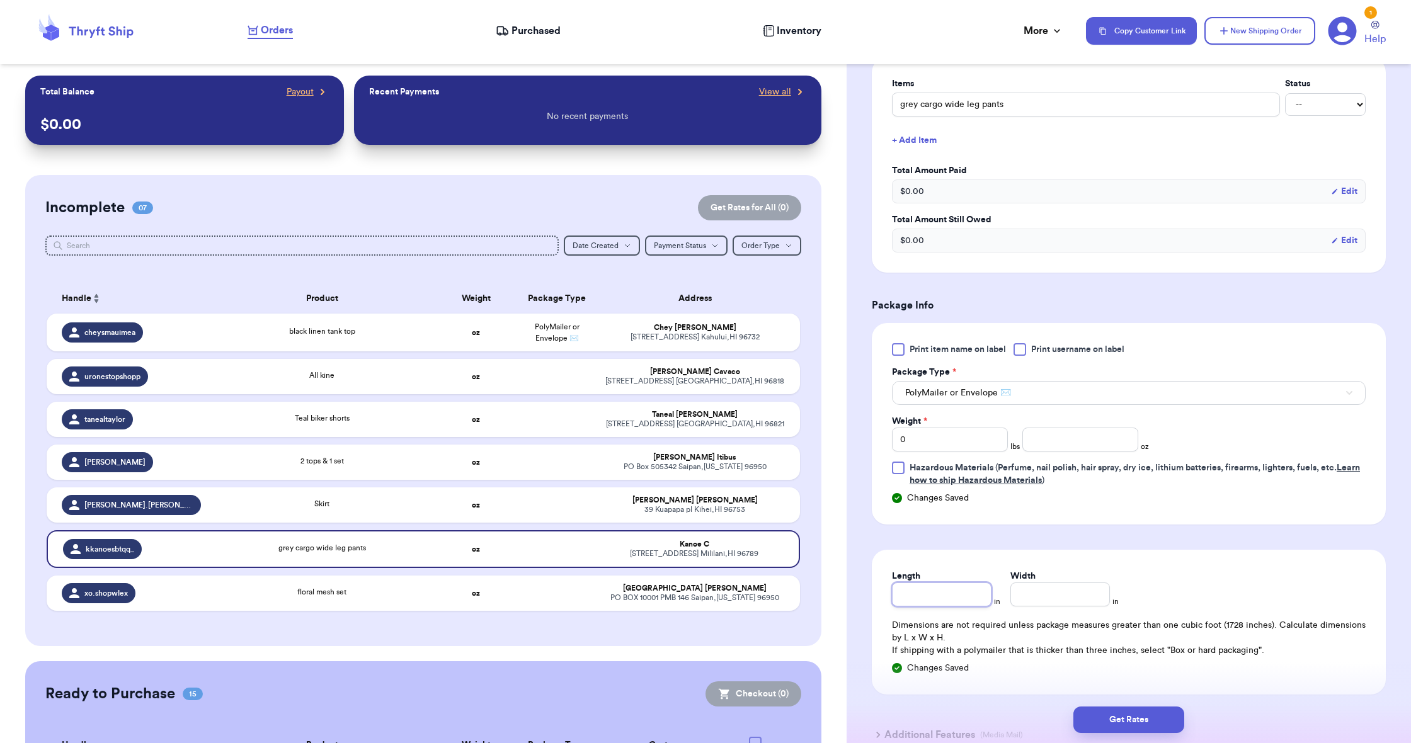
click at [907, 607] on input "Length" at bounding box center [942, 595] width 100 height 24
type input "1"
type input "19"
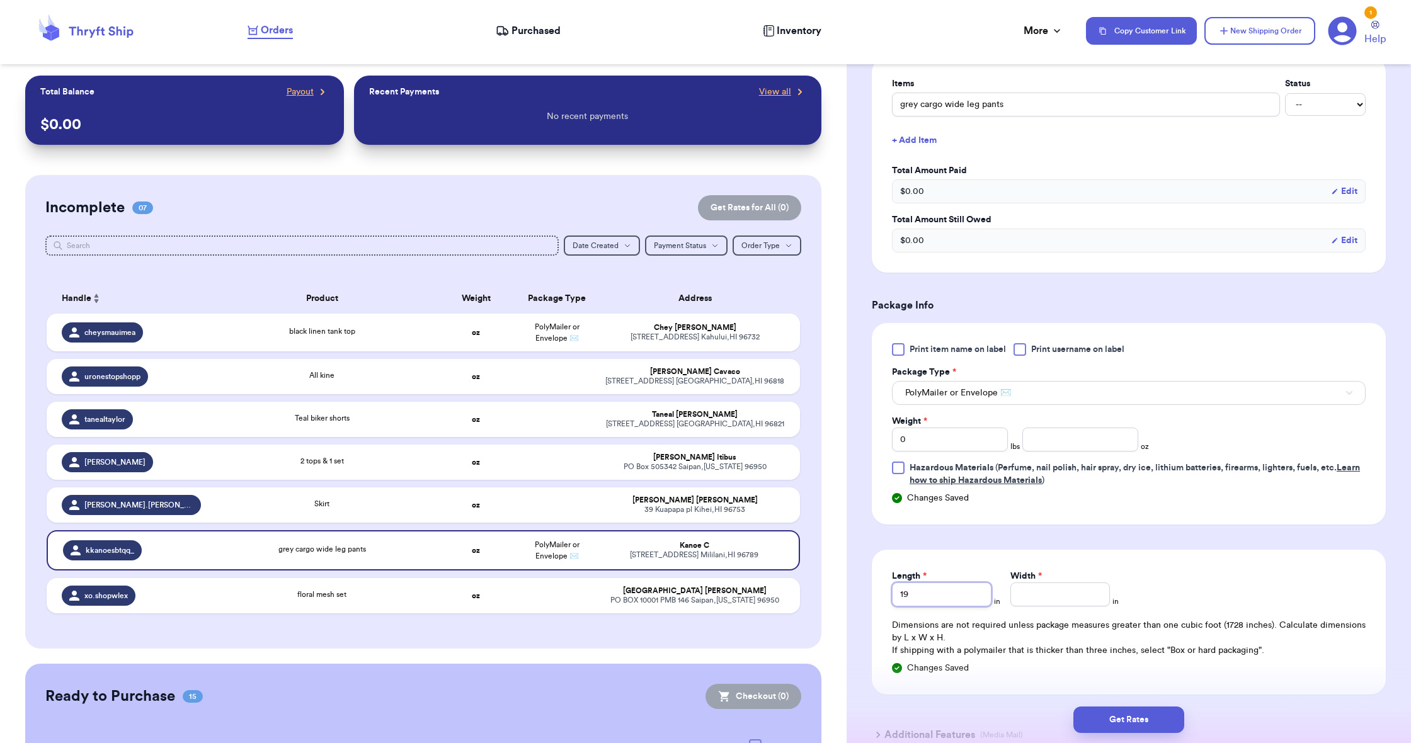
type input "19"
click at [1031, 595] on input "Width *" at bounding box center [1060, 595] width 100 height 24
type input "1"
type input "14"
type input "14.5"
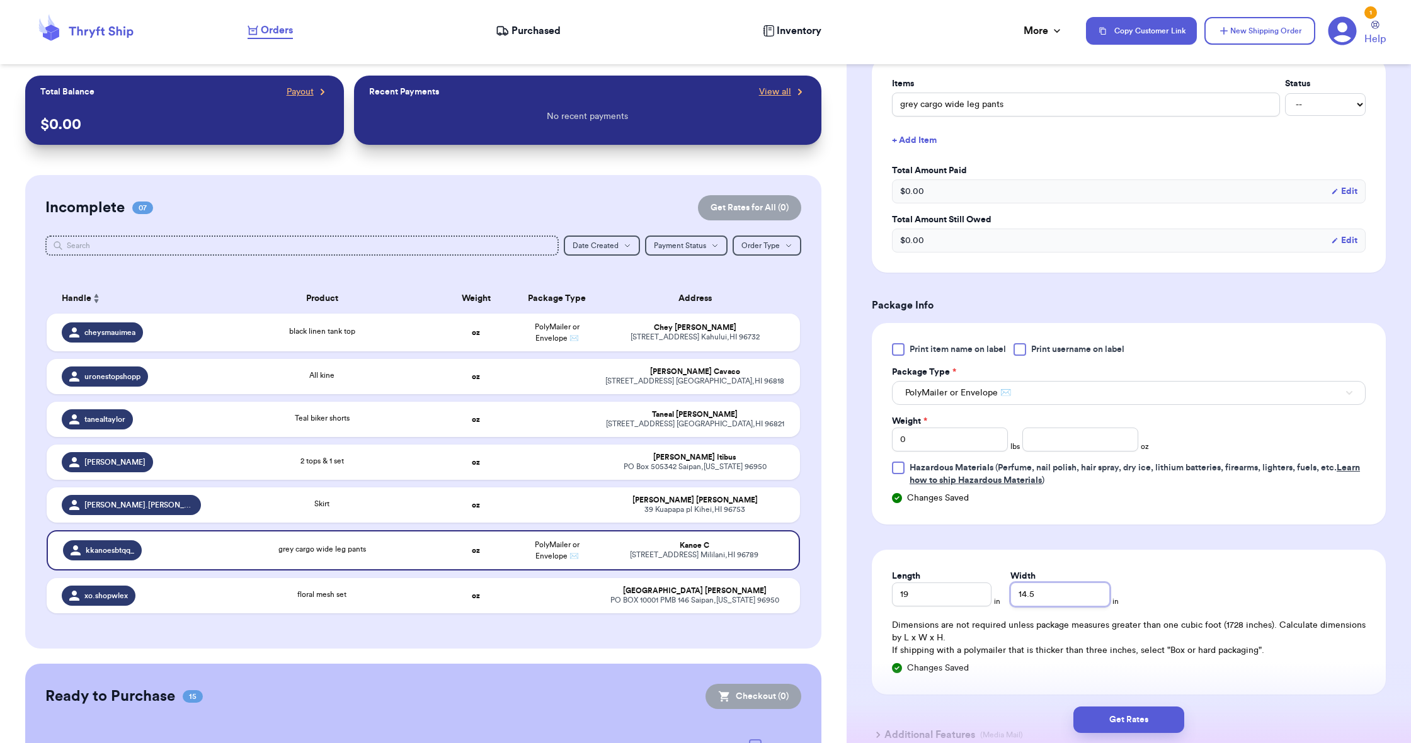
type input "14.5"
click at [928, 443] on input "0" at bounding box center [950, 440] width 116 height 24
type input "1"
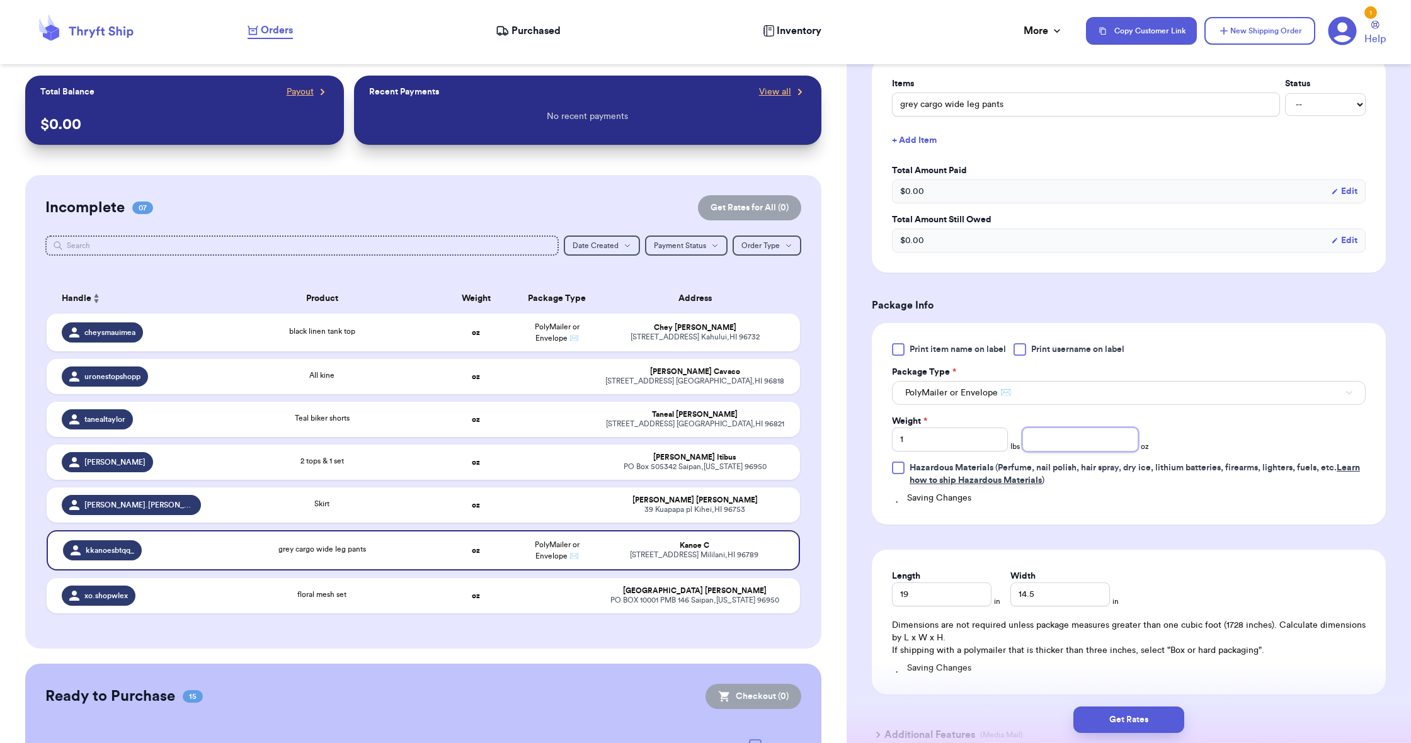
click at [1042, 448] on input "number" at bounding box center [1080, 440] width 116 height 24
type input "7"
click at [1122, 720] on button "Get Rates" at bounding box center [1128, 720] width 111 height 26
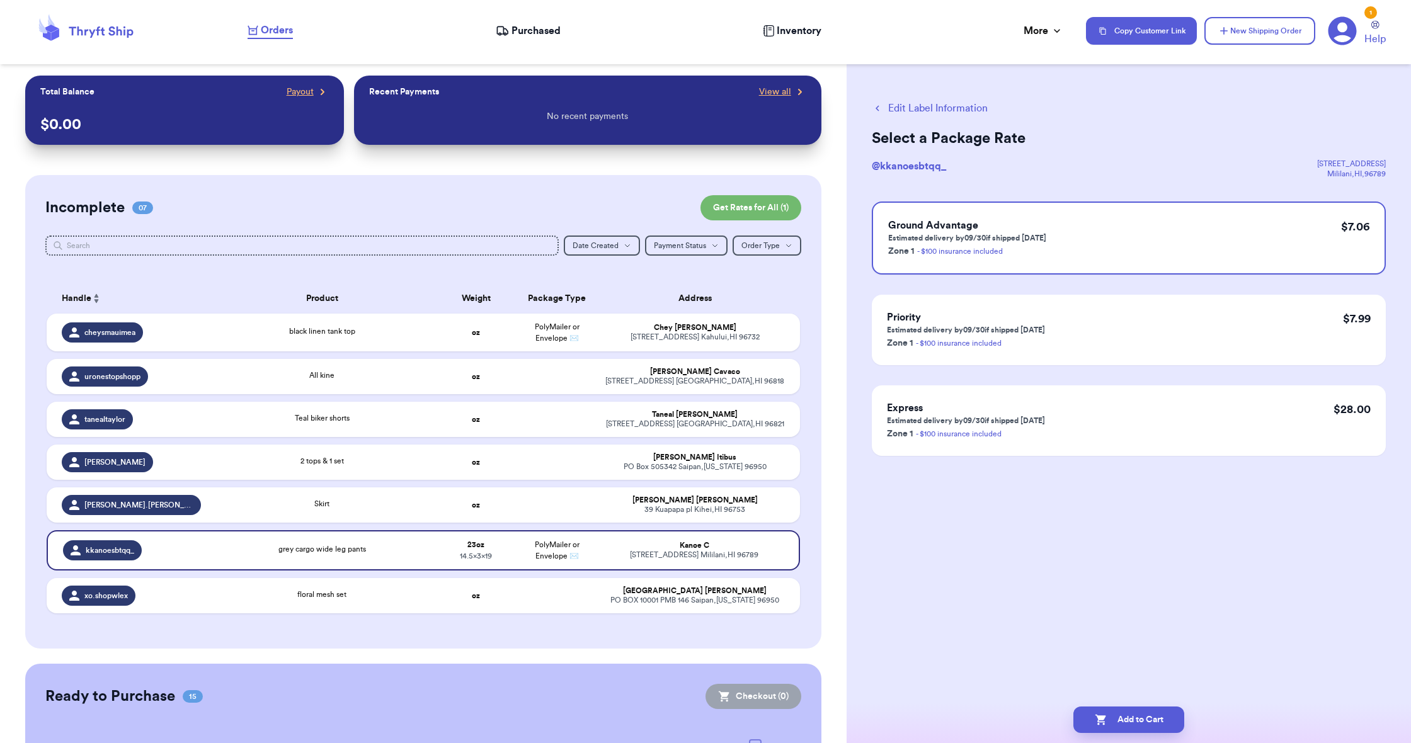
scroll to position [0, 0]
click at [1120, 720] on button "Add to Cart" at bounding box center [1128, 720] width 111 height 26
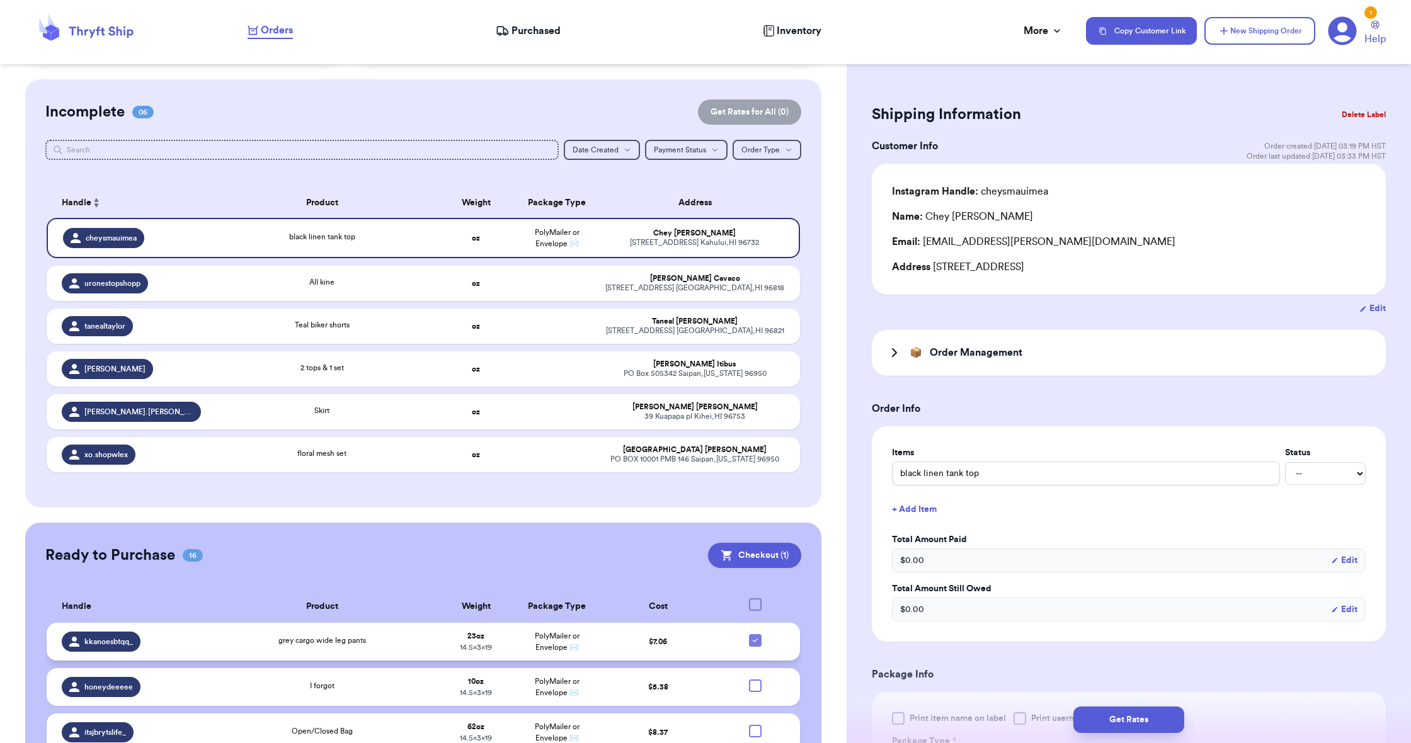
scroll to position [98, 0]
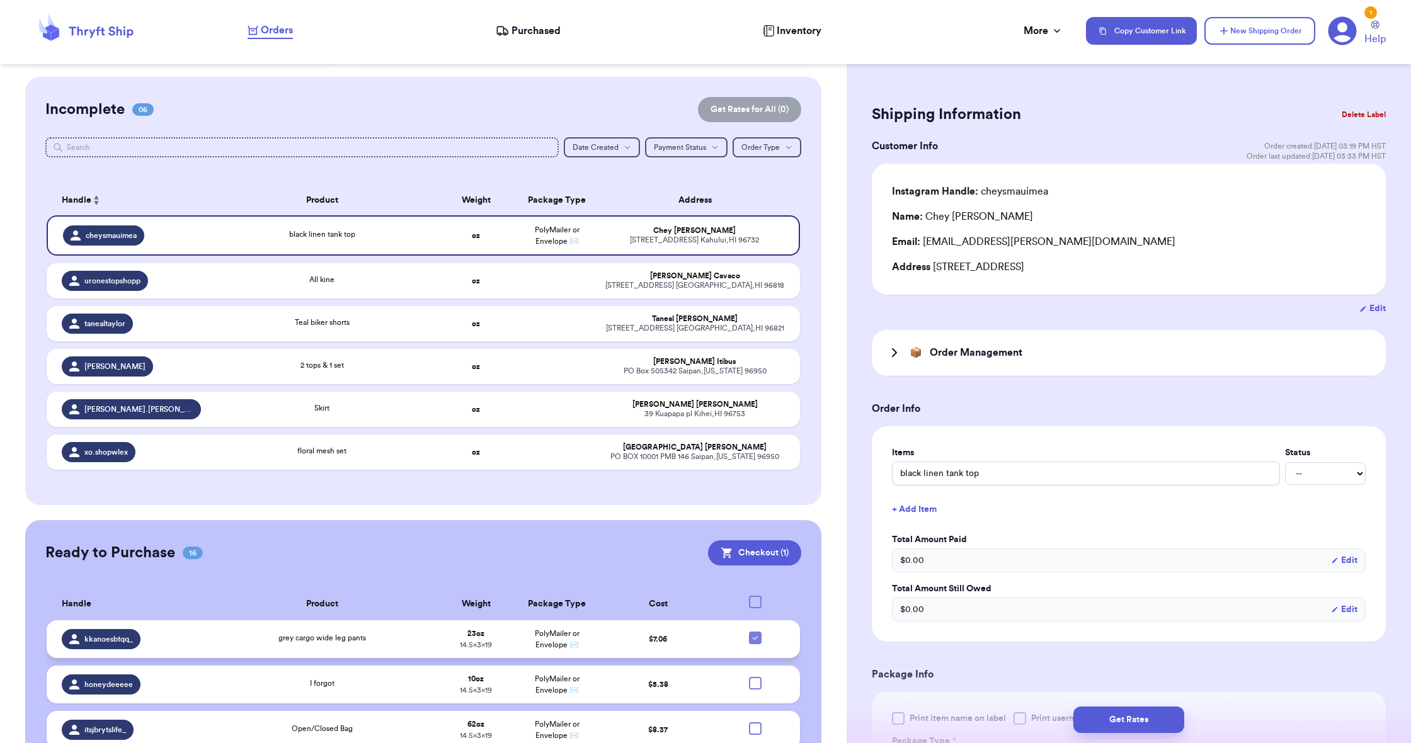
click at [753, 643] on icon at bounding box center [755, 638] width 10 height 10
click at [755, 632] on input "checkbox" at bounding box center [755, 631] width 1 height 1
checkbox input "false"
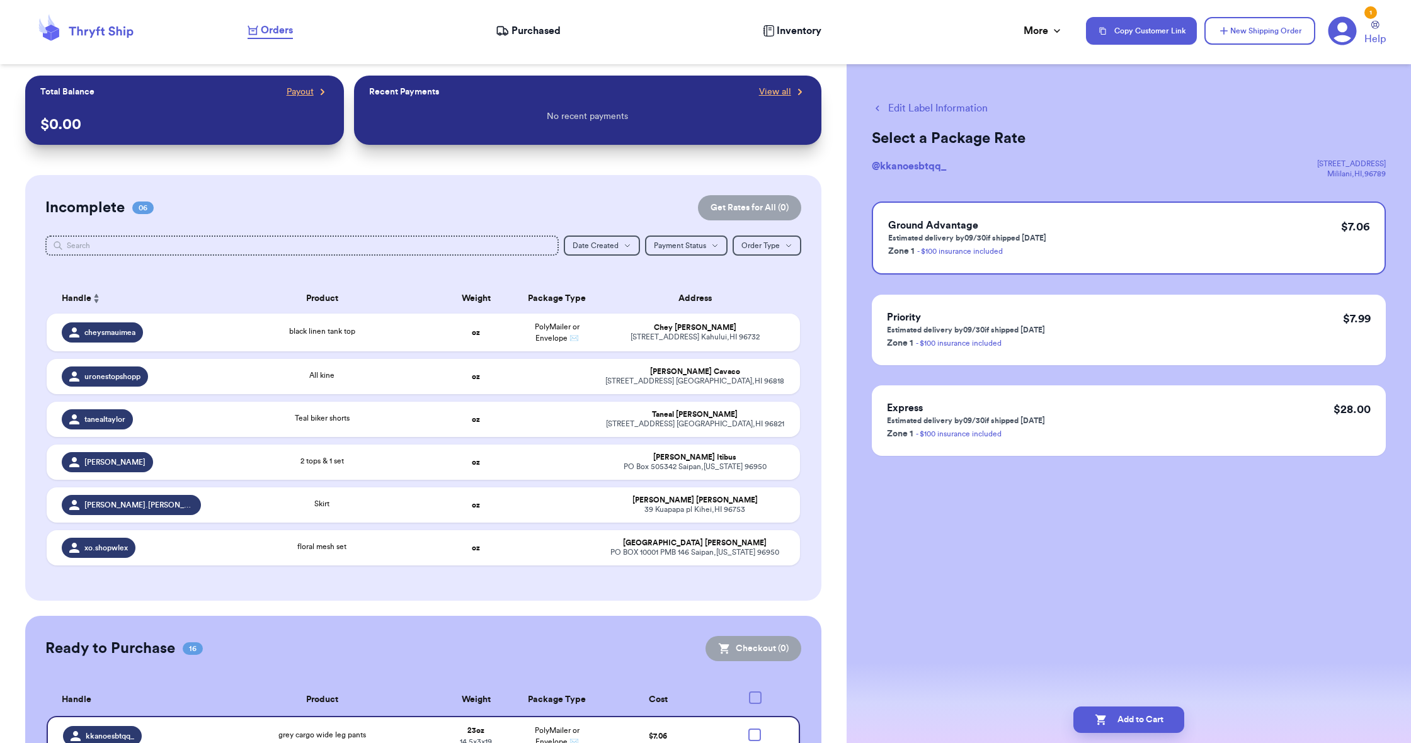
scroll to position [0, 0]
click at [426, 512] on div "Skirt" at bounding box center [322, 505] width 212 height 14
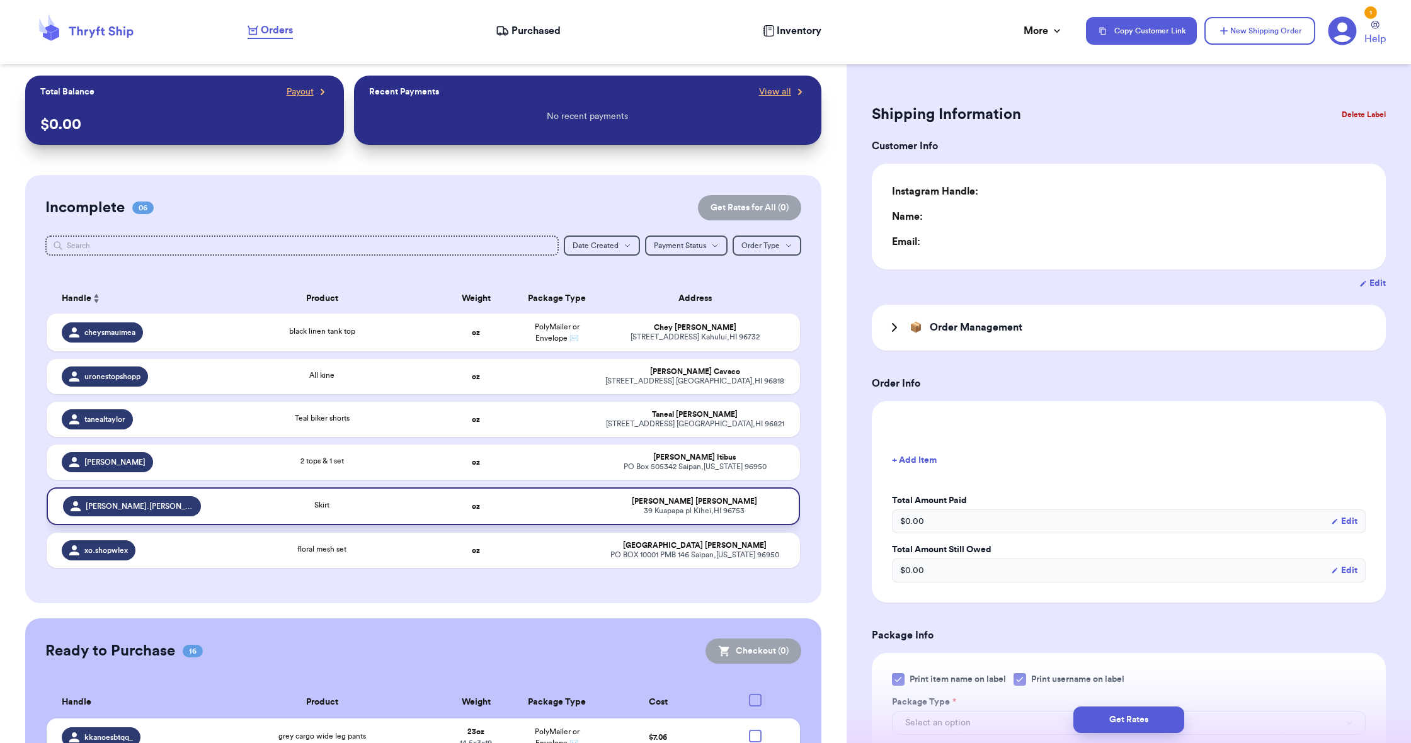
type input "0"
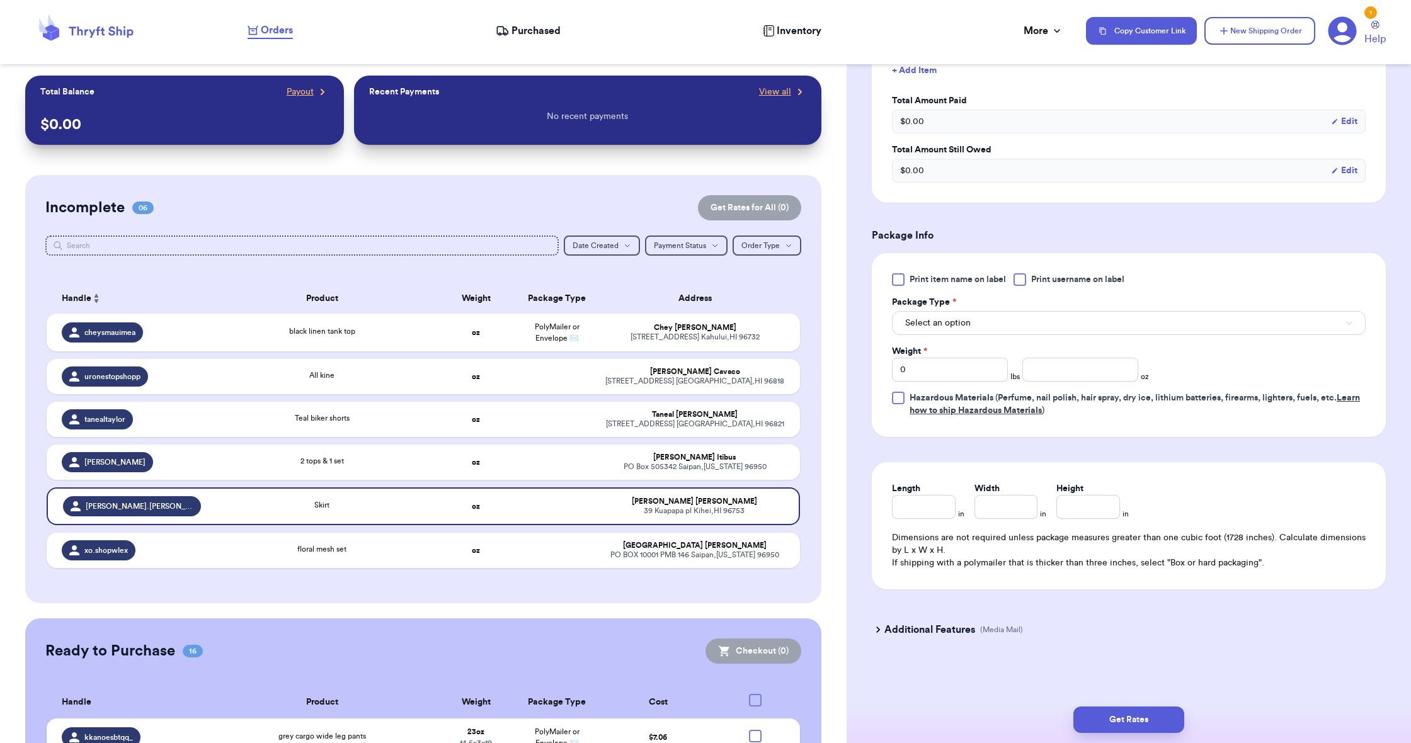
scroll to position [441, 0]
drag, startPoint x: 954, startPoint y: 314, endPoint x: 955, endPoint y: 336, distance: 21.5
click at [954, 316] on button "Select an option" at bounding box center [1129, 323] width 474 height 24
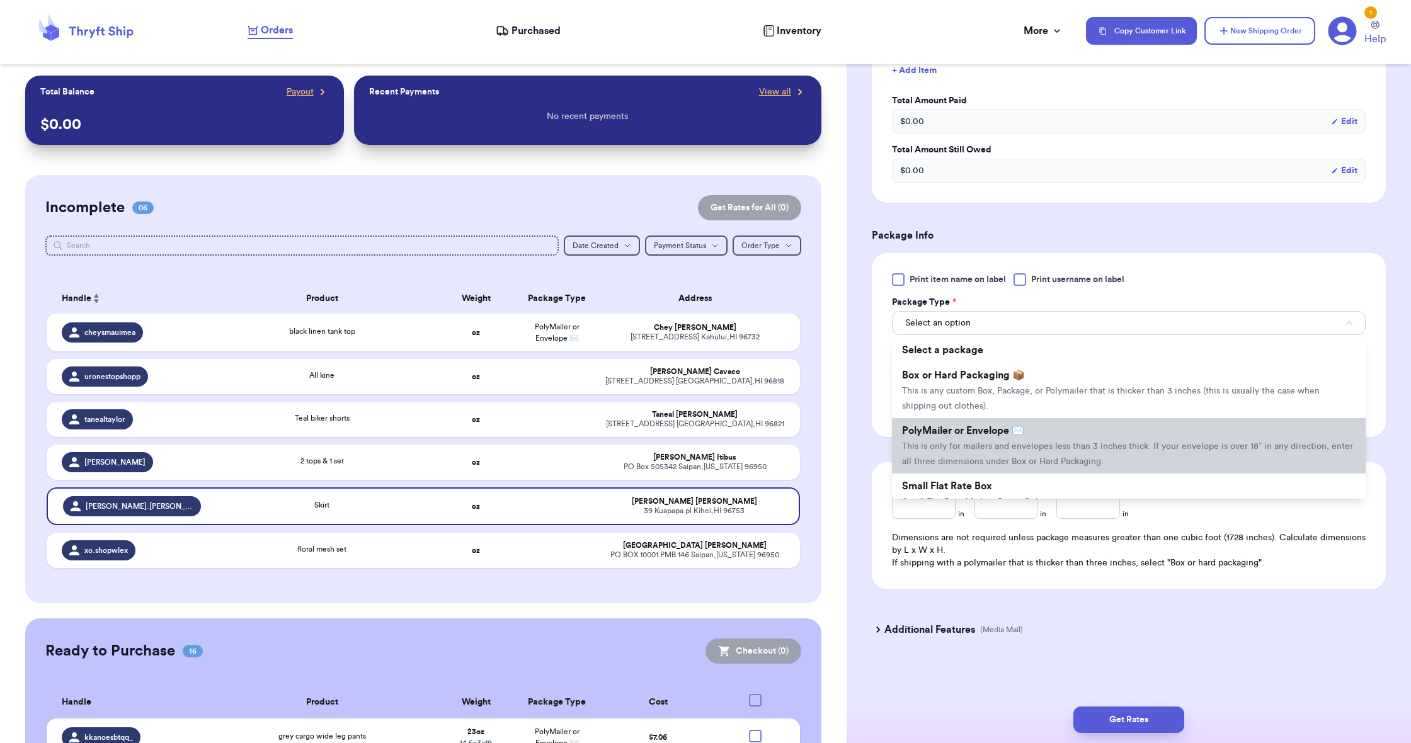
click at [970, 435] on span "PolyMailer or Envelope ✉️" at bounding box center [963, 431] width 122 height 10
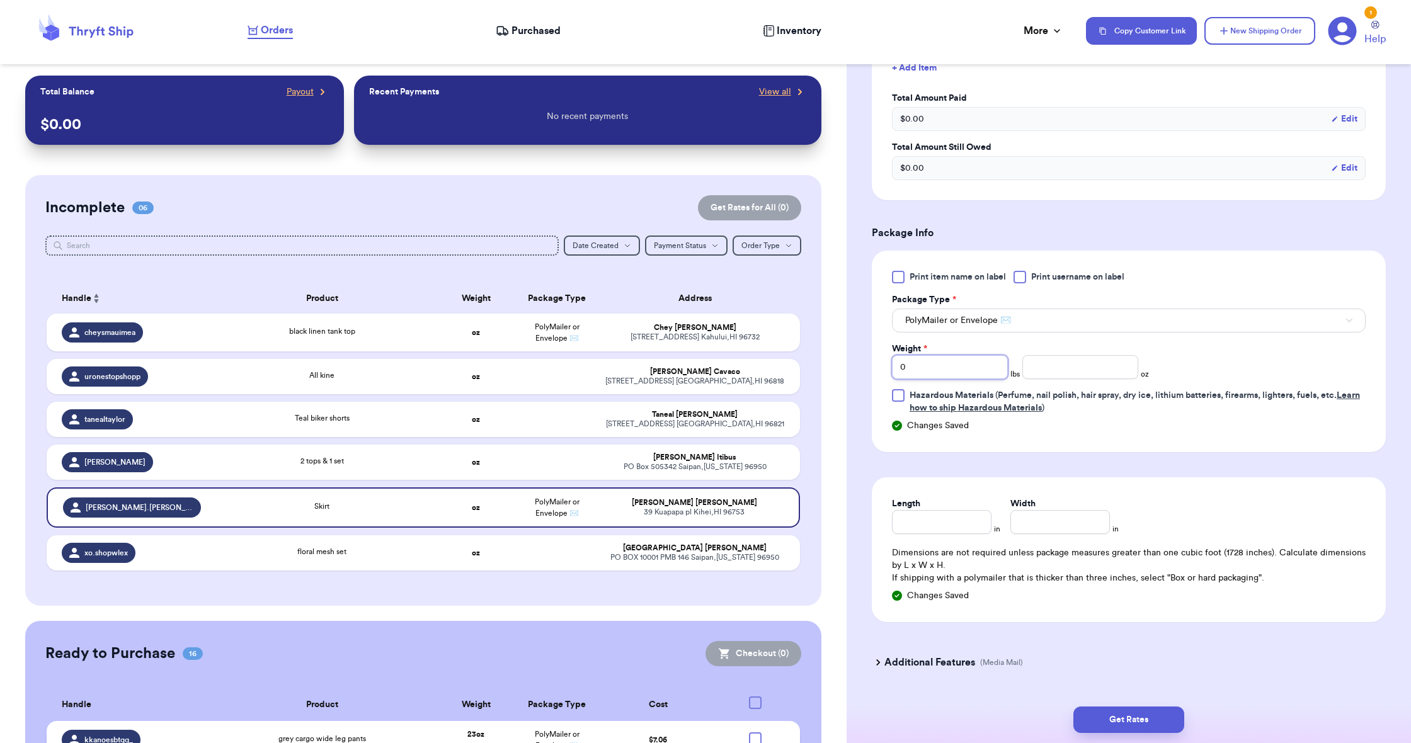
click at [933, 373] on input "0" at bounding box center [950, 367] width 116 height 24
click at [1035, 377] on input "number" at bounding box center [1080, 367] width 116 height 24
type input "8.7"
click at [940, 529] on input "Length" at bounding box center [942, 522] width 100 height 24
type input "9"
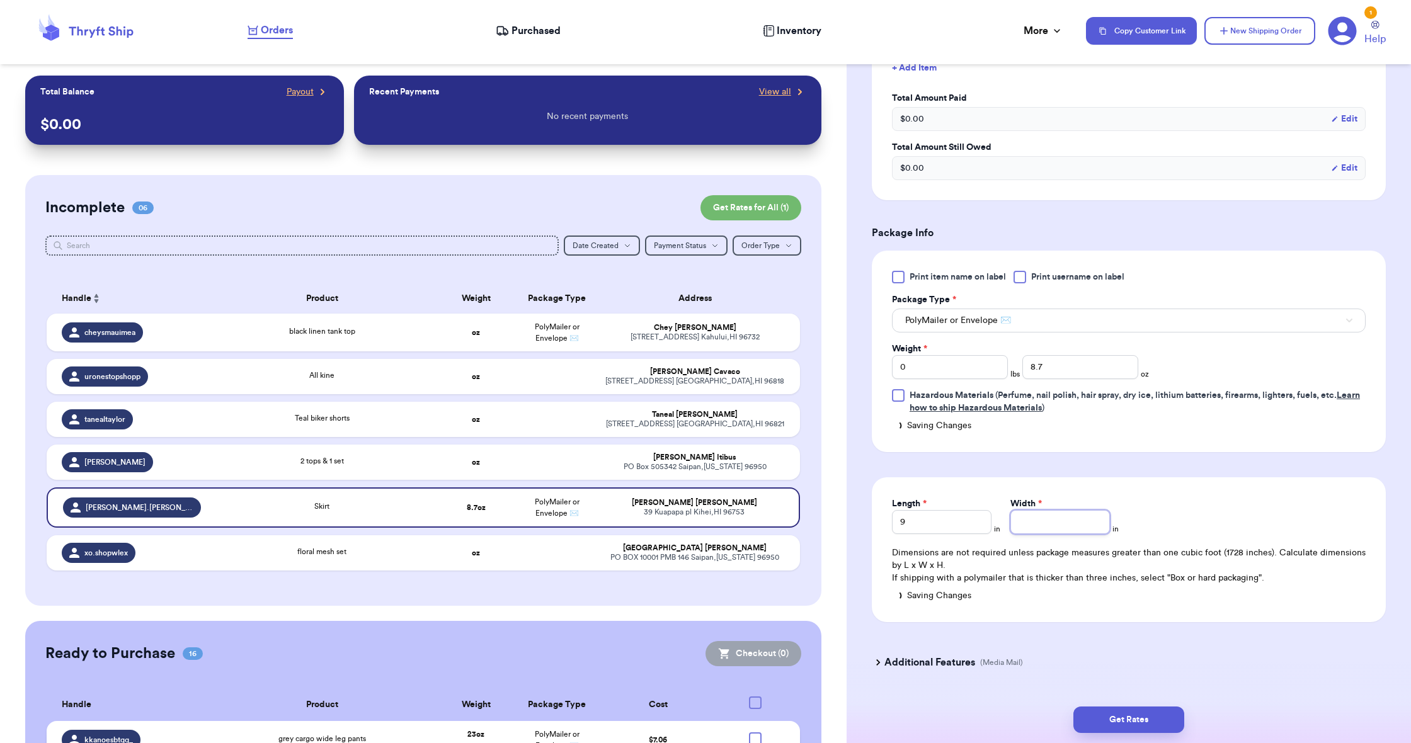
click at [1032, 517] on input "Width *" at bounding box center [1060, 522] width 100 height 24
type input "6"
click at [1130, 729] on button "Get Rates" at bounding box center [1128, 720] width 111 height 26
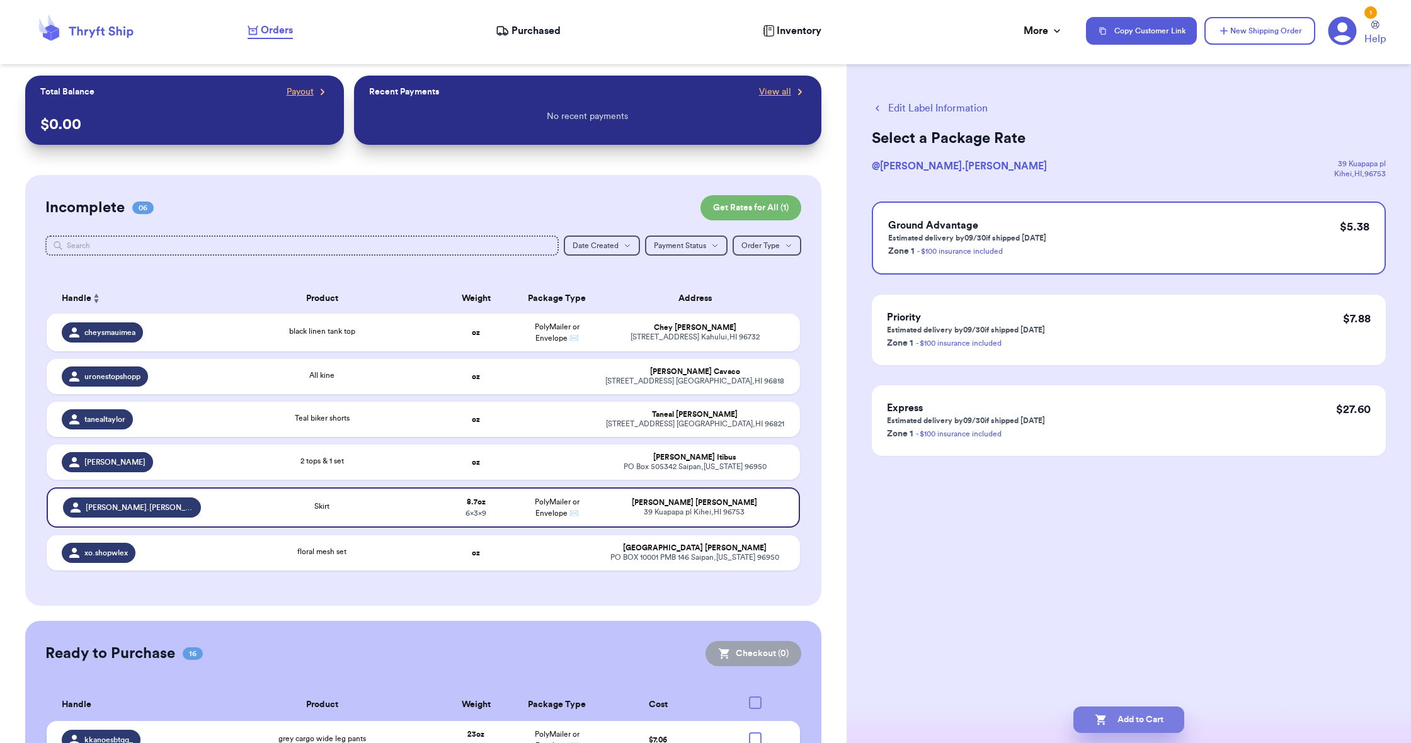
click at [1110, 709] on button "Add to Cart" at bounding box center [1128, 720] width 111 height 26
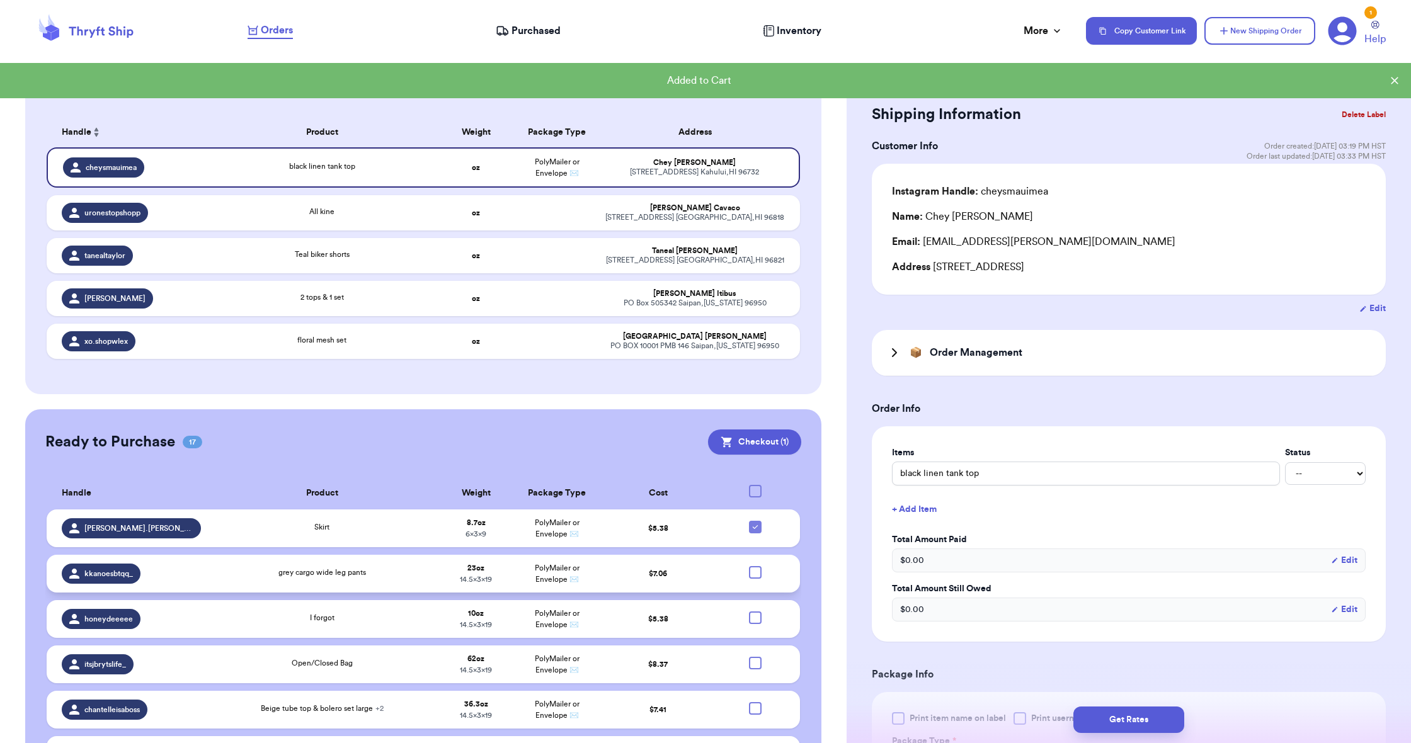
scroll to position [173, 0]
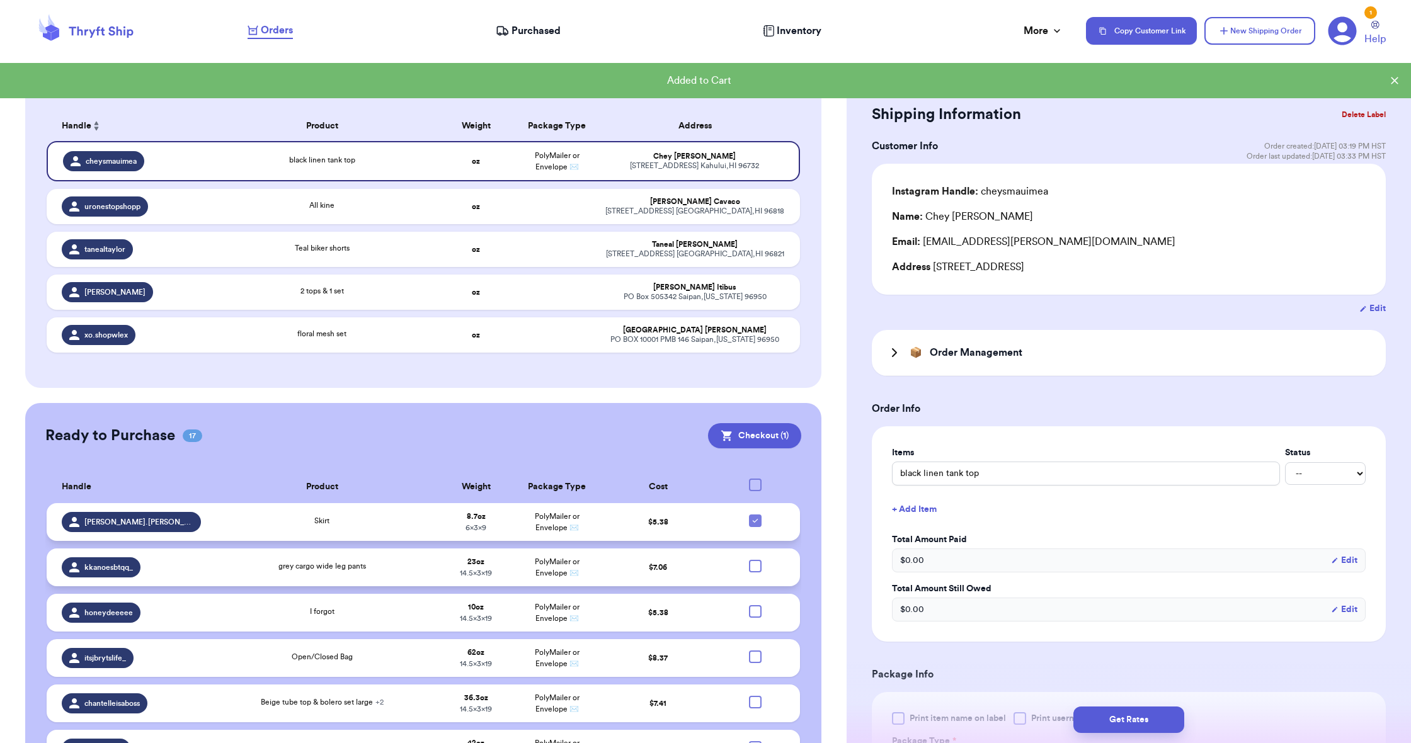
click at [756, 526] on icon at bounding box center [755, 521] width 10 height 10
click at [755, 515] on input "checkbox" at bounding box center [755, 514] width 1 height 1
checkbox input "false"
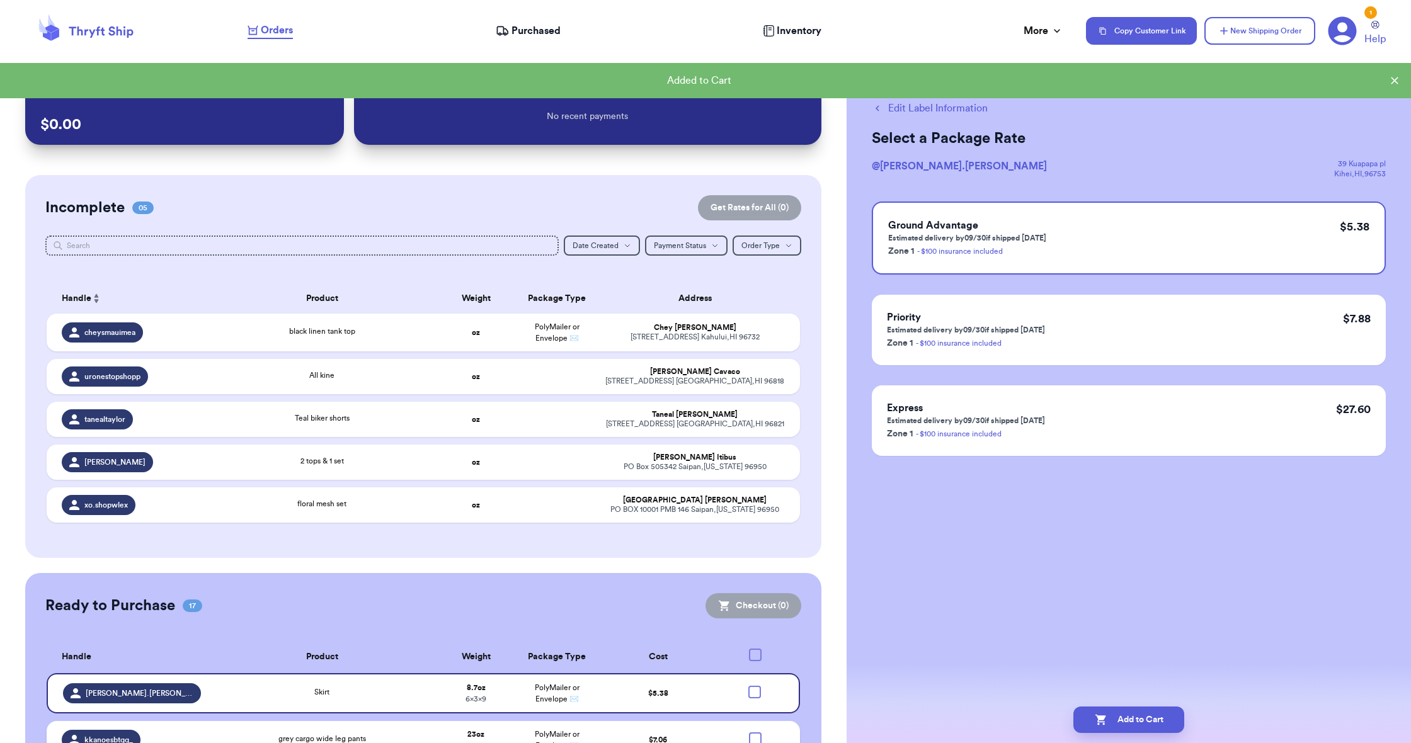
scroll to position [0, 0]
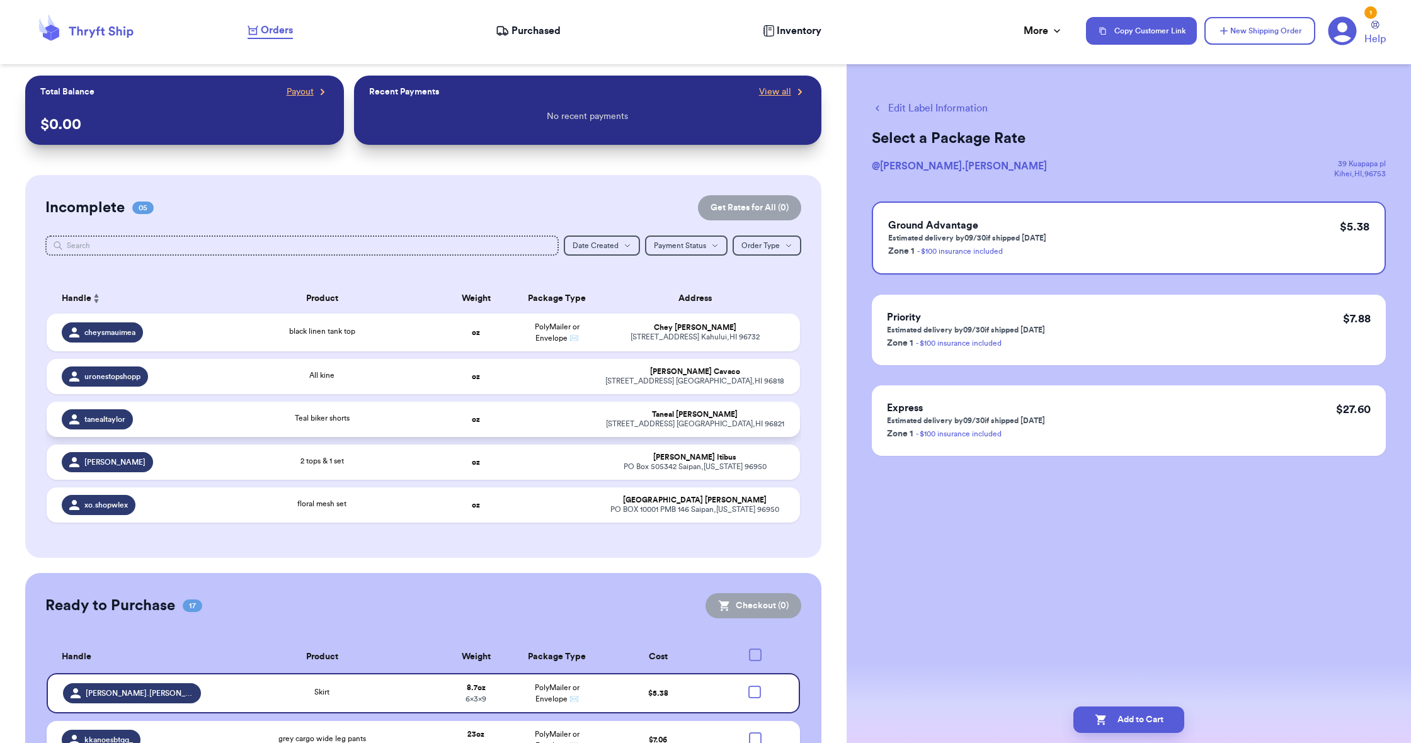
click at [538, 431] on td at bounding box center [556, 419] width 81 height 35
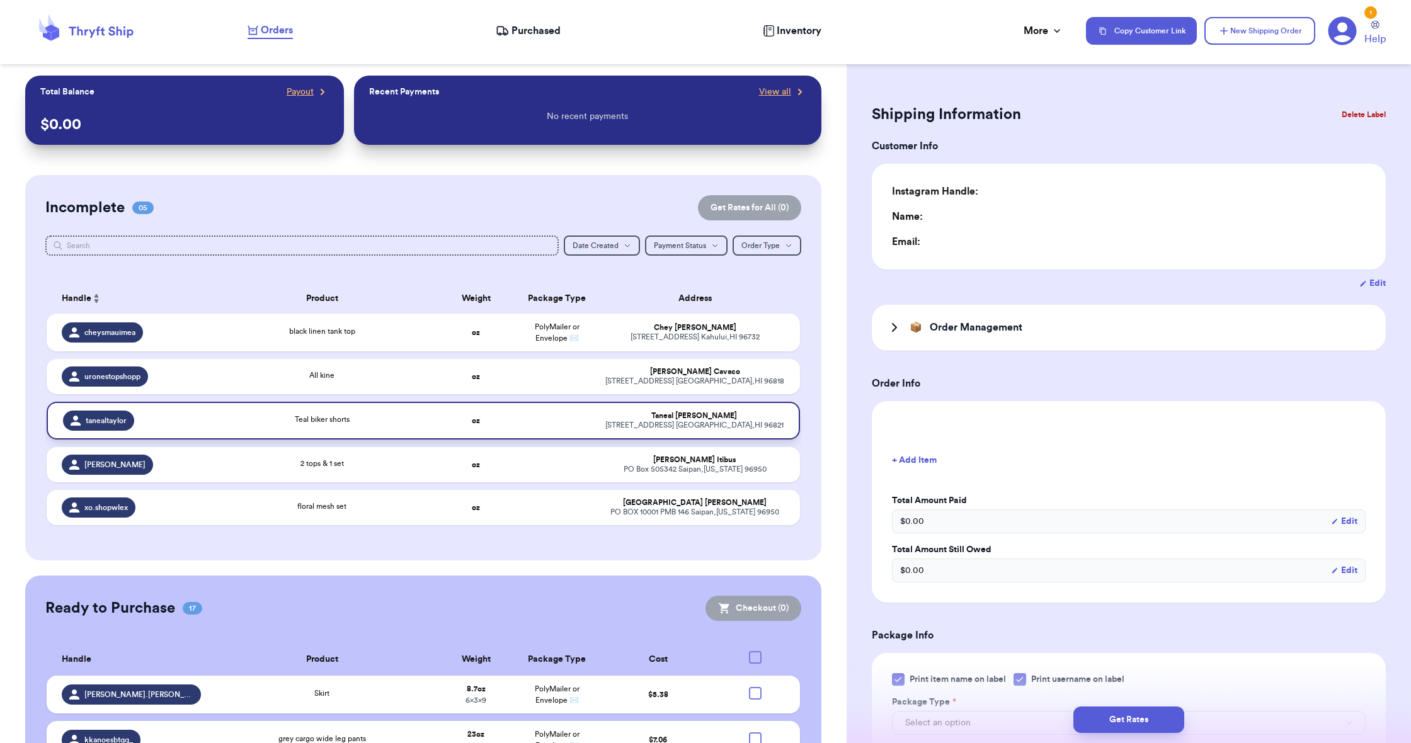
type input "0"
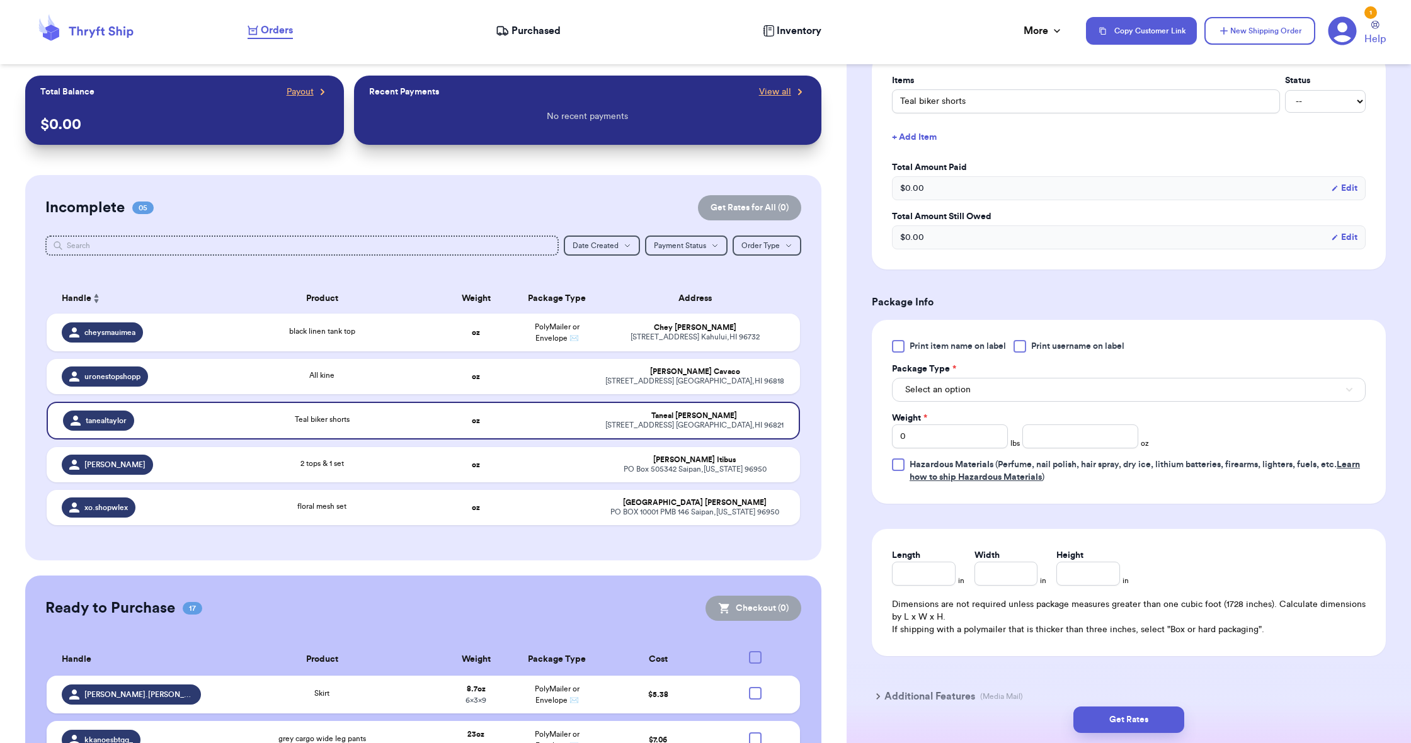
scroll to position [373, 0]
click at [934, 396] on span "Select an option" at bounding box center [937, 389] width 65 height 13
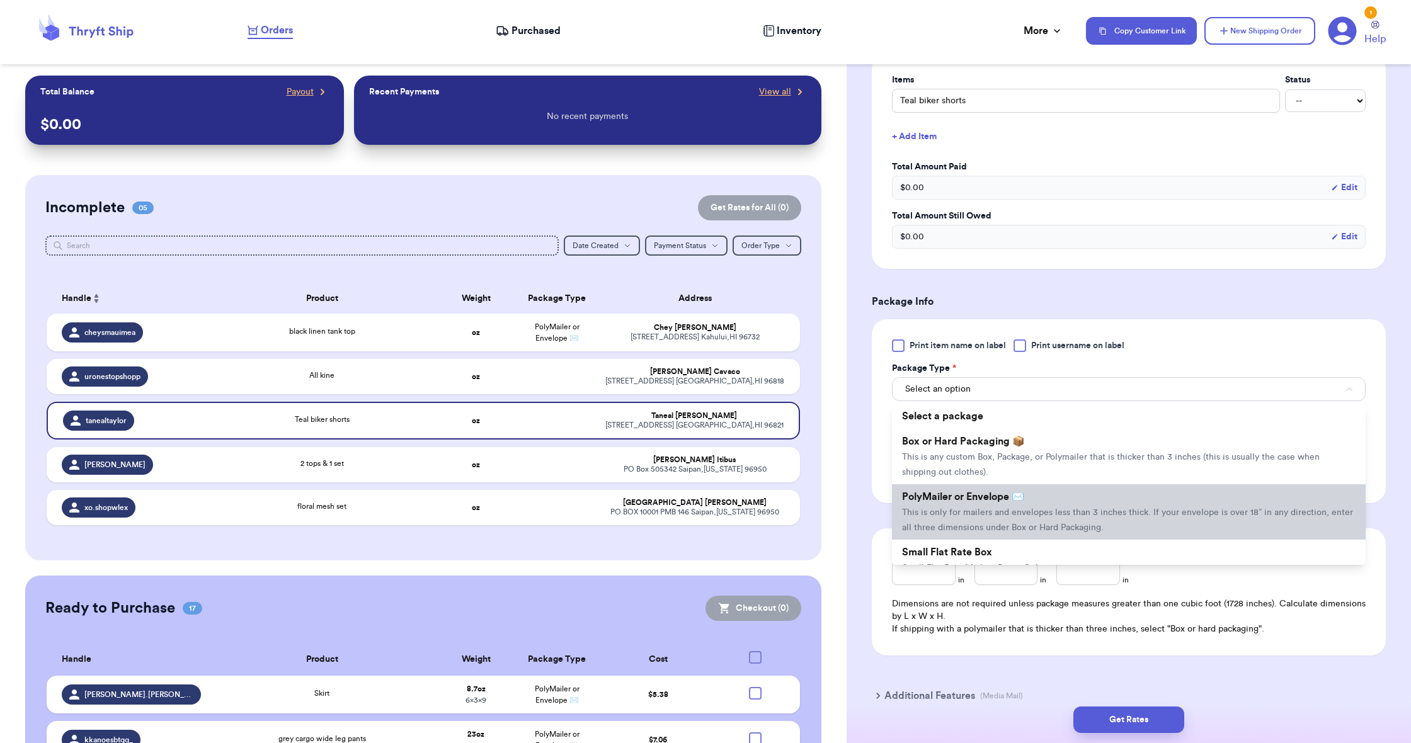
click at [937, 502] on span "PolyMailer or Envelope ✉️" at bounding box center [963, 497] width 122 height 10
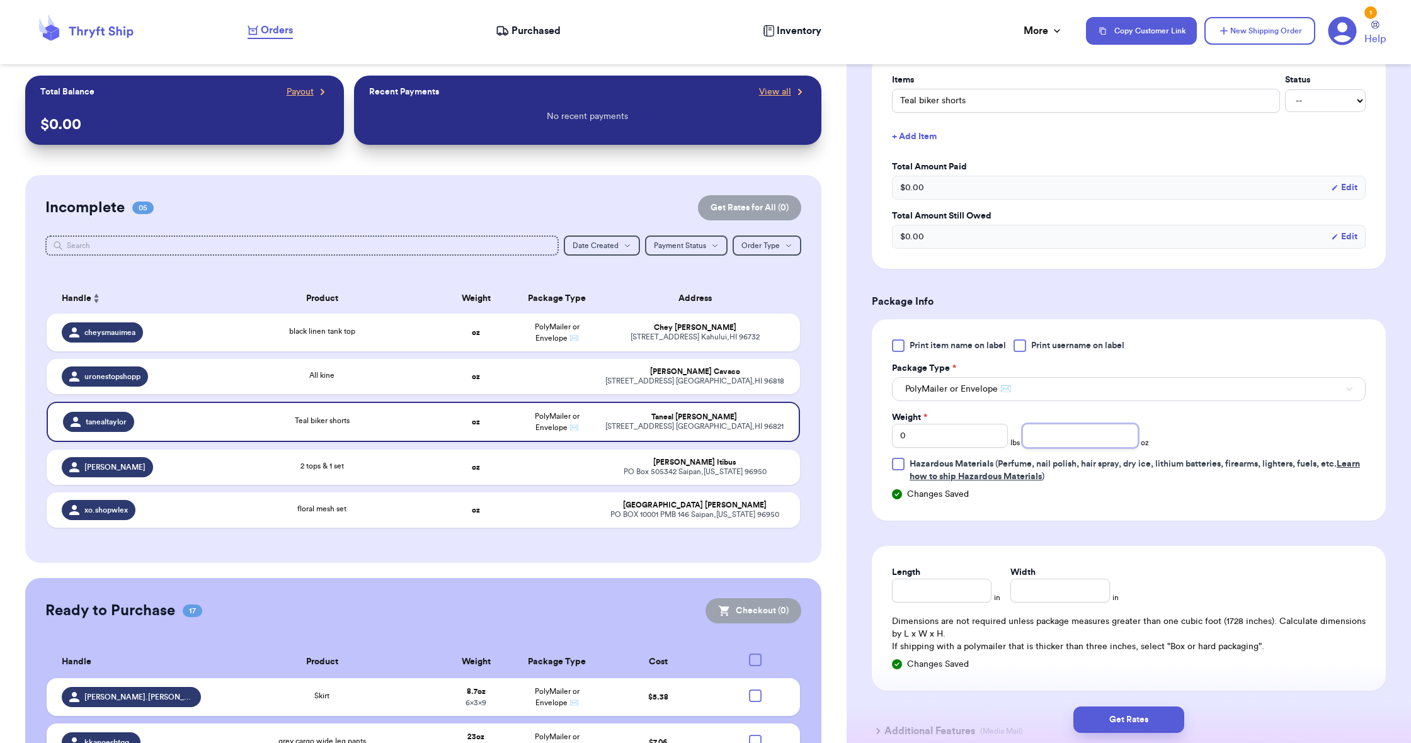
click at [1042, 445] on input "number" at bounding box center [1080, 436] width 116 height 24
type input "3.5"
click at [921, 596] on input "Length" at bounding box center [942, 591] width 100 height 24
type input "9"
click at [1041, 596] on input "Width *" at bounding box center [1060, 591] width 100 height 24
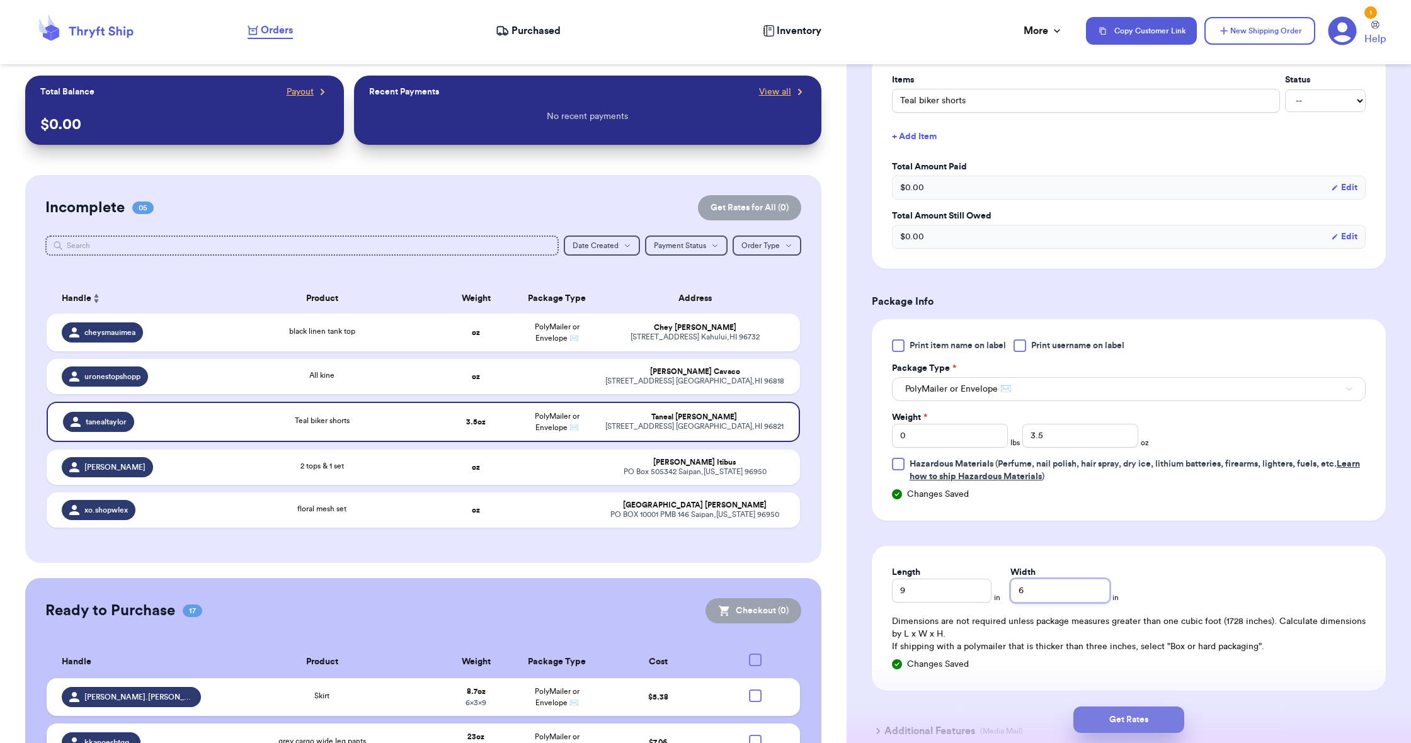
type input "6"
click at [1106, 717] on button "Get Rates" at bounding box center [1128, 720] width 111 height 26
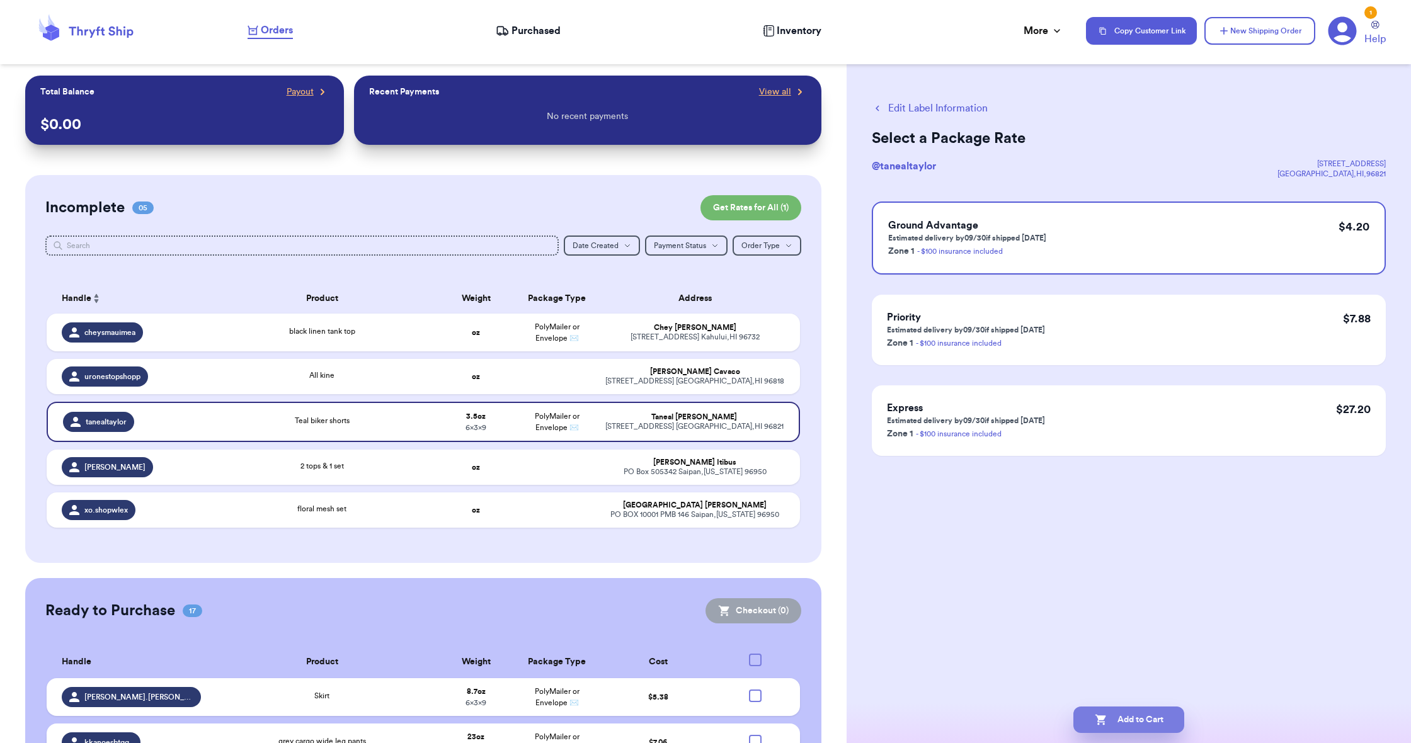
click at [1106, 717] on icon "button" at bounding box center [1101, 720] width 13 height 13
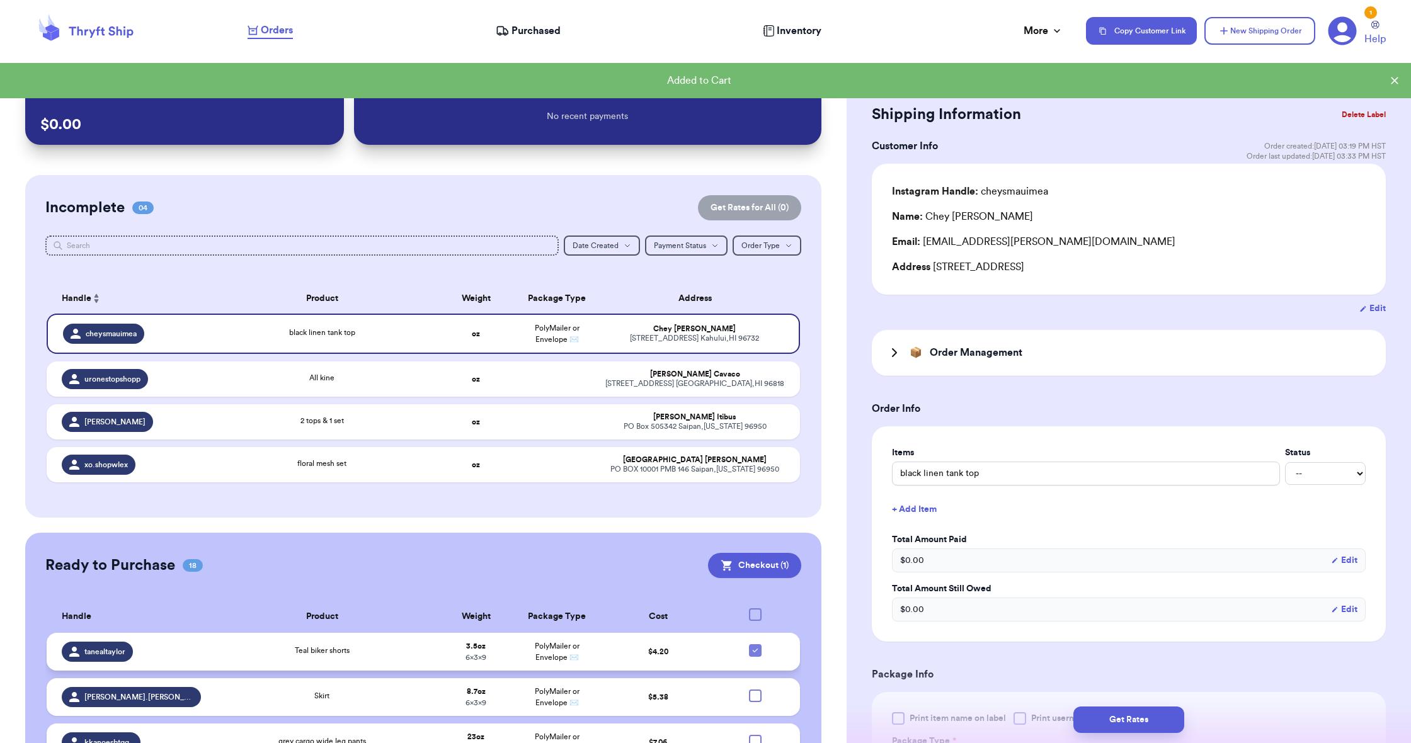
click at [757, 652] on icon at bounding box center [755, 651] width 5 height 4
click at [755, 644] on input "checkbox" at bounding box center [755, 644] width 1 height 1
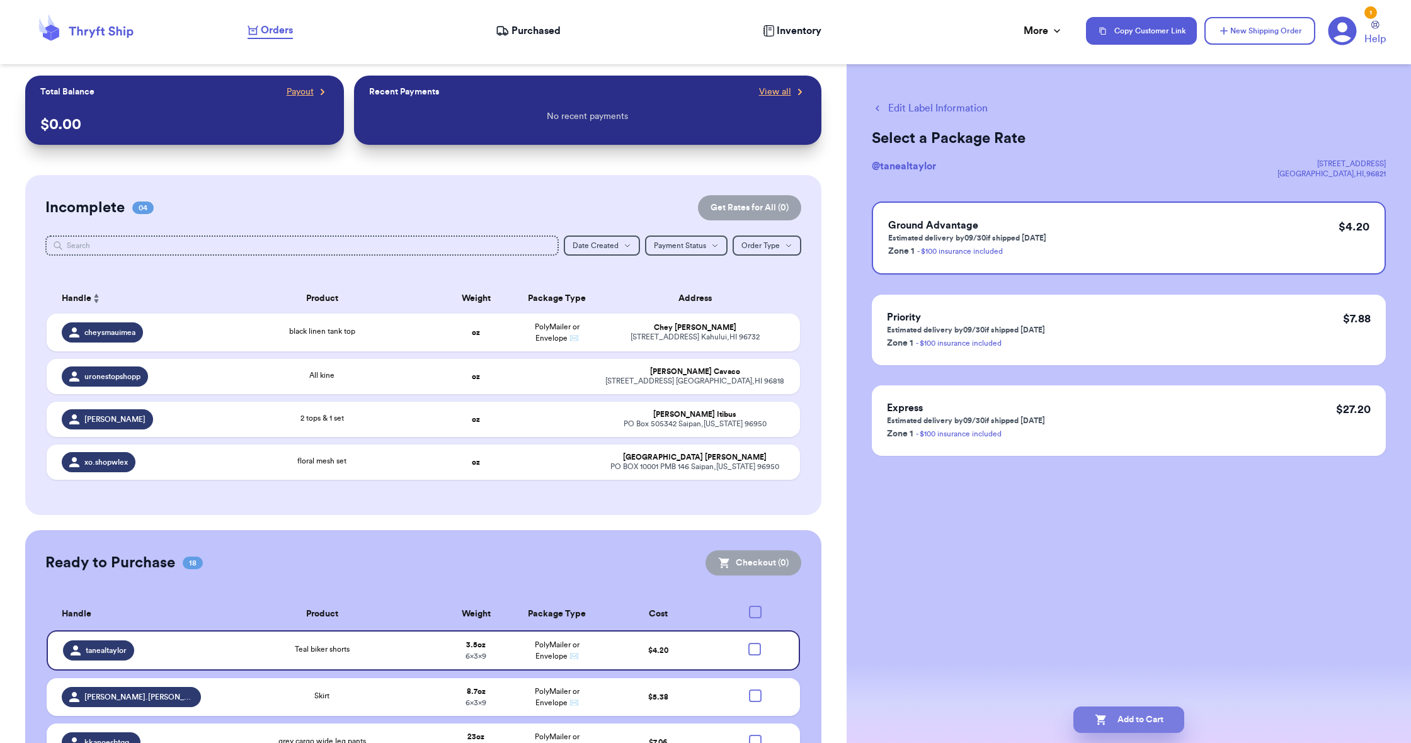
click at [1090, 721] on button "Add to Cart" at bounding box center [1128, 720] width 111 height 26
checkbox input "true"
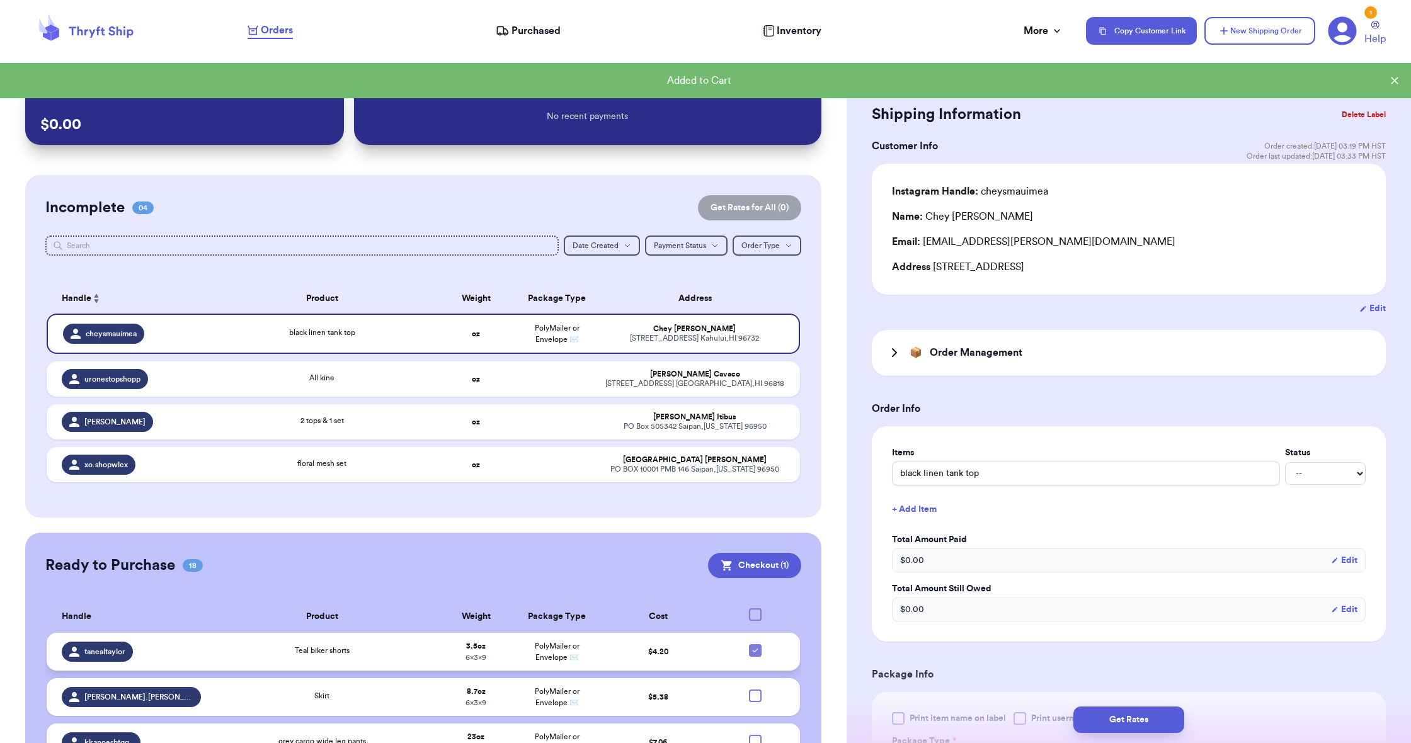
click at [755, 656] on icon at bounding box center [755, 651] width 10 height 10
click at [755, 644] on input "checkbox" at bounding box center [755, 644] width 1 height 1
checkbox input "false"
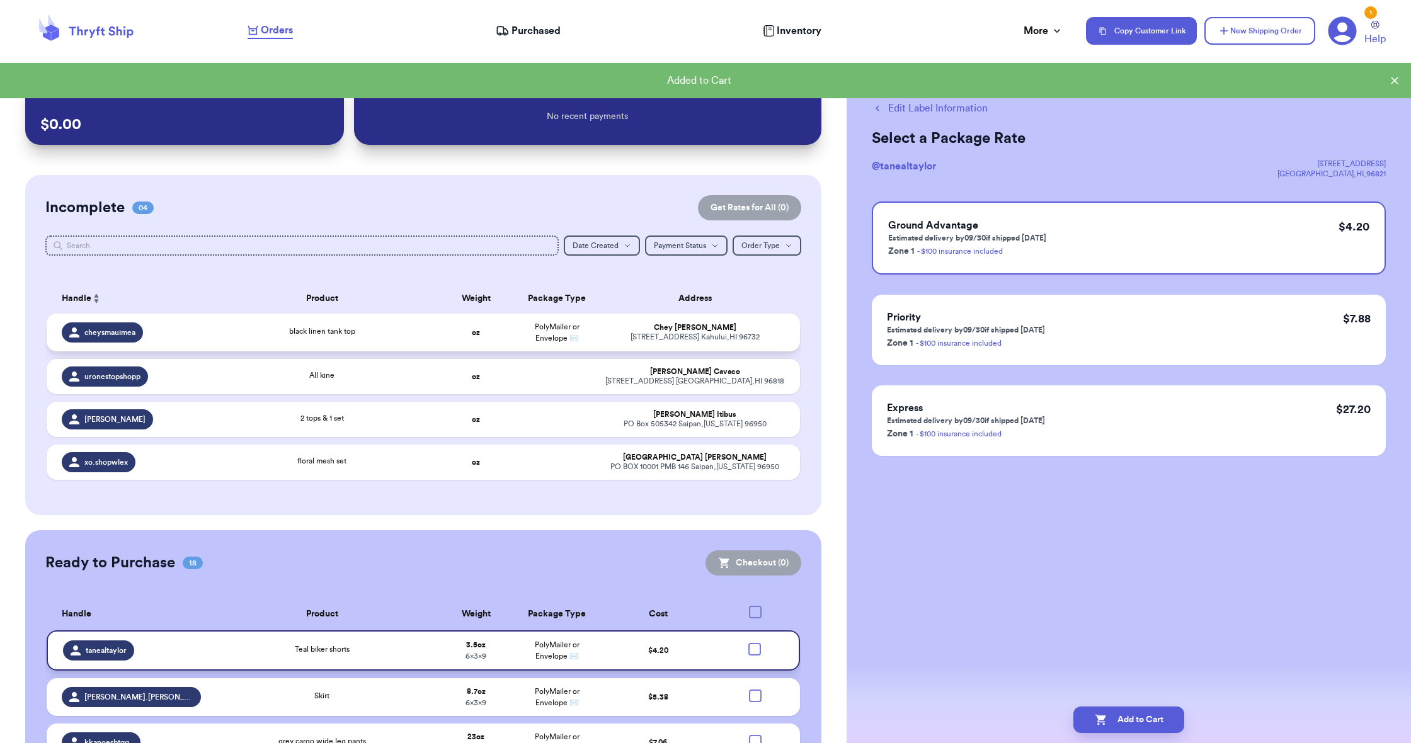
click at [538, 336] on span "PolyMailer or Envelope ✉️" at bounding box center [557, 332] width 45 height 19
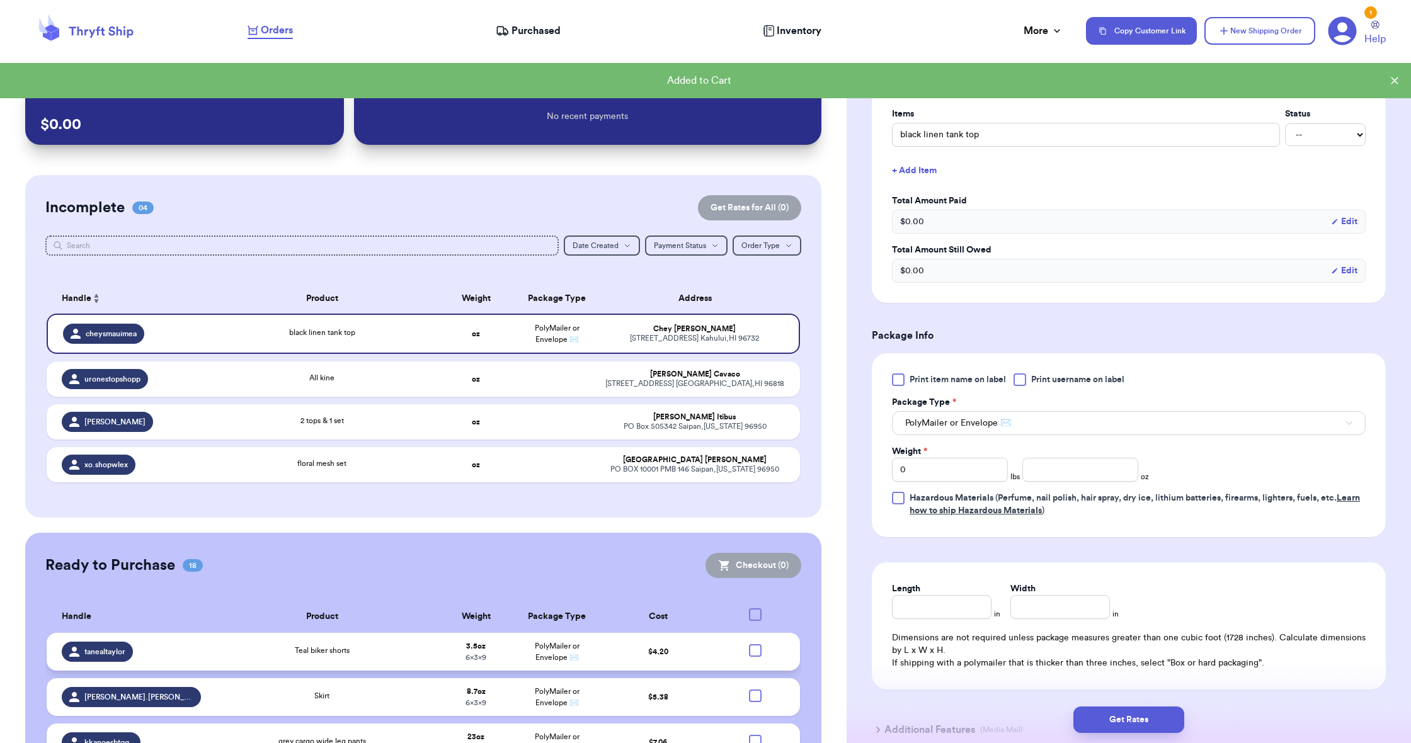
scroll to position [371, 0]
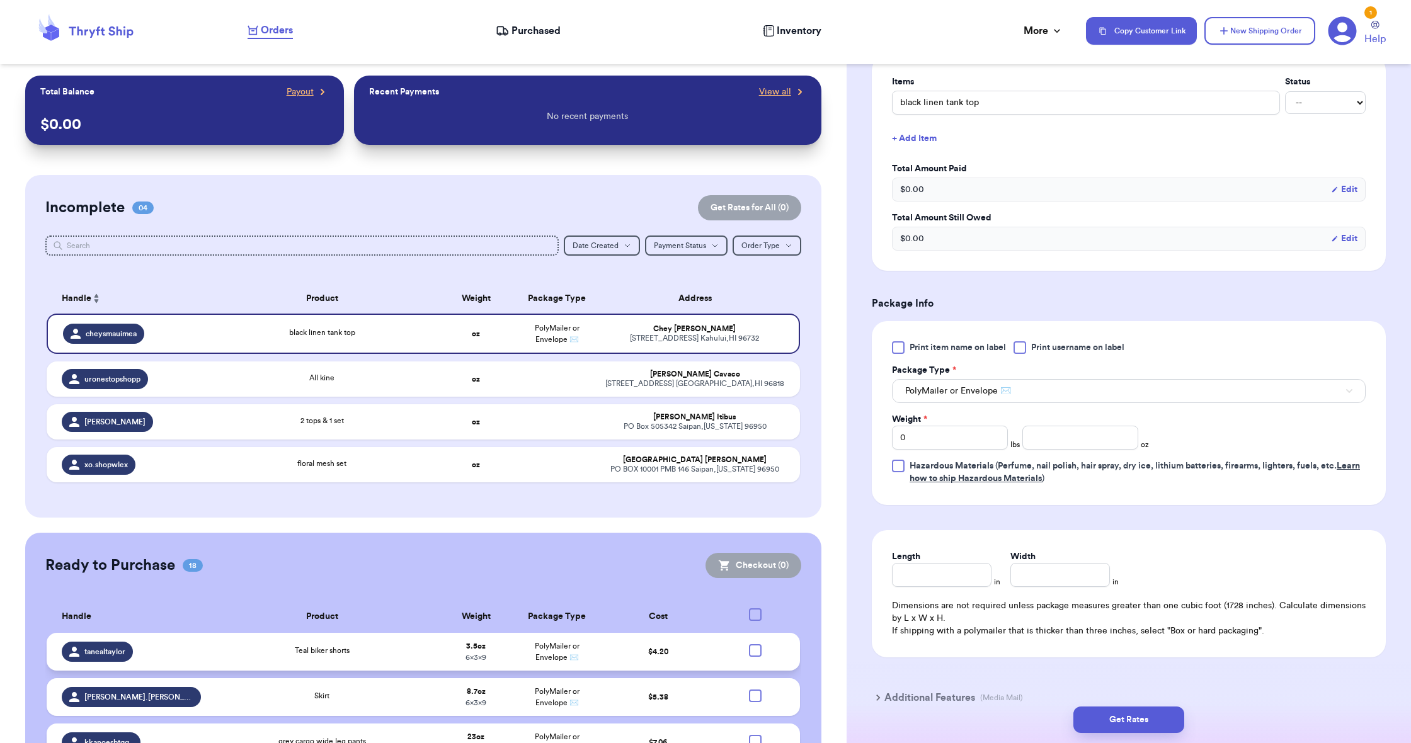
click at [937, 390] on span "PolyMailer or Envelope ✉️" at bounding box center [958, 391] width 106 height 13
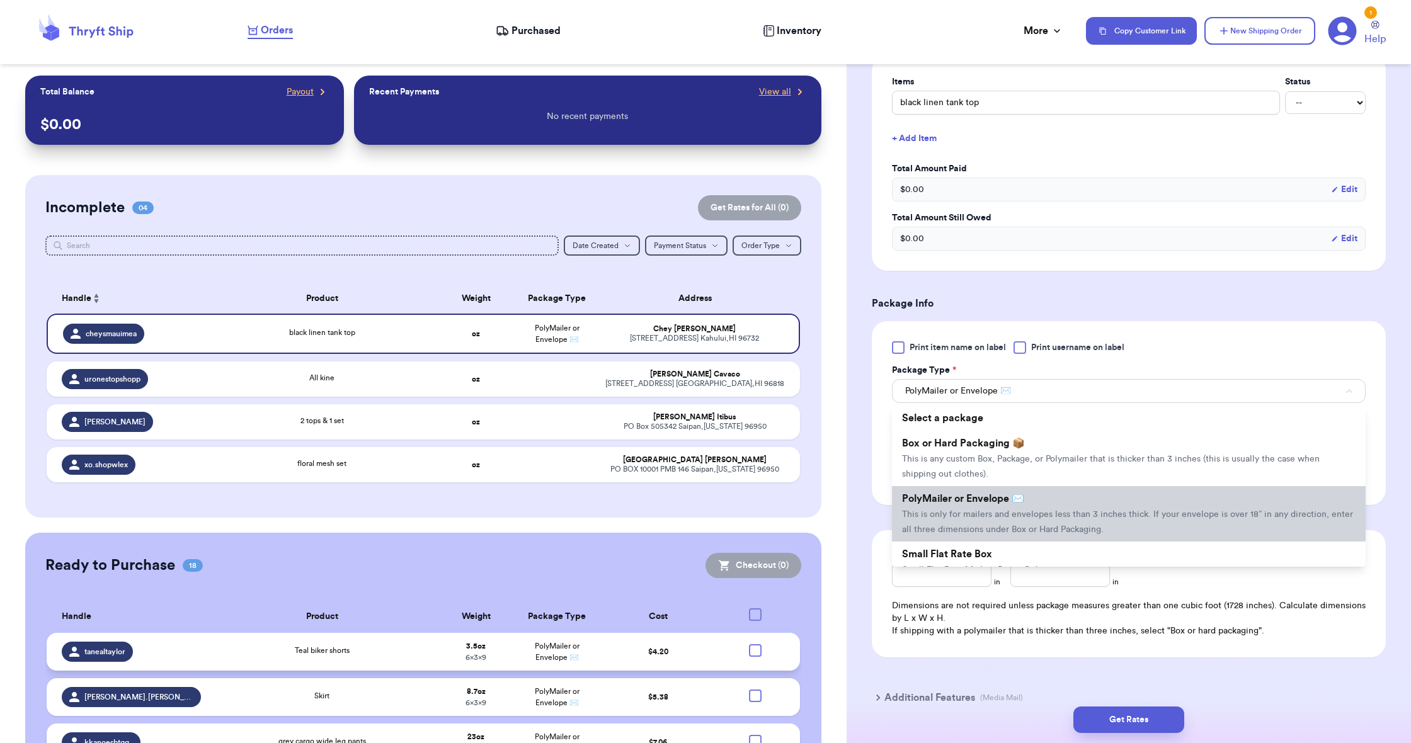
click at [948, 500] on span "PolyMailer or Envelope ✉️" at bounding box center [963, 499] width 122 height 10
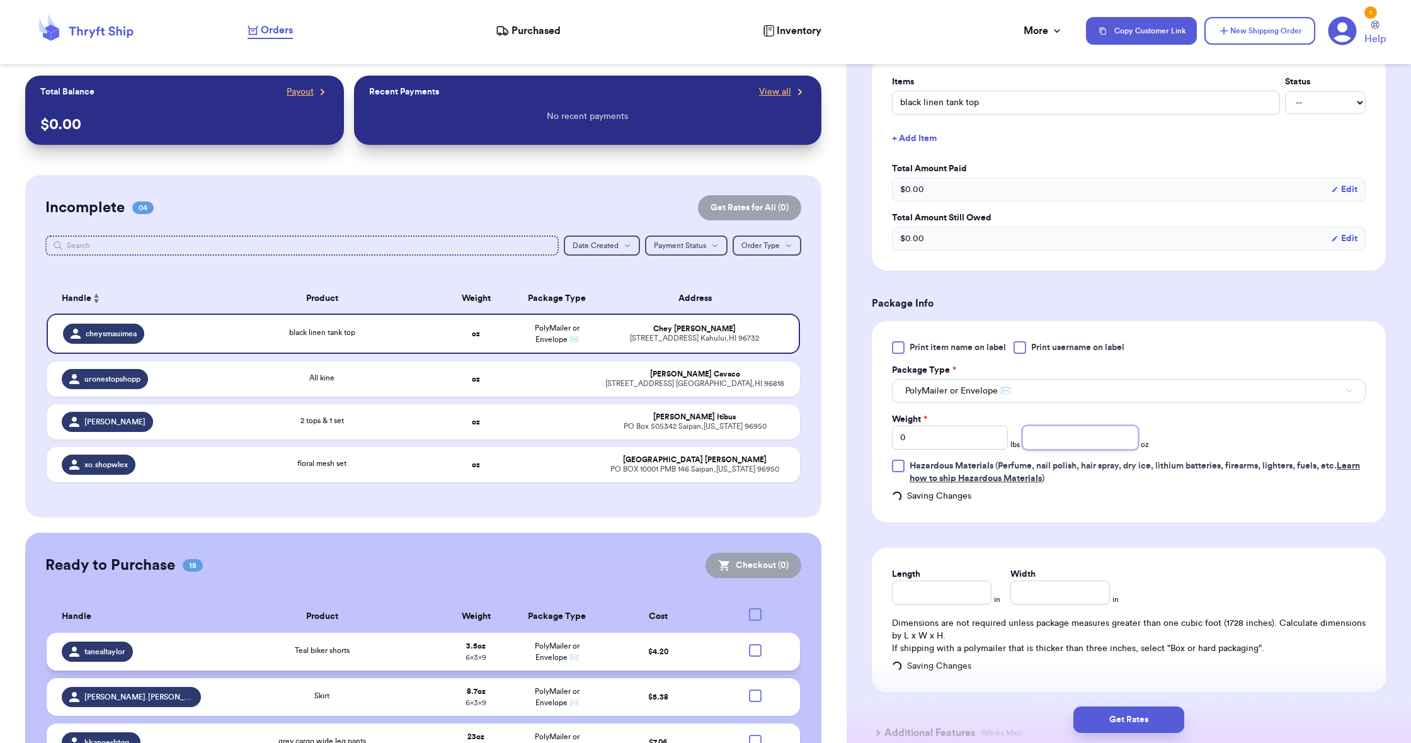
click at [1036, 442] on input "number" at bounding box center [1080, 438] width 116 height 24
type input "4.6"
click at [939, 586] on input "Length" at bounding box center [942, 593] width 100 height 24
type input "9"
click at [1034, 591] on input "Width *" at bounding box center [1060, 593] width 100 height 24
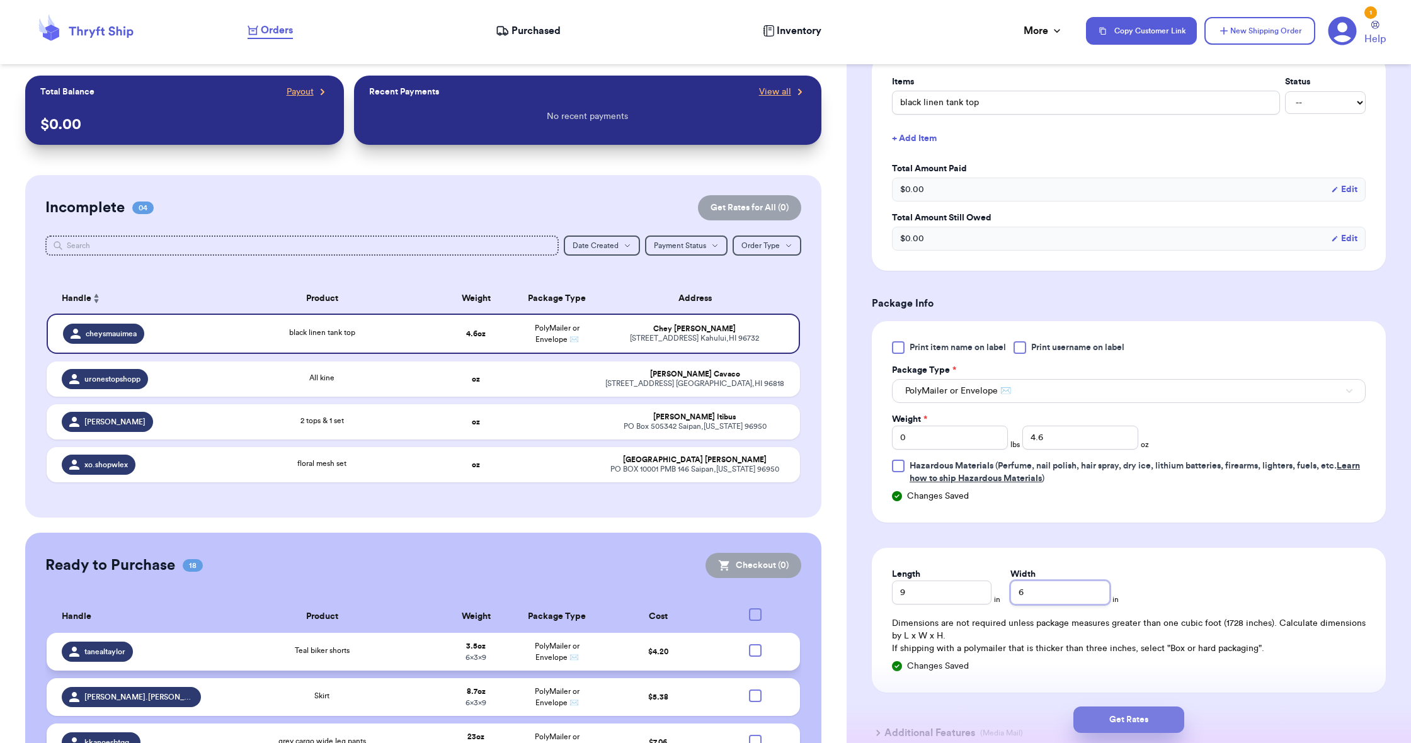
type input "6"
click at [1090, 710] on button "Get Rates" at bounding box center [1128, 720] width 111 height 26
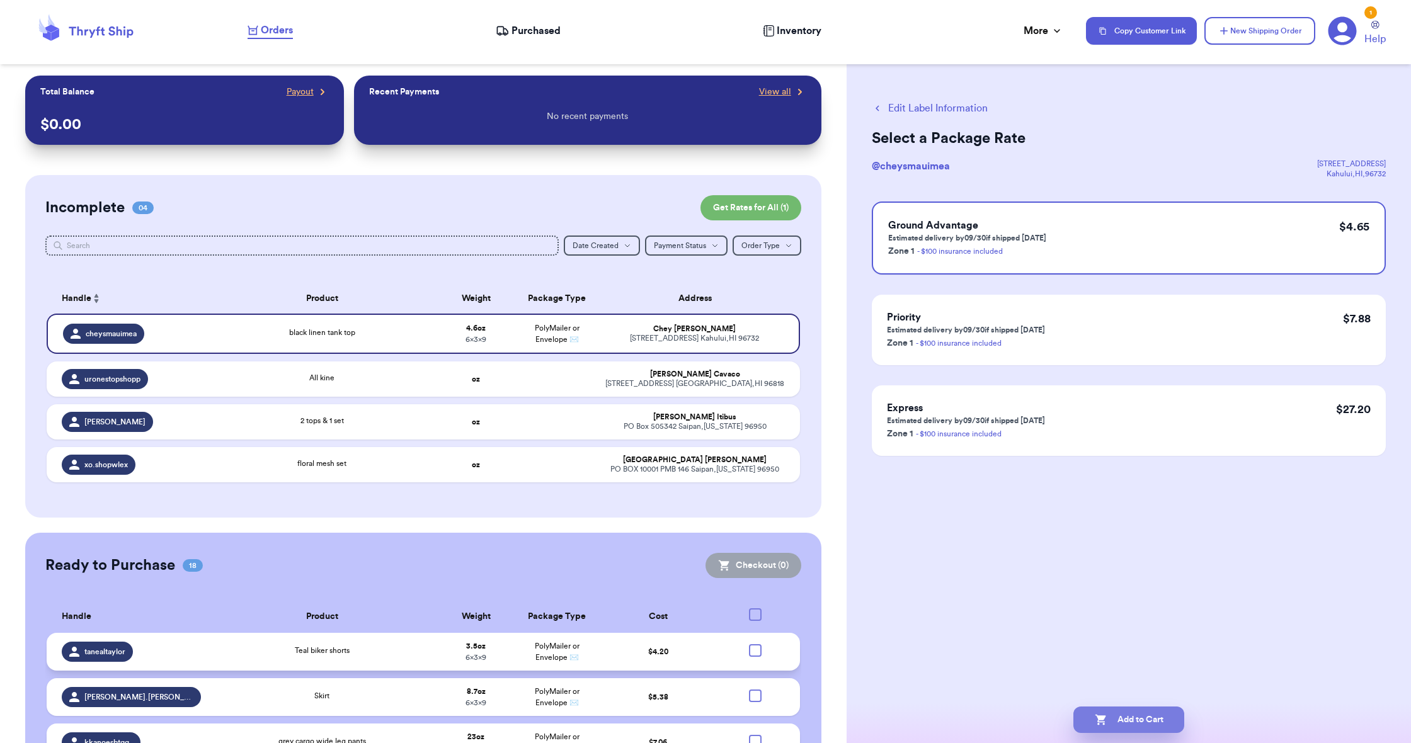
click at [1098, 720] on icon "button" at bounding box center [1100, 720] width 11 height 11
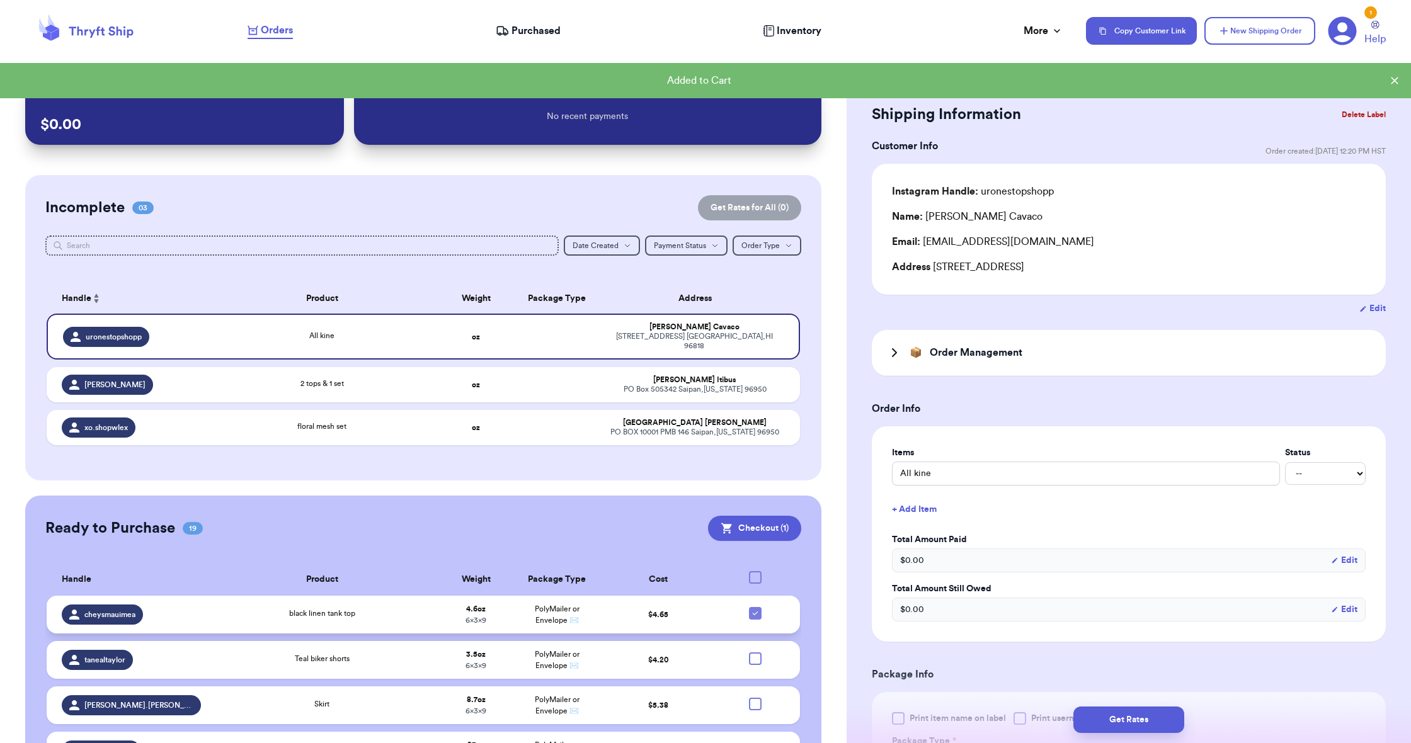
click at [753, 618] on icon at bounding box center [755, 613] width 10 height 10
click at [755, 607] on input "checkbox" at bounding box center [755, 607] width 1 height 1
checkbox input "false"
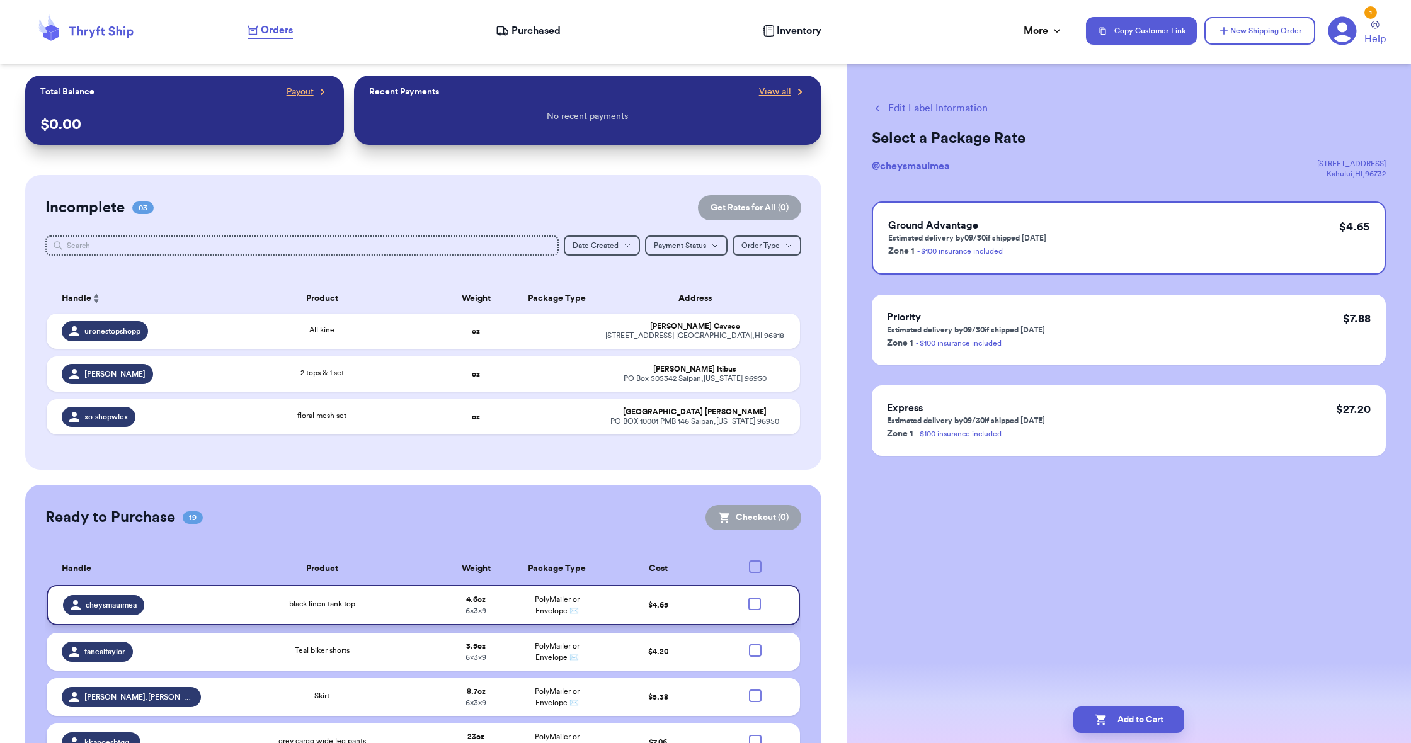
scroll to position [0, 1]
click at [624, 417] on div "[PERSON_NAME]" at bounding box center [694, 411] width 179 height 9
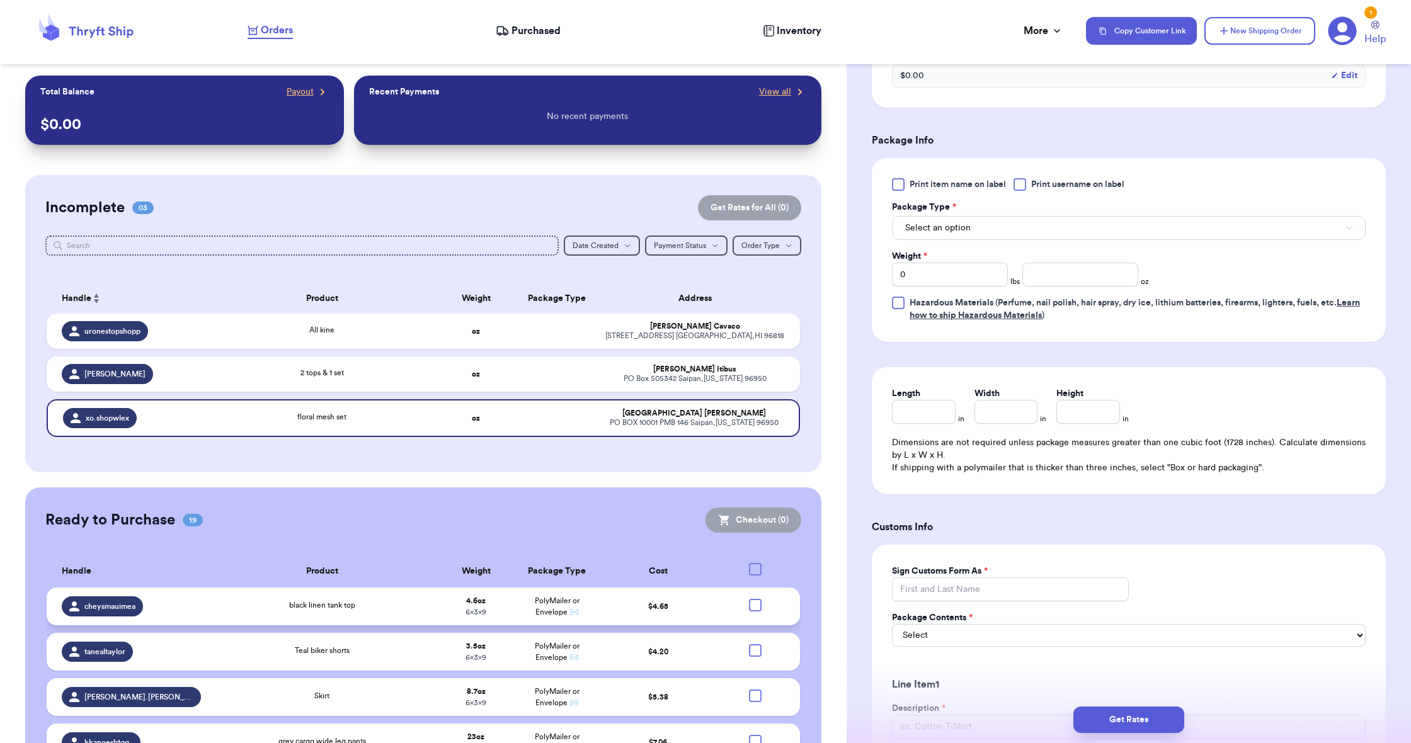
scroll to position [535, 0]
drag, startPoint x: 951, startPoint y: 230, endPoint x: 949, endPoint y: 241, distance: 10.9
click at [951, 230] on span "Select an option" at bounding box center [937, 227] width 65 height 13
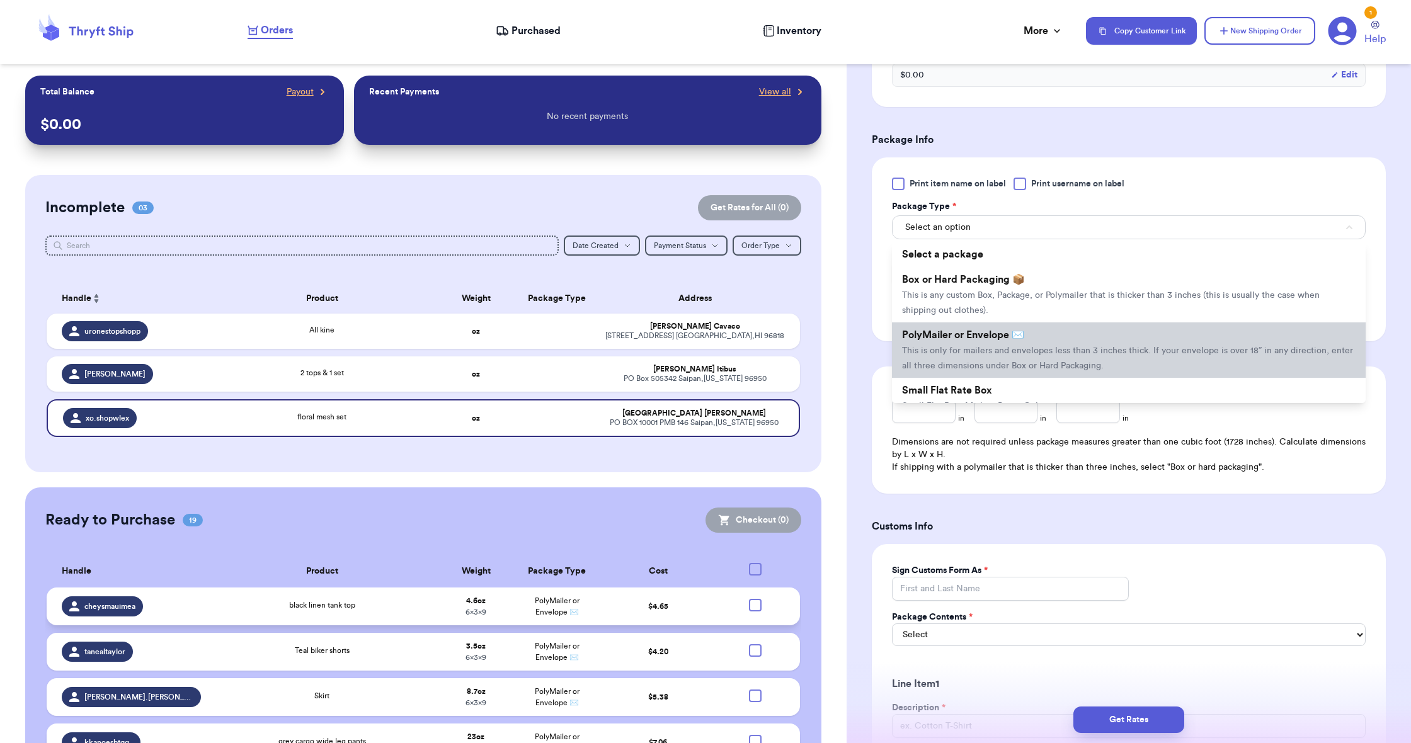
click at [959, 340] on span "PolyMailer or Envelope ✉️" at bounding box center [963, 335] width 122 height 10
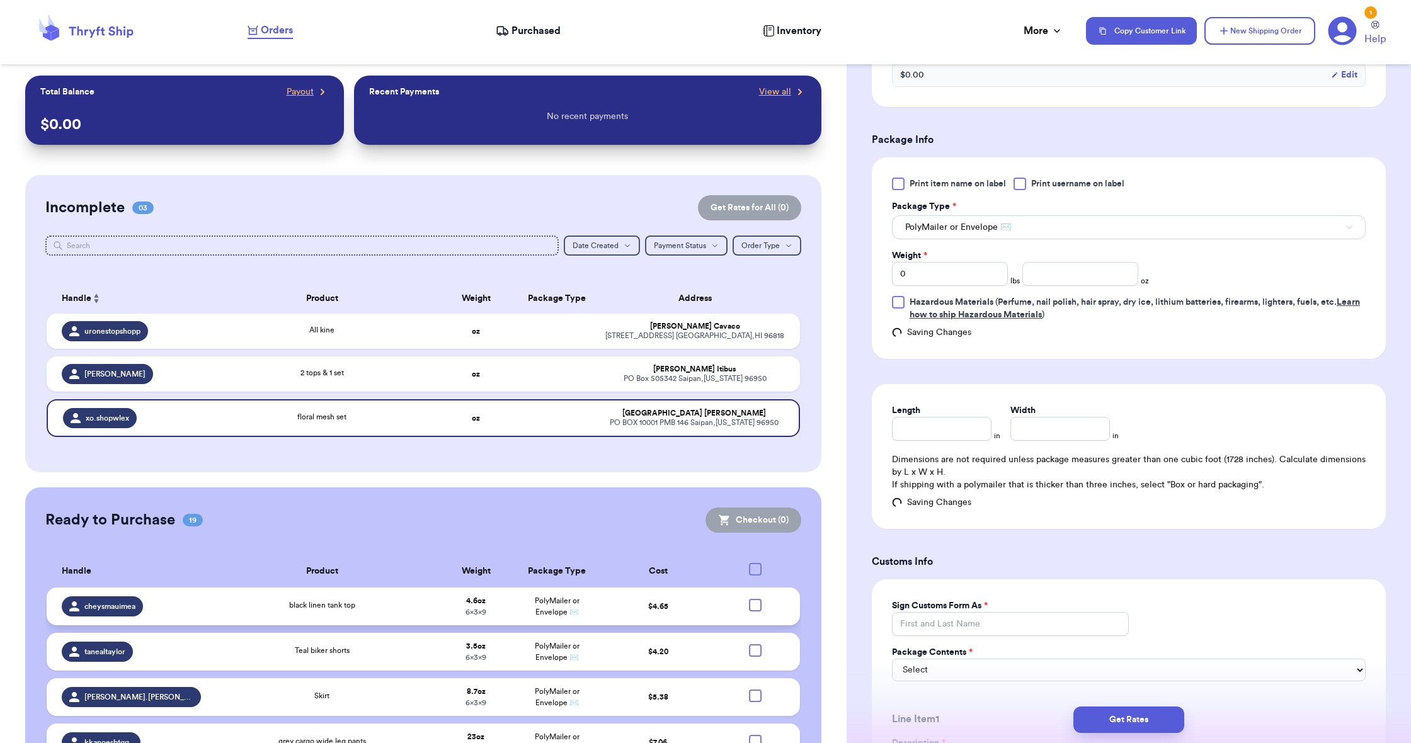
scroll to position [0, 1]
click at [1051, 282] on input "number" at bounding box center [1080, 274] width 116 height 24
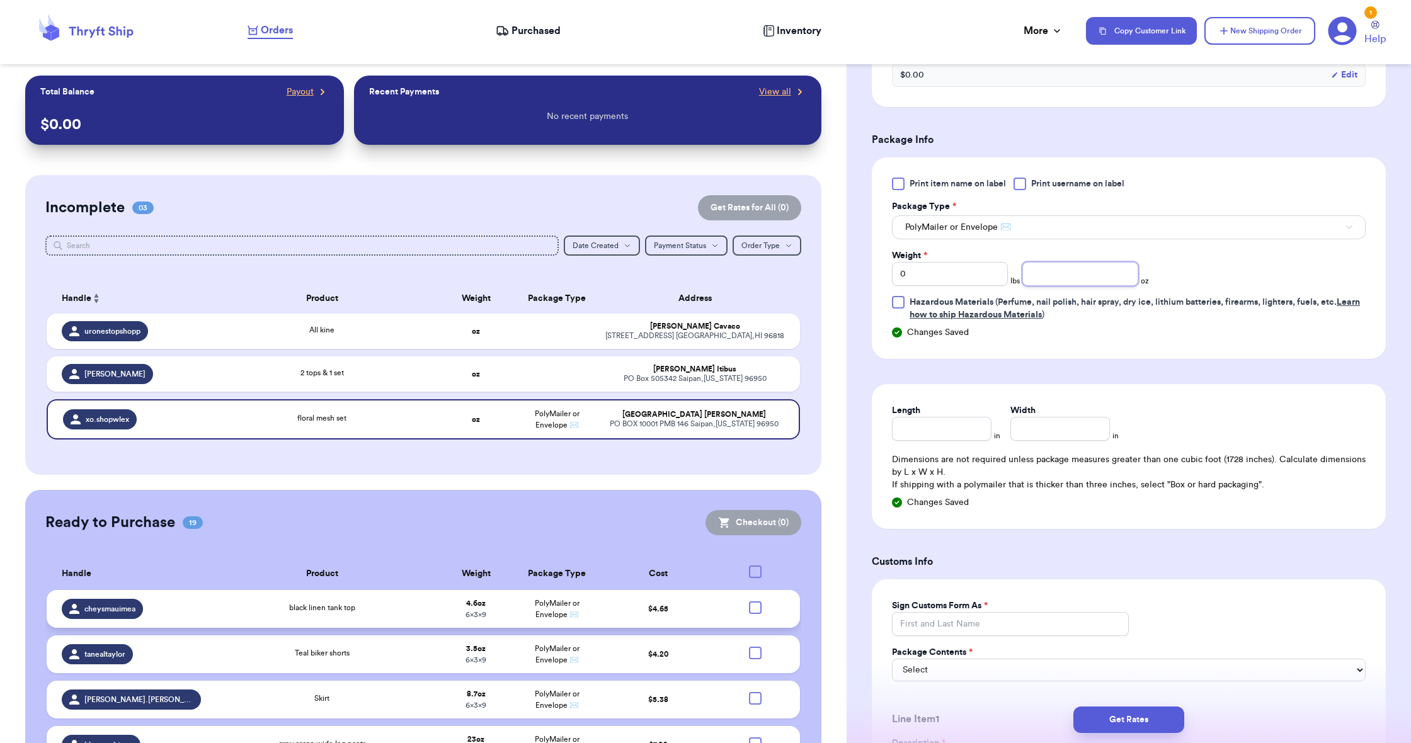
scroll to position [0, 0]
type input "8.7"
click at [957, 425] on input "Length" at bounding box center [942, 429] width 100 height 24
type input "9"
click at [1045, 433] on input "Width *" at bounding box center [1060, 429] width 100 height 24
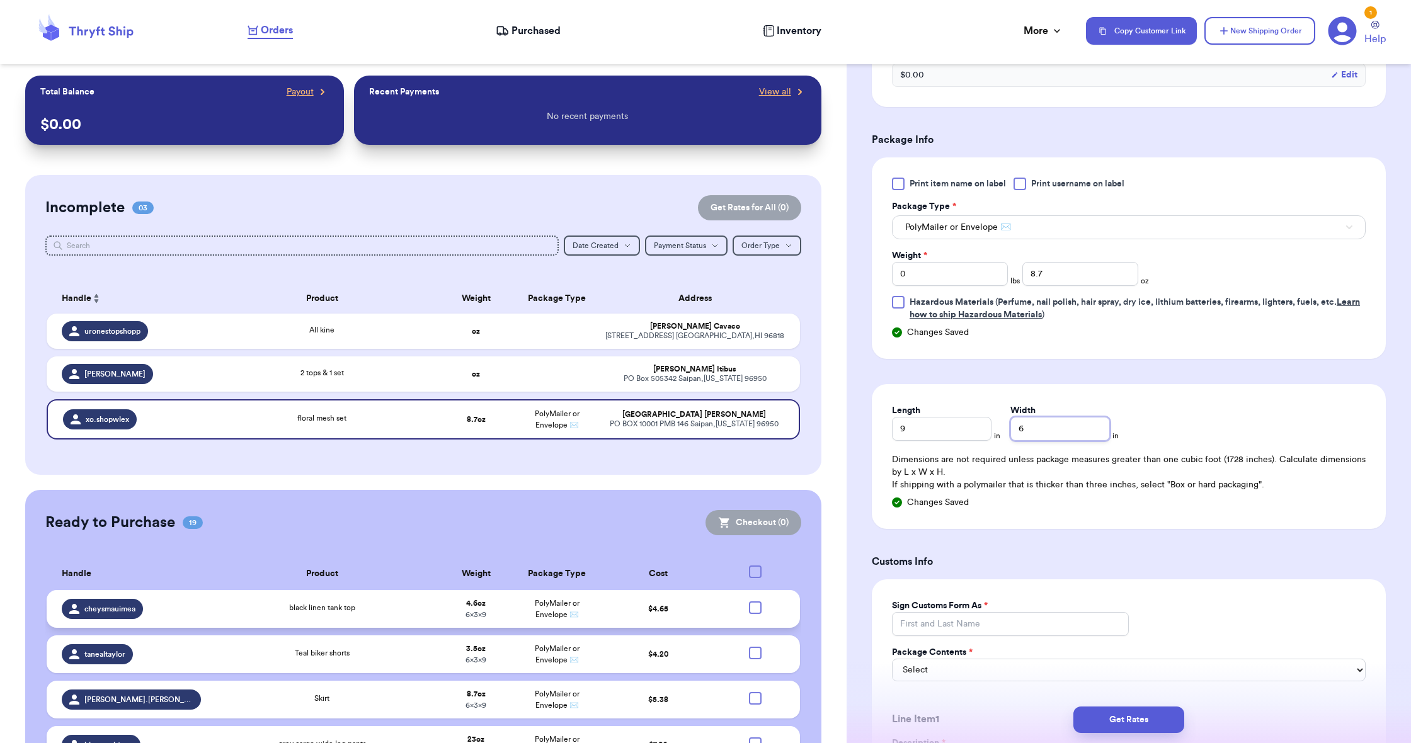
type input "6"
click at [1027, 632] on input "Sign Customs Form As *" at bounding box center [1010, 624] width 237 height 24
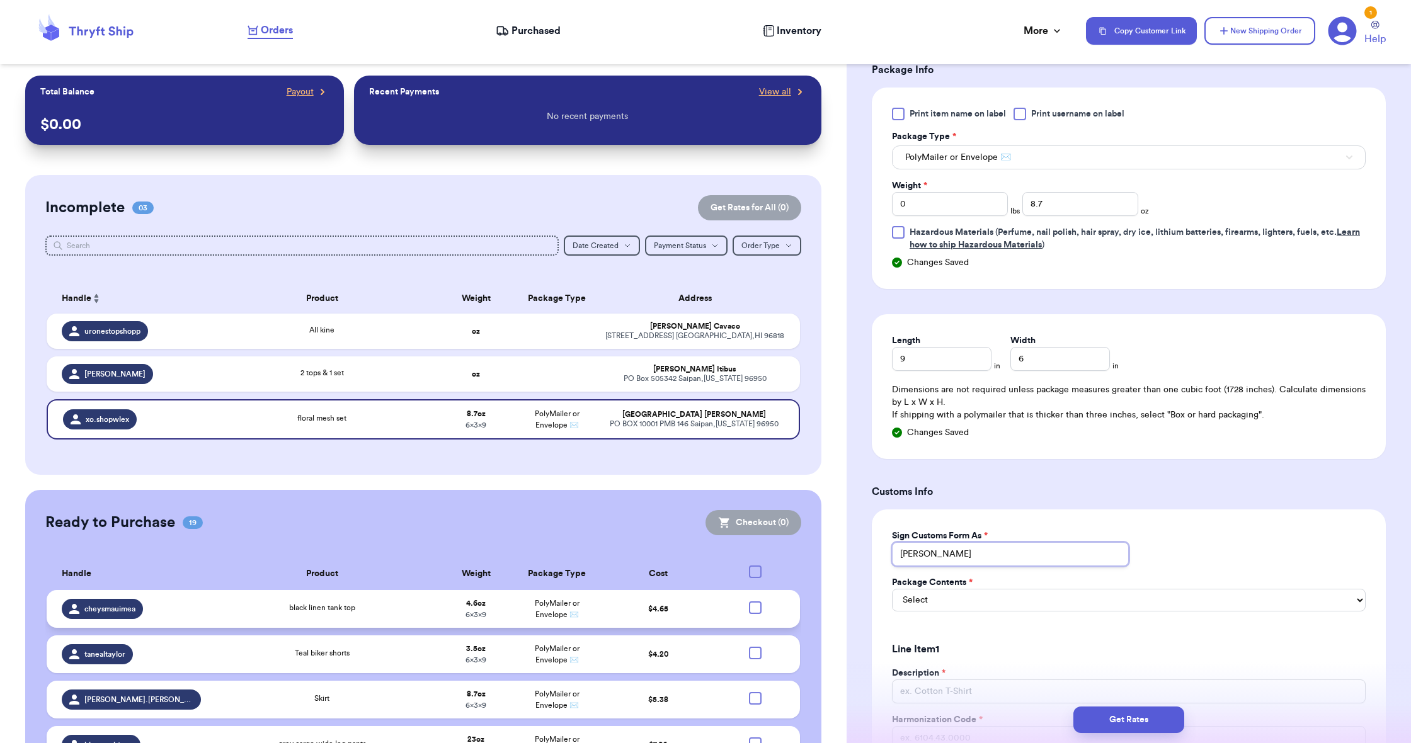
scroll to position [608, 0]
type input "[PERSON_NAME]"
select select "MERCHANDISE"
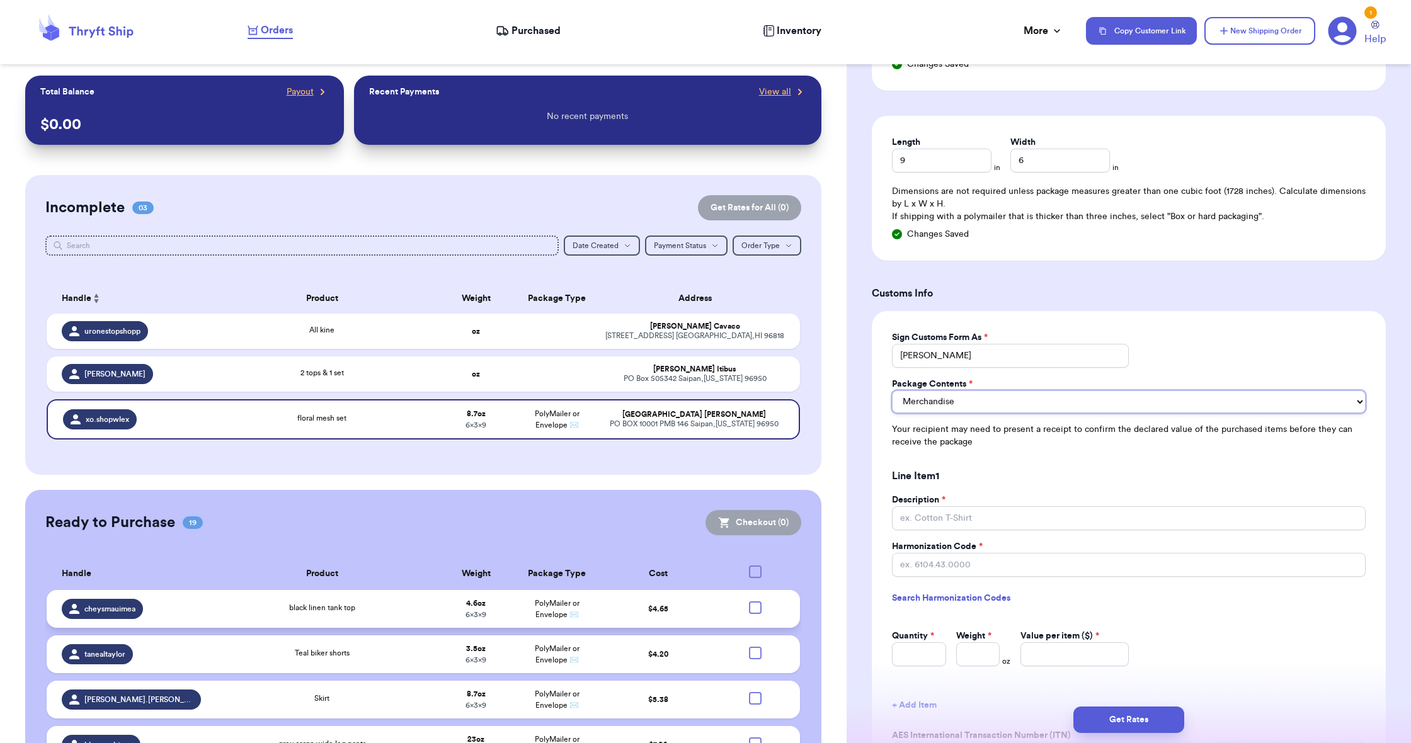
scroll to position [826, 0]
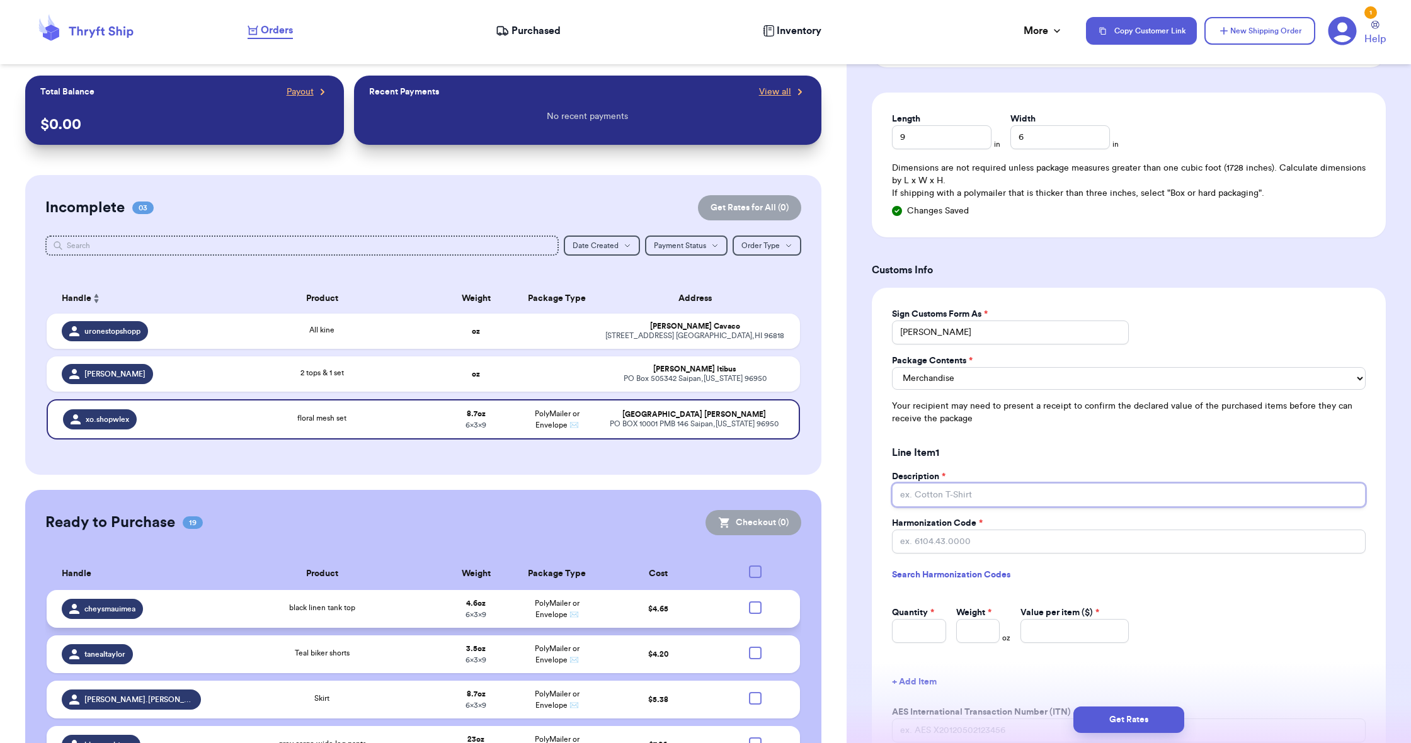
click at [935, 489] on input "Description *" at bounding box center [1129, 495] width 474 height 24
type input "Boutique Clothing"
click at [920, 572] on link "Search Harmonization Codes" at bounding box center [1129, 575] width 474 height 23
click at [905, 542] on input "Harmonization Code *" at bounding box center [1129, 542] width 474 height 24
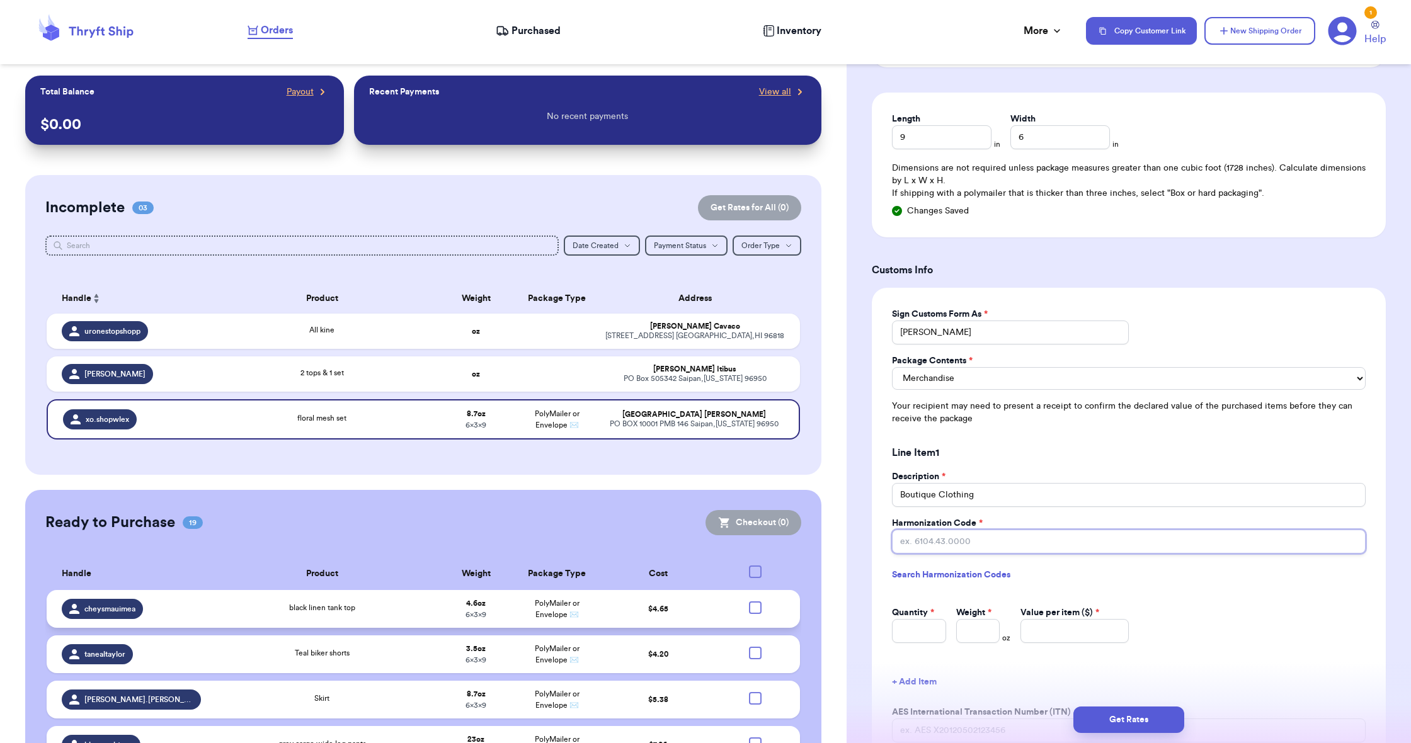
scroll to position [0, 0]
type input "6206.90.0000"
click at [967, 634] on input "Weight *" at bounding box center [977, 631] width 43 height 24
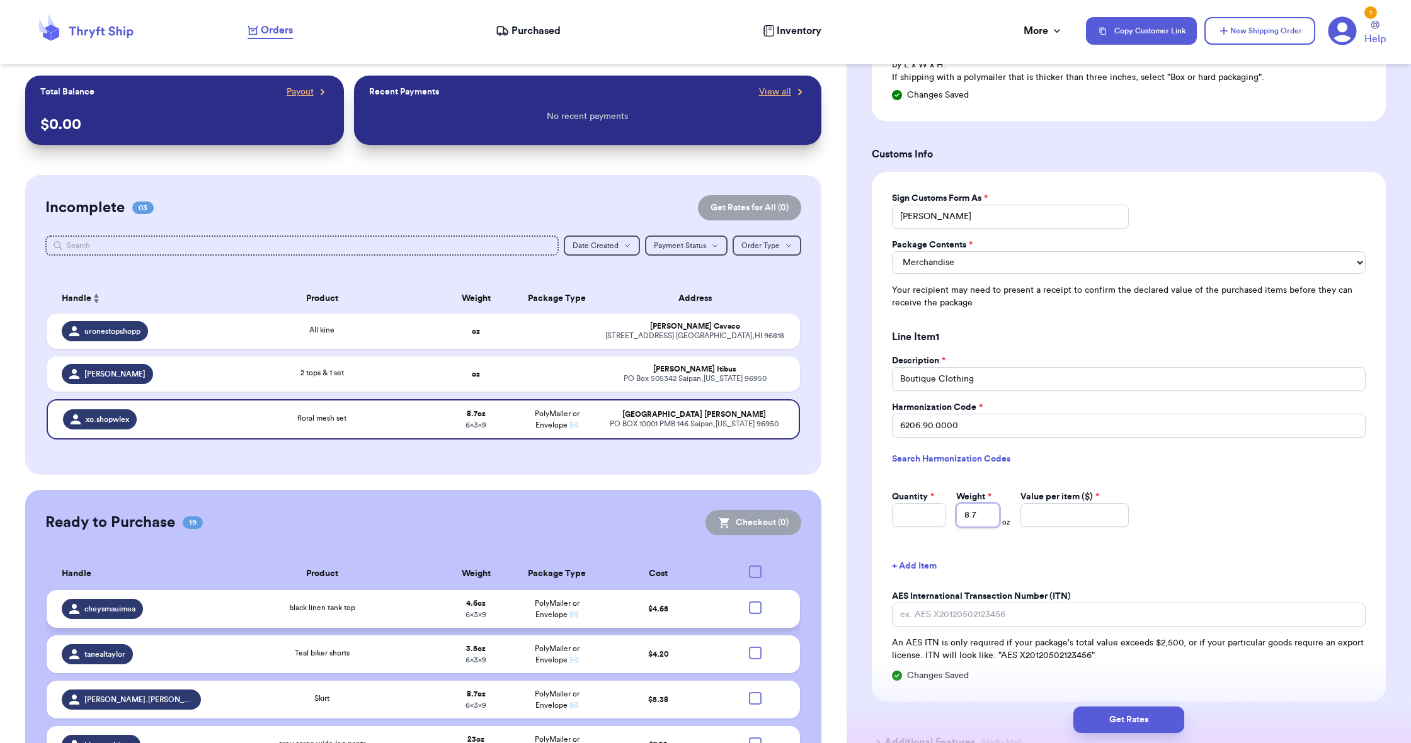
type input "8.7"
click at [1035, 516] on input "Value per item ($) *" at bounding box center [1074, 515] width 108 height 24
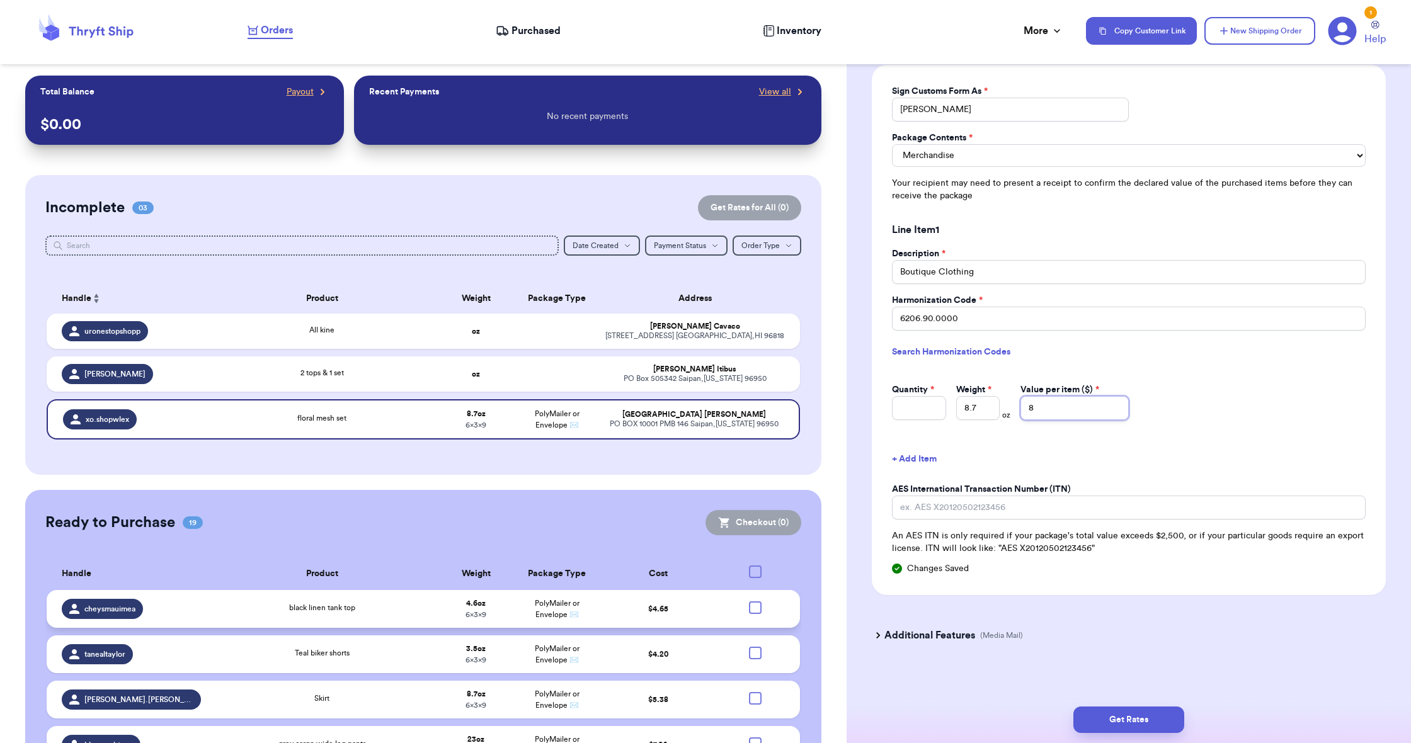
scroll to position [1049, 0]
type input "8"
click at [1106, 726] on button "Get Rates" at bounding box center [1128, 720] width 111 height 26
click at [929, 397] on icon at bounding box center [932, 403] width 13 height 13
click at [921, 397] on input "Quantity *" at bounding box center [919, 404] width 54 height 24
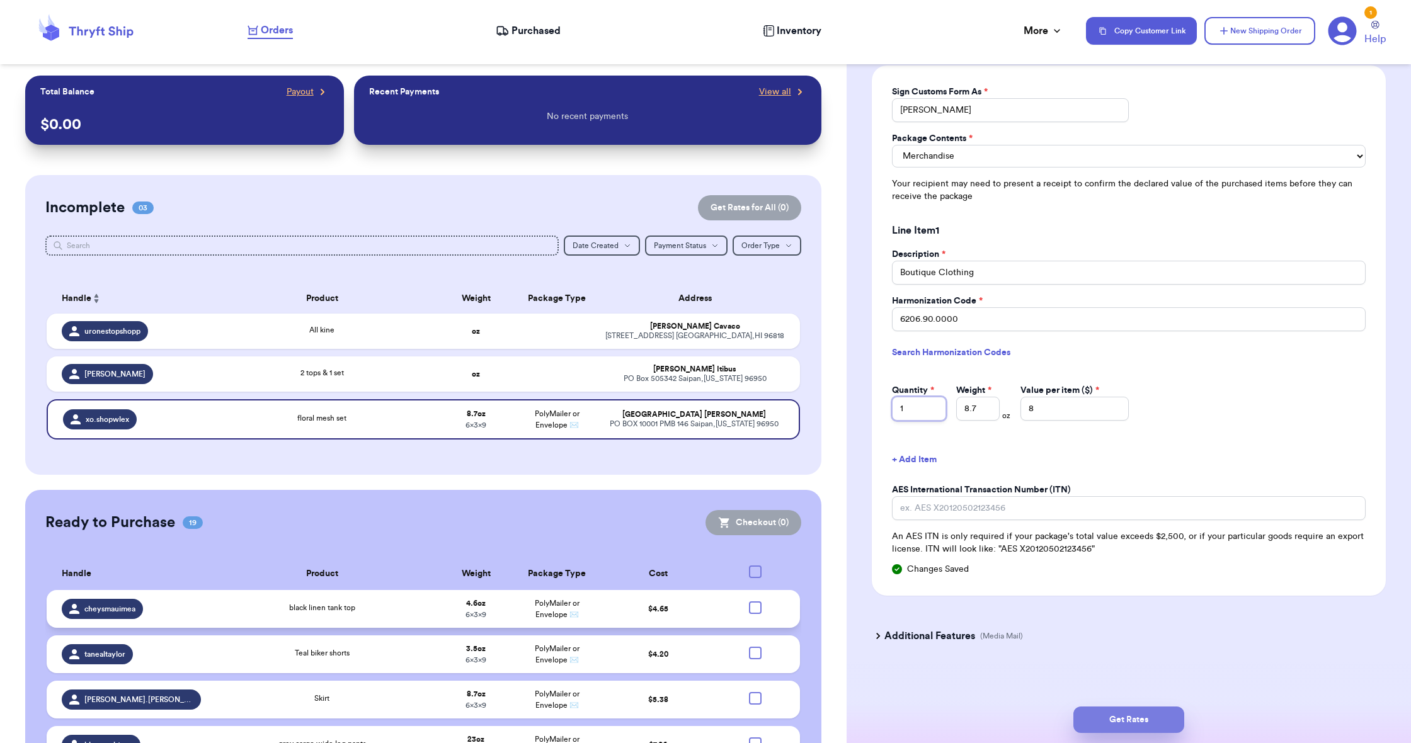
type input "1"
click at [1125, 722] on button "Get Rates" at bounding box center [1128, 720] width 111 height 26
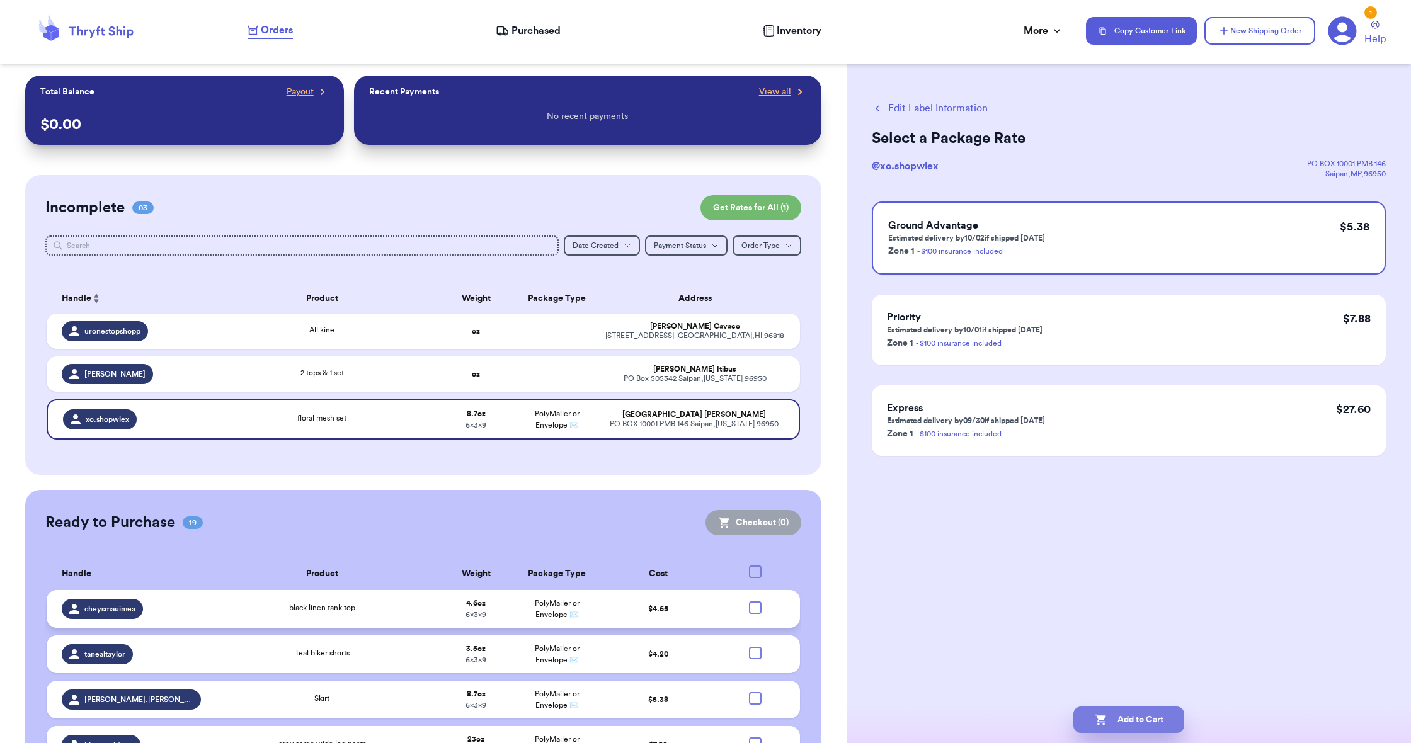
click at [1125, 722] on button "Add to Cart" at bounding box center [1128, 720] width 111 height 26
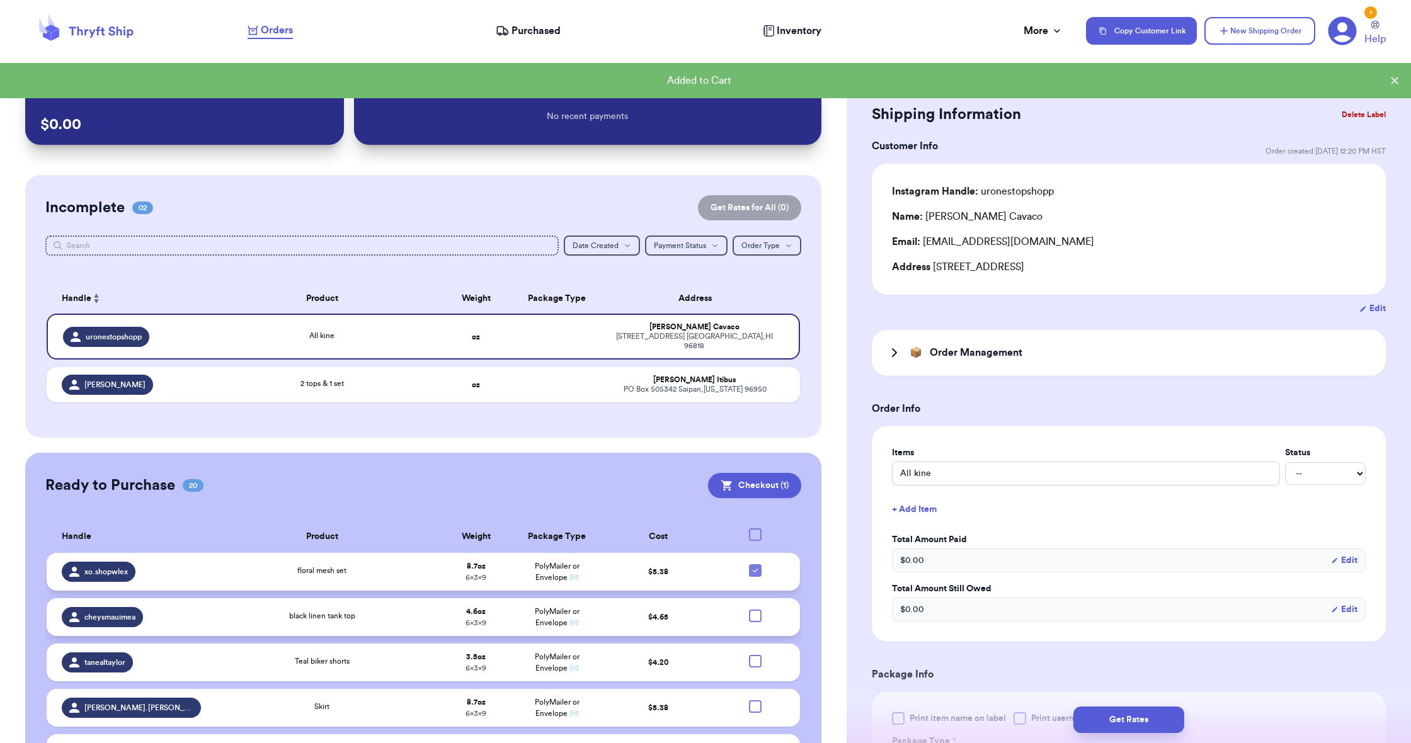
click at [756, 575] on icon at bounding box center [755, 571] width 10 height 10
click at [755, 564] on input "checkbox" at bounding box center [755, 564] width 1 height 1
checkbox input "false"
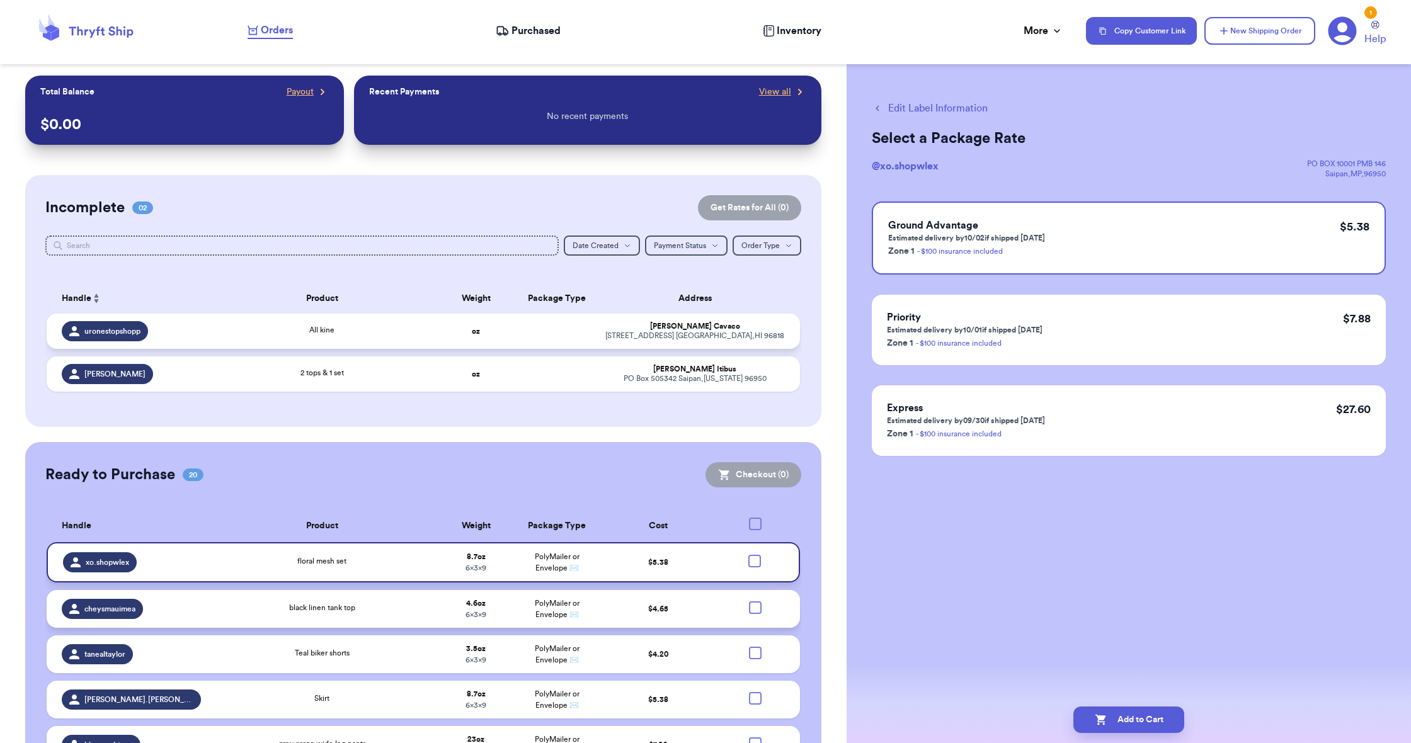
click at [584, 337] on td at bounding box center [556, 331] width 81 height 35
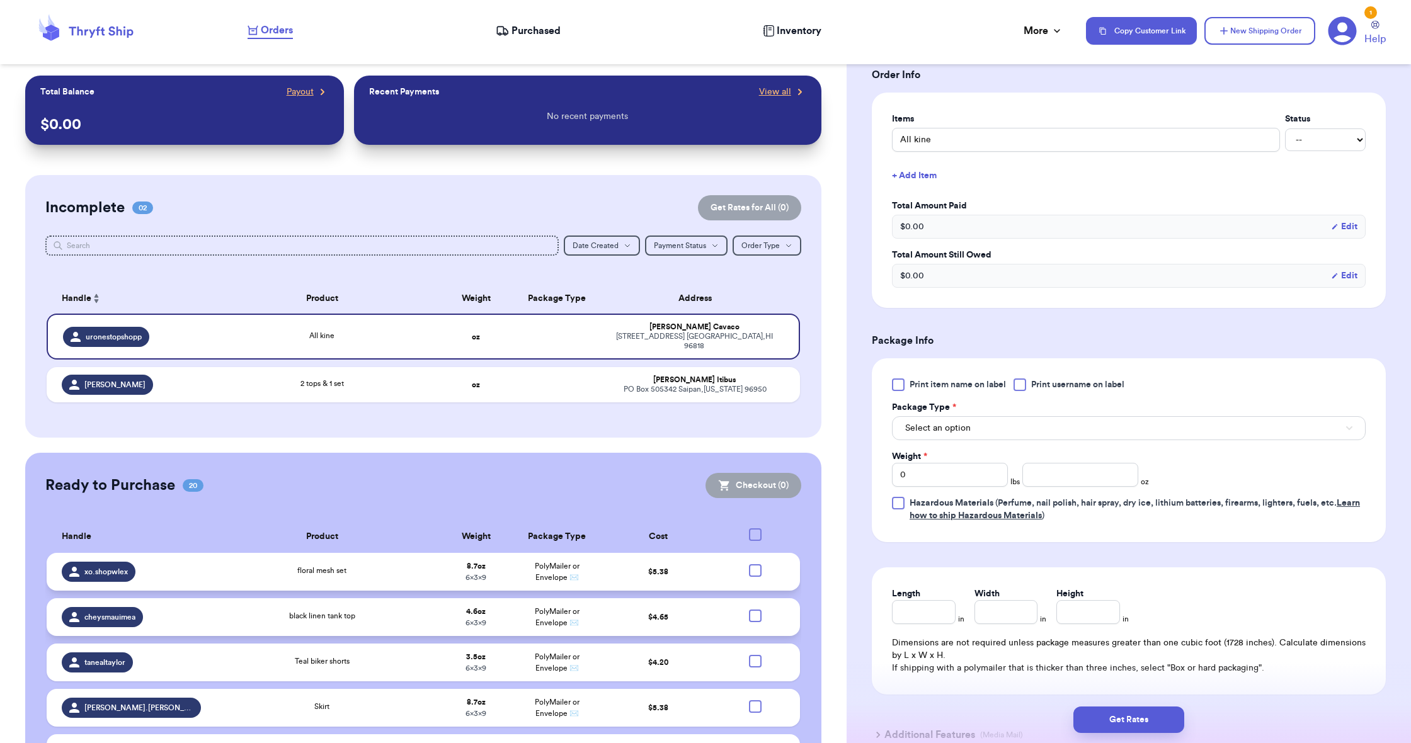
scroll to position [345, 0]
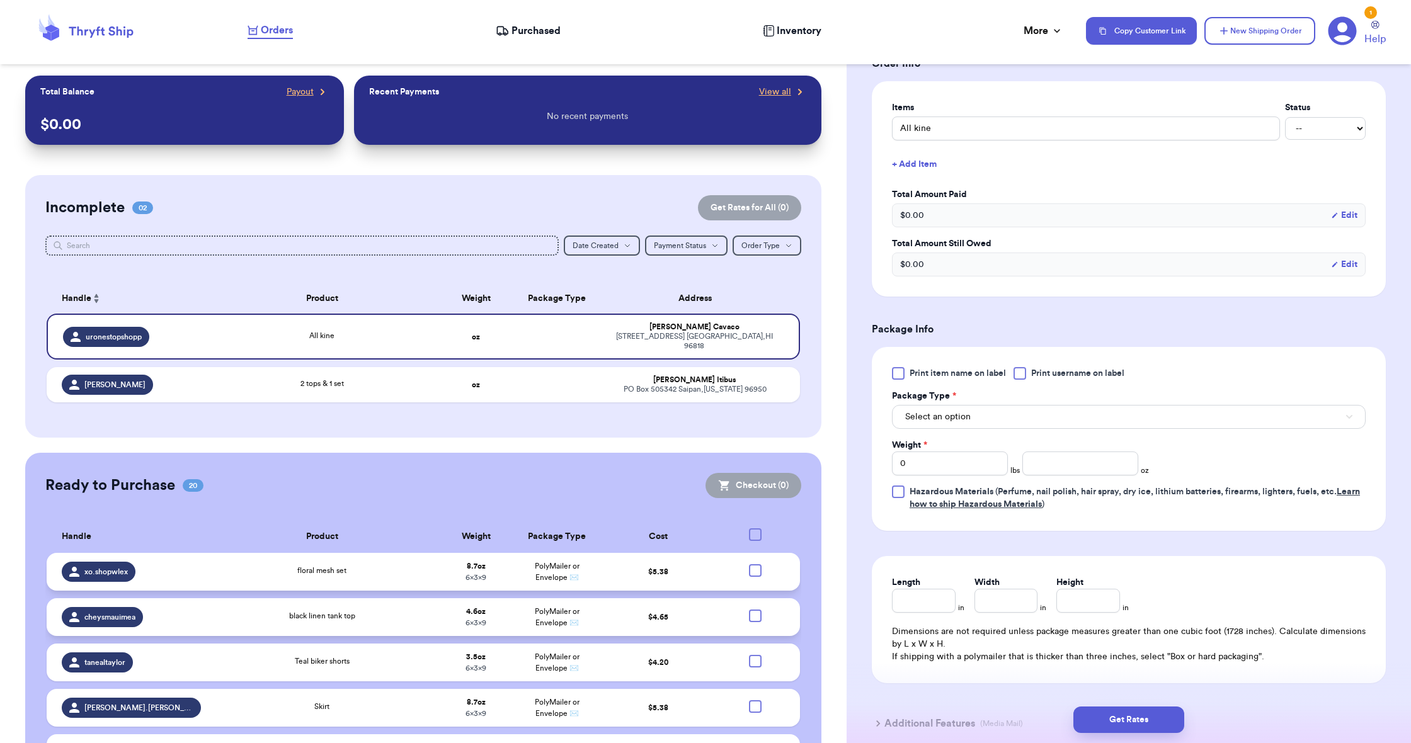
click at [953, 421] on span "Select an option" at bounding box center [937, 417] width 65 height 13
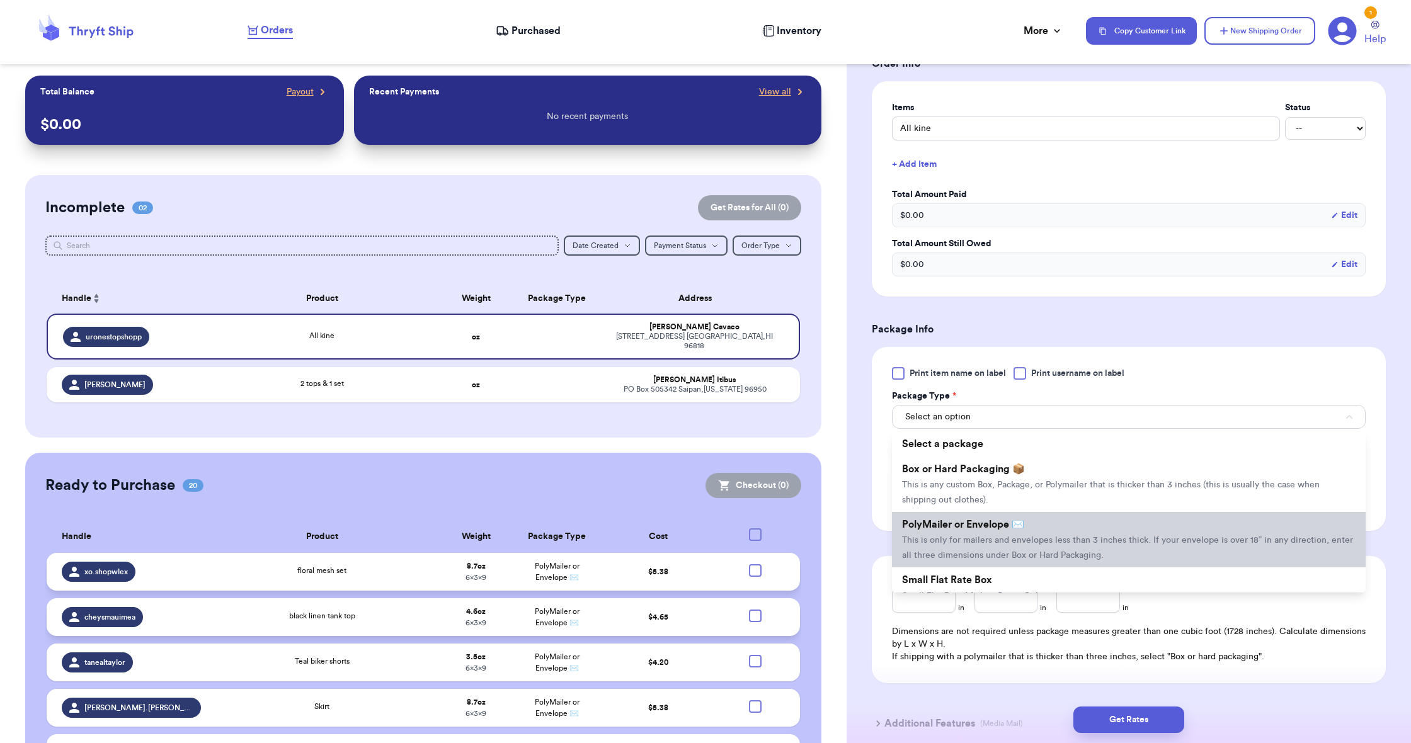
click at [1003, 552] on li "PolyMailer or Envelope ✉️ This is only for mailers and envelopes less than 3 in…" at bounding box center [1129, 539] width 474 height 55
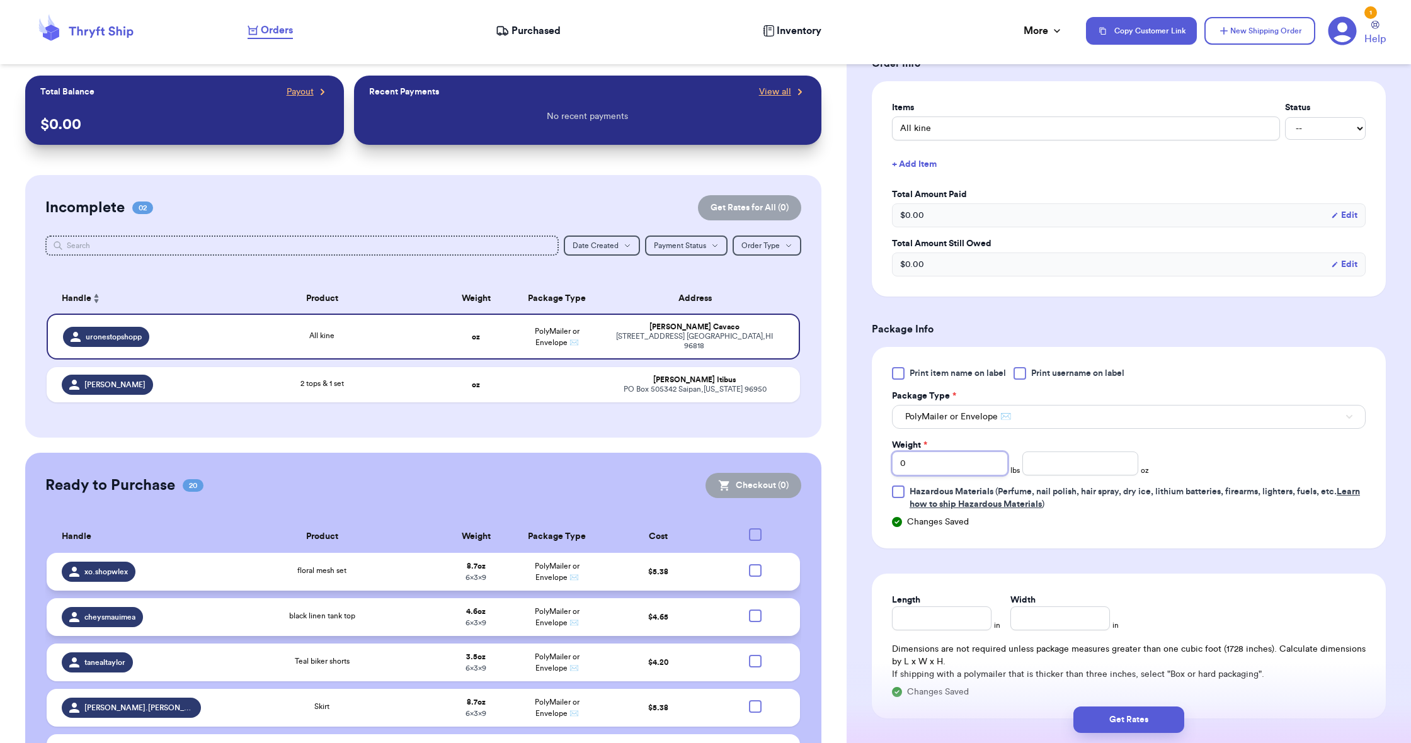
click at [934, 470] on input "0" at bounding box center [950, 464] width 116 height 24
click at [933, 467] on input "0" at bounding box center [950, 464] width 116 height 24
type input "3"
click at [1037, 472] on input "number" at bounding box center [1080, 464] width 116 height 24
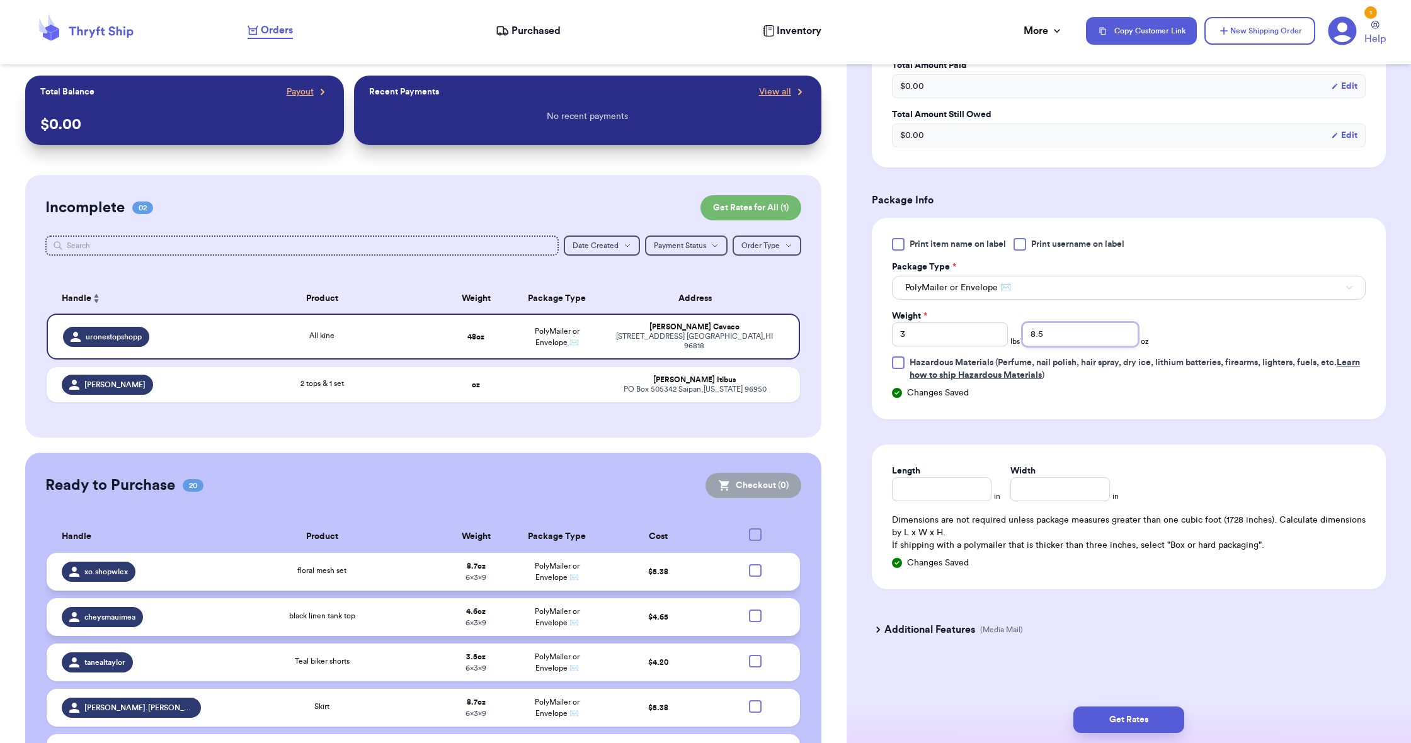
type input "8.5"
click at [965, 478] on div "Length" at bounding box center [942, 483] width 100 height 37
click at [965, 481] on input "Length" at bounding box center [942, 489] width 100 height 24
type input "19"
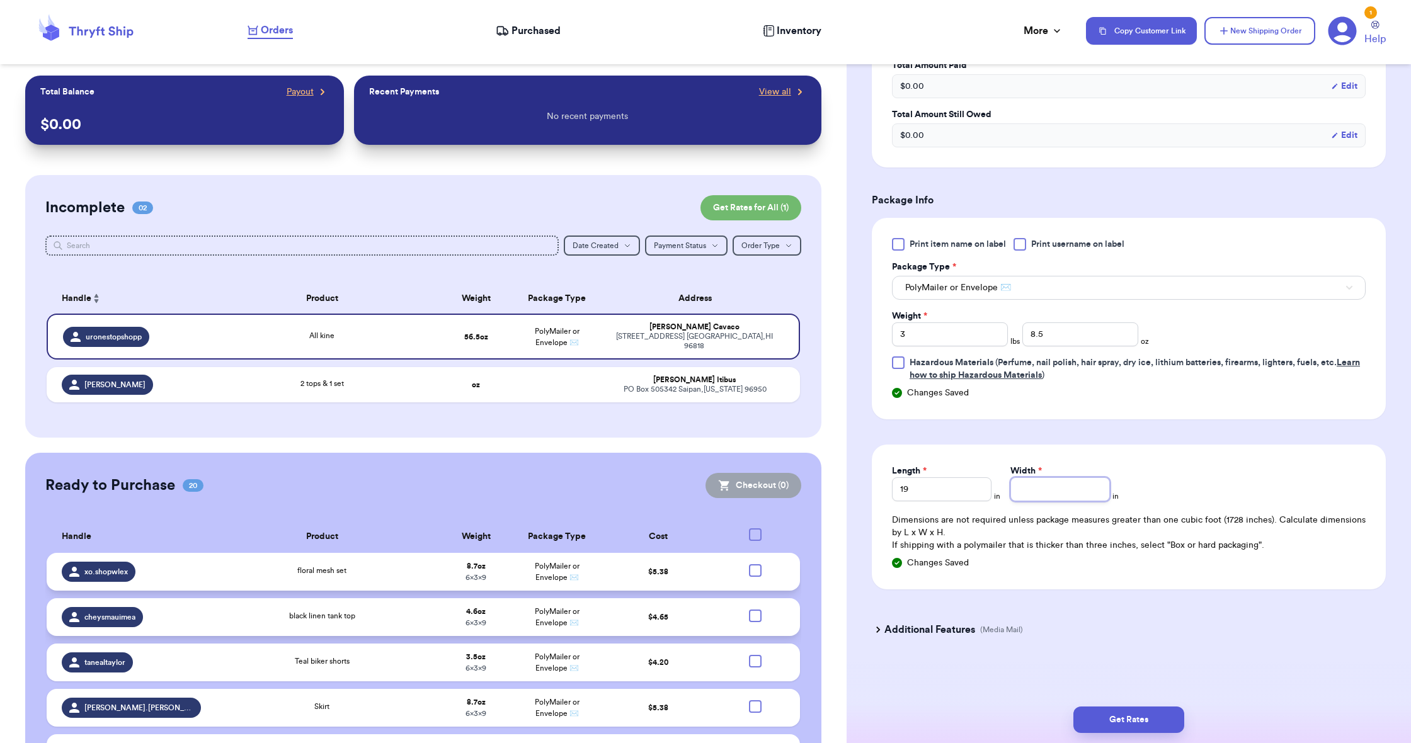
click at [1061, 497] on input "Width *" at bounding box center [1060, 489] width 100 height 24
type input "14.5"
click at [1149, 712] on button "Get Rates" at bounding box center [1128, 720] width 111 height 26
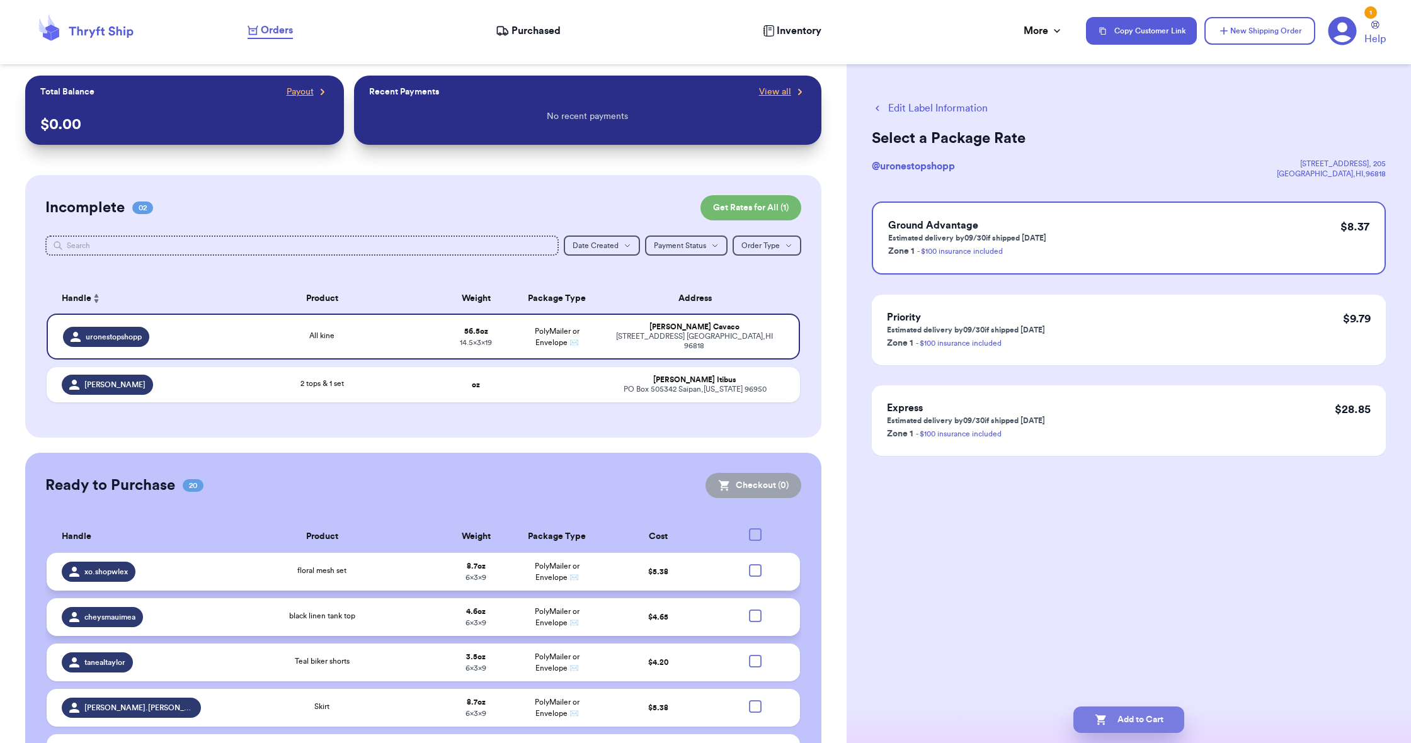
click at [1124, 718] on button "Add to Cart" at bounding box center [1128, 720] width 111 height 26
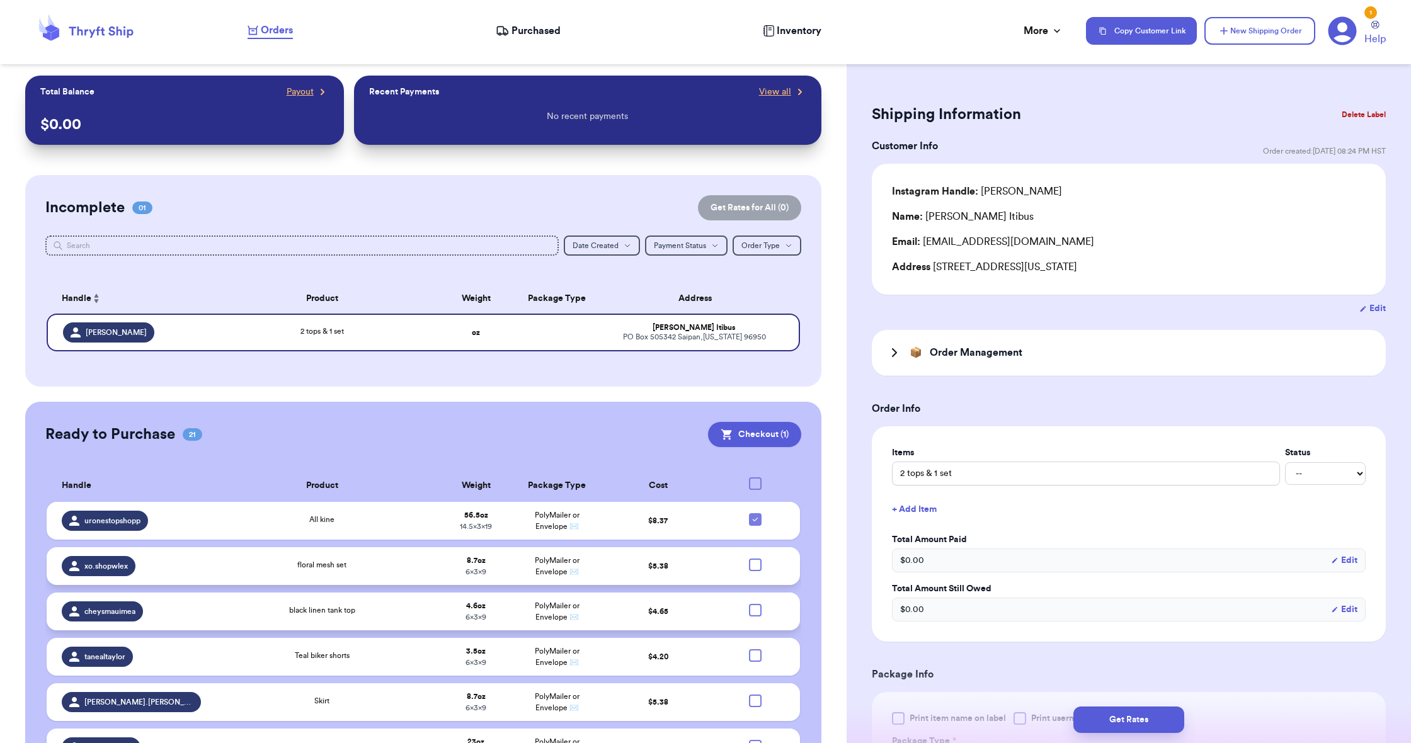
scroll to position [0, 1]
click at [752, 525] on icon at bounding box center [755, 520] width 10 height 10
click at [755, 513] on input "checkbox" at bounding box center [755, 513] width 1 height 1
checkbox input "false"
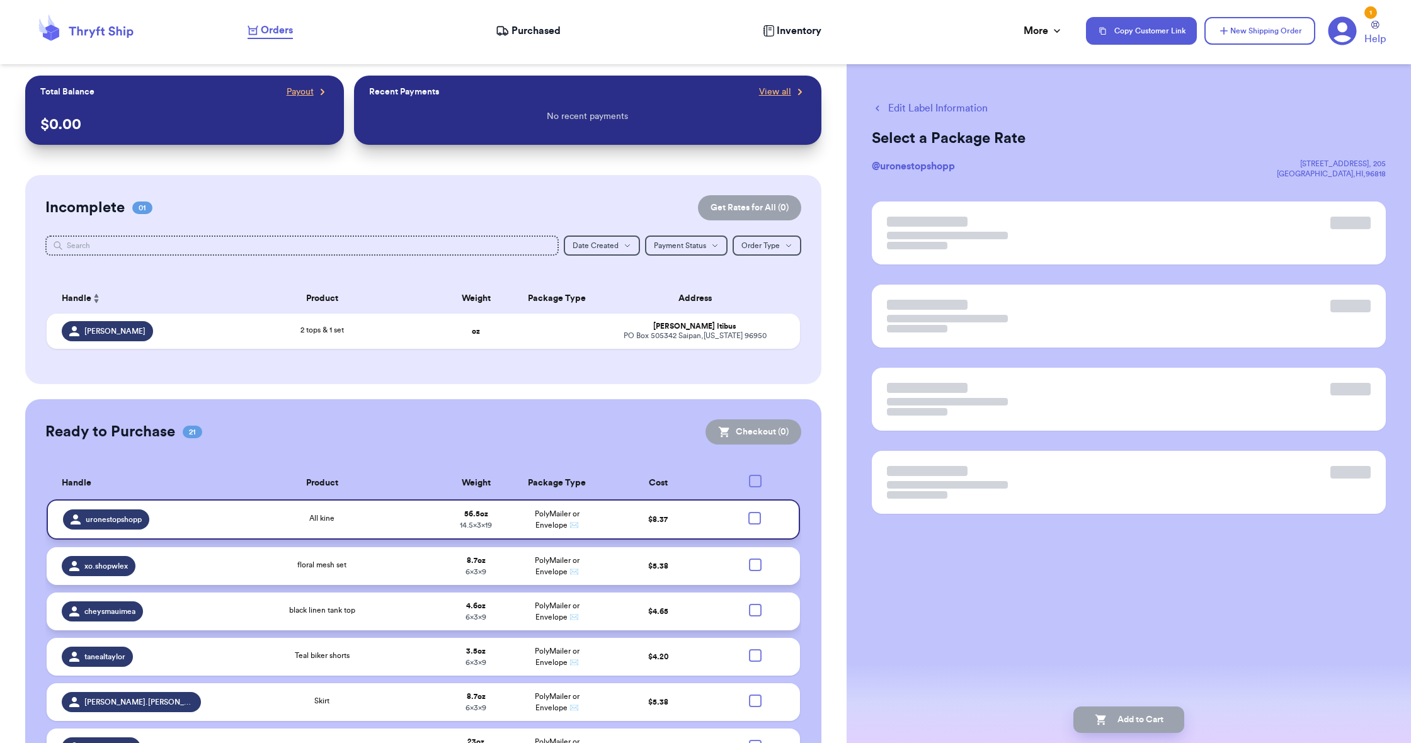
scroll to position [0, 0]
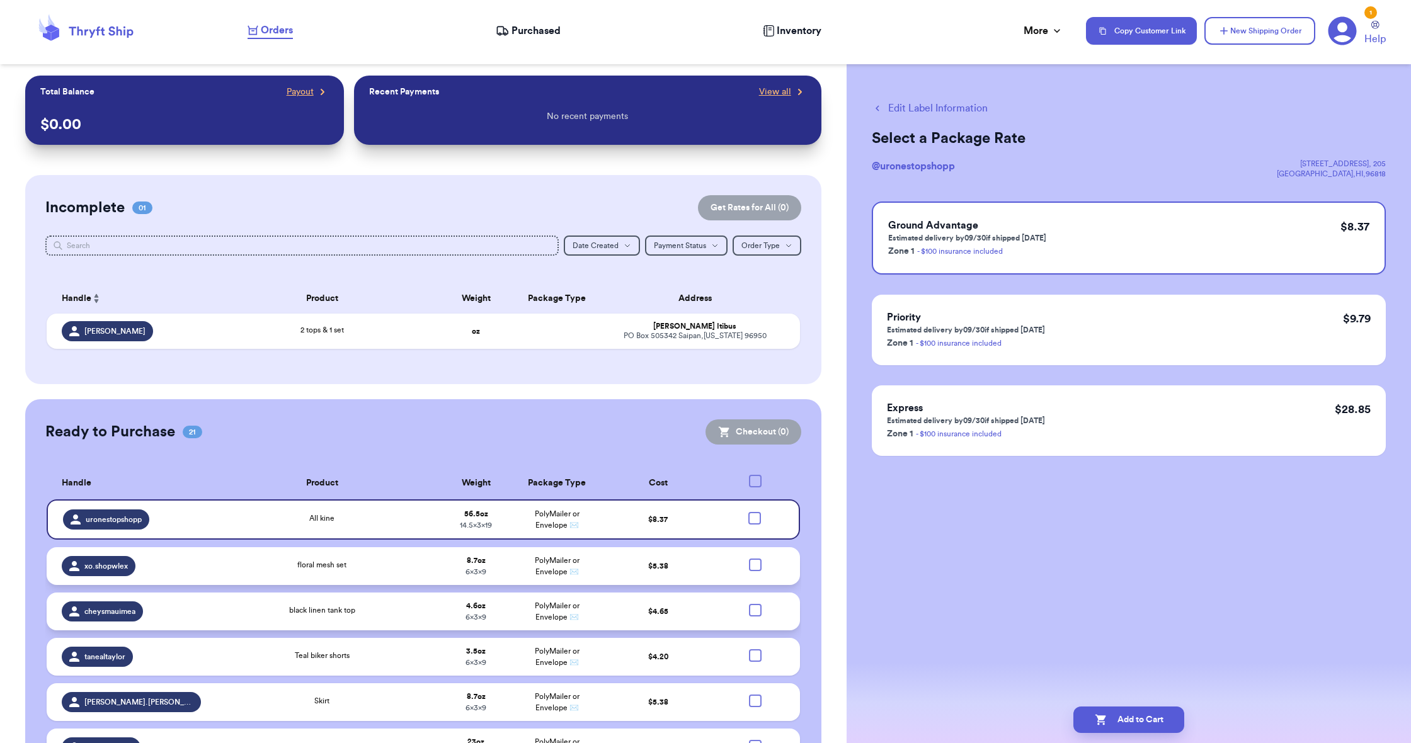
click at [1337, 37] on icon at bounding box center [1342, 30] width 29 height 29
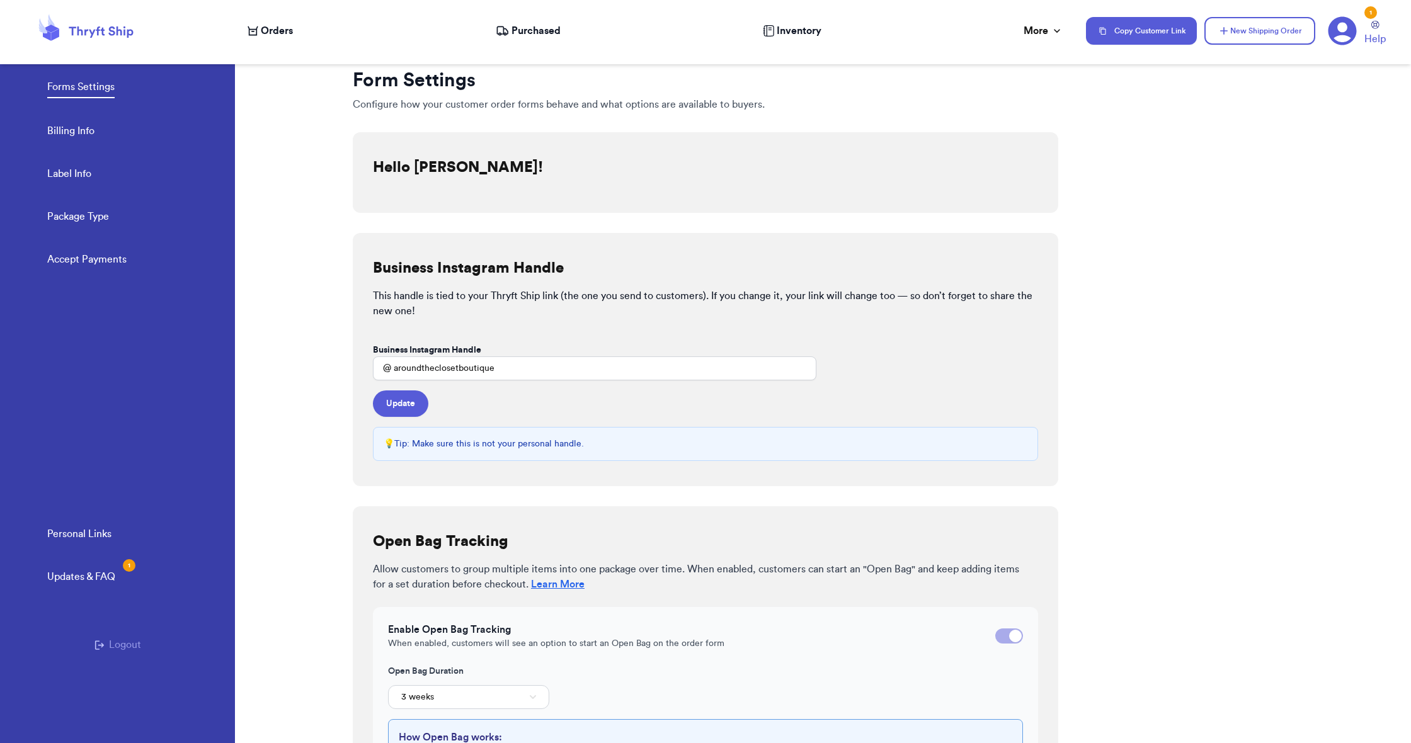
click at [61, 128] on link "Billing Info" at bounding box center [70, 132] width 47 height 18
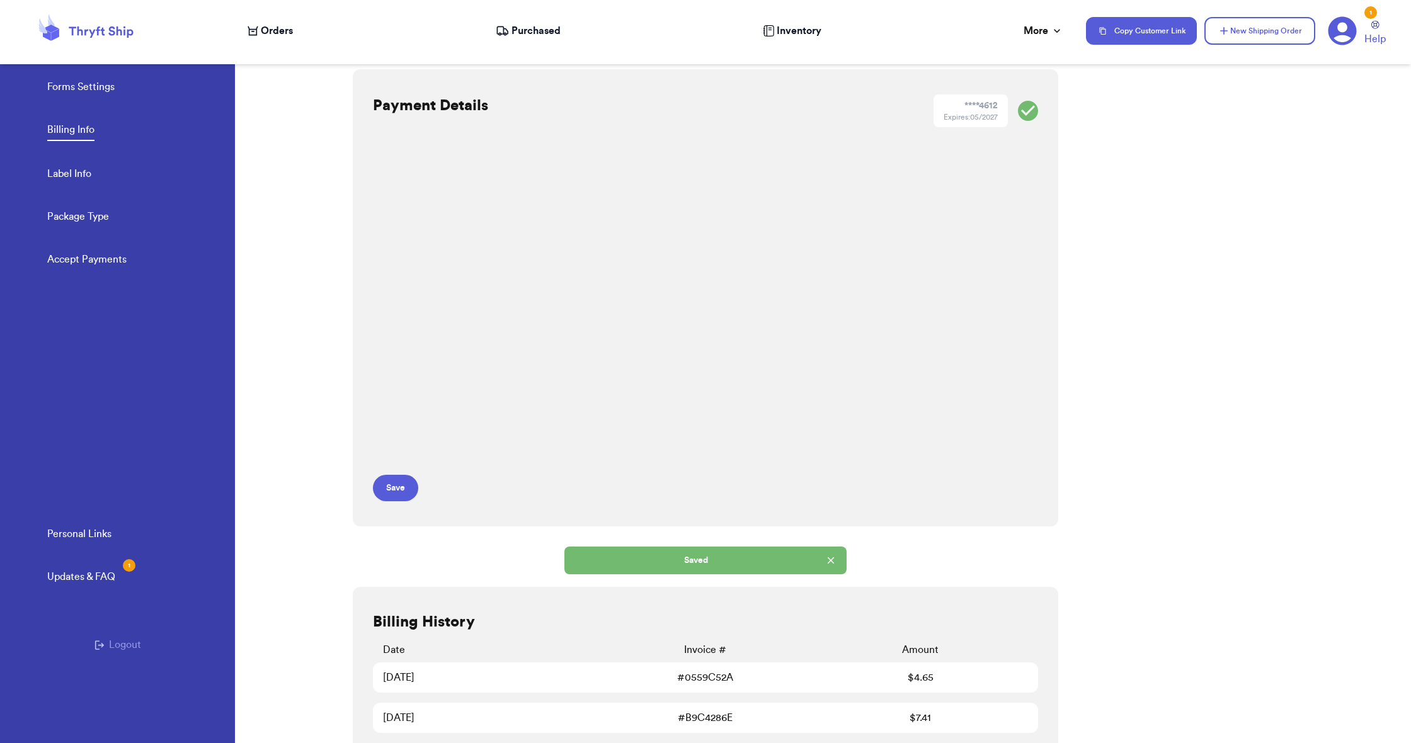
click at [282, 32] on span "Orders" at bounding box center [277, 30] width 32 height 15
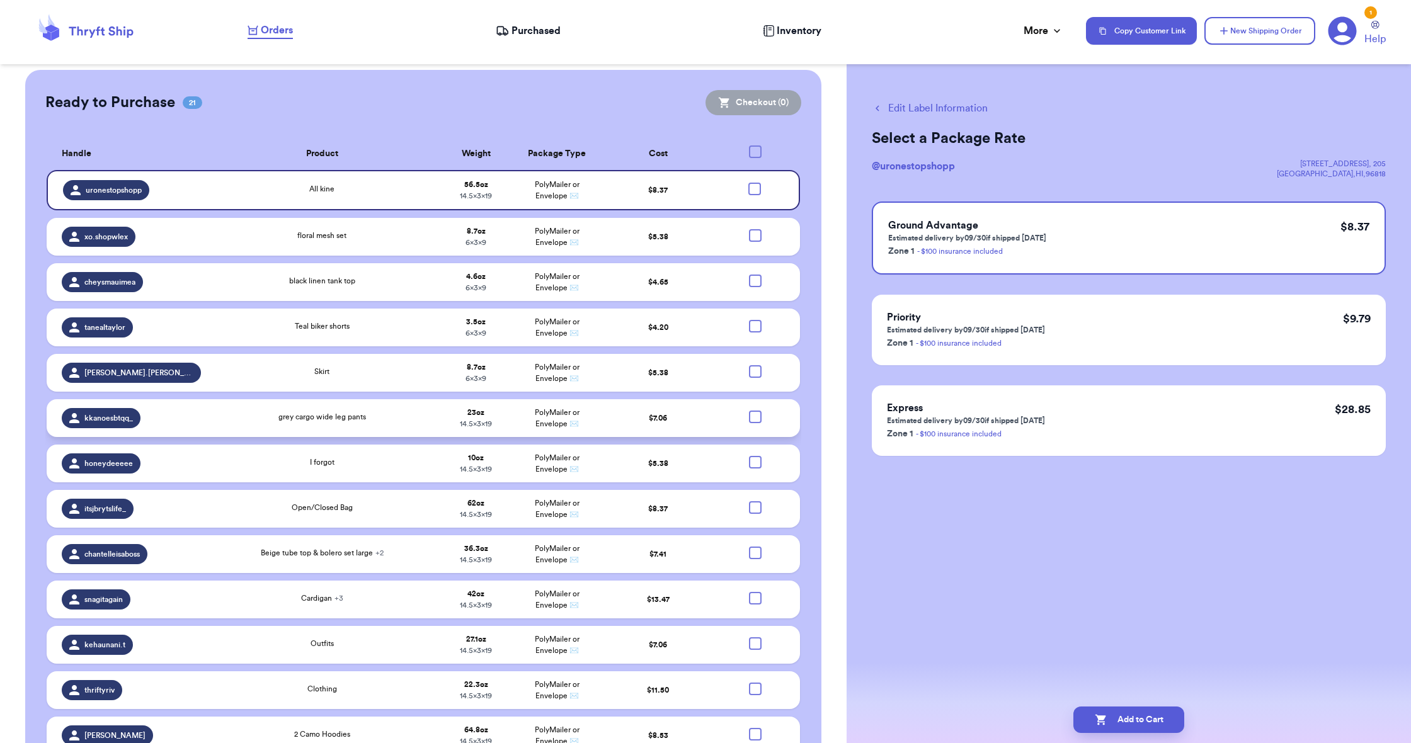
scroll to position [331, 0]
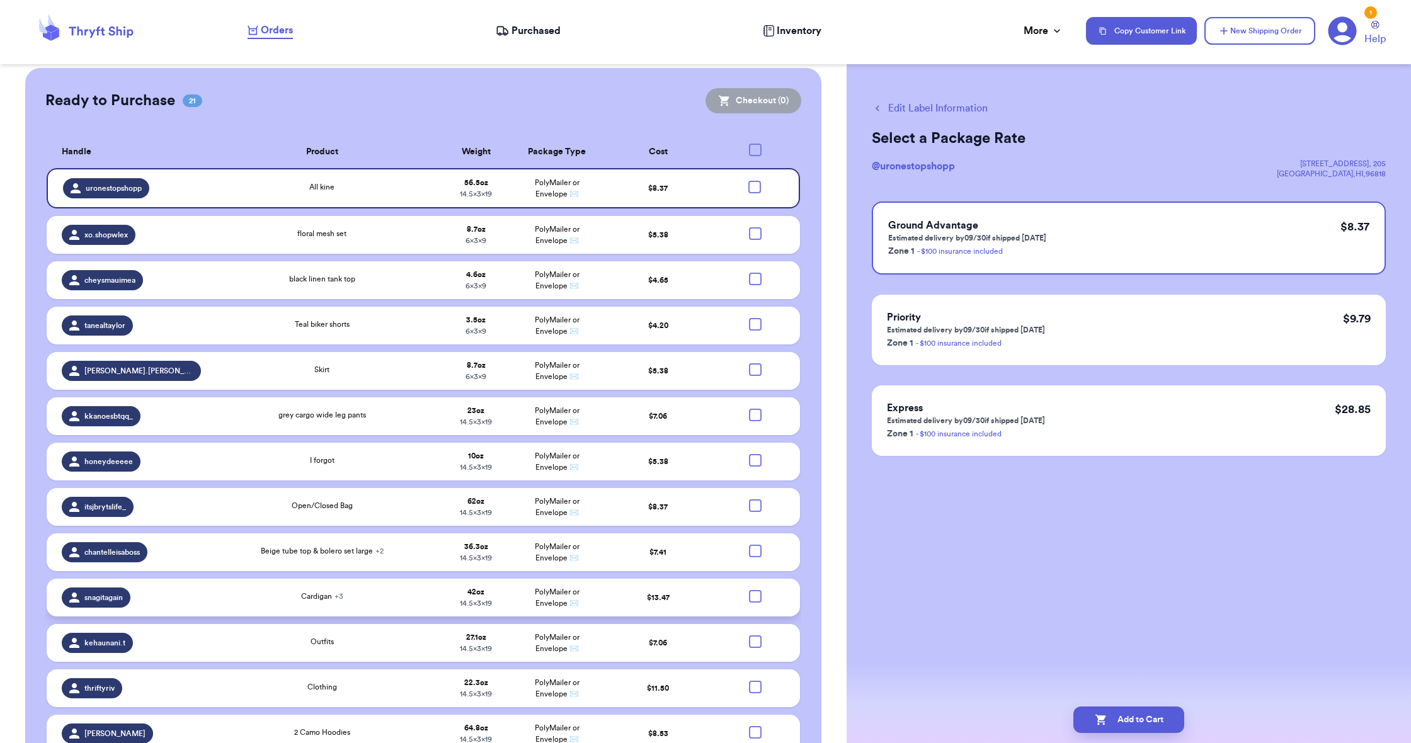
click at [753, 603] on div at bounding box center [755, 596] width 13 height 13
click at [755, 590] on input "checkbox" at bounding box center [755, 589] width 1 height 1
checkbox input "true"
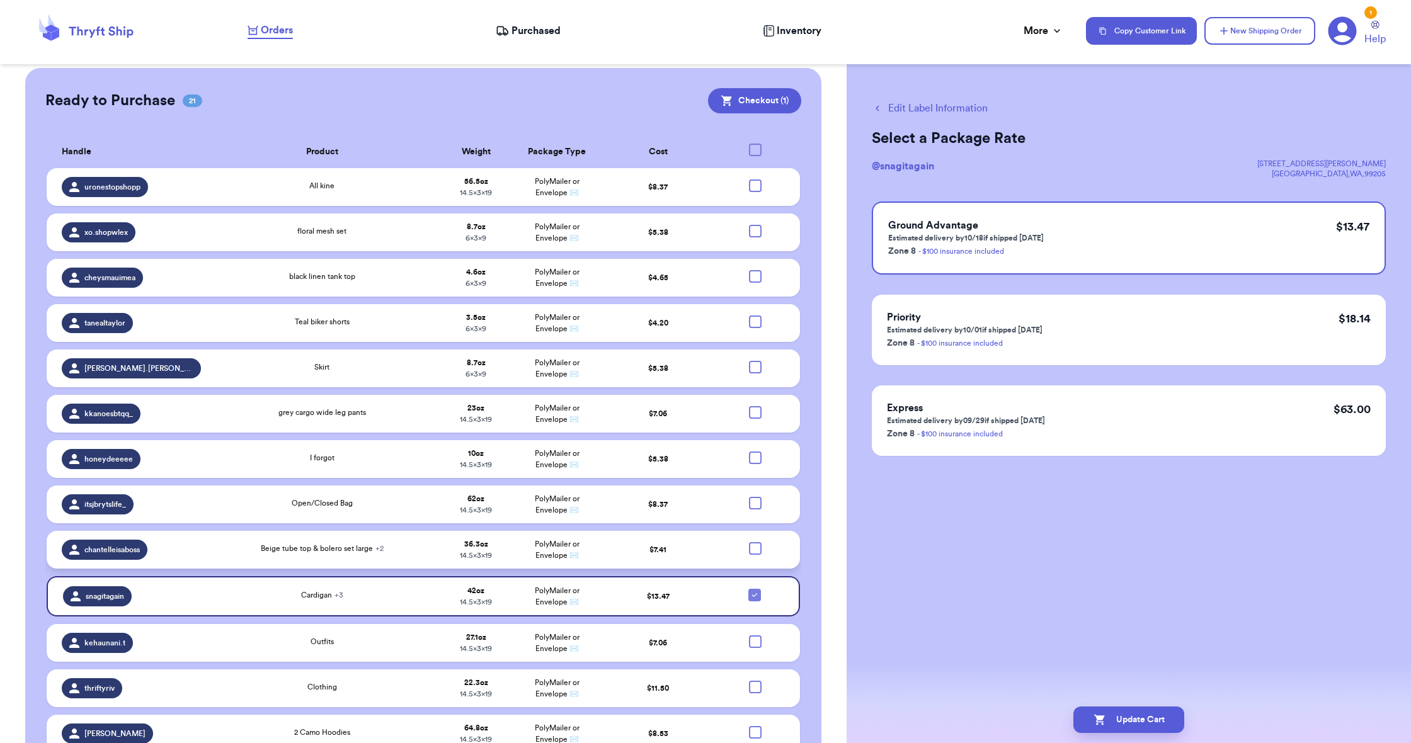
click at [755, 555] on div at bounding box center [755, 548] width 13 height 13
click at [755, 542] on input "checkbox" at bounding box center [755, 542] width 1 height 1
checkbox input "true"
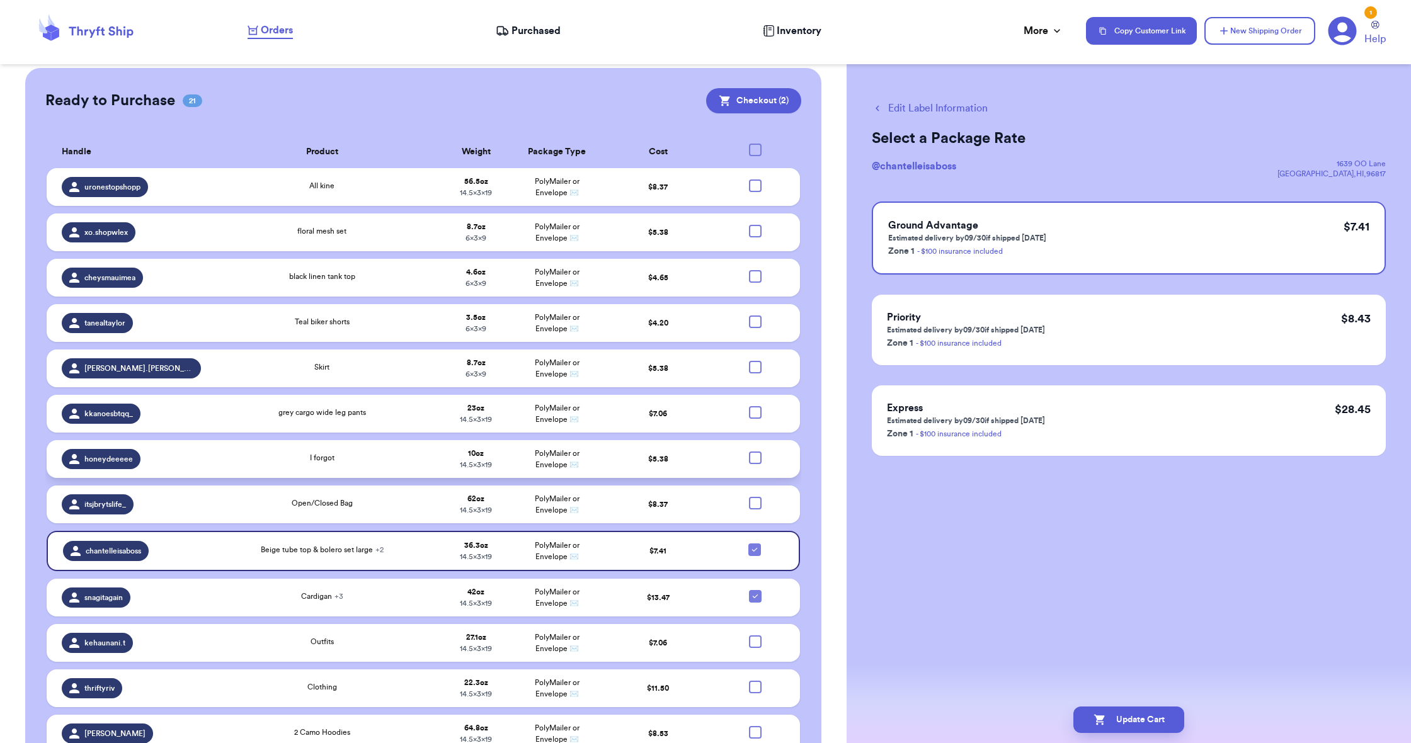
click at [754, 464] on div at bounding box center [755, 458] width 13 height 13
click at [755, 452] on input "checkbox" at bounding box center [755, 451] width 1 height 1
checkbox input "true"
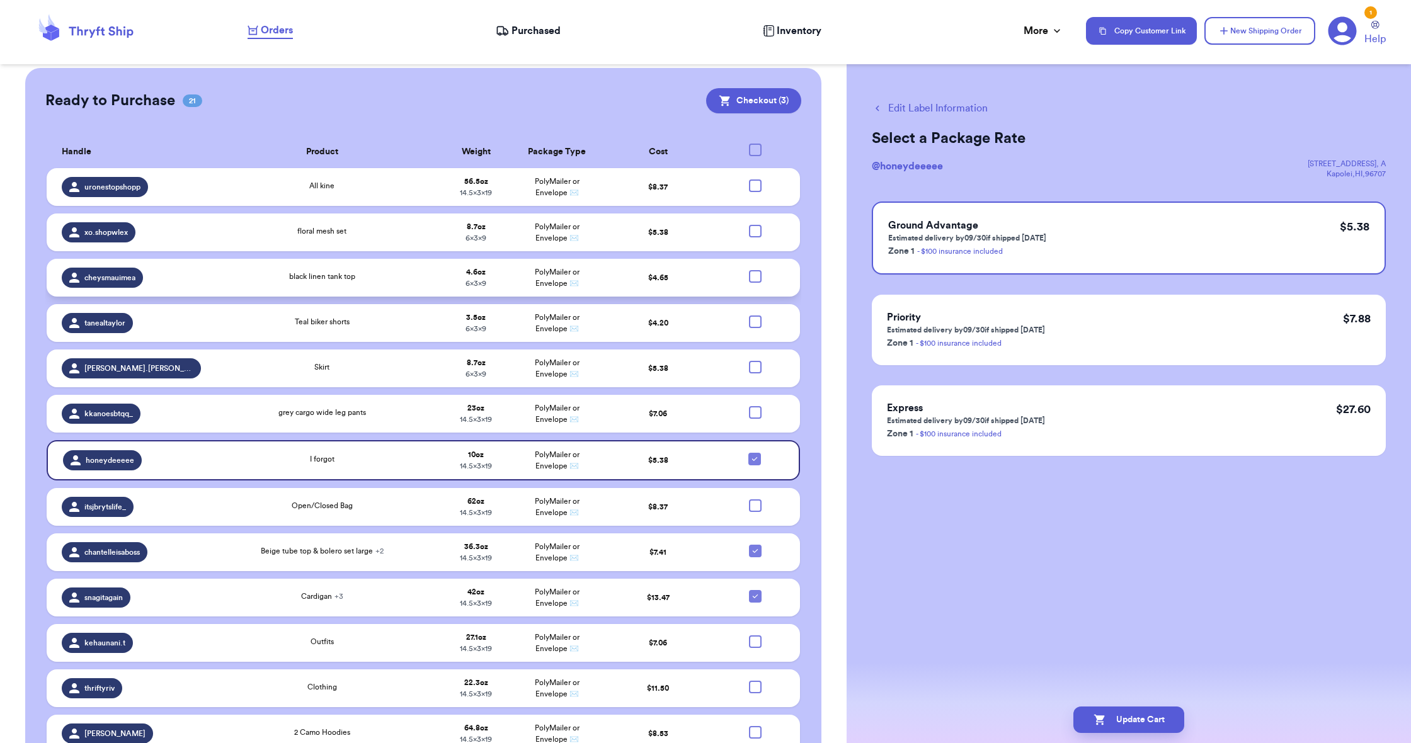
click at [757, 283] on div at bounding box center [755, 276] width 13 height 13
click at [755, 270] on input "checkbox" at bounding box center [755, 270] width 1 height 1
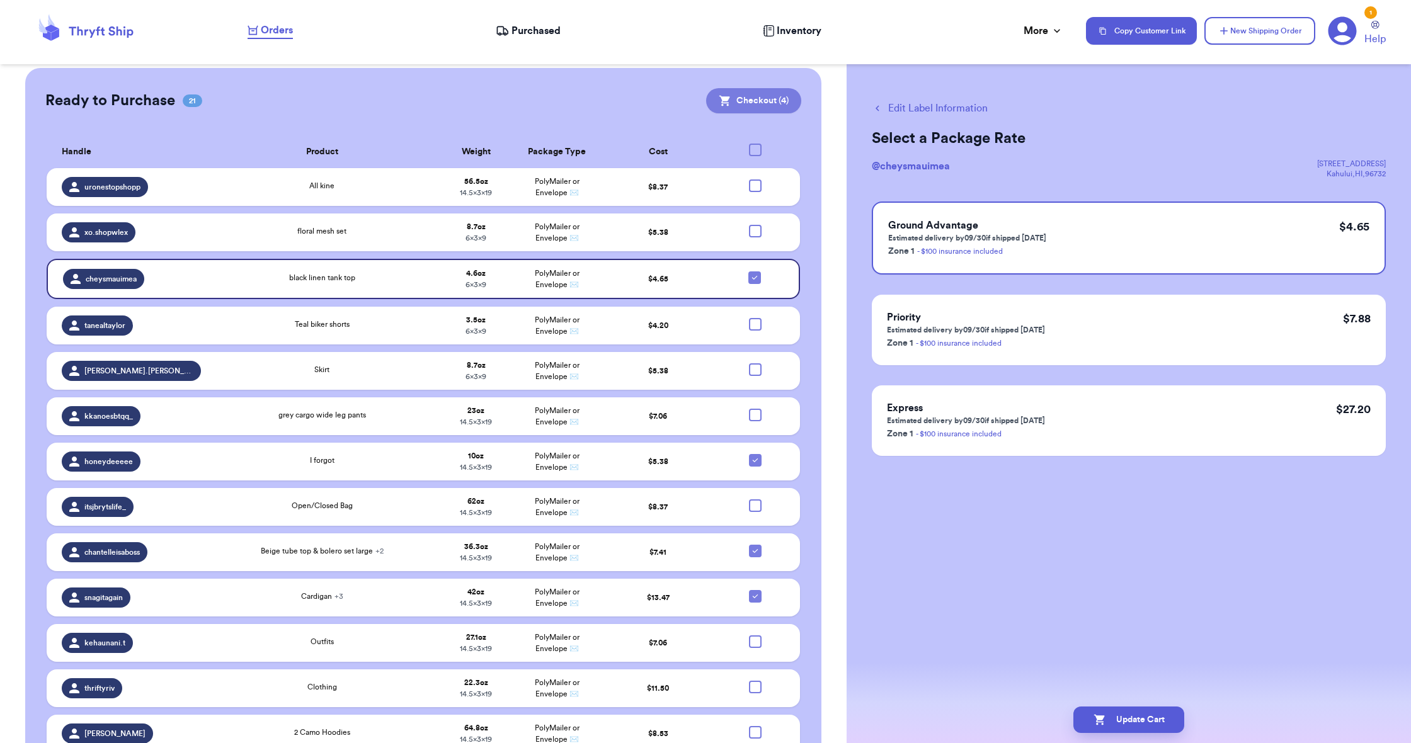
click at [748, 103] on button "Checkout ( 4 )" at bounding box center [753, 100] width 95 height 25
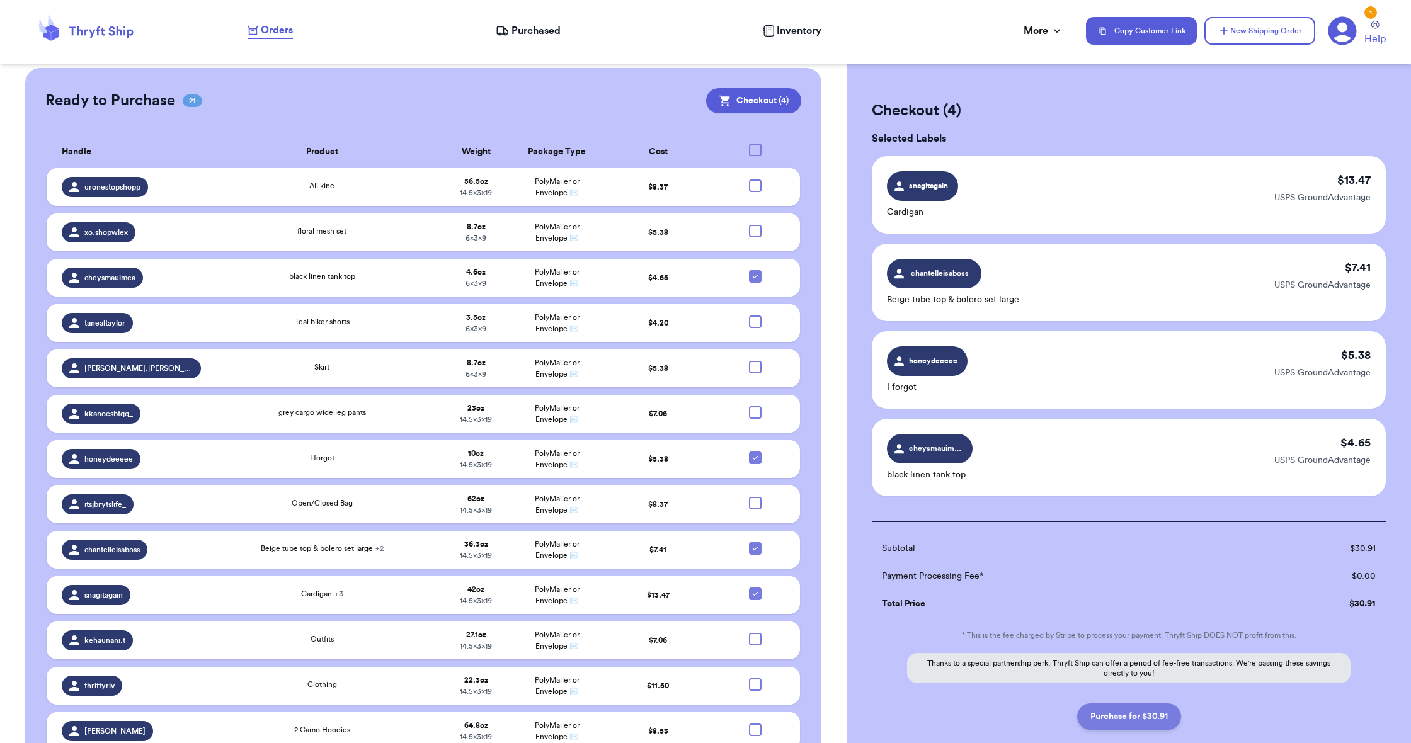
click at [1132, 715] on button "Purchase for $30.91" at bounding box center [1129, 716] width 104 height 26
checkbox input "false"
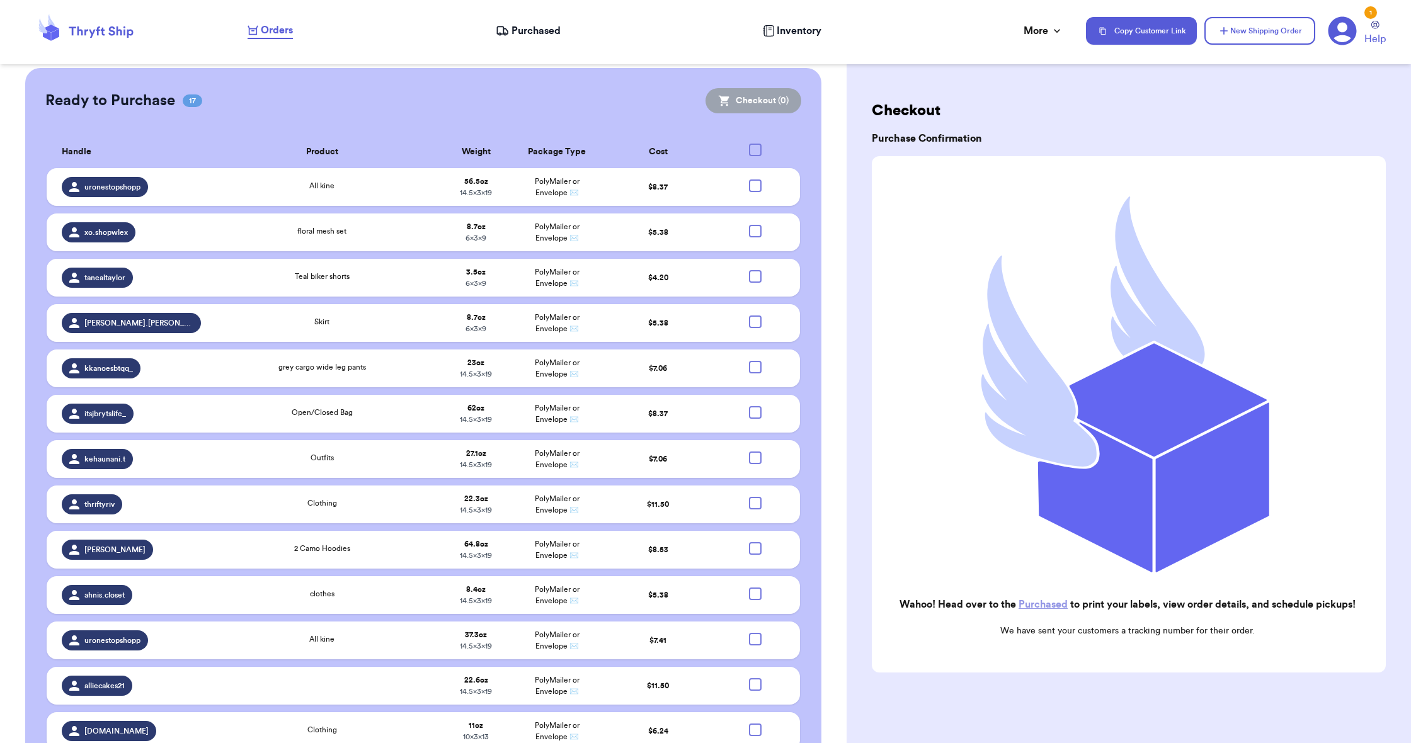
click at [279, 32] on span "Orders" at bounding box center [277, 30] width 32 height 15
click at [522, 33] on span "Purchased" at bounding box center [535, 30] width 49 height 15
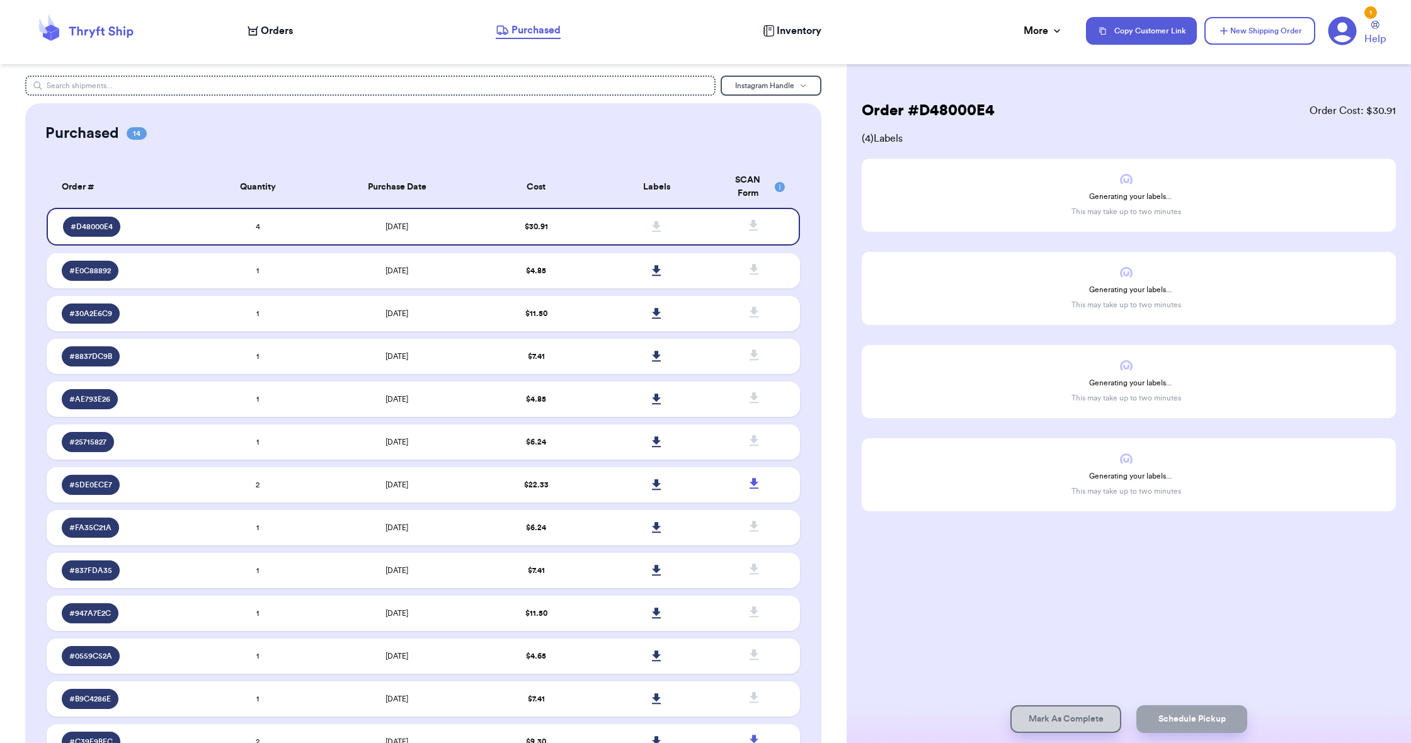
click at [286, 30] on span "Orders" at bounding box center [277, 30] width 32 height 15
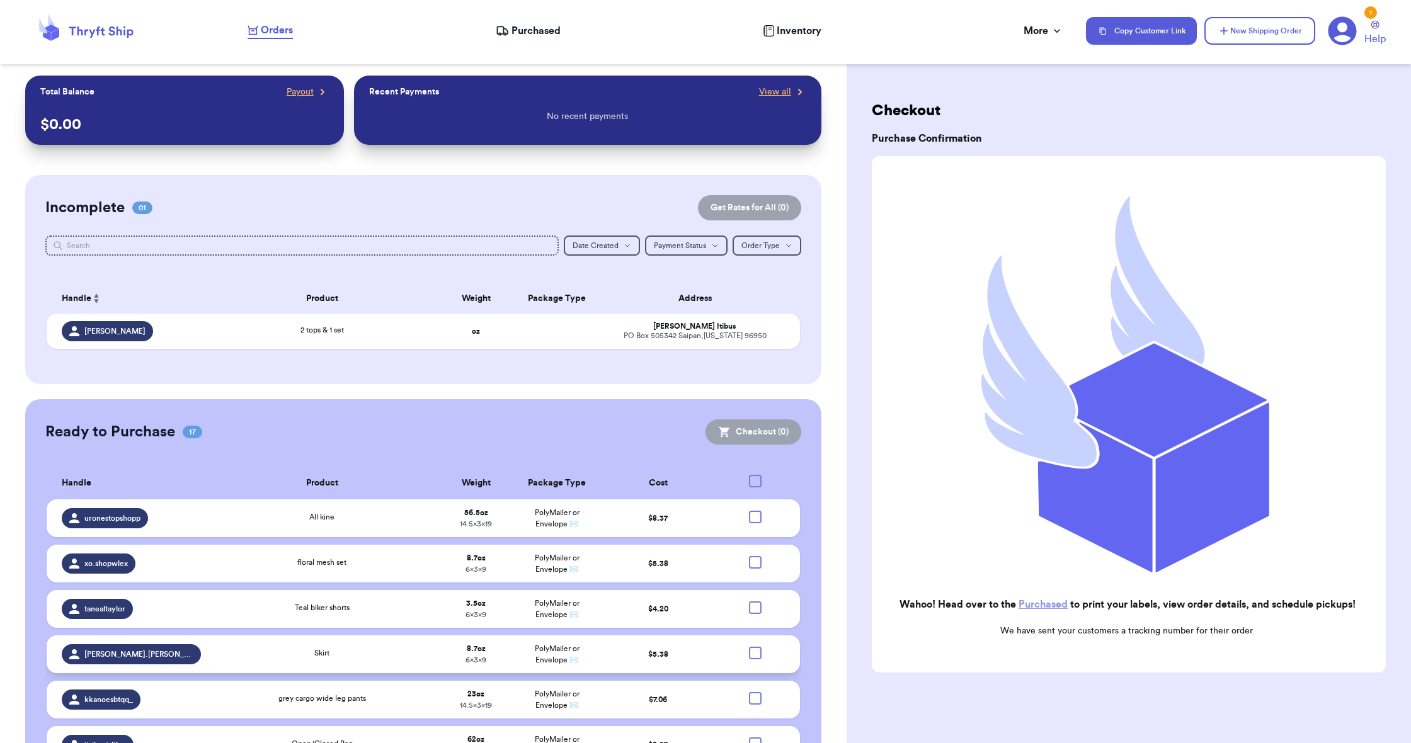
click at [753, 659] on div at bounding box center [755, 653] width 13 height 13
click at [755, 647] on input "checkbox" at bounding box center [755, 646] width 1 height 1
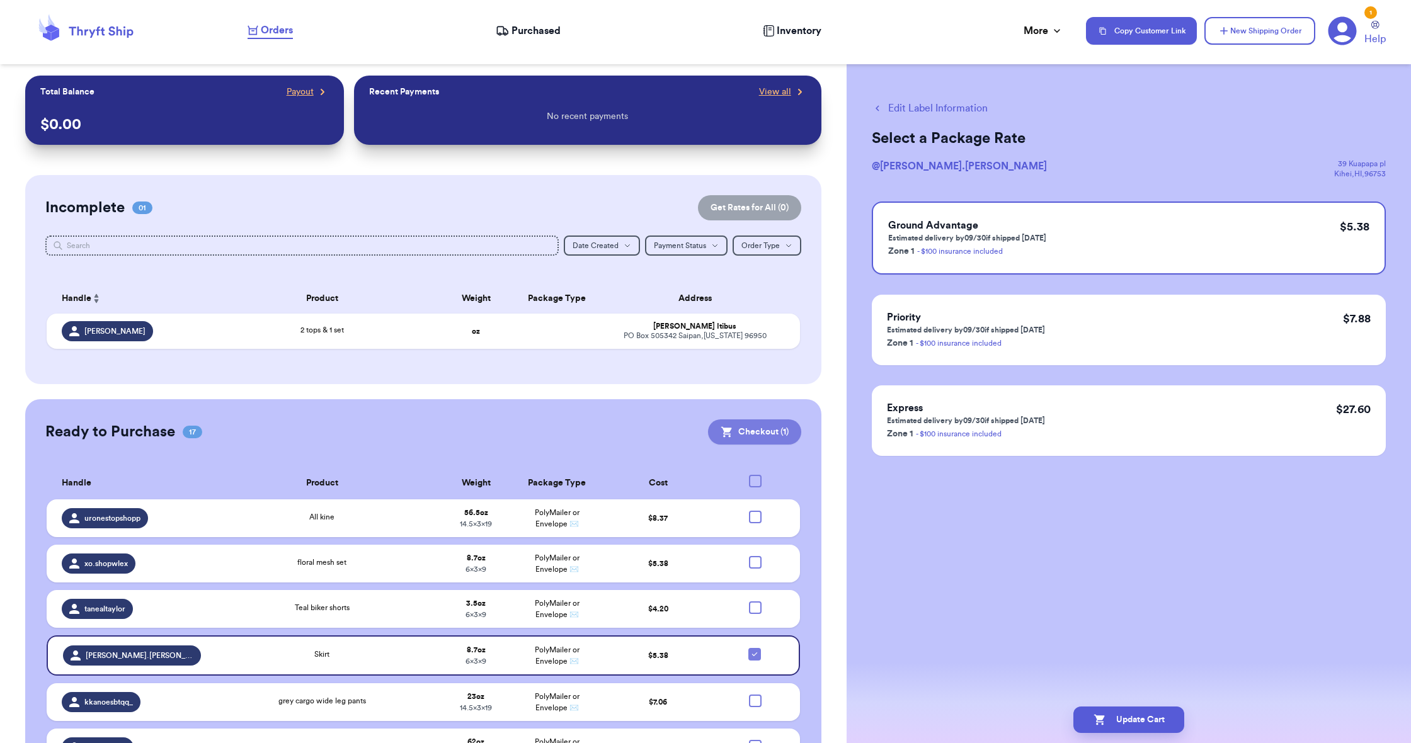
click at [733, 438] on button "Checkout ( 1 )" at bounding box center [754, 431] width 93 height 25
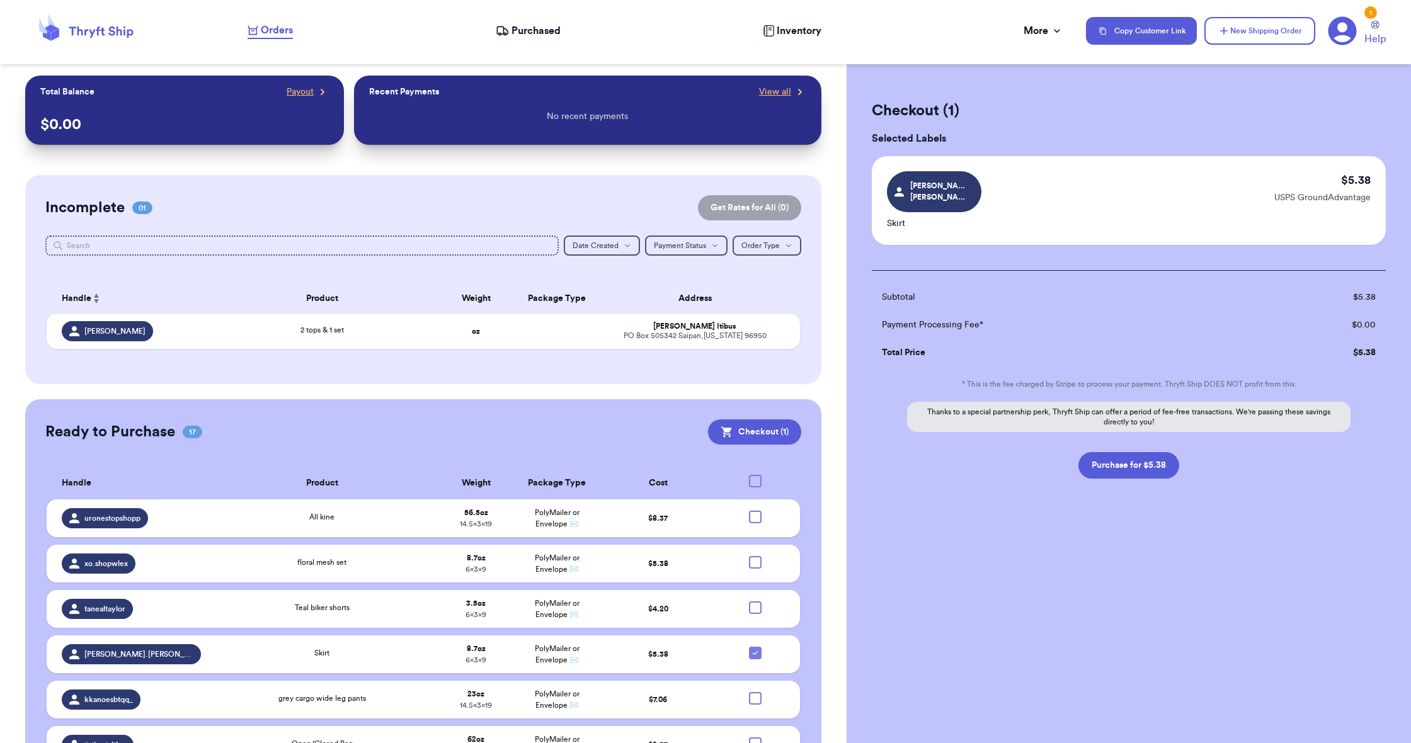
click at [1095, 452] on button "Purchase for $5.38" at bounding box center [1128, 465] width 101 height 26
checkbox input "false"
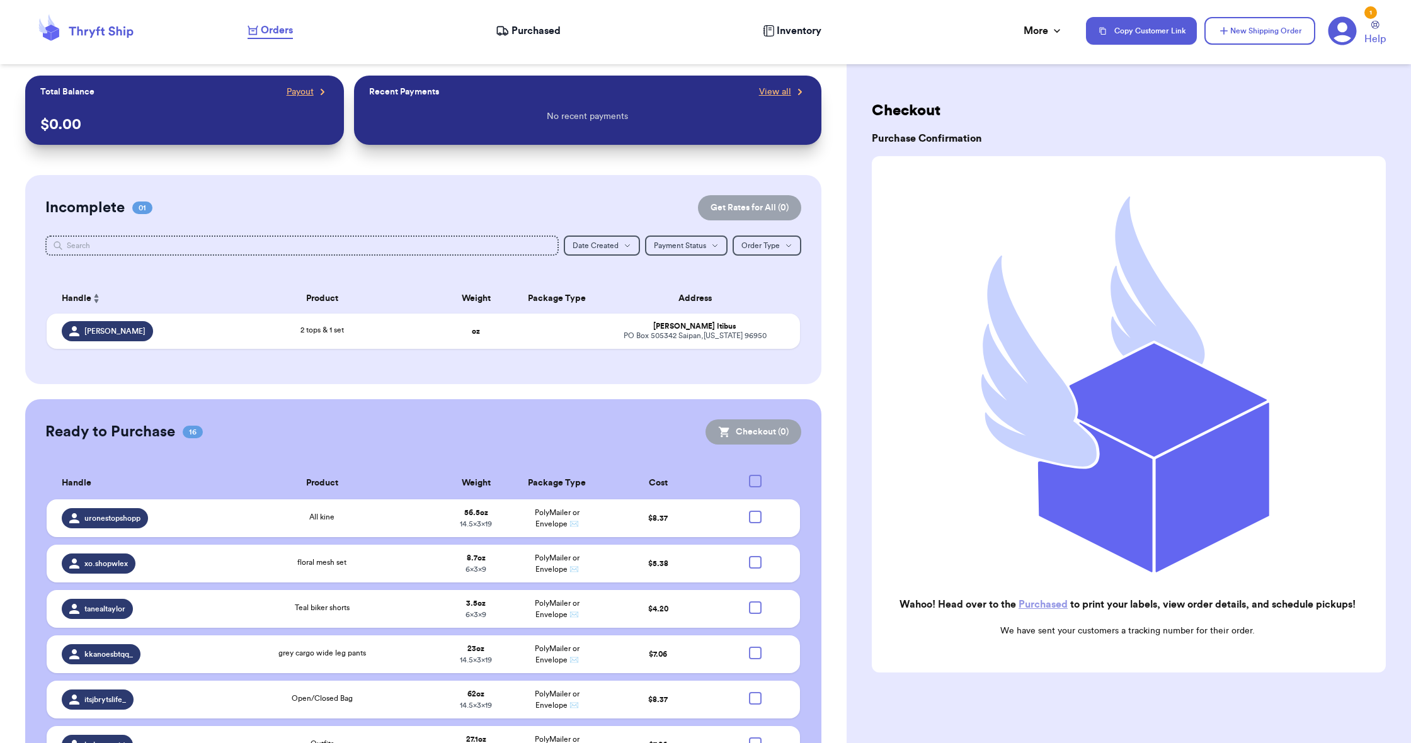
click at [528, 34] on span "Purchased" at bounding box center [535, 30] width 49 height 15
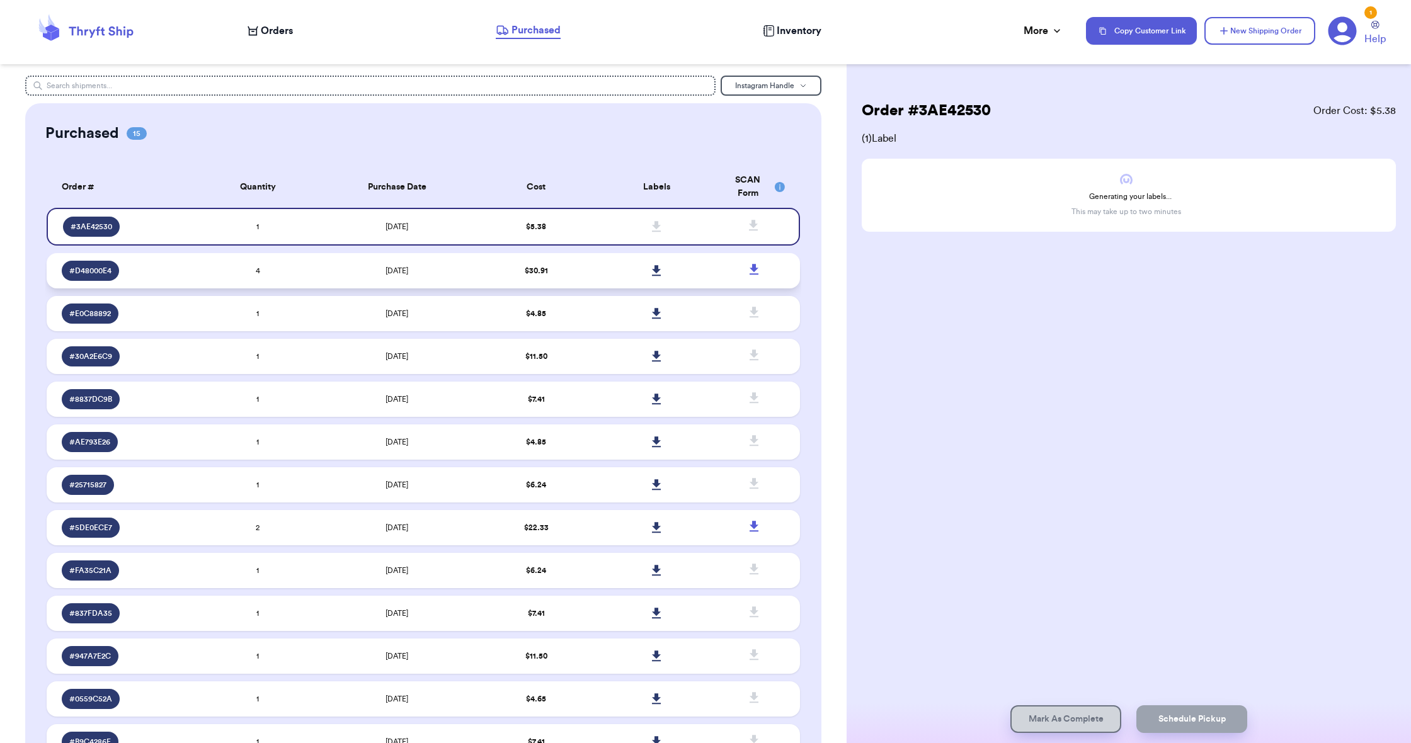
click at [653, 275] on icon at bounding box center [656, 270] width 9 height 11
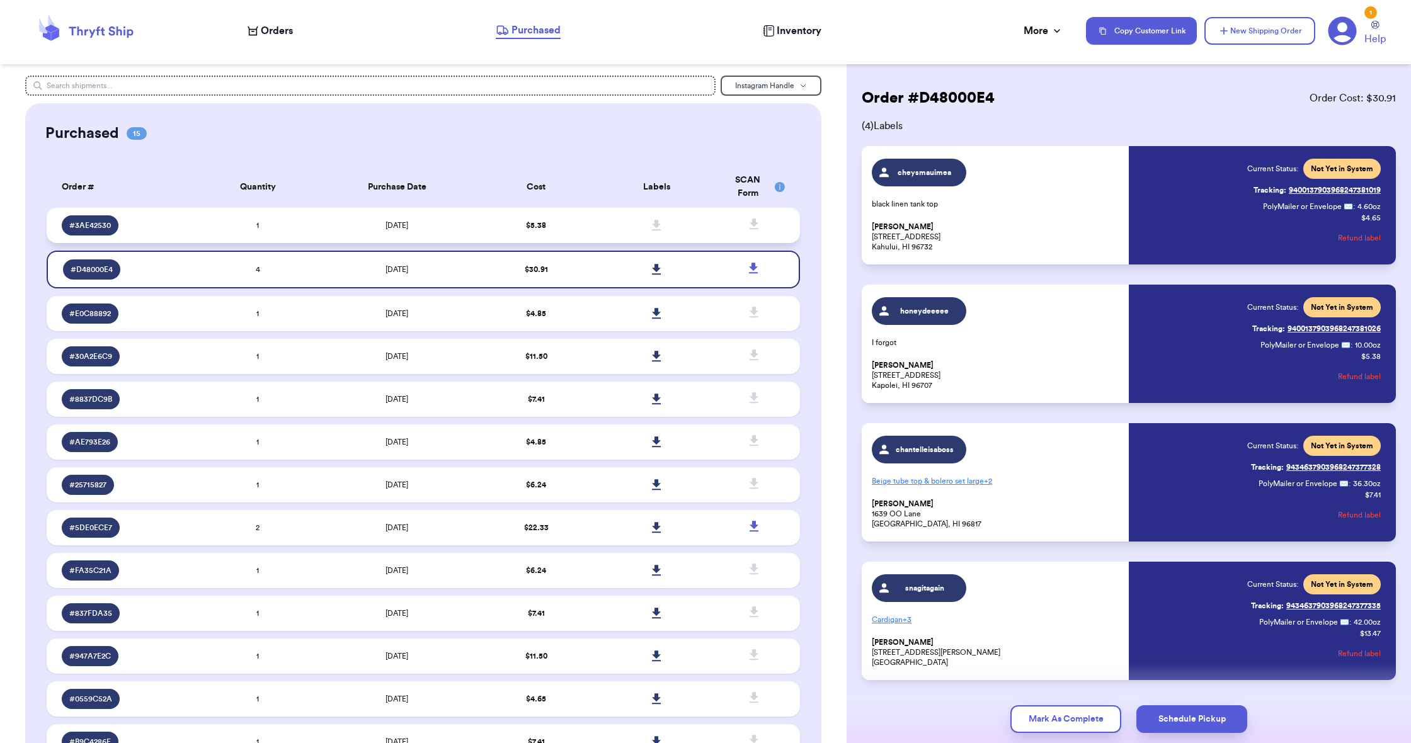
scroll to position [1, 0]
click at [659, 230] on icon at bounding box center [656, 224] width 9 height 11
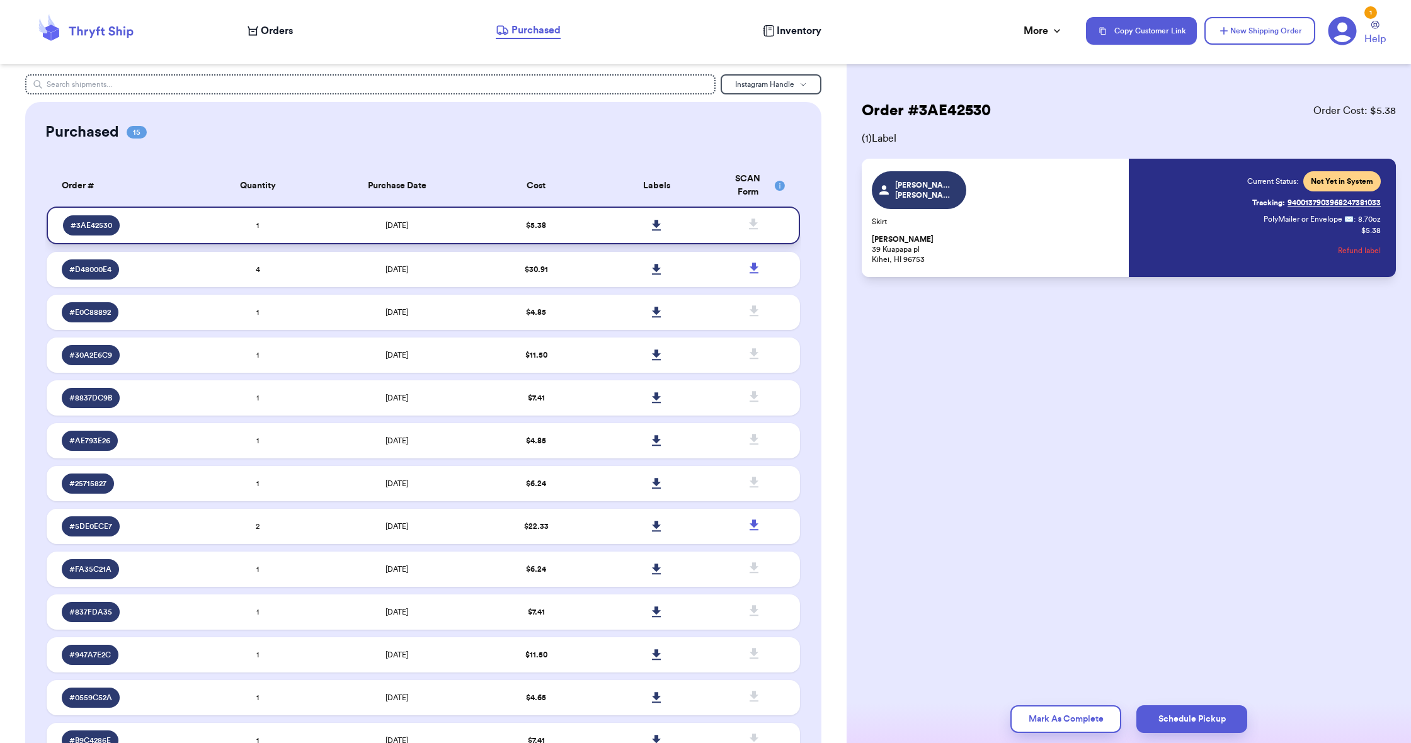
click at [259, 31] on div "Orders" at bounding box center [270, 30] width 45 height 15
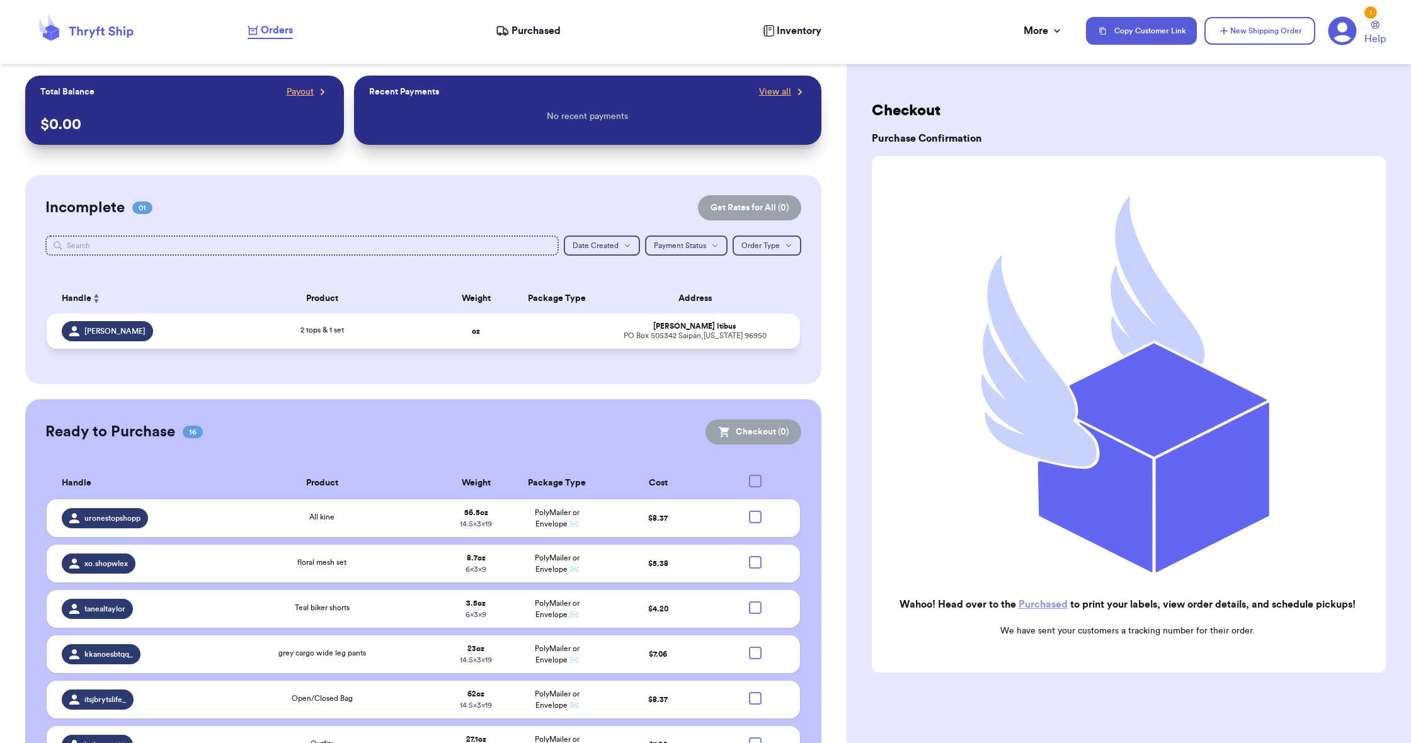
click at [370, 338] on div "2 tops & 1 set" at bounding box center [322, 331] width 212 height 14
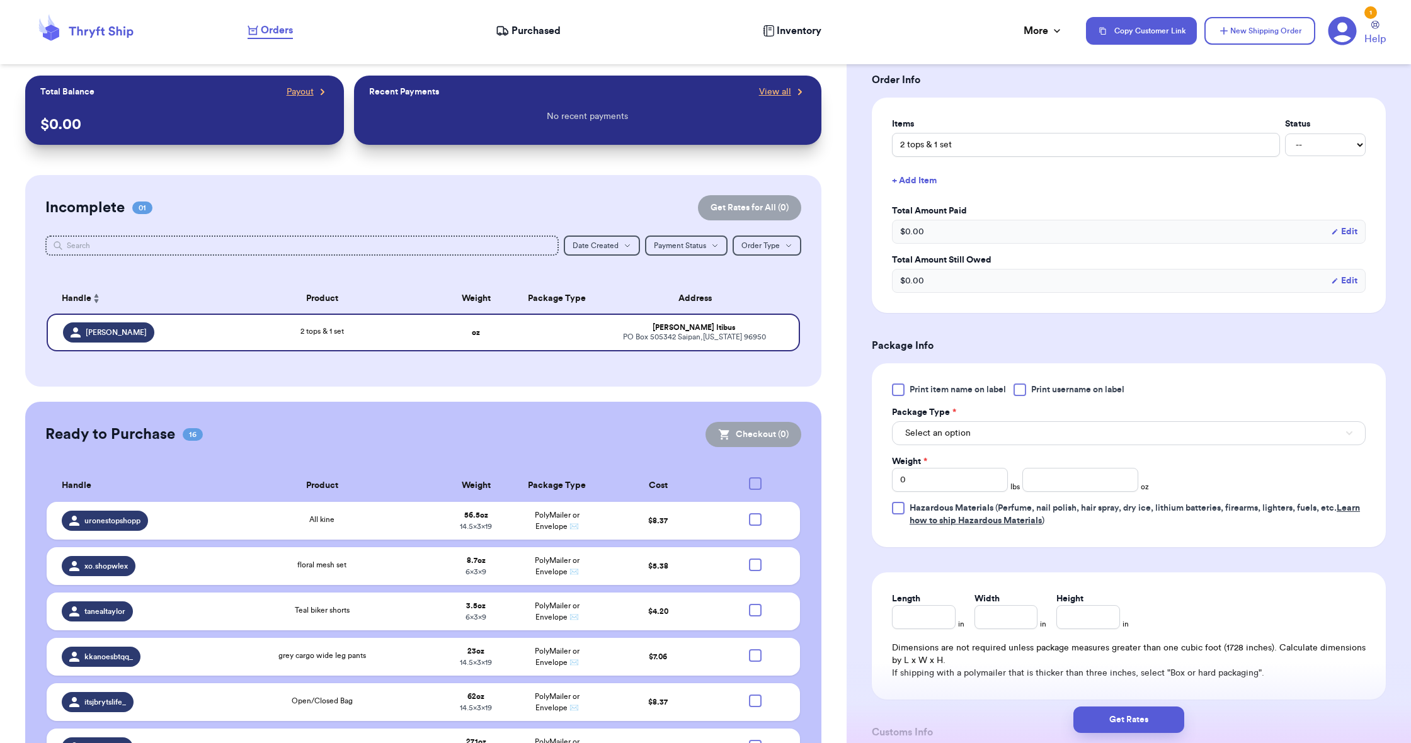
scroll to position [341, 0]
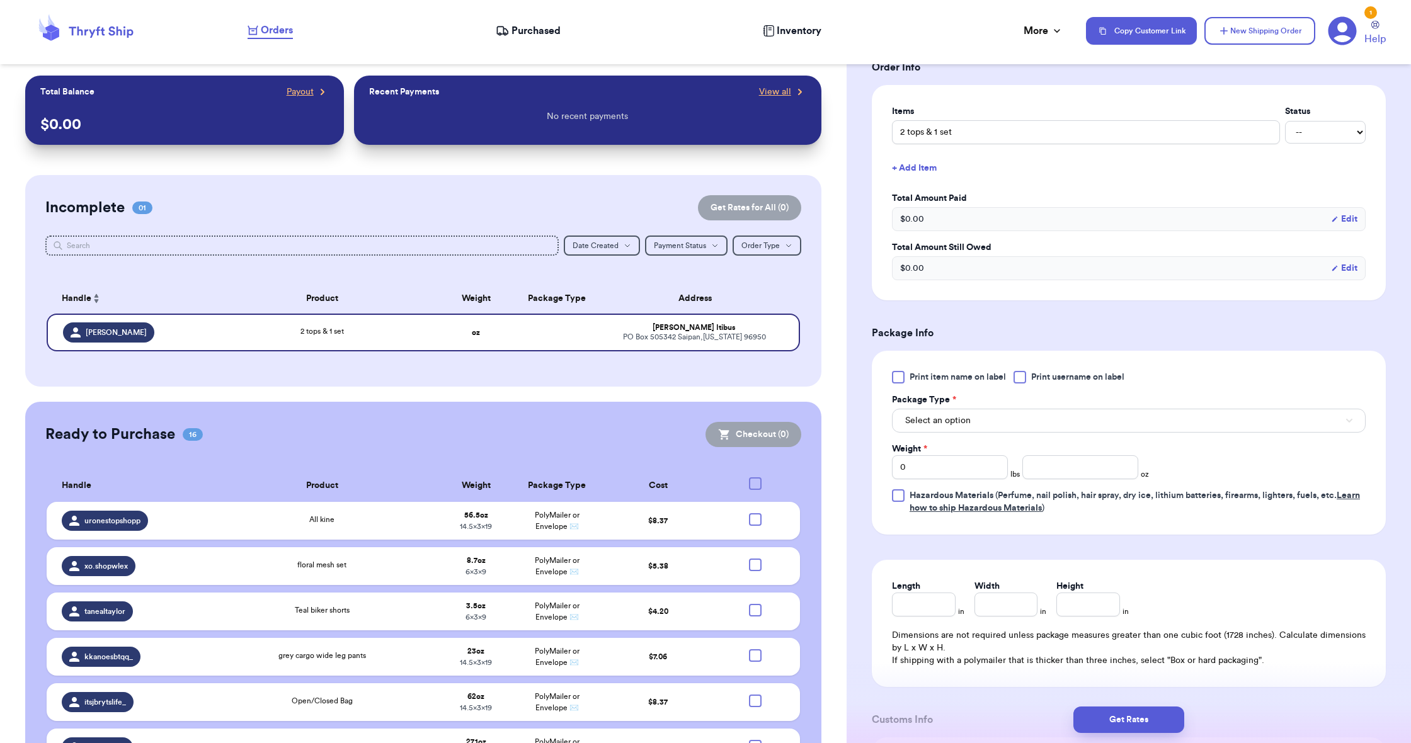
click at [918, 419] on span "Select an option" at bounding box center [937, 420] width 65 height 13
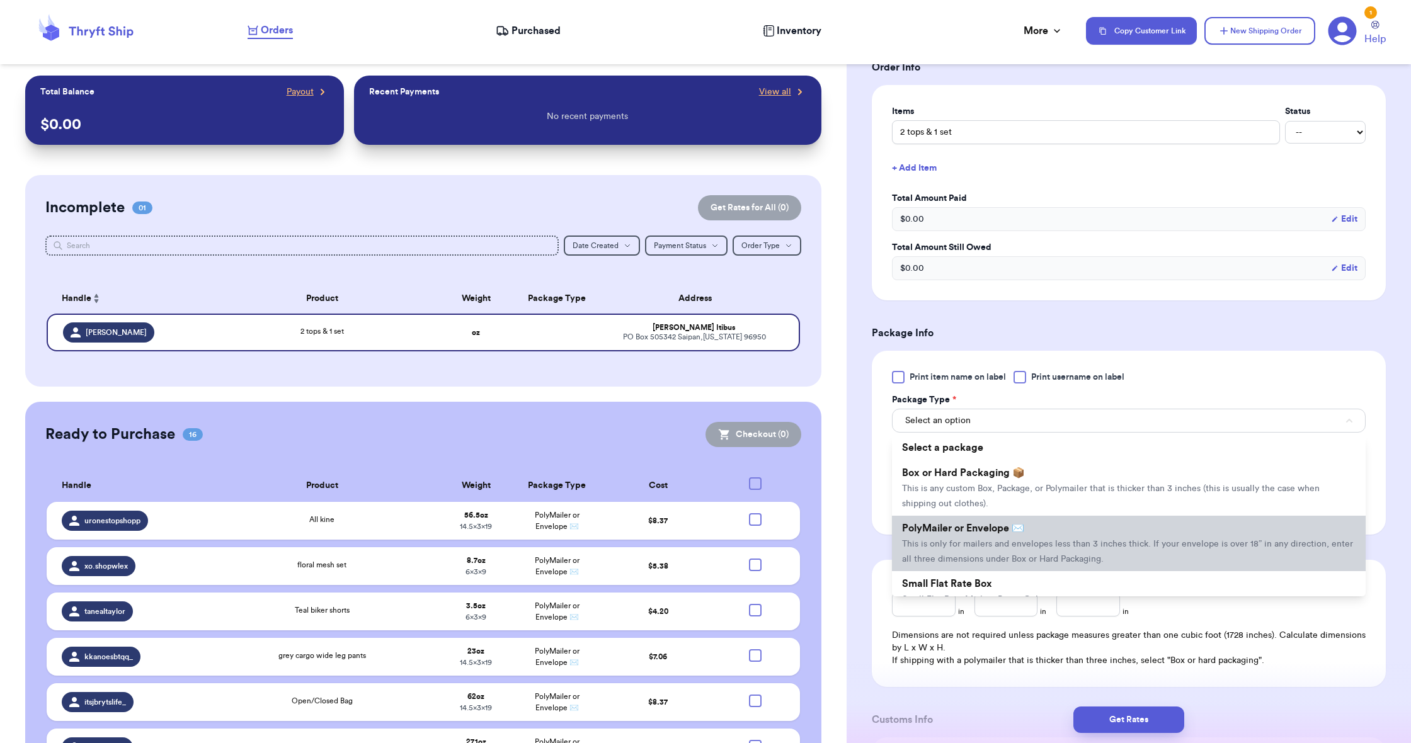
click at [926, 539] on li "PolyMailer or Envelope ✉️ This is only for mailers and envelopes less than 3 in…" at bounding box center [1129, 543] width 474 height 55
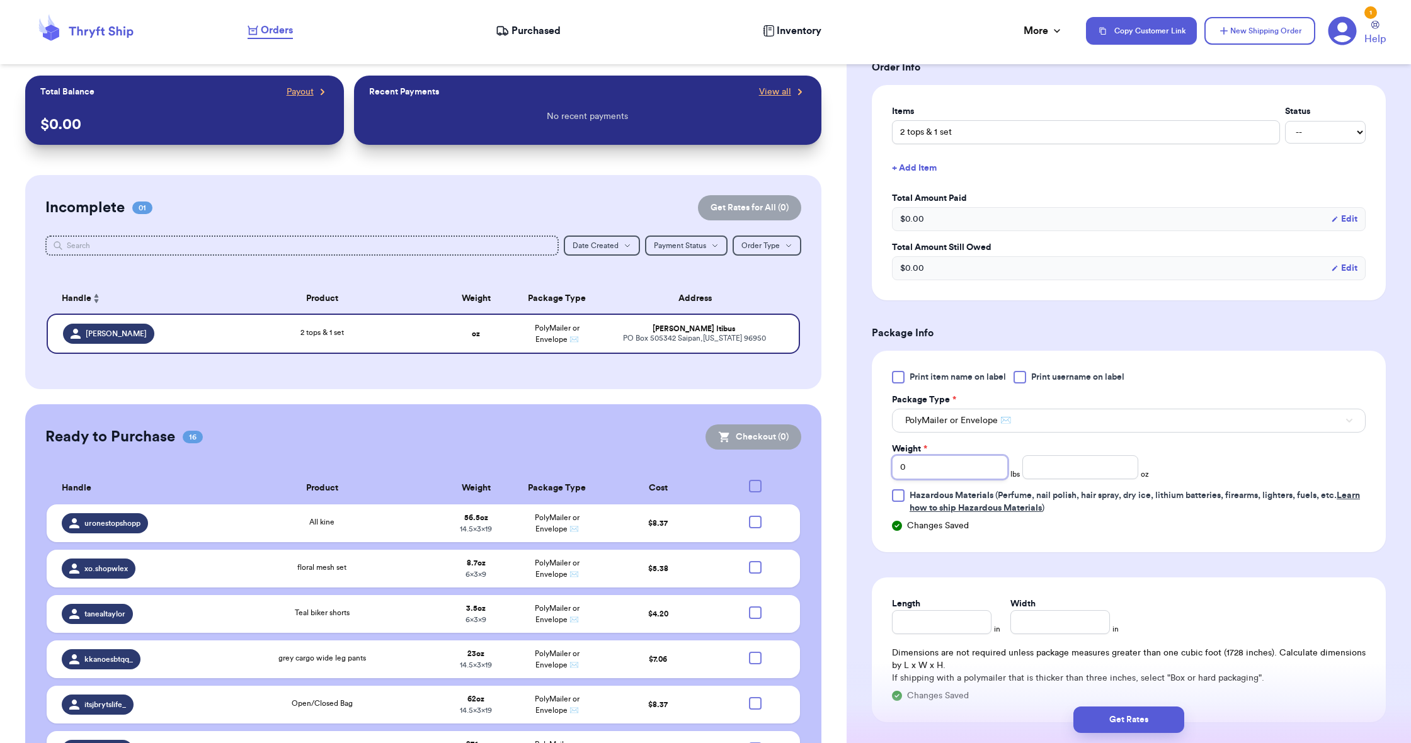
click at [937, 470] on input "0" at bounding box center [950, 467] width 116 height 24
type input "3"
click at [1042, 460] on input "number" at bounding box center [1080, 467] width 116 height 24
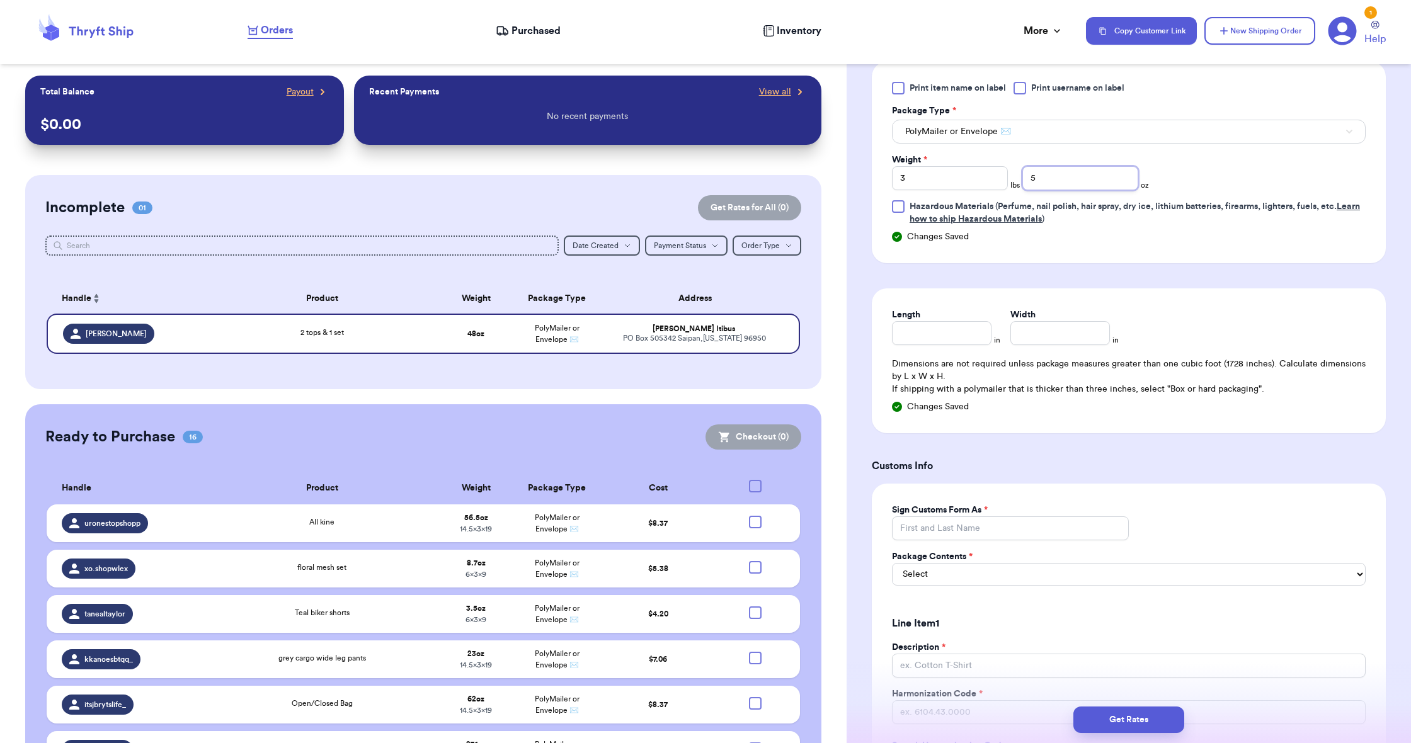
scroll to position [664, 0]
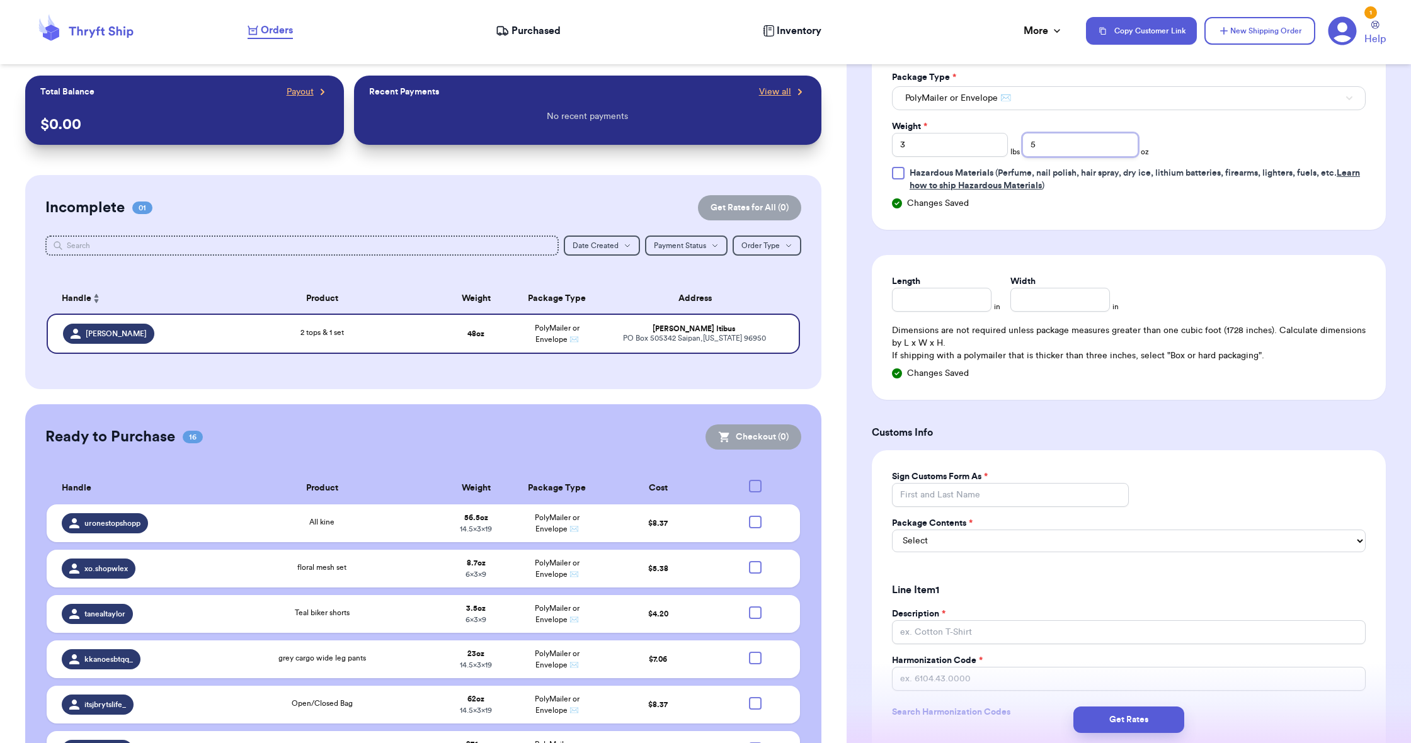
type input "5"
click at [933, 302] on input "Length" at bounding box center [942, 300] width 100 height 24
type input "19"
click at [1027, 309] on input "Width *" at bounding box center [1060, 300] width 100 height 24
type input "14.5"
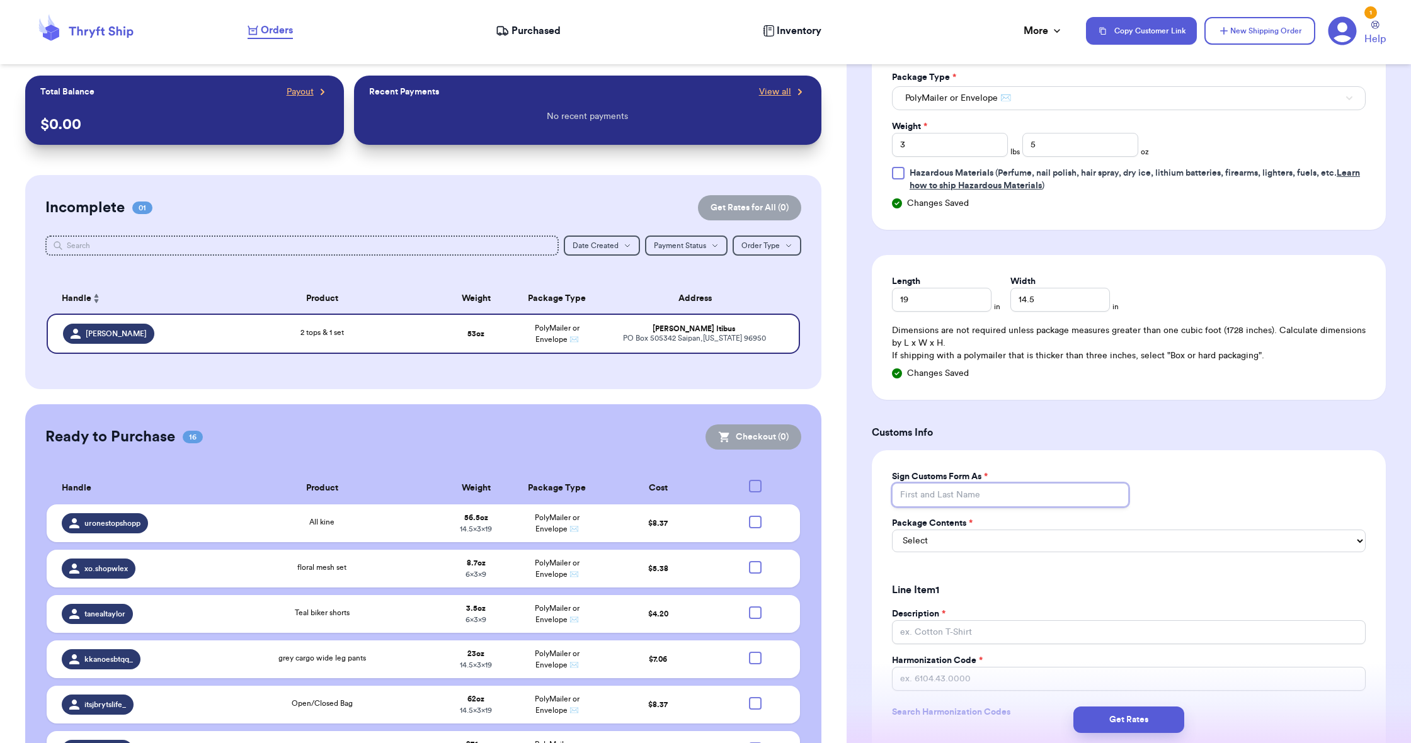
click at [928, 498] on input "Sign Customs Form As *" at bounding box center [1010, 495] width 237 height 24
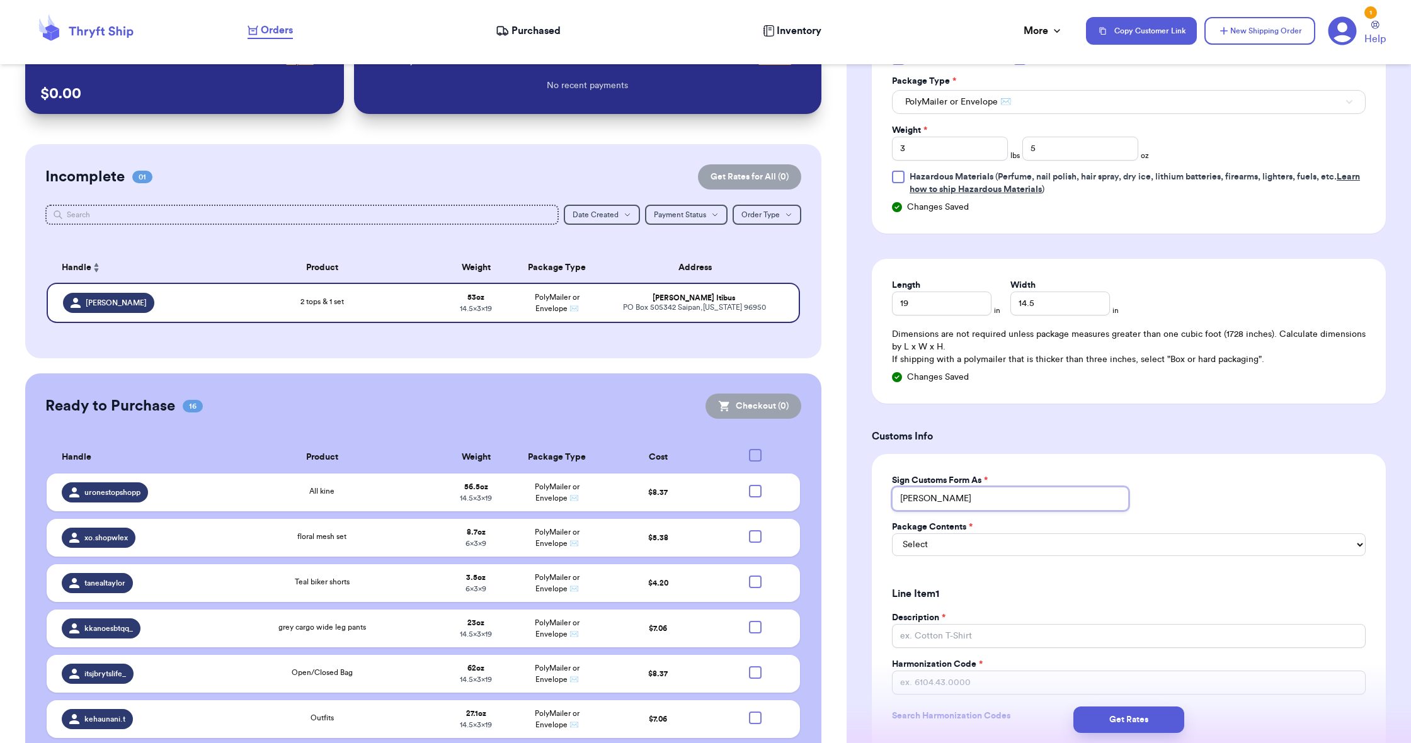
type input "[PERSON_NAME]"
click at [921, 533] on label "Package Contents *" at bounding box center [932, 527] width 81 height 13
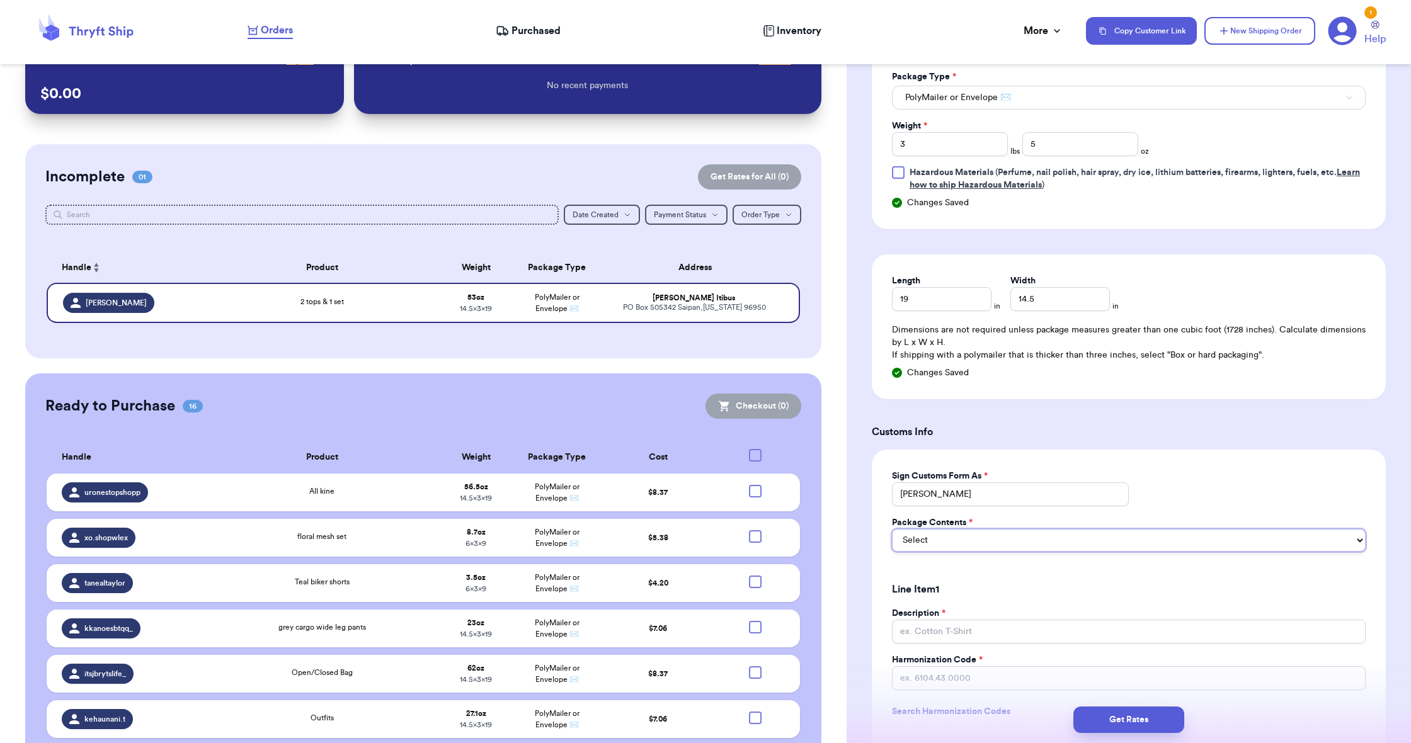
select select "MERCHANDISE"
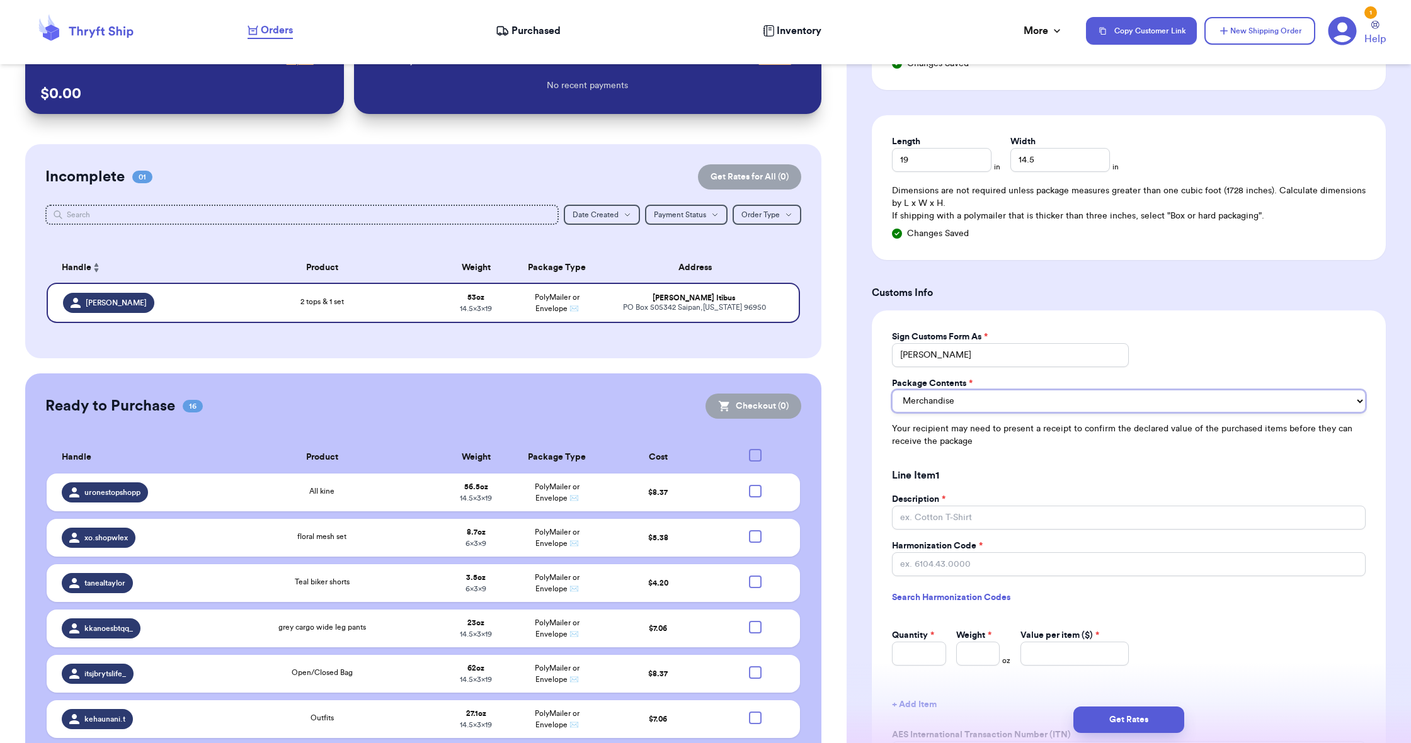
scroll to position [811, 0]
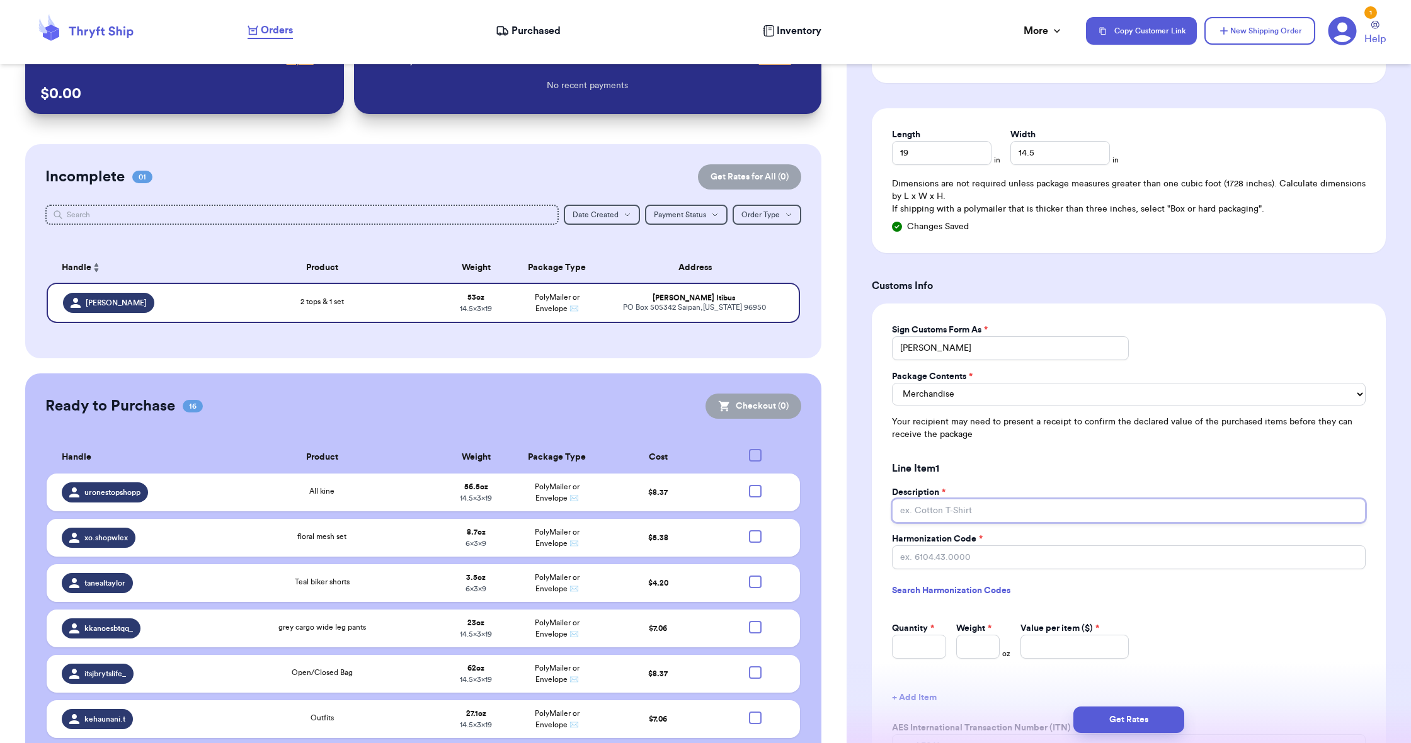
click at [908, 503] on input "Description *" at bounding box center [1129, 511] width 474 height 24
type input "Boutique Clothing"
click at [936, 583] on link "Search Harmonization Codes" at bounding box center [1129, 590] width 474 height 23
click at [954, 566] on div "Description * Boutique Clothing Harmonization Code * Search Harmonization Codes…" at bounding box center [1129, 572] width 474 height 173
click at [954, 552] on input "Harmonization Code *" at bounding box center [1129, 557] width 474 height 24
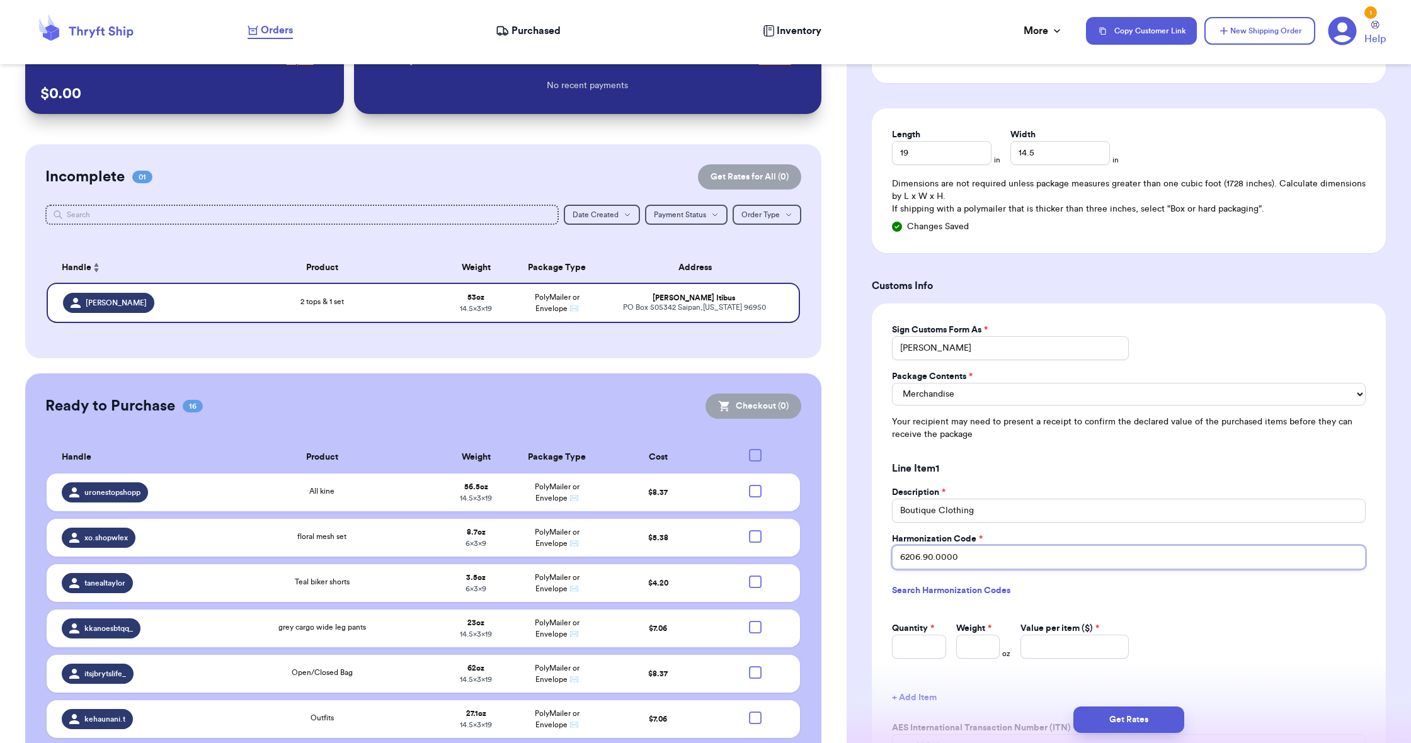
type input "6206.90.0000"
click at [917, 642] on input "Quantity *" at bounding box center [919, 647] width 54 height 24
type input "5"
click at [980, 641] on input "Weight *" at bounding box center [977, 647] width 43 height 24
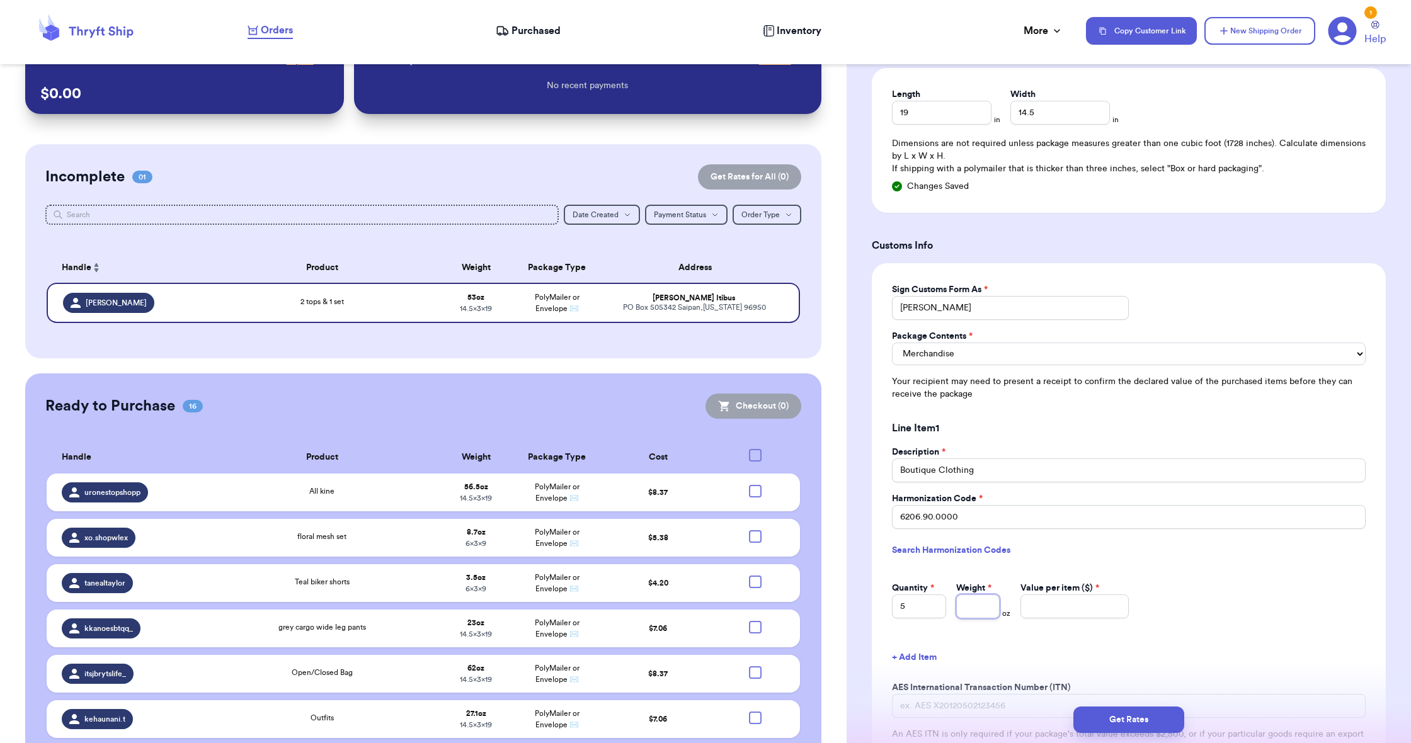
scroll to position [856, 0]
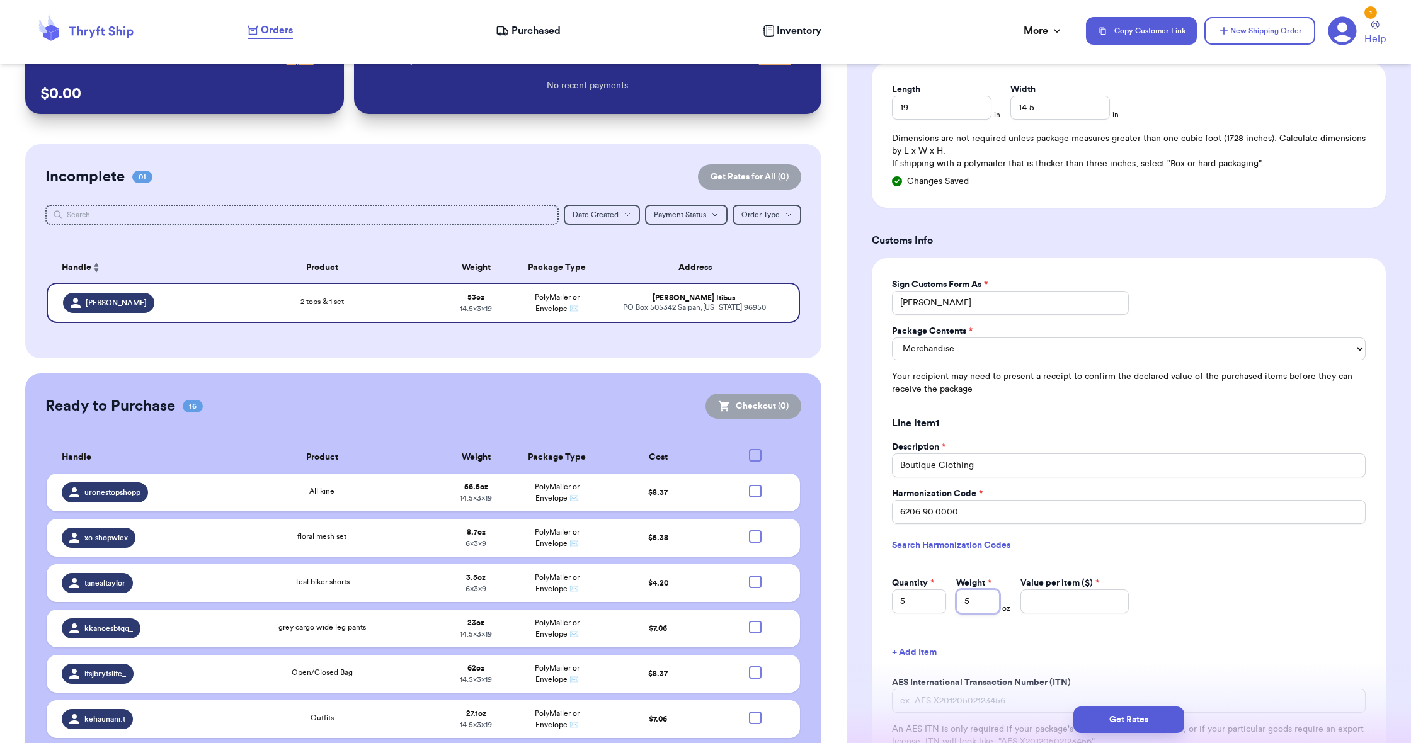
type input "5"
click at [1032, 601] on input "Value per item ($) *" at bounding box center [1074, 601] width 108 height 24
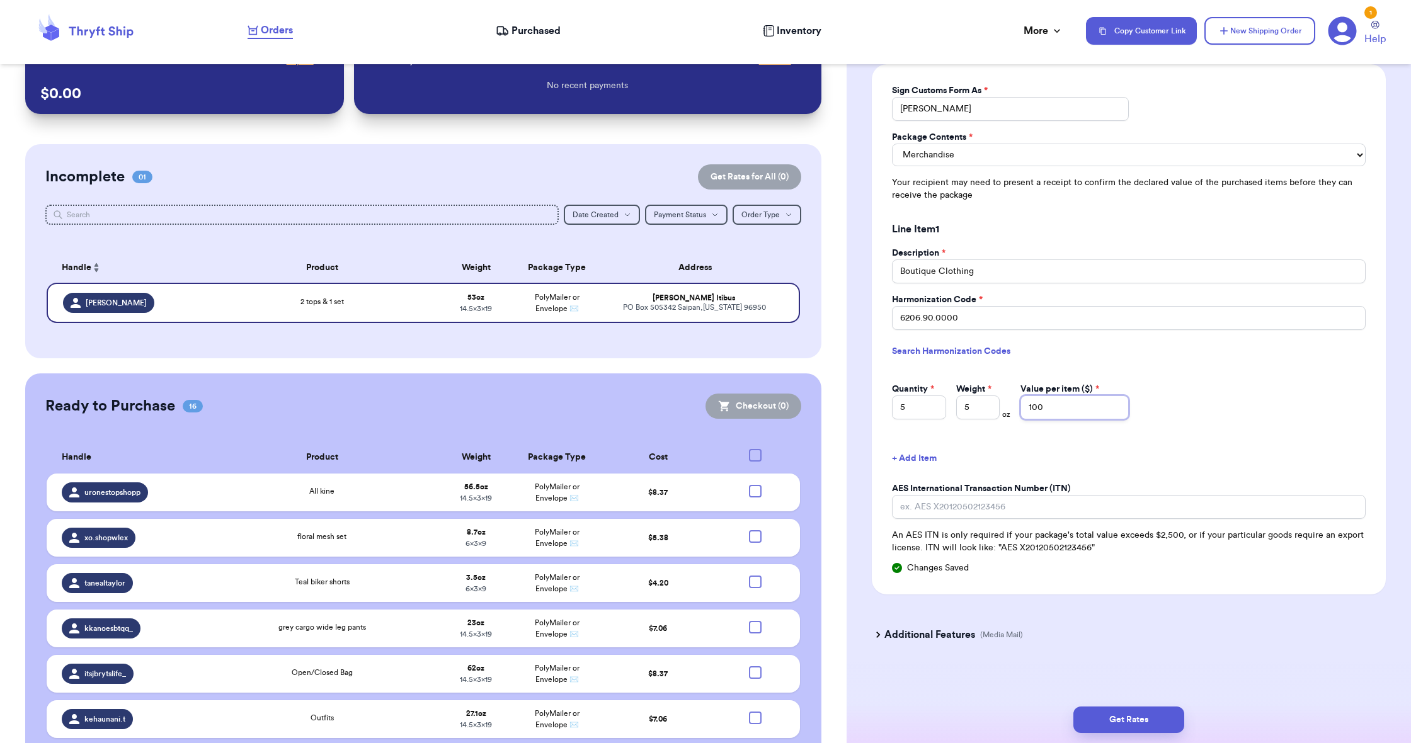
scroll to position [1049, 0]
type input "100"
click at [1112, 710] on button "Get Rates" at bounding box center [1128, 720] width 111 height 26
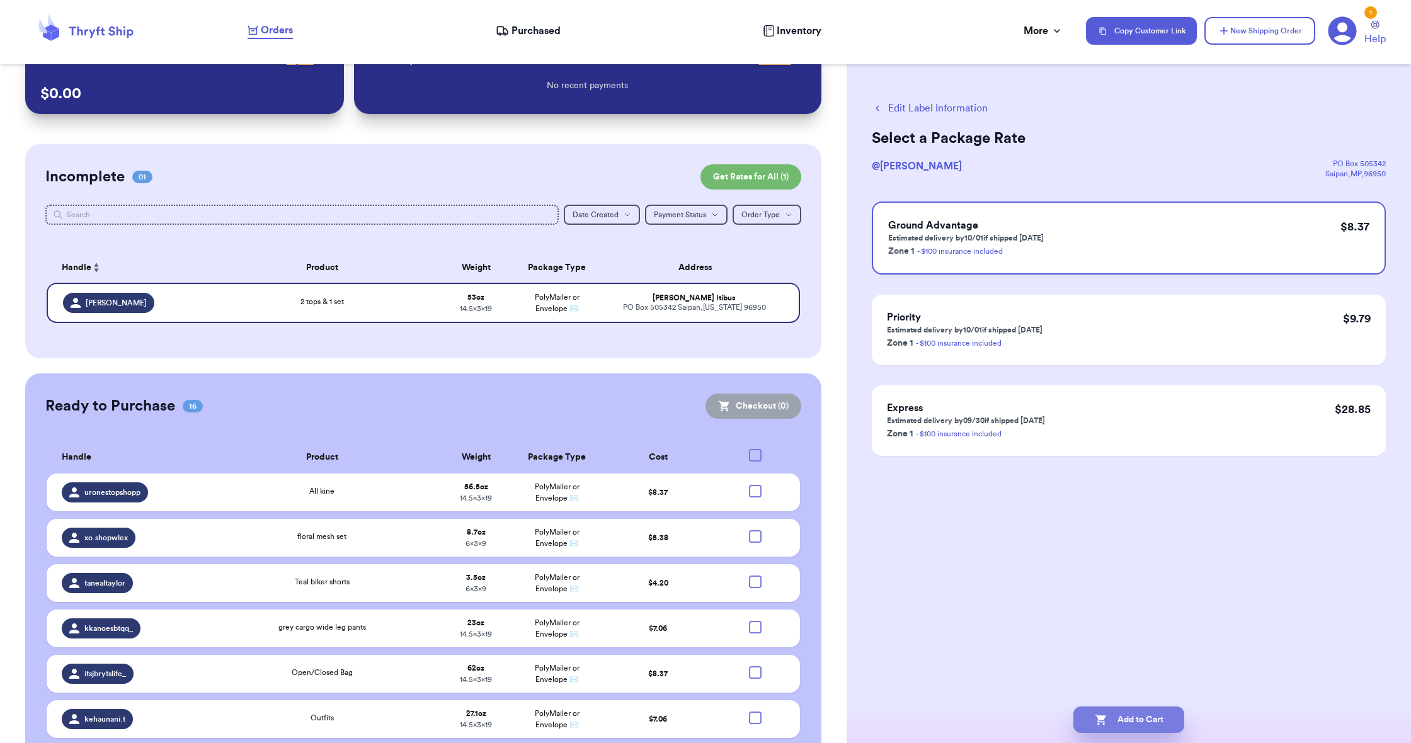
click at [1107, 714] on button "Add to Cart" at bounding box center [1128, 720] width 111 height 26
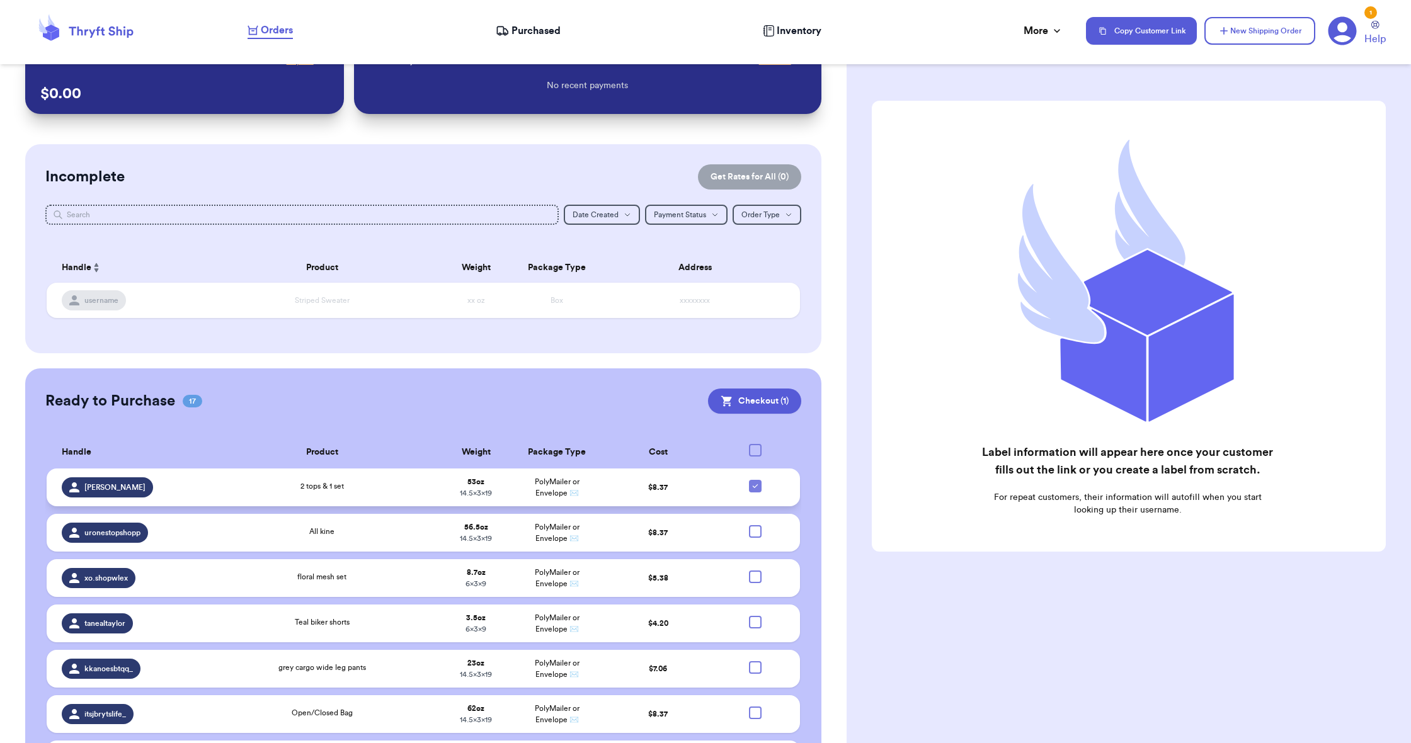
click at [757, 491] on icon at bounding box center [755, 486] width 10 height 10
click at [755, 480] on input "checkbox" at bounding box center [755, 479] width 1 height 1
checkbox input "false"
